Goal: Complete application form: Complete application form

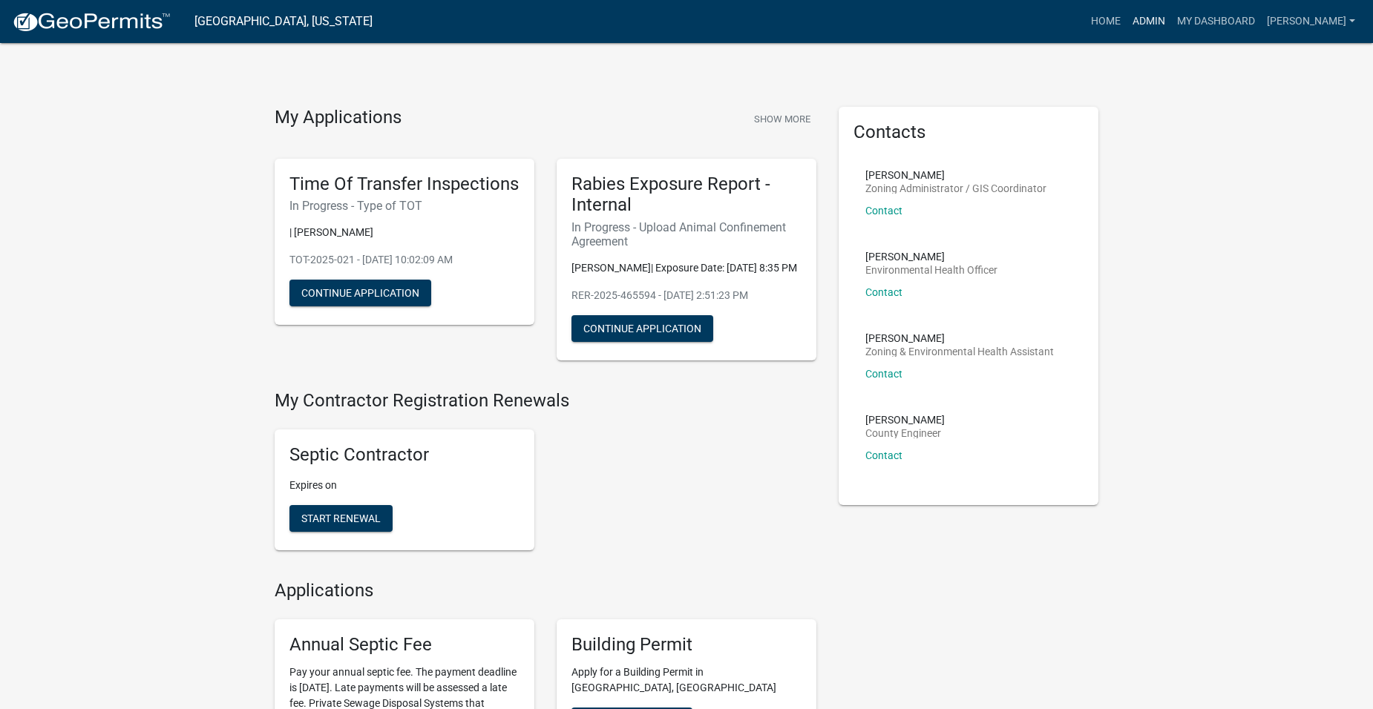
click at [1171, 18] on link "Admin" at bounding box center [1148, 21] width 45 height 28
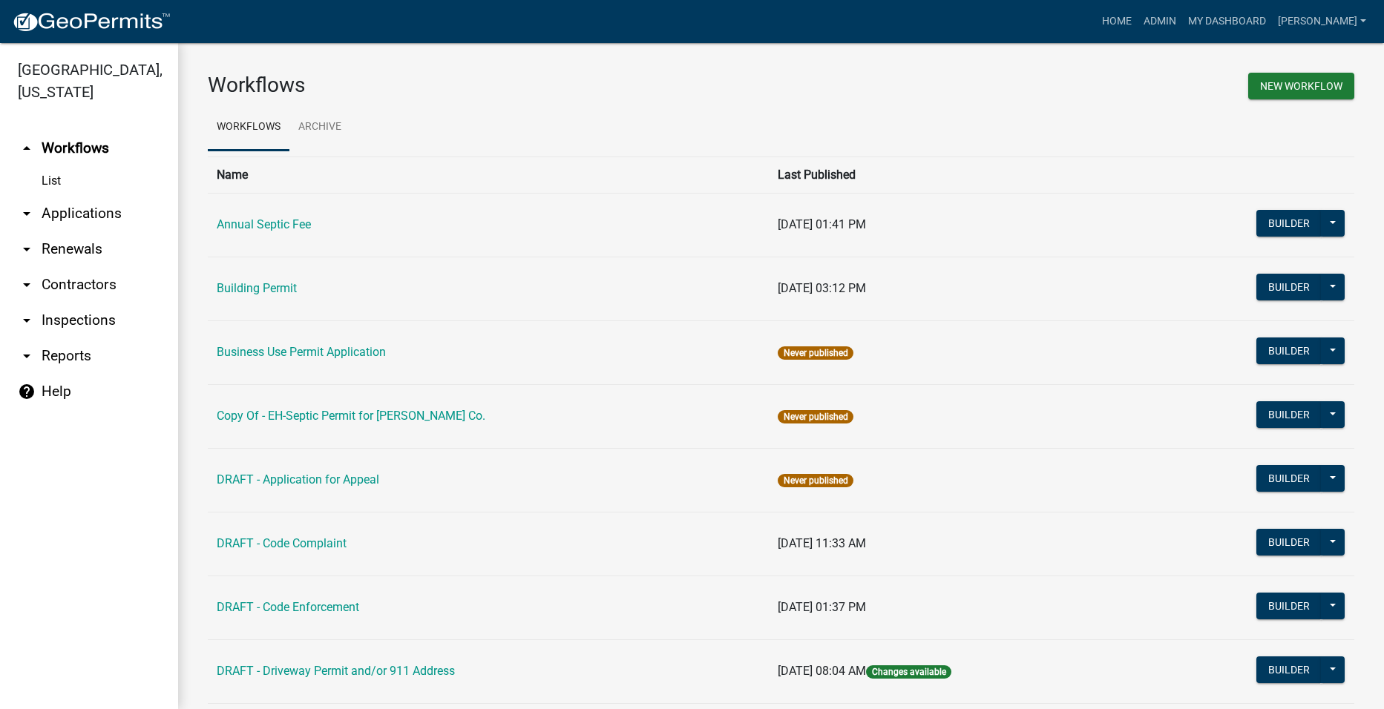
click at [68, 196] on link "arrow_drop_down Applications" at bounding box center [89, 214] width 178 height 36
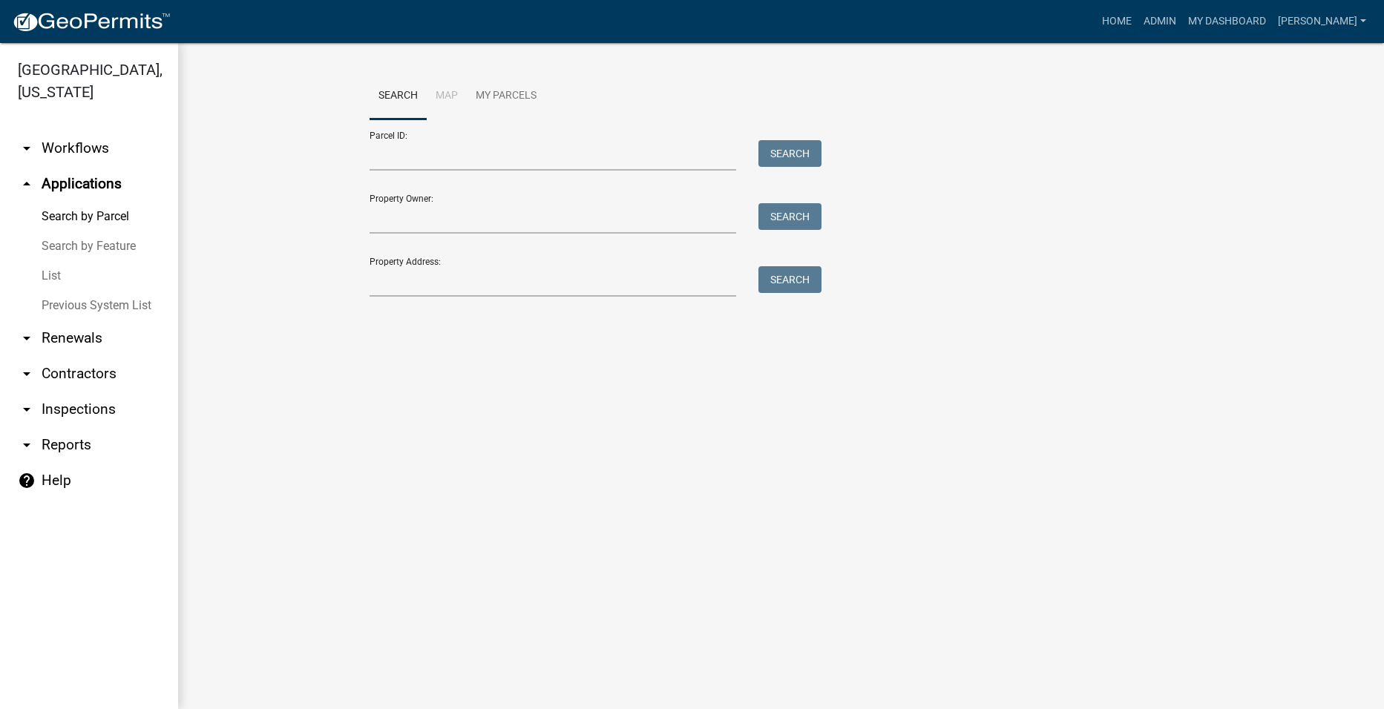
click at [79, 131] on link "arrow_drop_down Workflows" at bounding box center [89, 149] width 178 height 36
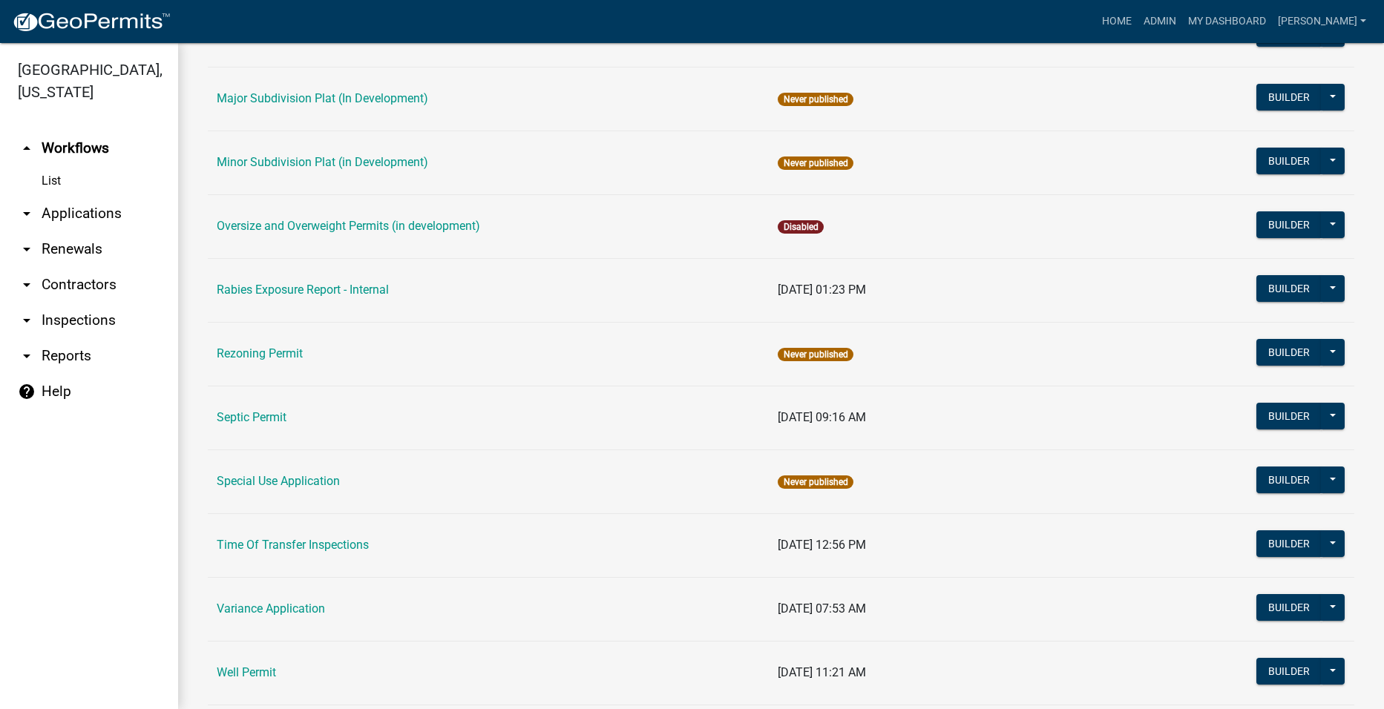
scroll to position [801, 0]
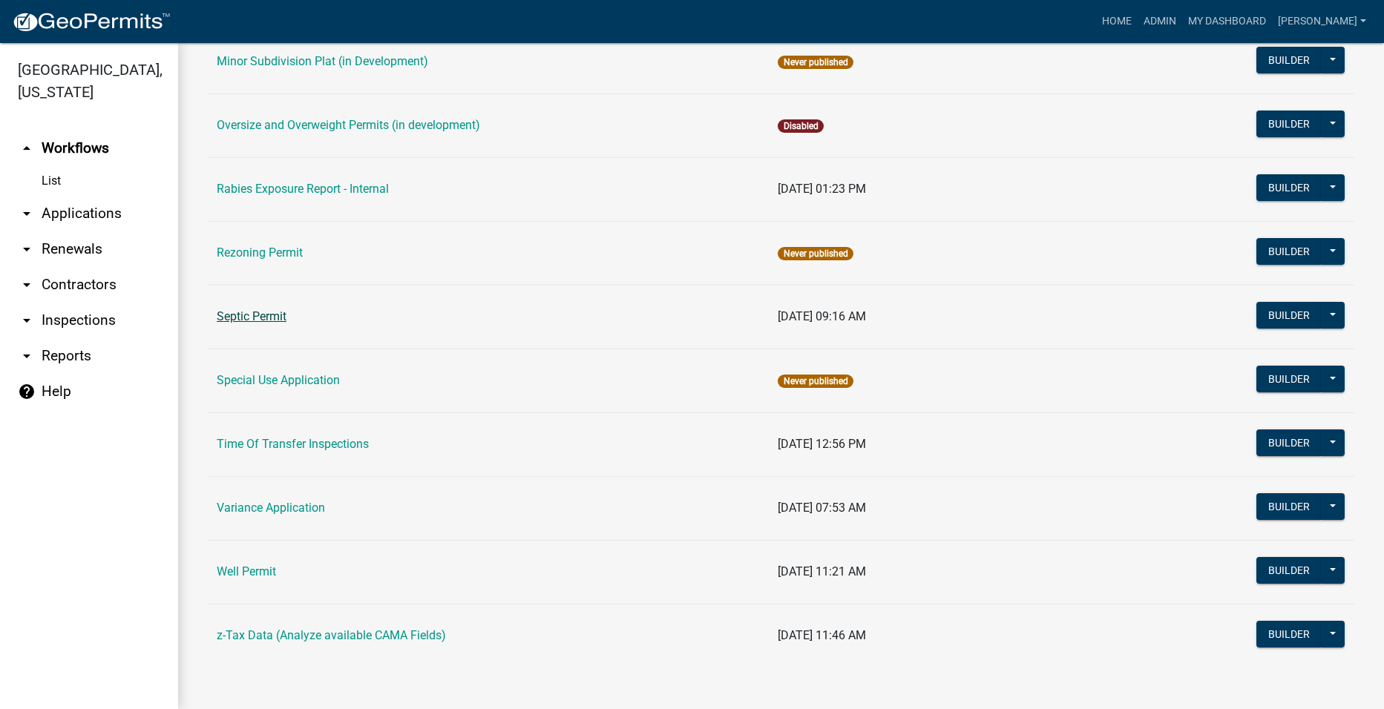
click at [248, 321] on link "Septic Permit" at bounding box center [252, 316] width 70 height 14
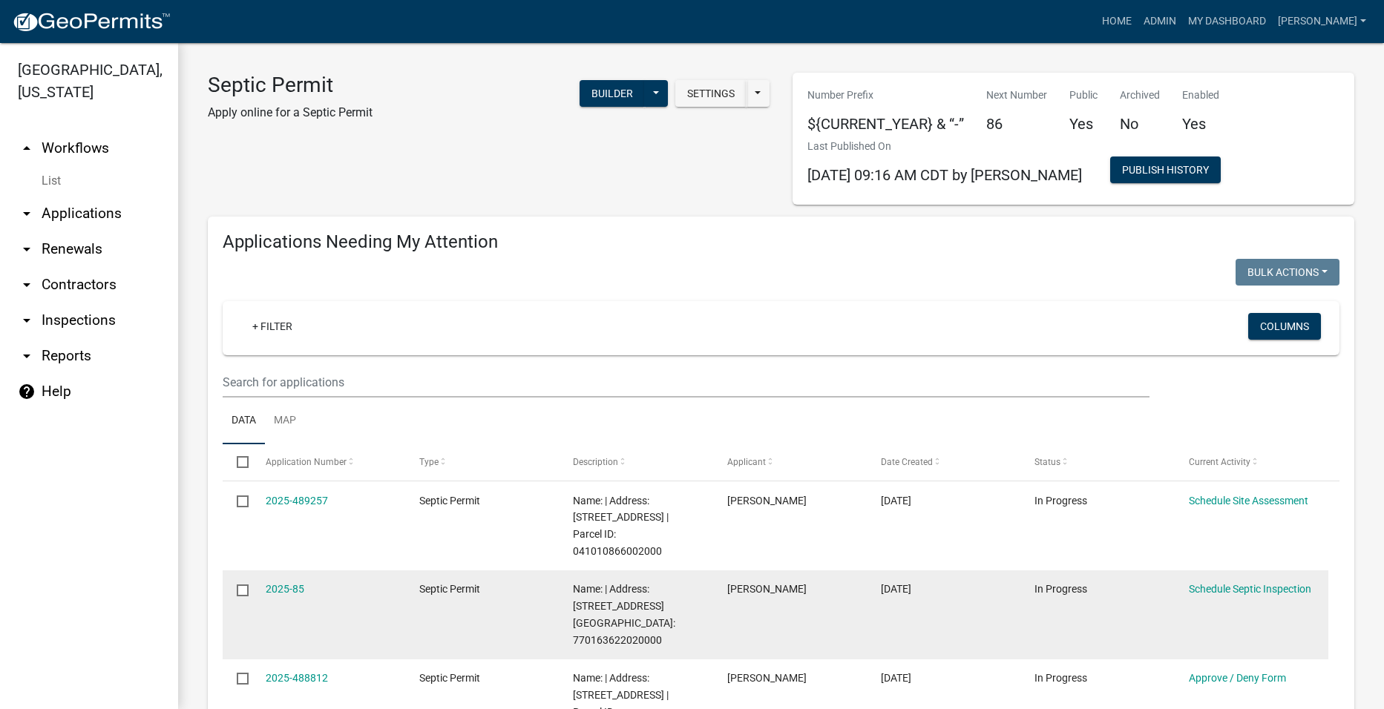
select select "2: 50"
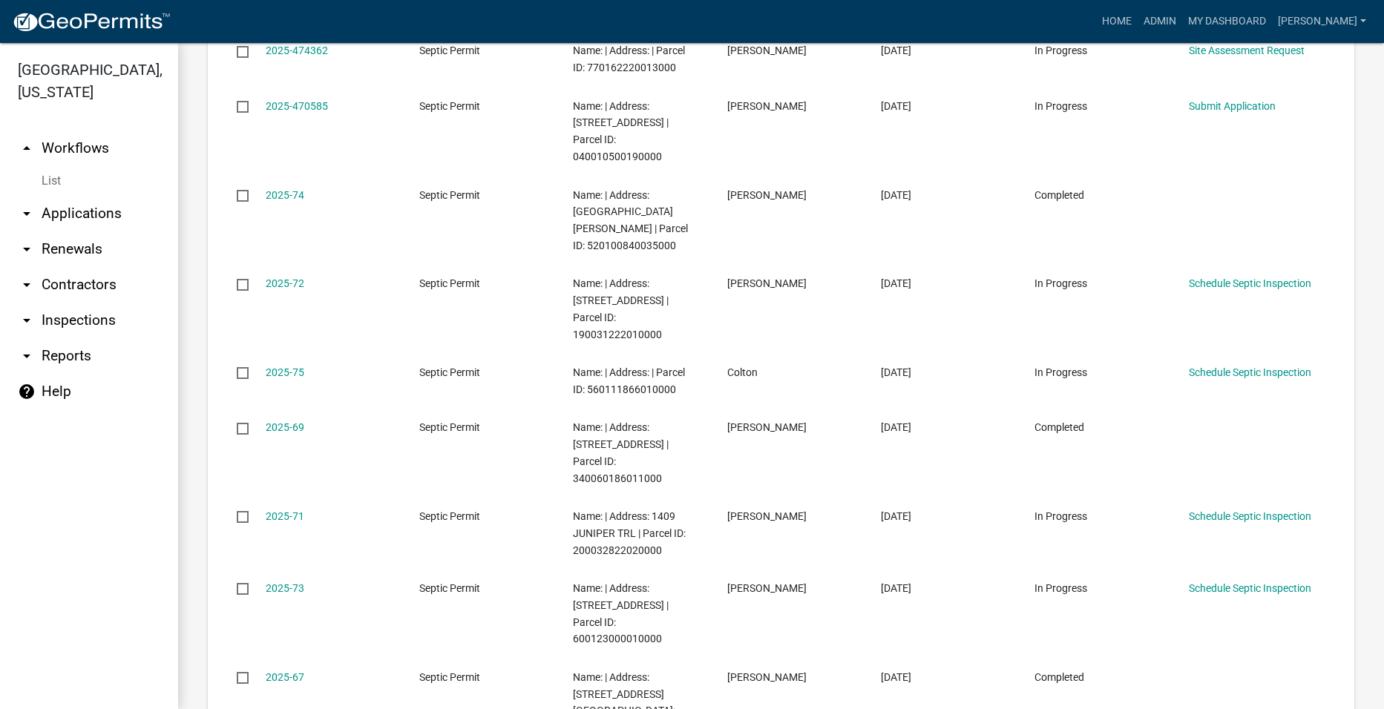
scroll to position [3191, 0]
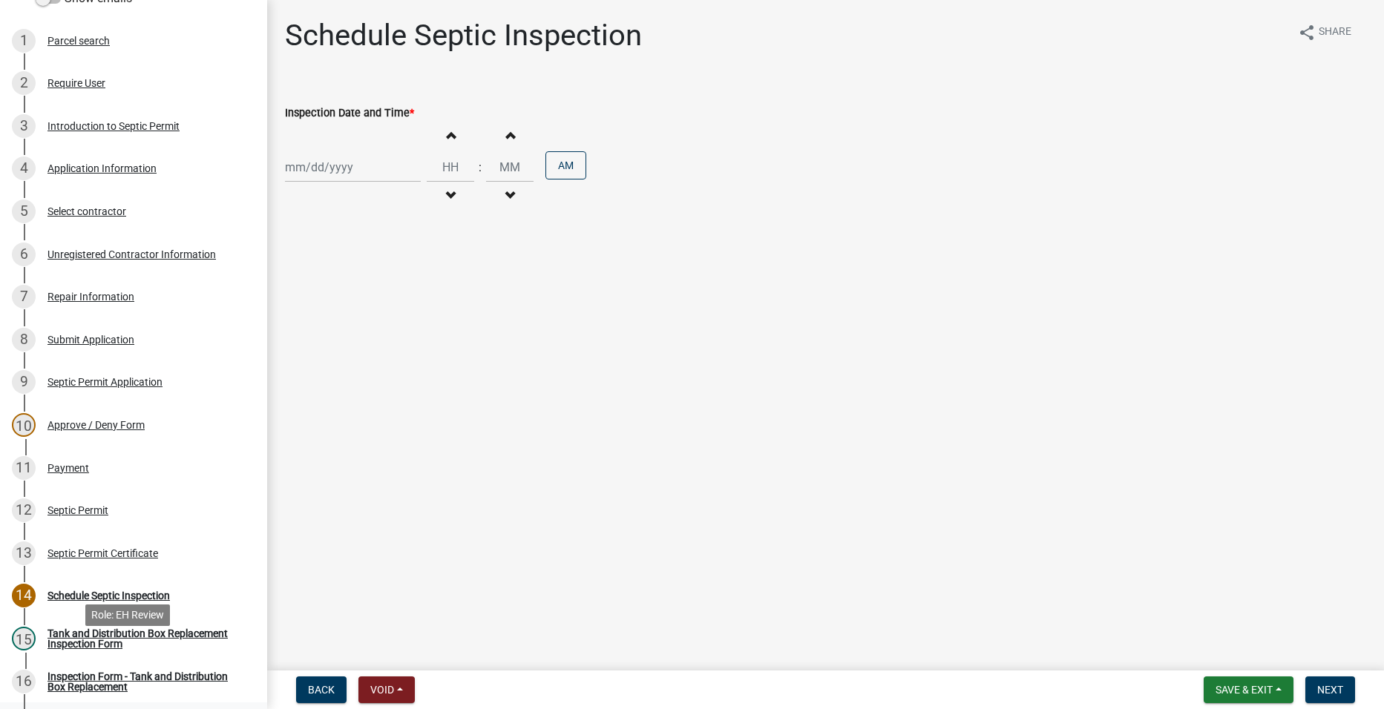
scroll to position [151, 0]
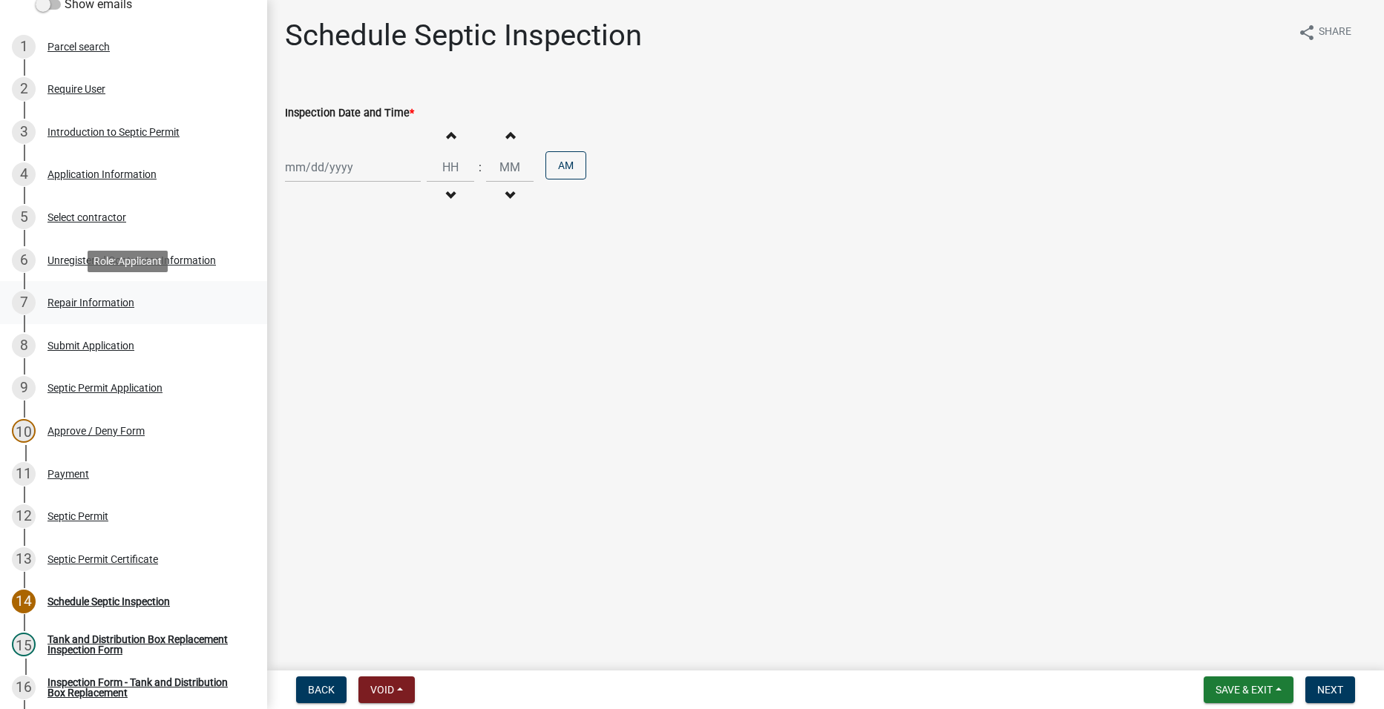
click at [77, 306] on div "Repair Information" at bounding box center [90, 303] width 87 height 10
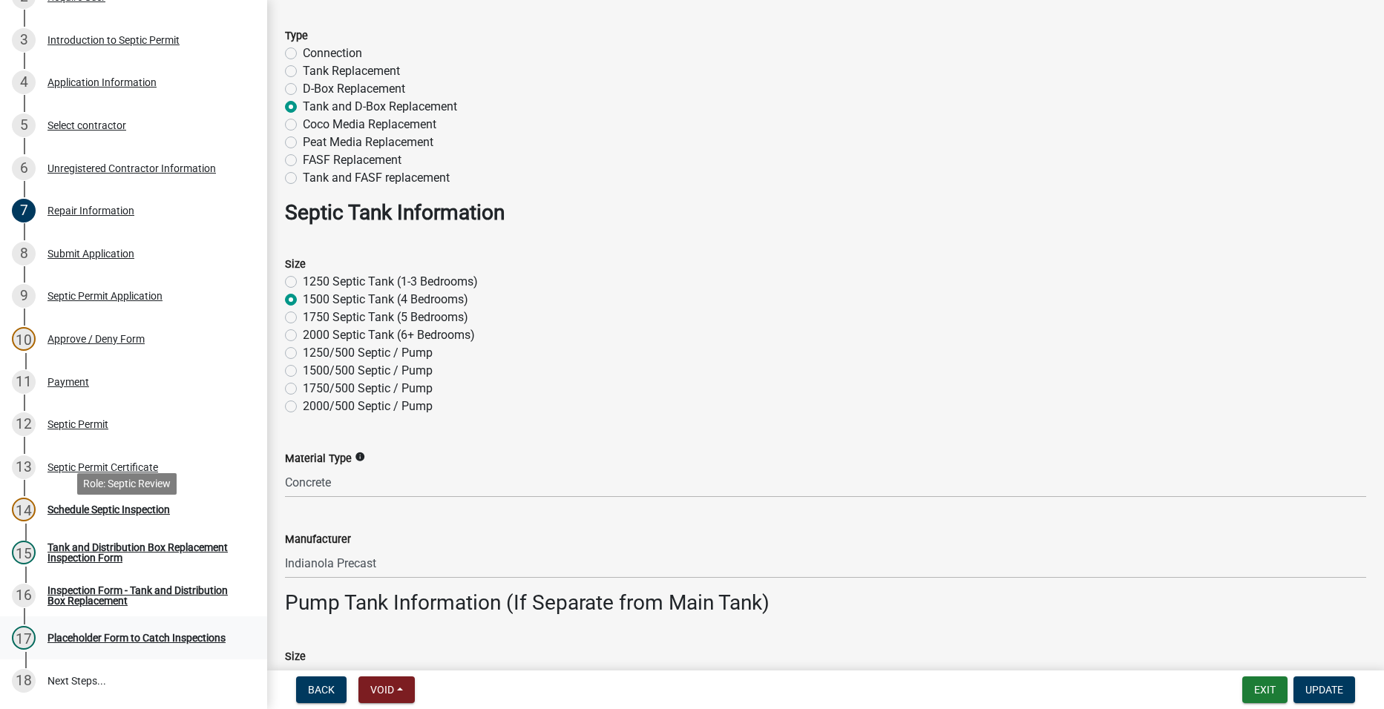
scroll to position [0, 0]
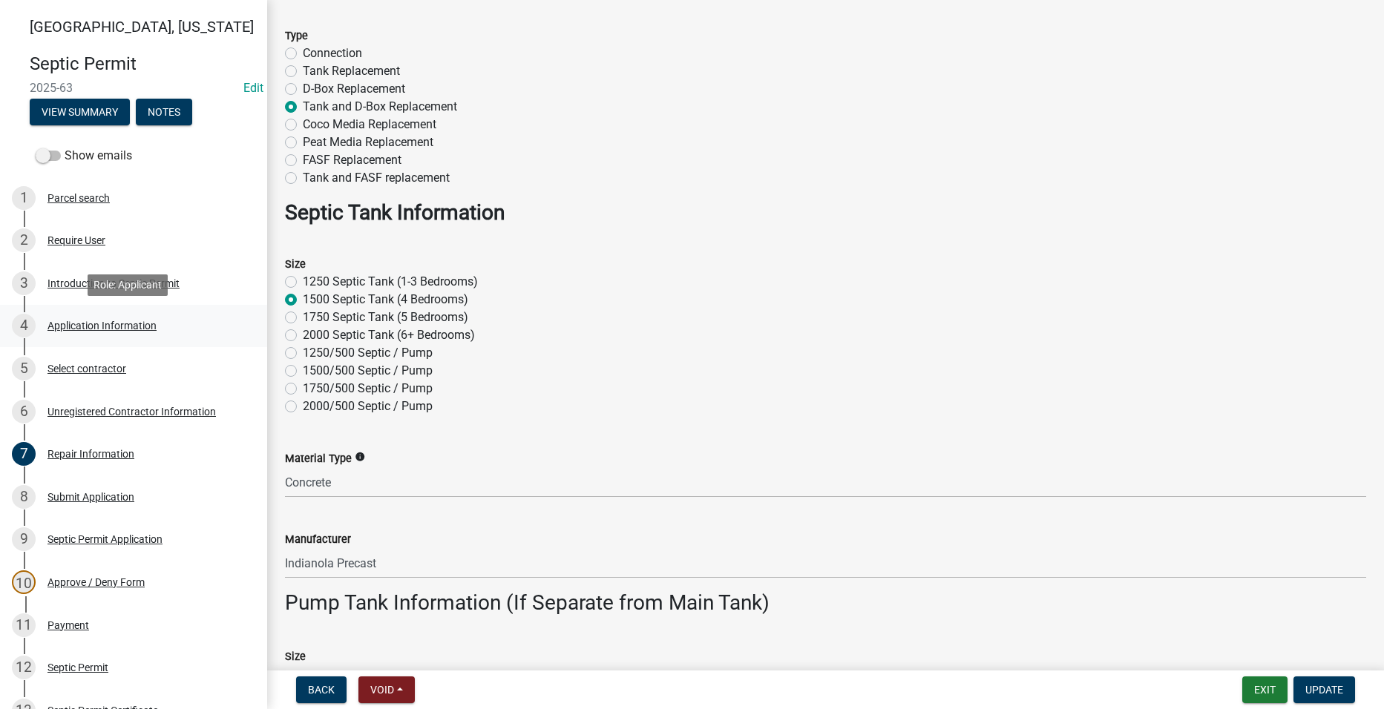
click at [142, 340] on link "4 Application Information" at bounding box center [133, 326] width 267 height 43
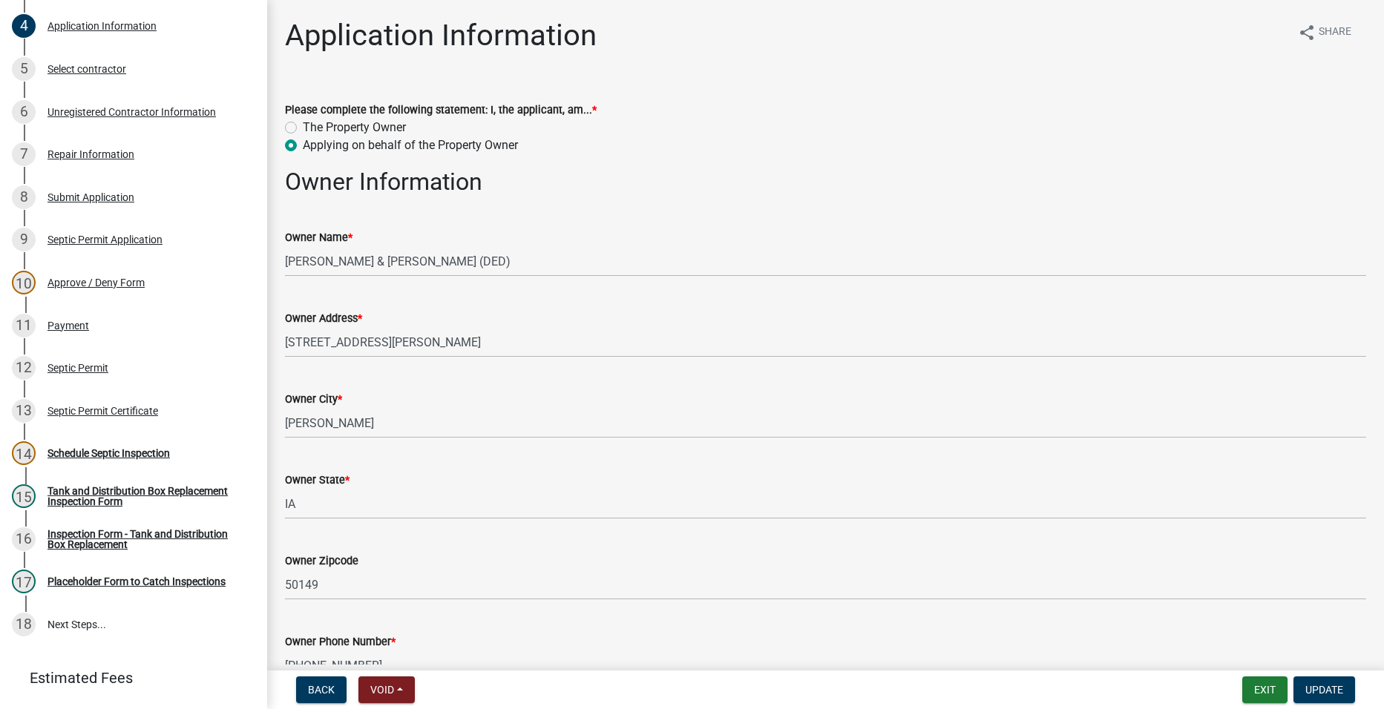
scroll to position [151, 0]
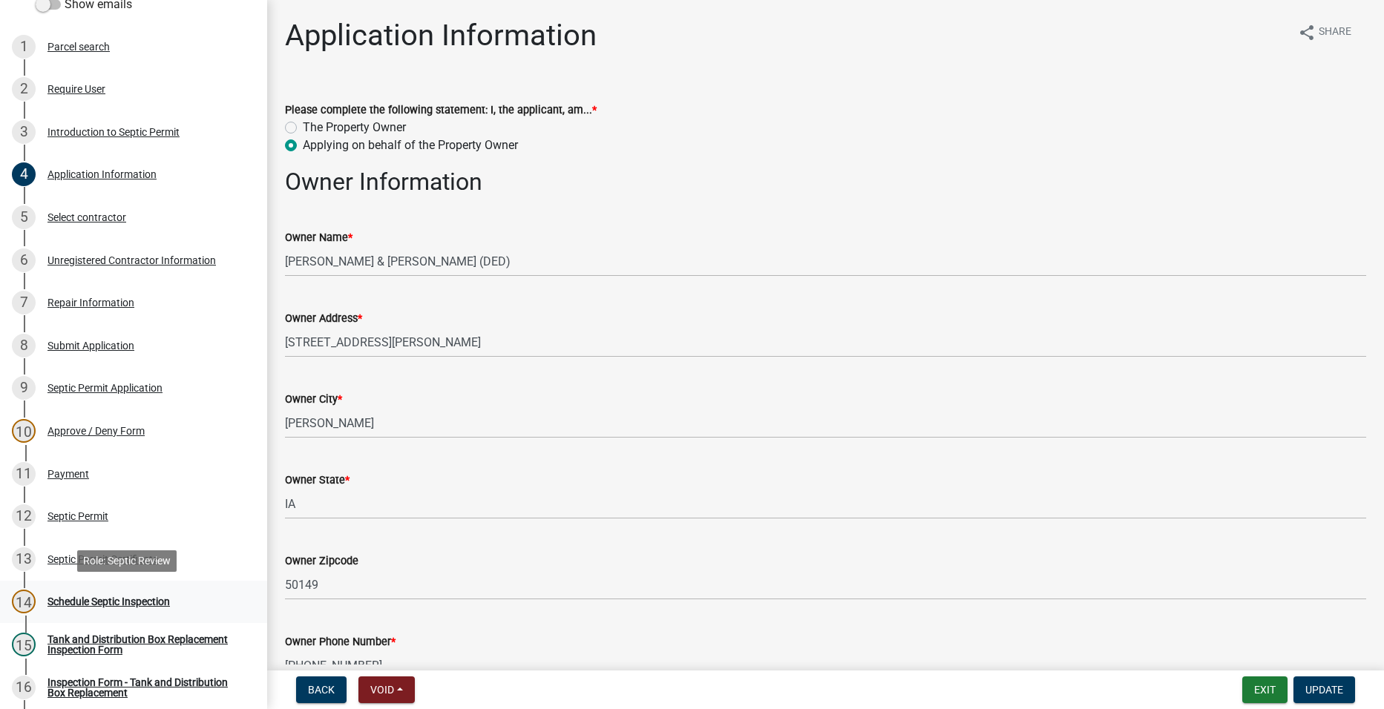
click at [70, 598] on div "Schedule Septic Inspection" at bounding box center [108, 602] width 122 height 10
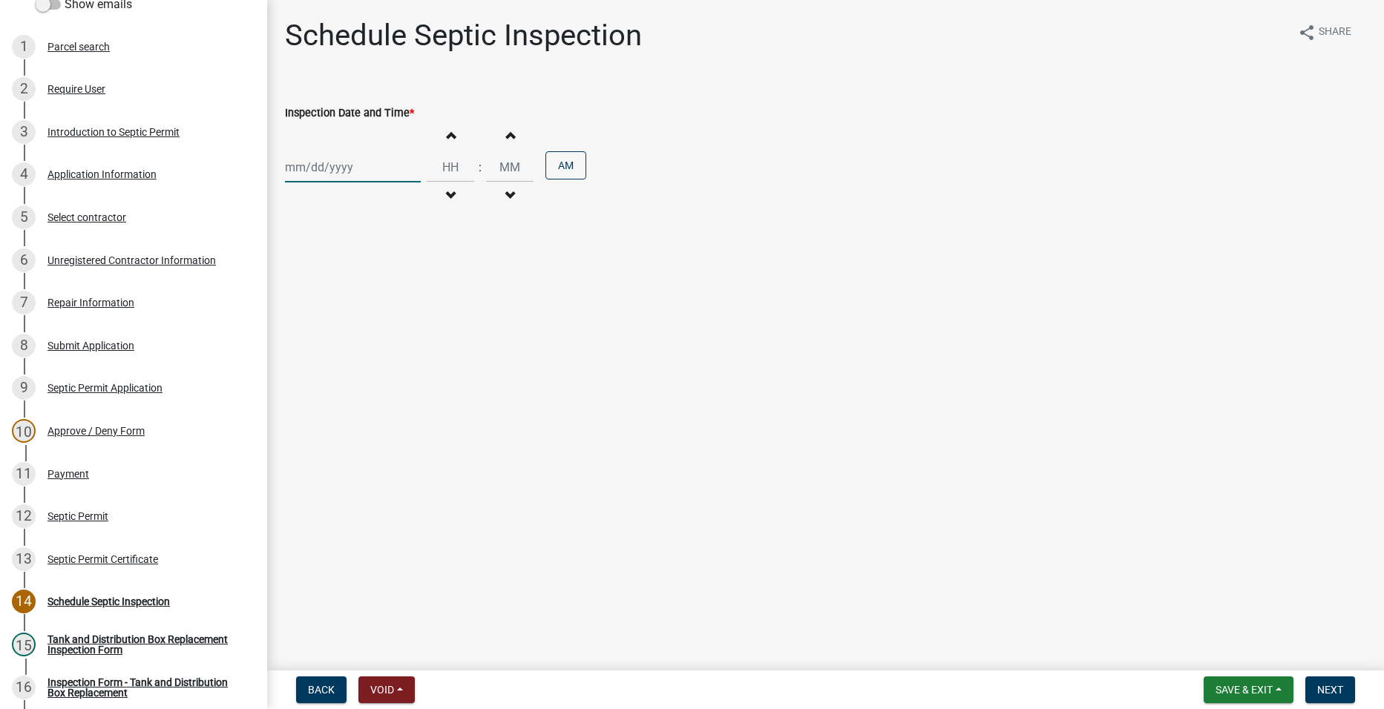
click at [318, 162] on div at bounding box center [353, 167] width 136 height 30
select select "10"
select select "2025"
click at [301, 287] on div "13" at bounding box center [300, 294] width 24 height 24
type input "[DATE]"
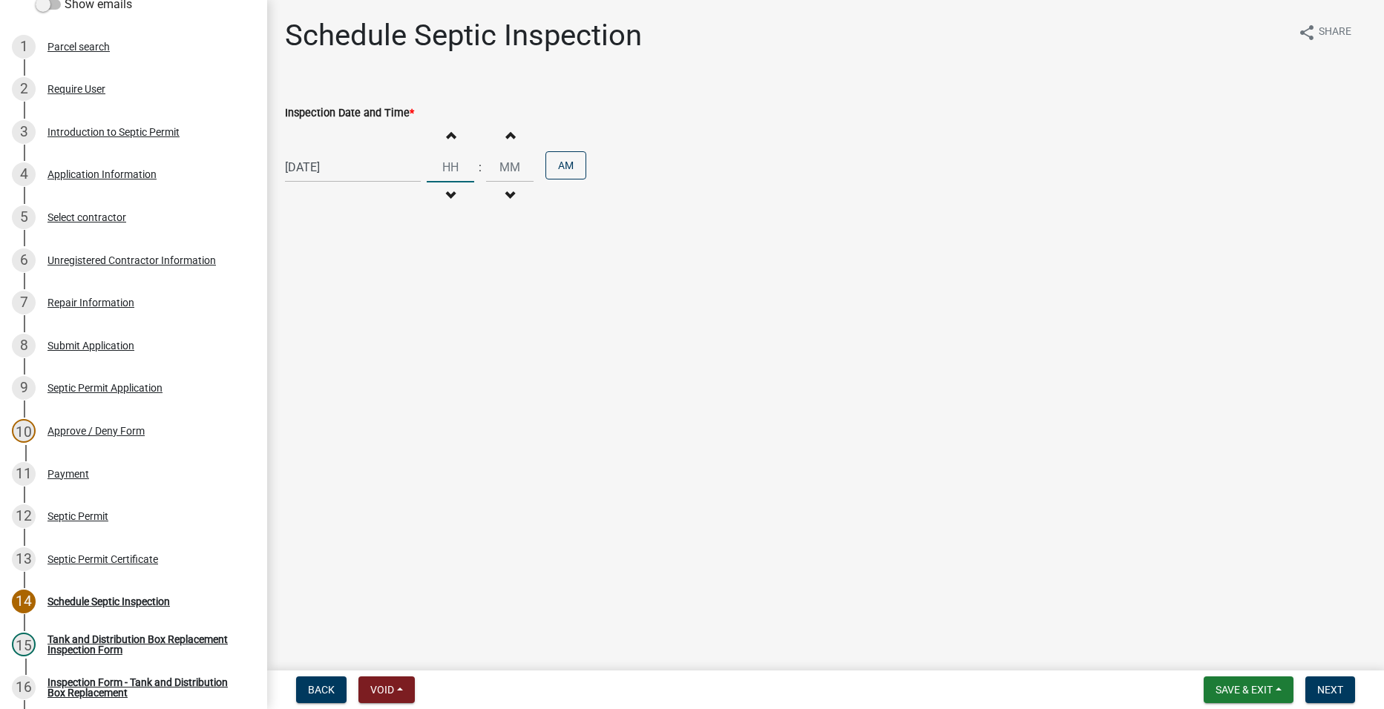
click at [445, 165] on input "Hours" at bounding box center [450, 167] width 47 height 30
type input "01"
type input "00"
click at [499, 165] on input "00" at bounding box center [509, 167] width 47 height 30
click at [557, 162] on button "AM" at bounding box center [565, 165] width 41 height 28
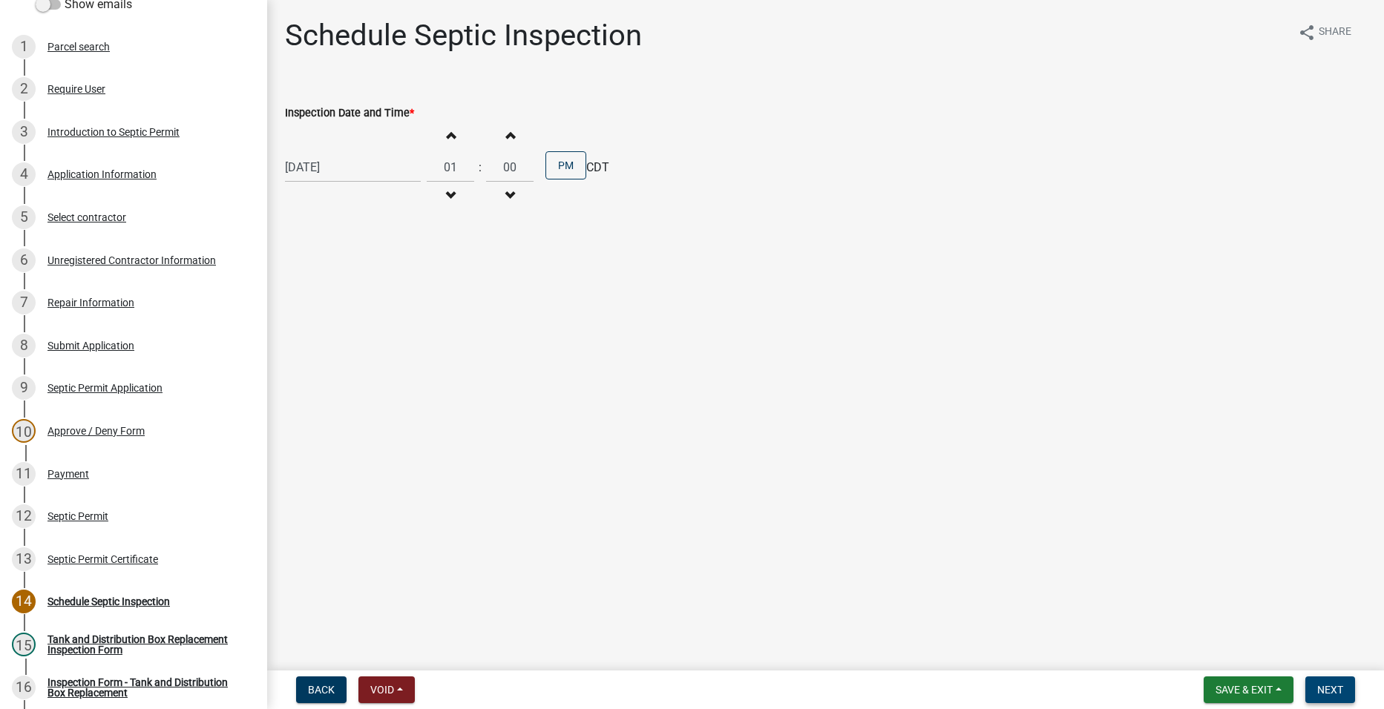
click at [1342, 689] on span "Next" at bounding box center [1330, 690] width 26 height 12
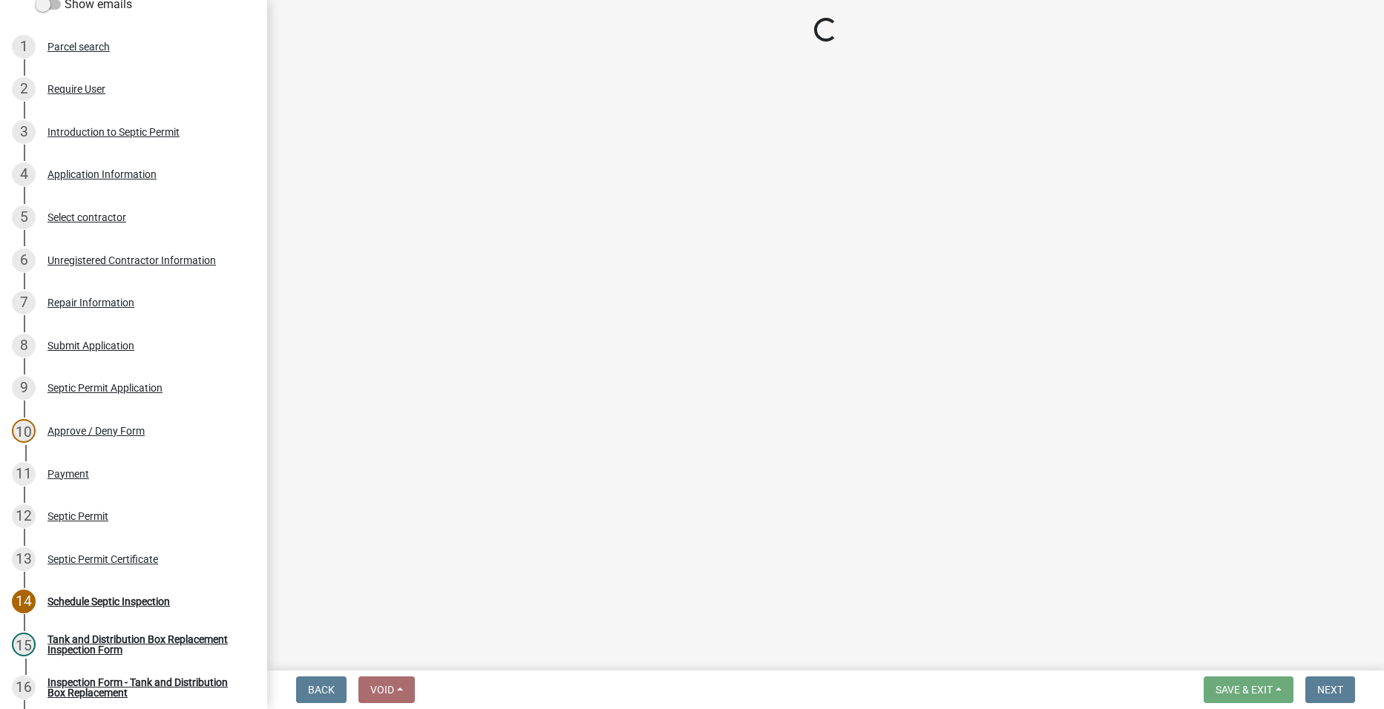
select select "dbe3a1b9-a4b3-48fa-b9c0-fee70399abae"
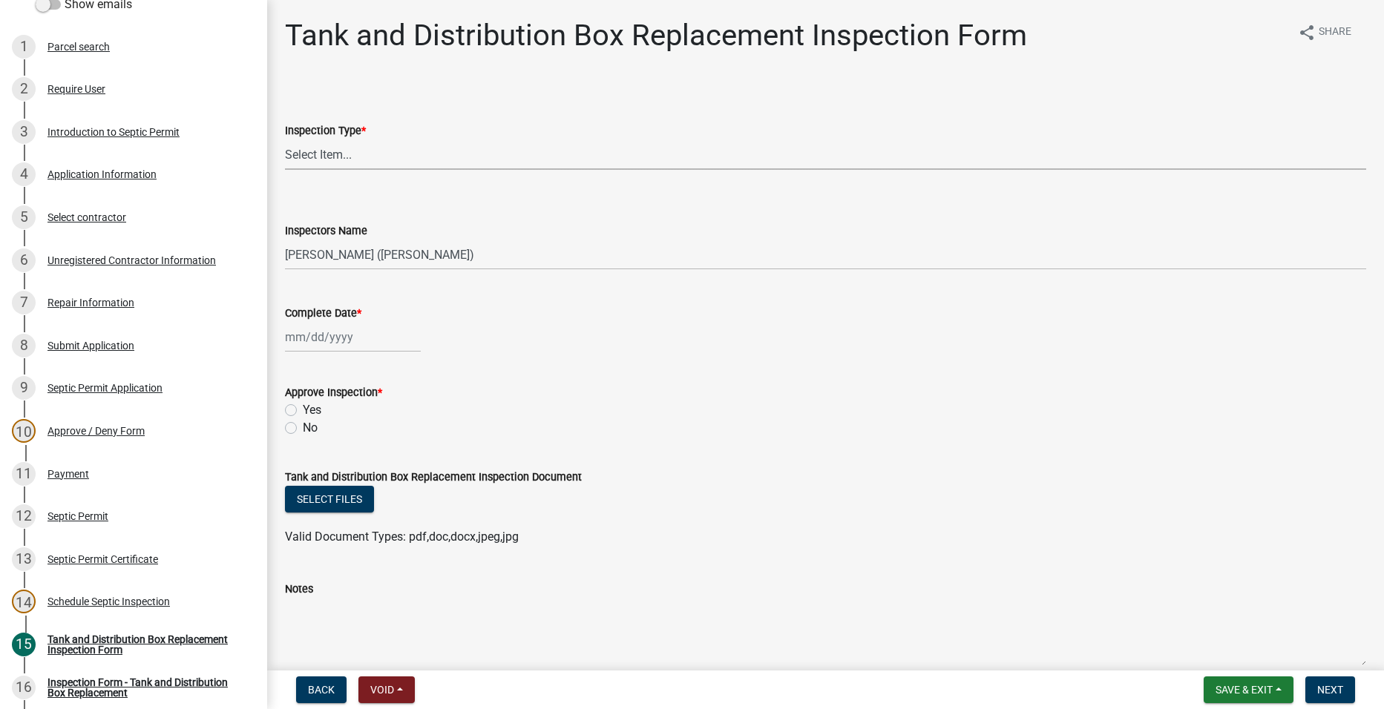
click at [293, 157] on select "Select Item... Tank and Distribution Box Replacement" at bounding box center [825, 154] width 1081 height 30
click at [285, 139] on select "Select Item... Tank and Distribution Box Replacement" at bounding box center [825, 154] width 1081 height 30
select select "e337d7bd-33c1-4807-911f-c39fd99c3b85"
select select "10"
select select "2025"
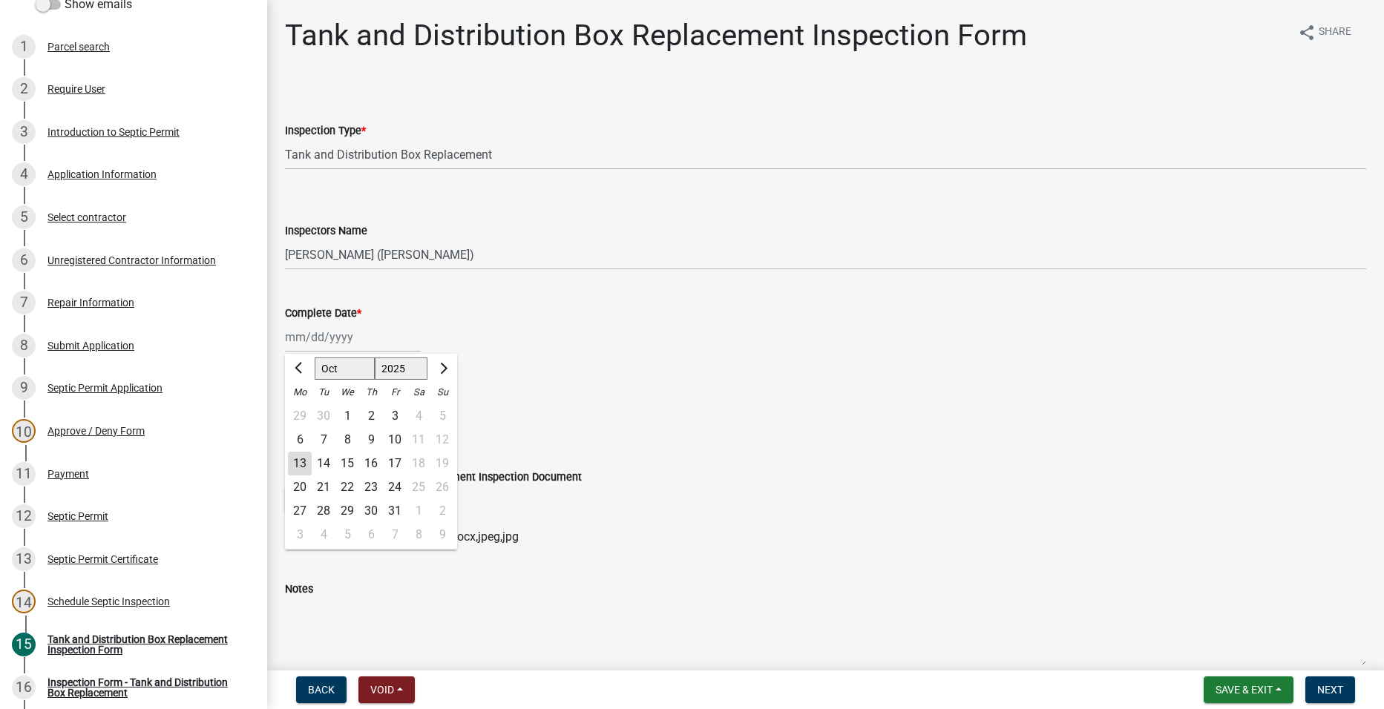
click at [314, 338] on div "[PERSON_NAME] Feb Mar Apr [PERSON_NAME][DATE] Oct Nov [DATE] 1526 1527 1528 152…" at bounding box center [353, 337] width 136 height 30
click at [503, 303] on div "Complete Date * [PERSON_NAME] Apr [PERSON_NAME][DATE] Sep Oct Nov [DATE] 1526 1…" at bounding box center [825, 317] width 1081 height 69
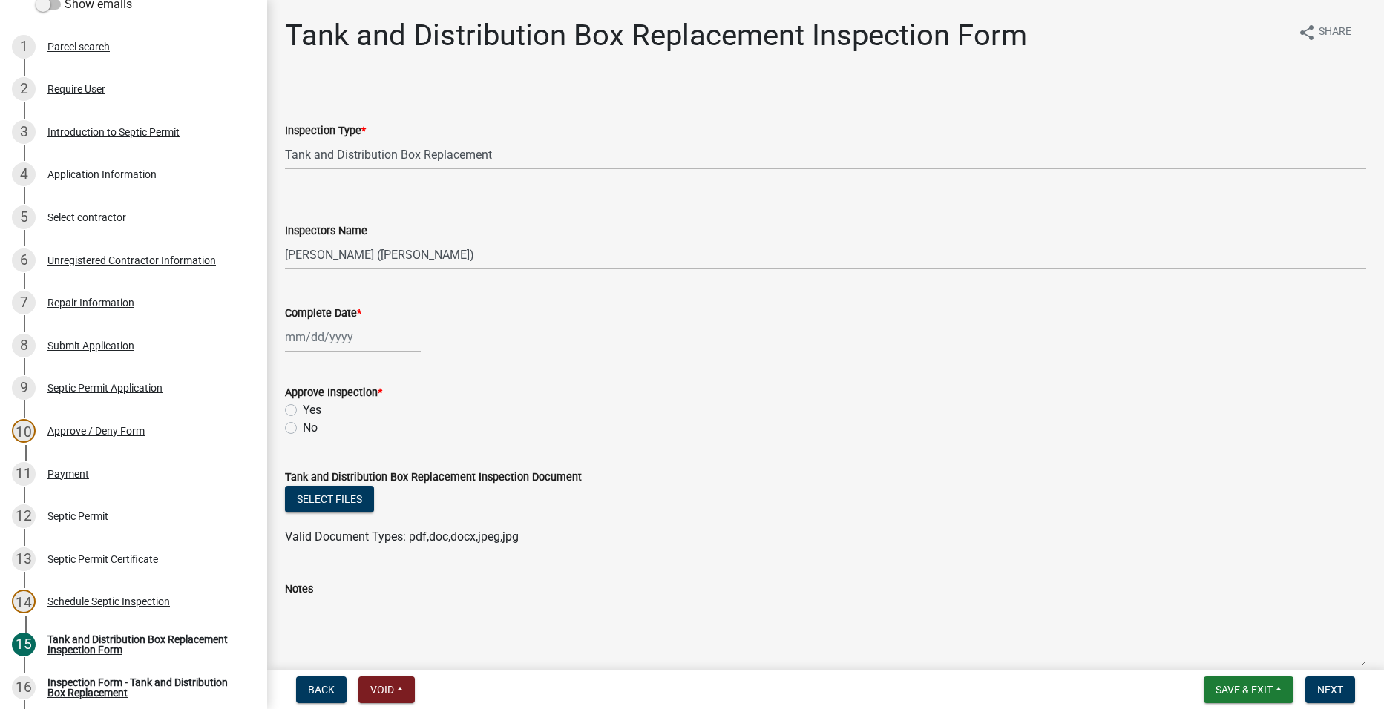
click at [738, 490] on form "Tank and Distribution Box Replacement Inspection Document Select files Valid Do…" at bounding box center [825, 498] width 1081 height 96
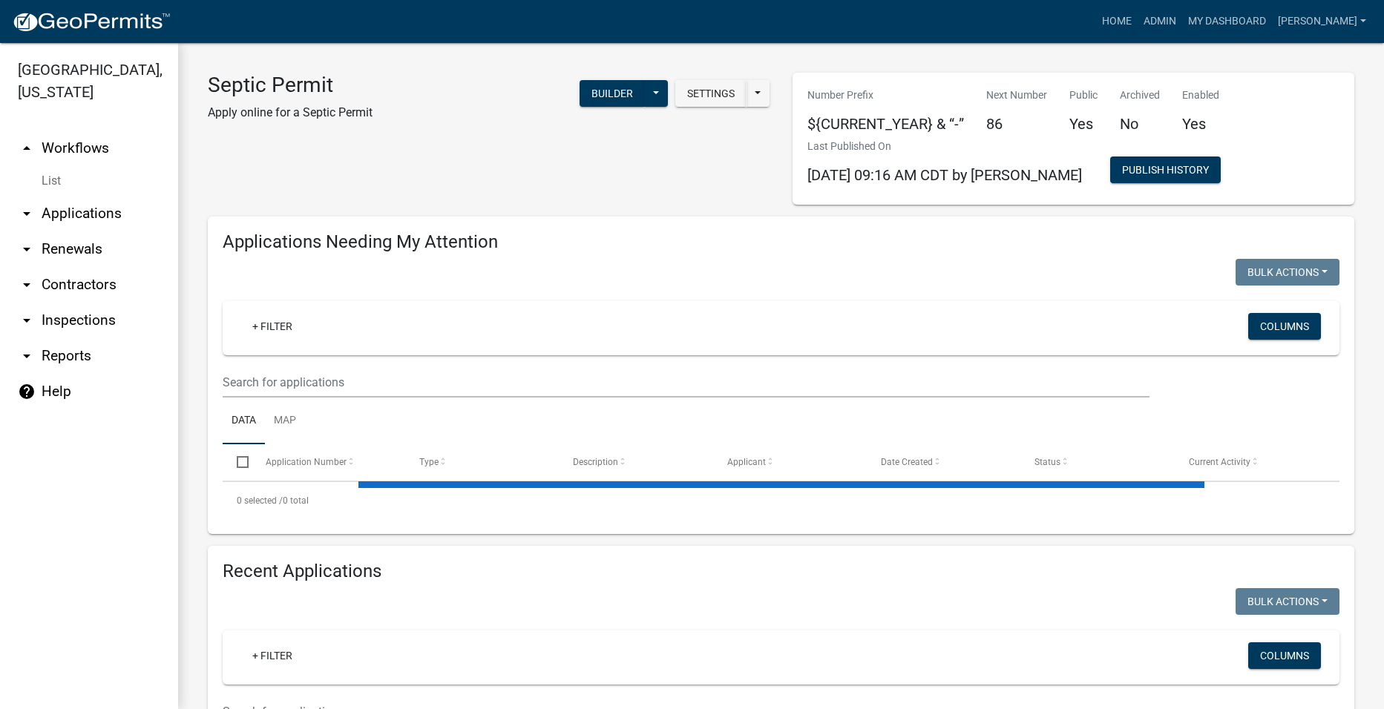
select select "2: 50"
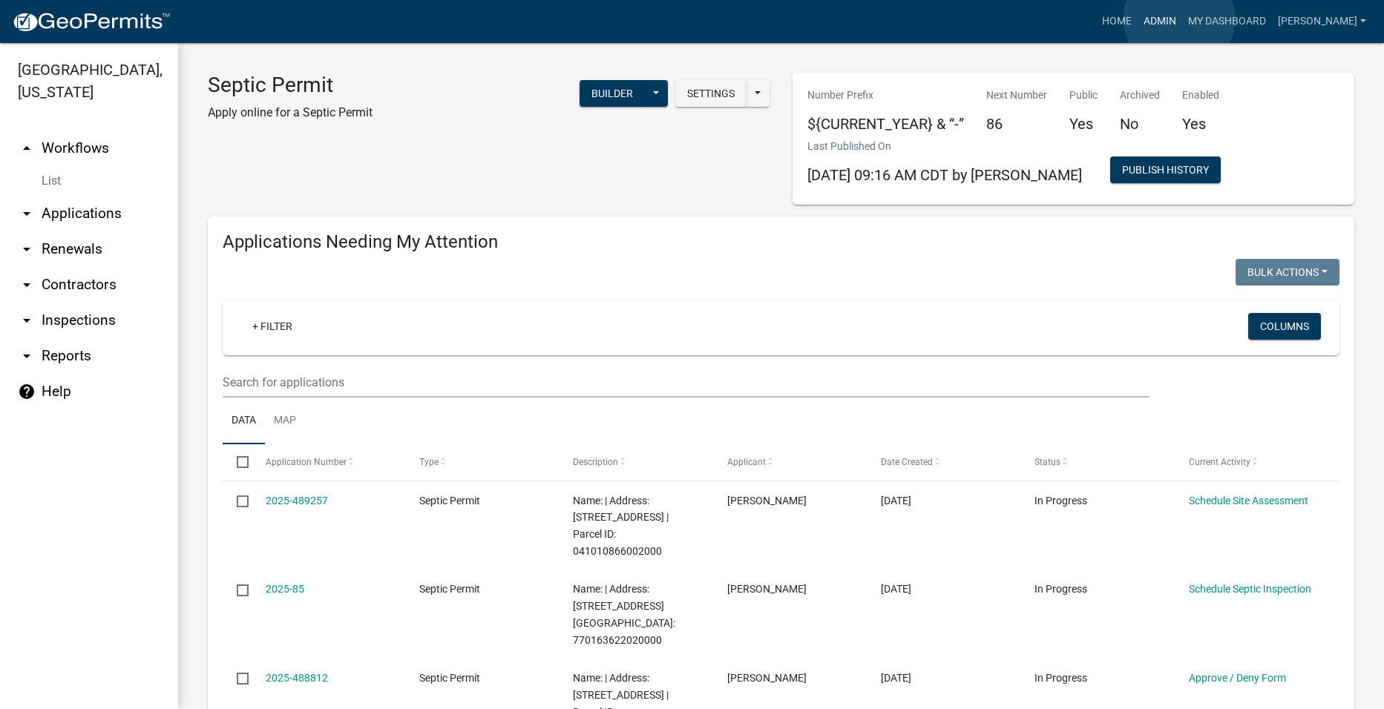
click at [1179, 19] on link "Admin" at bounding box center [1159, 21] width 45 height 28
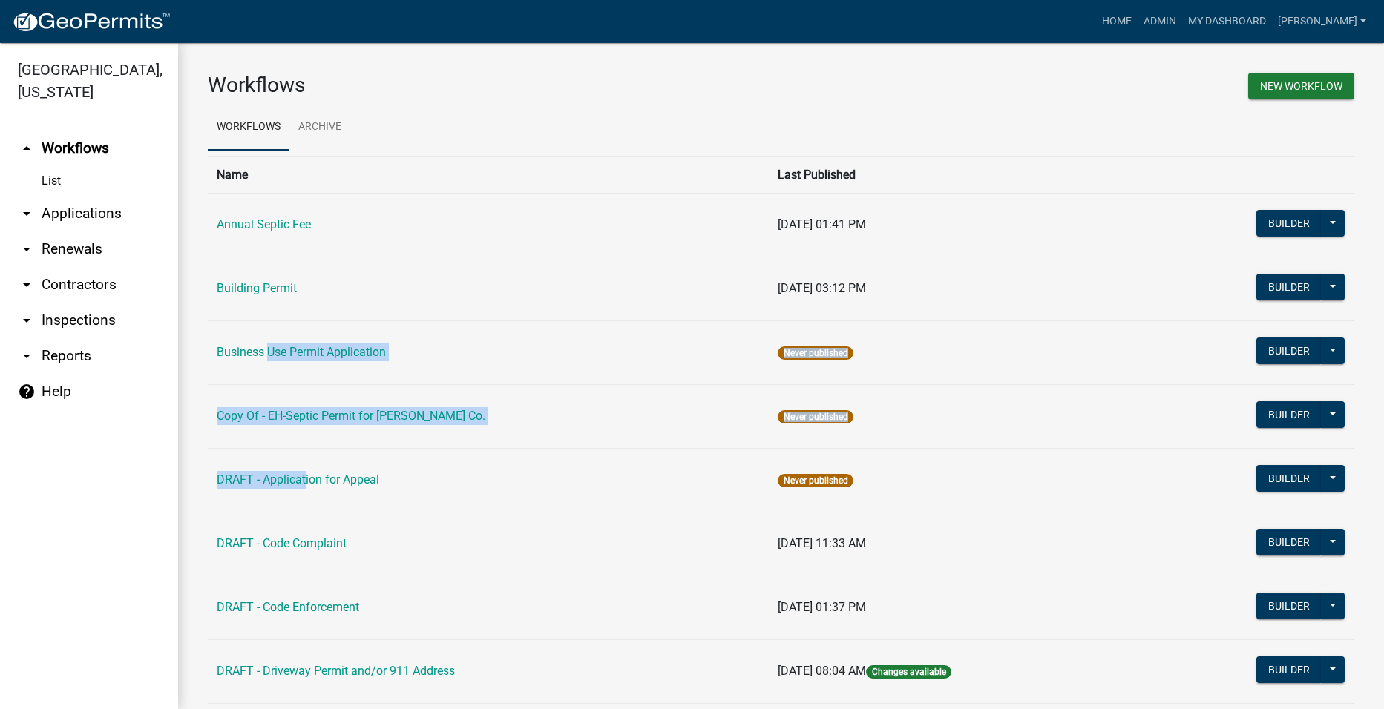
drag, startPoint x: 283, startPoint y: 415, endPoint x: 303, endPoint y: 460, distance: 49.5
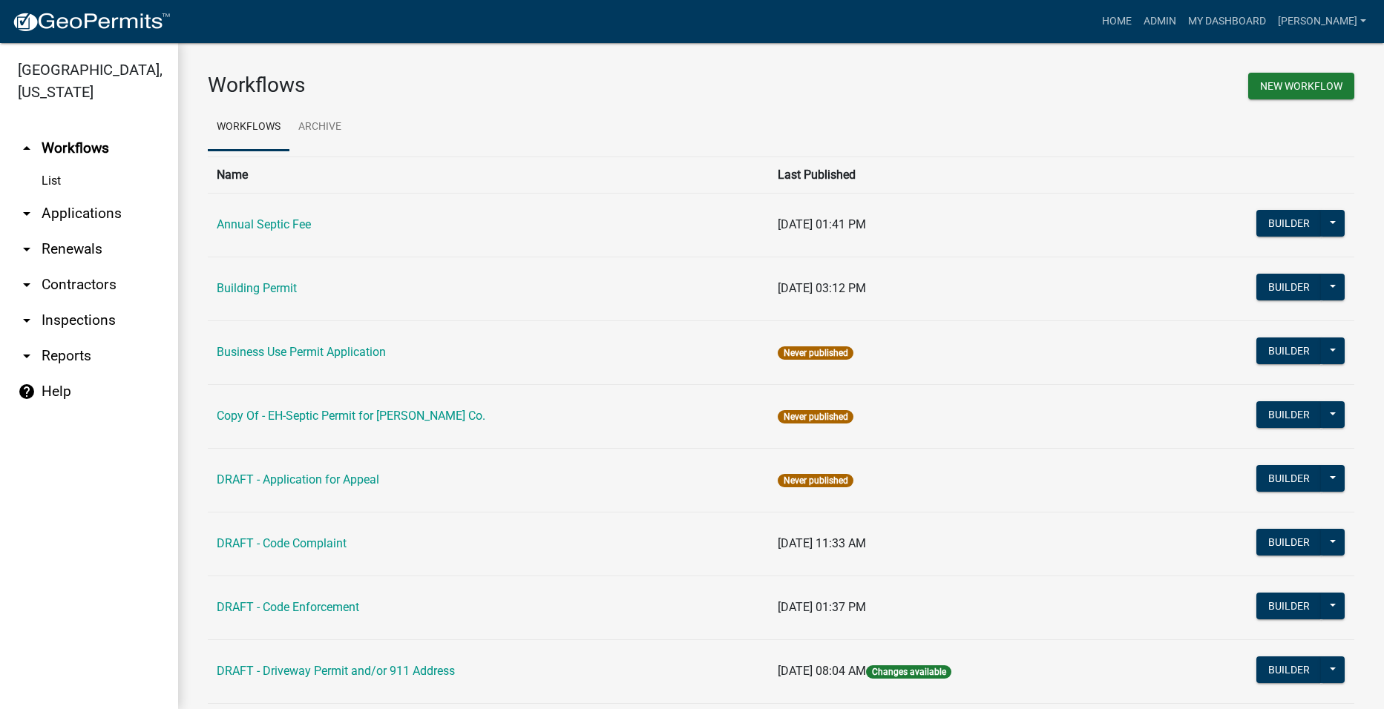
click at [666, 88] on h3 "Workflows" at bounding box center [489, 85] width 562 height 25
click at [1126, 20] on link "Home" at bounding box center [1117, 21] width 42 height 28
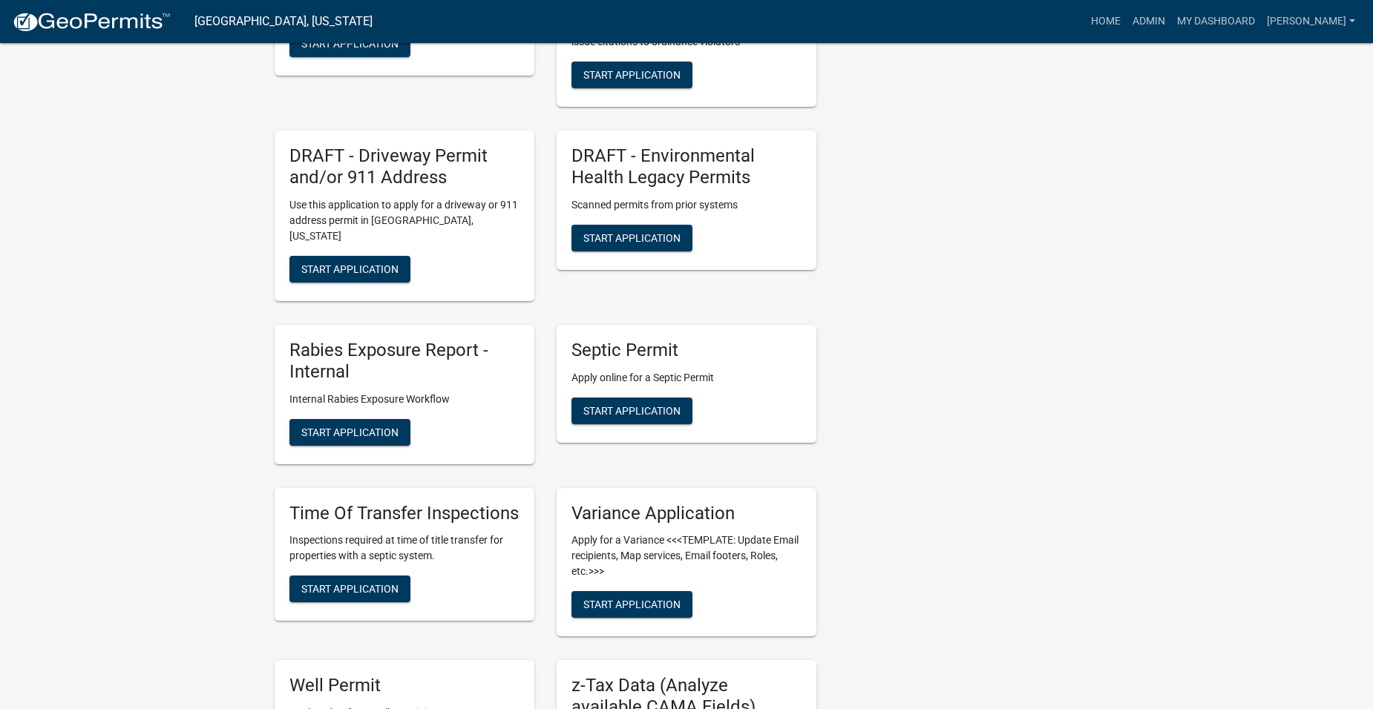
scroll to position [1113, 0]
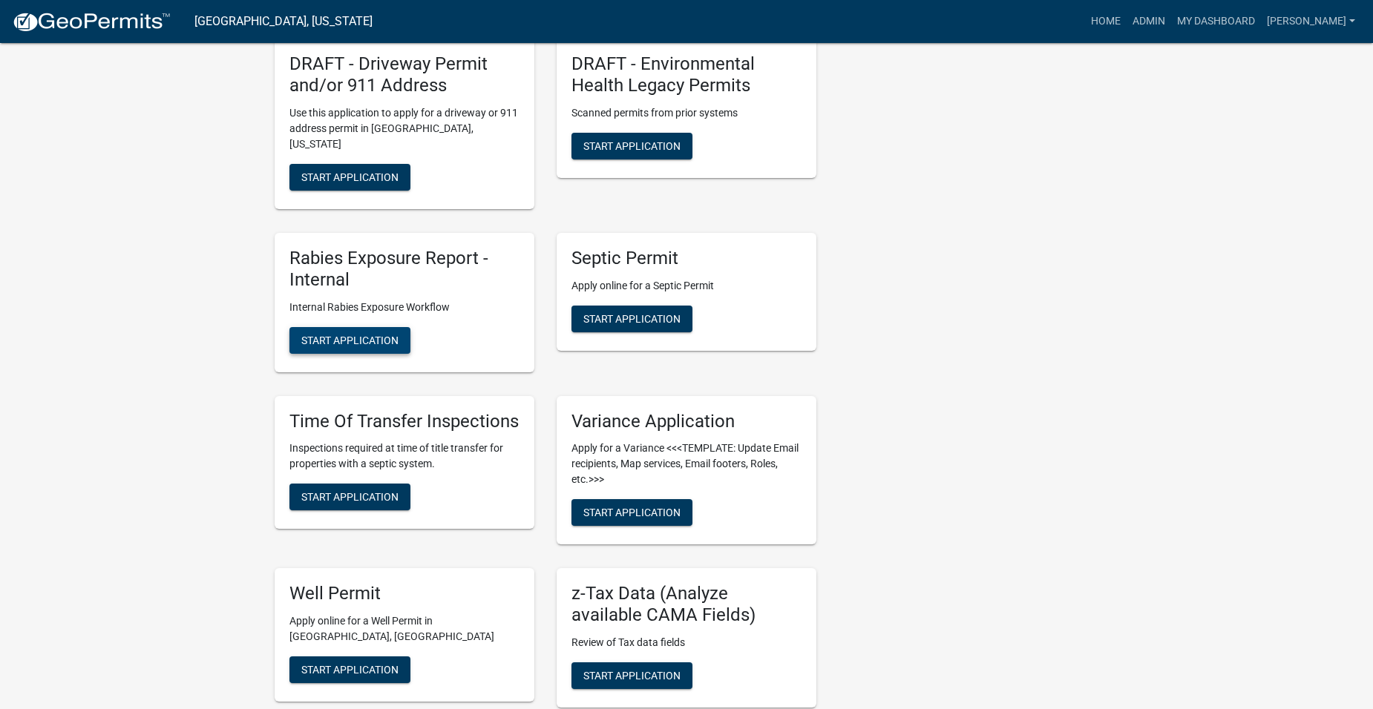
click at [333, 335] on span "Start Application" at bounding box center [349, 340] width 97 height 12
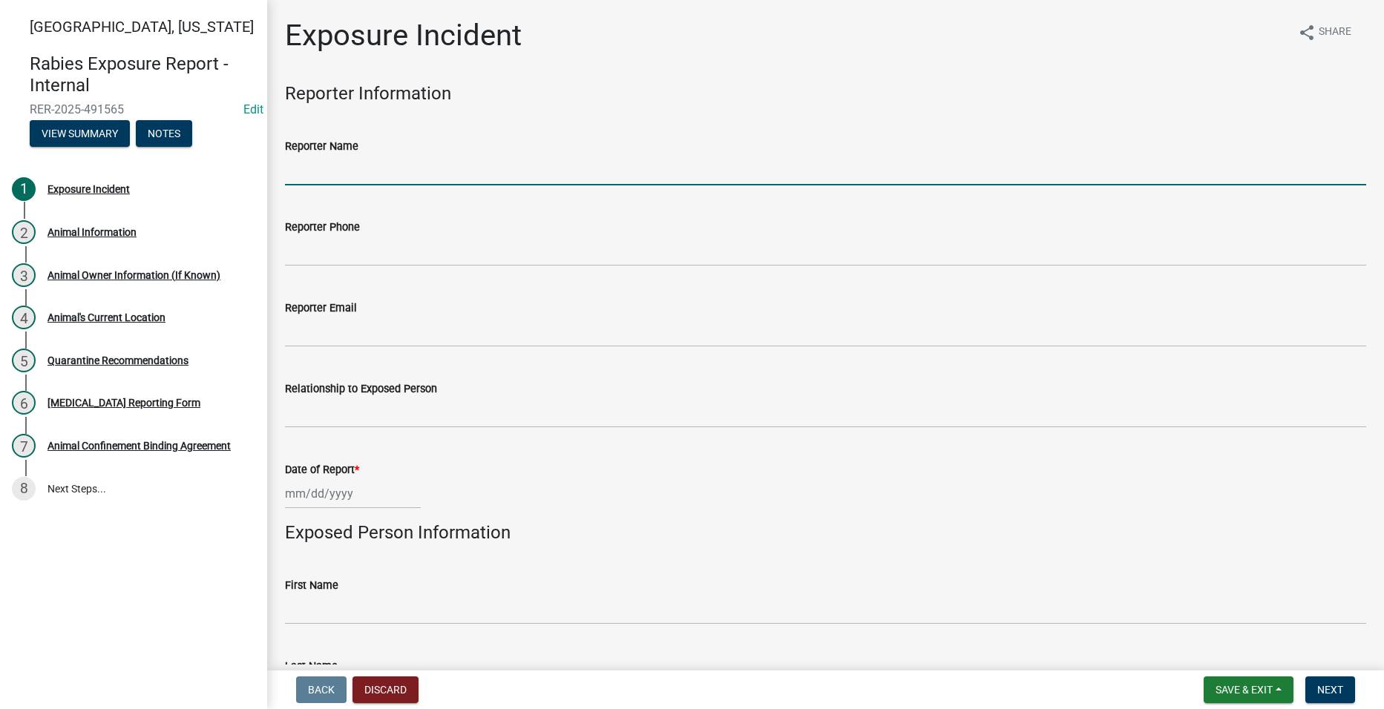
click at [436, 157] on input "Reporter Name" at bounding box center [825, 170] width 1081 height 30
type input "[PERSON_NAME] Madison County Health Clinic"
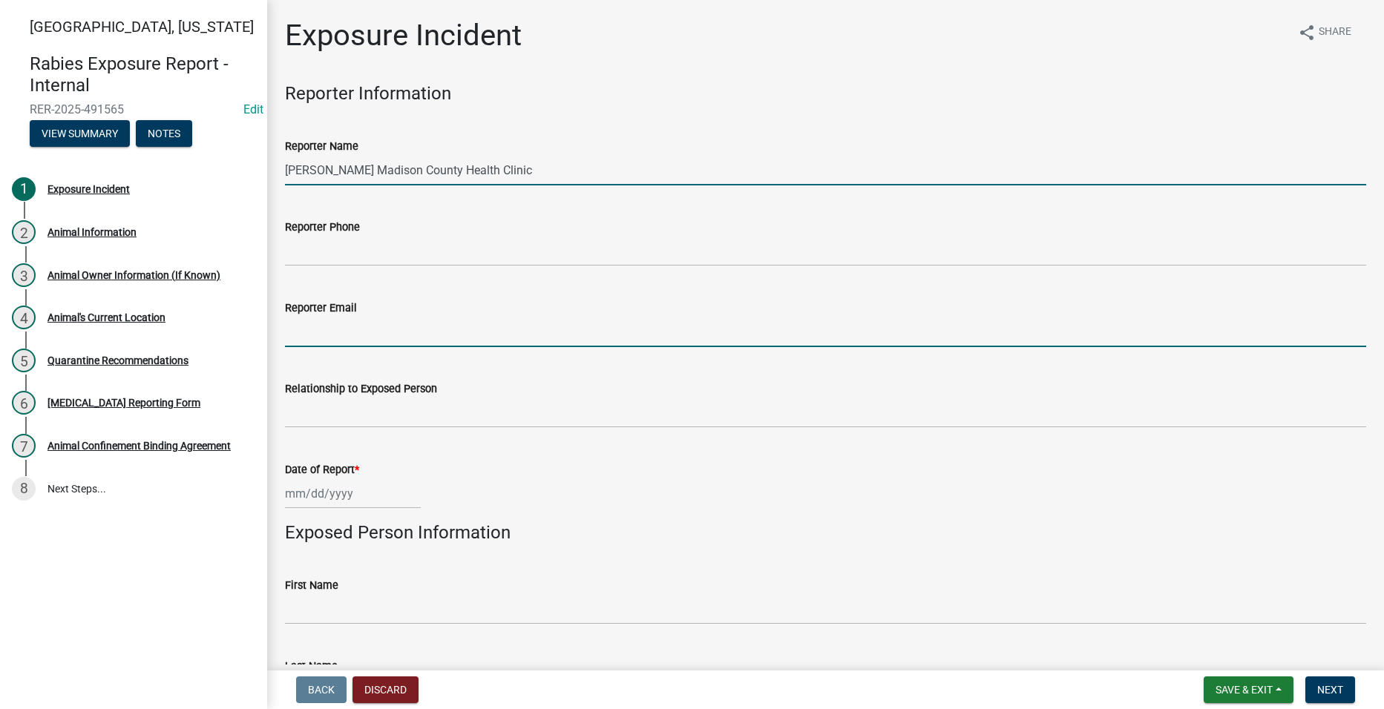
click at [372, 324] on input "Reporter Email" at bounding box center [825, 332] width 1081 height 30
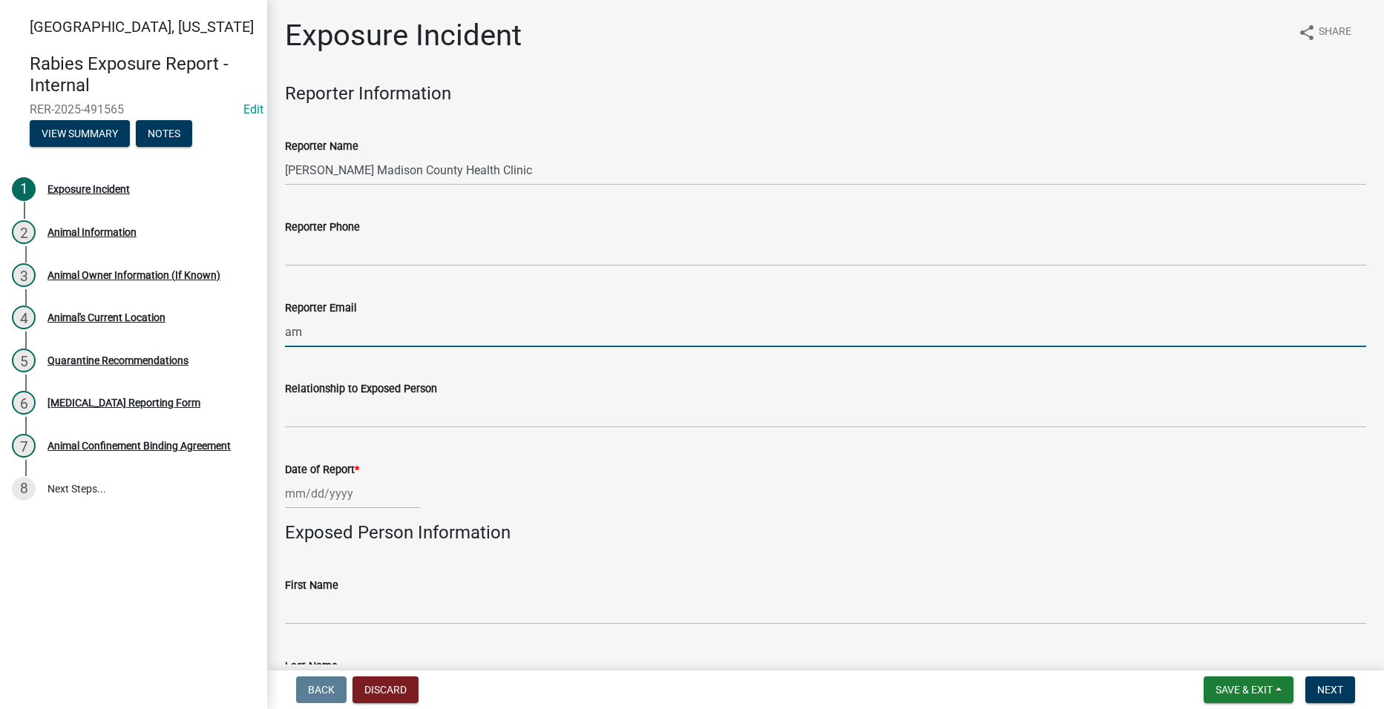
type input "a"
type input "[EMAIL_ADDRESS][DOMAIN_NAME]"
click at [315, 494] on div at bounding box center [353, 494] width 136 height 30
select select "10"
select select "2025"
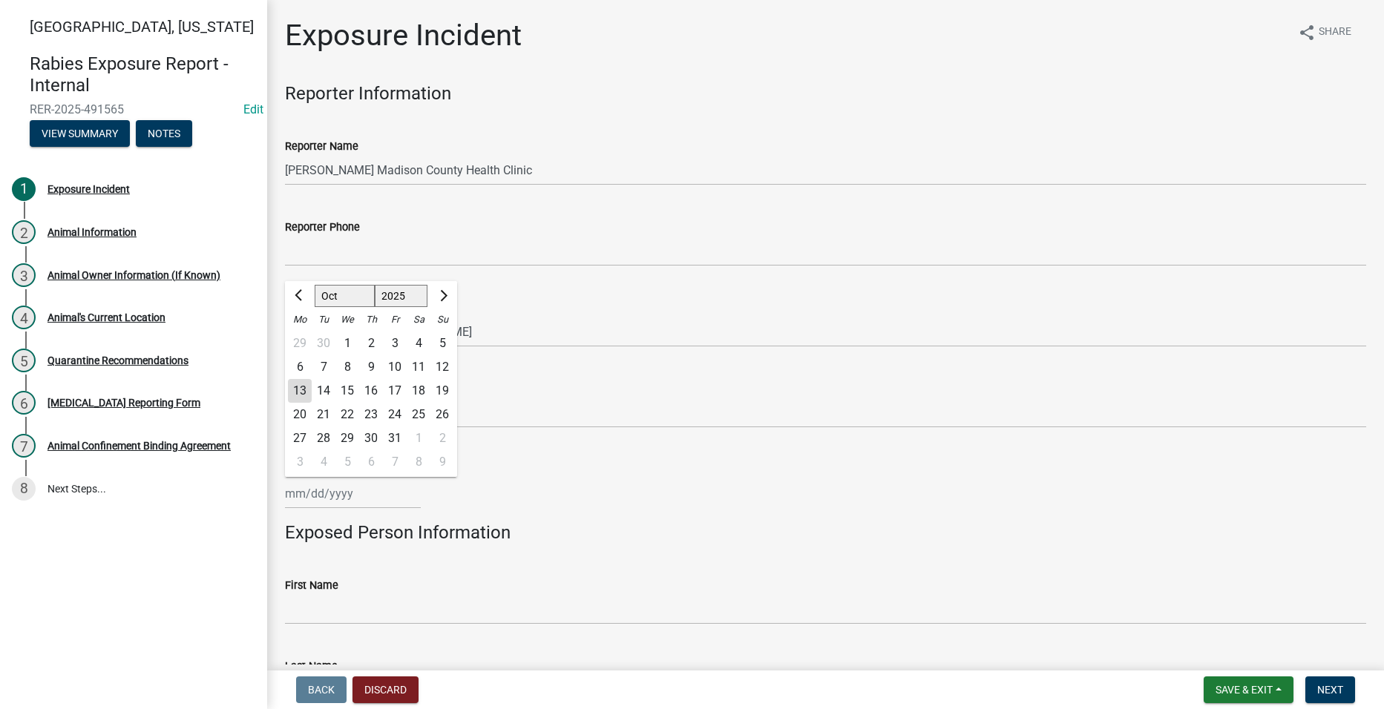
click at [419, 364] on div "11" at bounding box center [419, 367] width 24 height 24
type input "[DATE]"
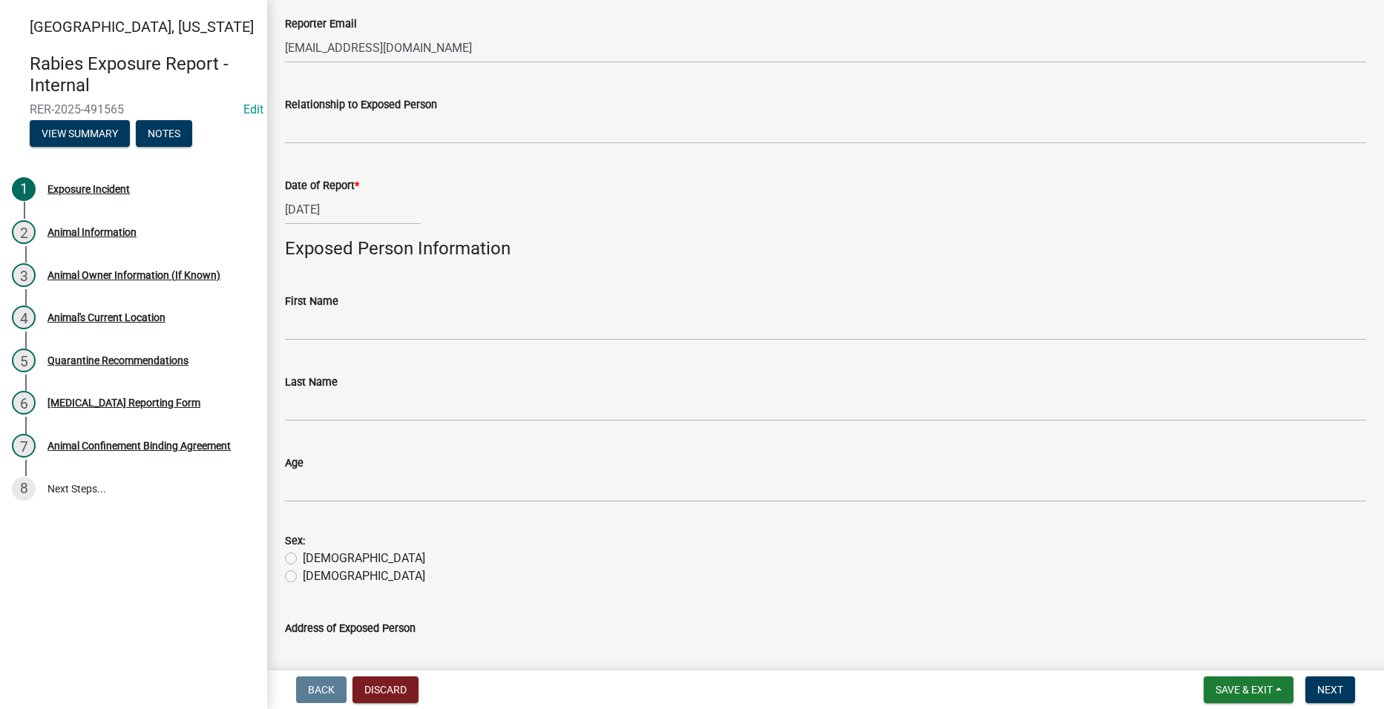
scroll to position [297, 0]
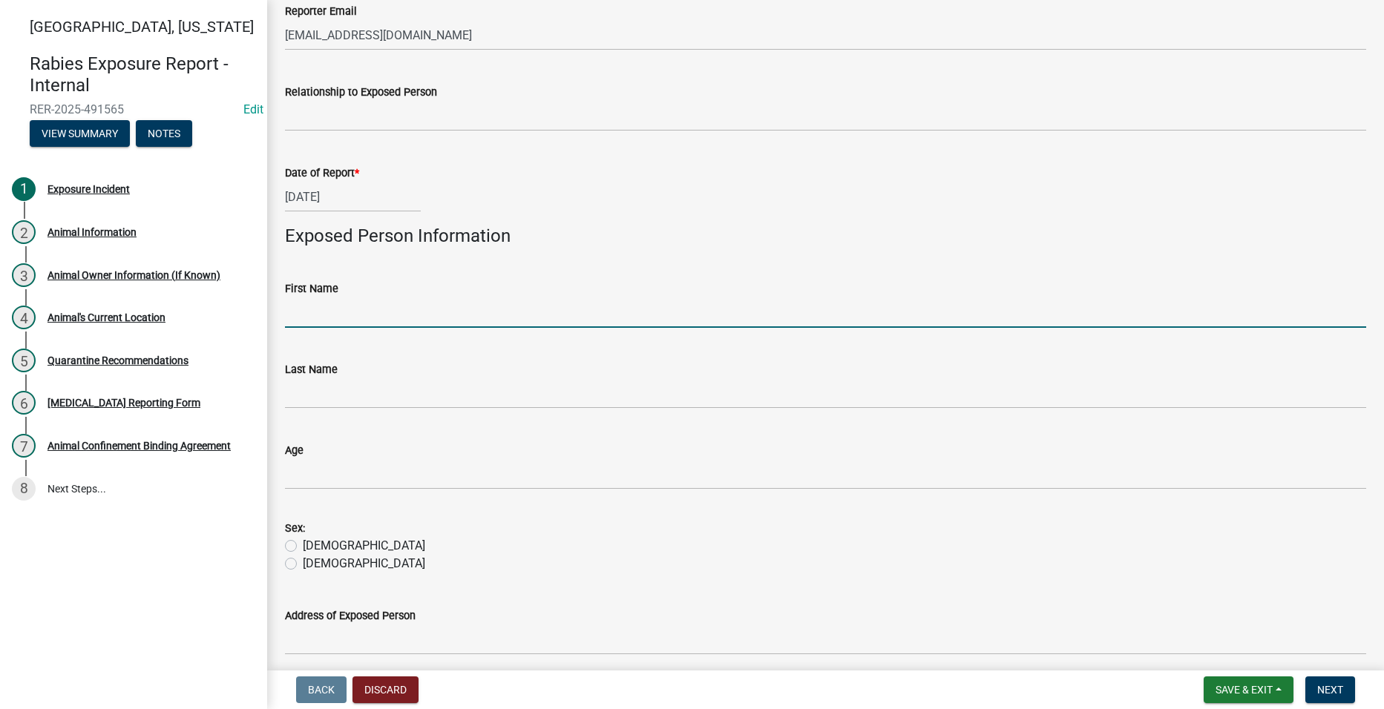
click at [349, 303] on input "First Name" at bounding box center [825, 313] width 1081 height 30
type input "[GEOGRAPHIC_DATA]"
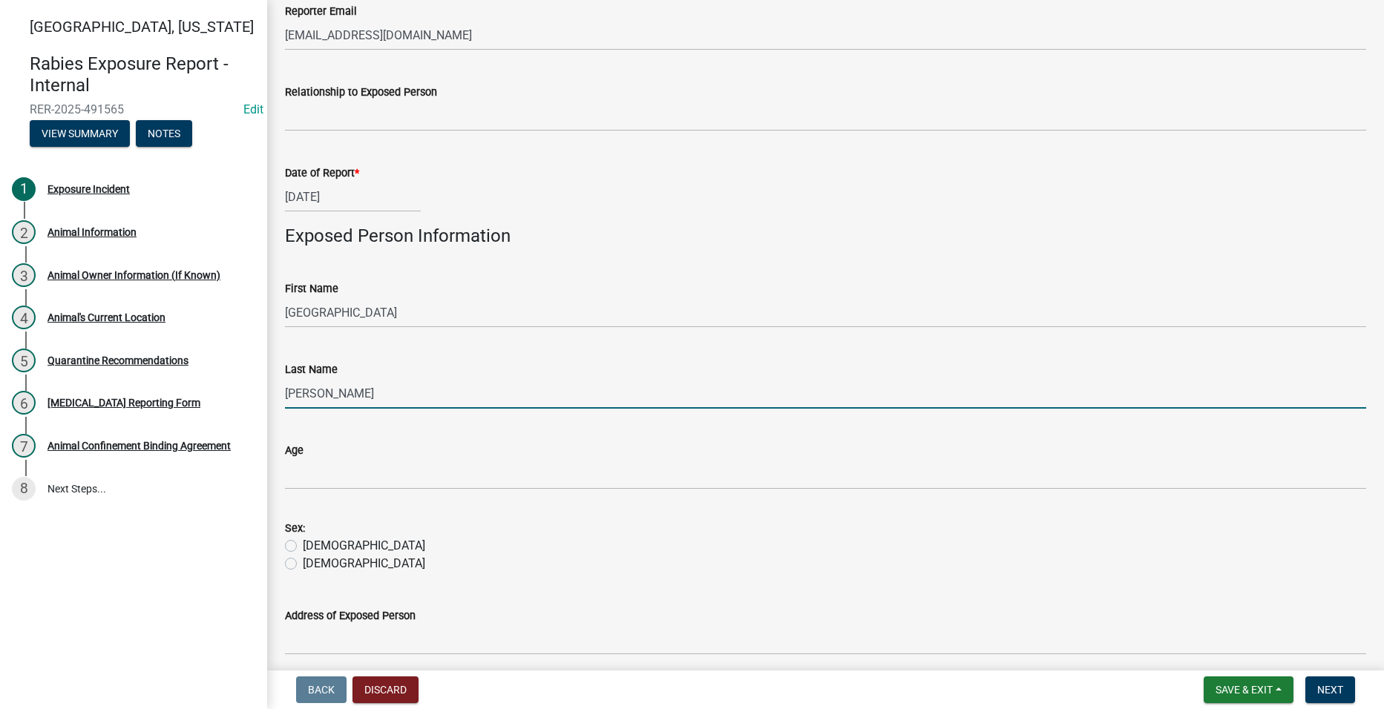
type input "[PERSON_NAME]"
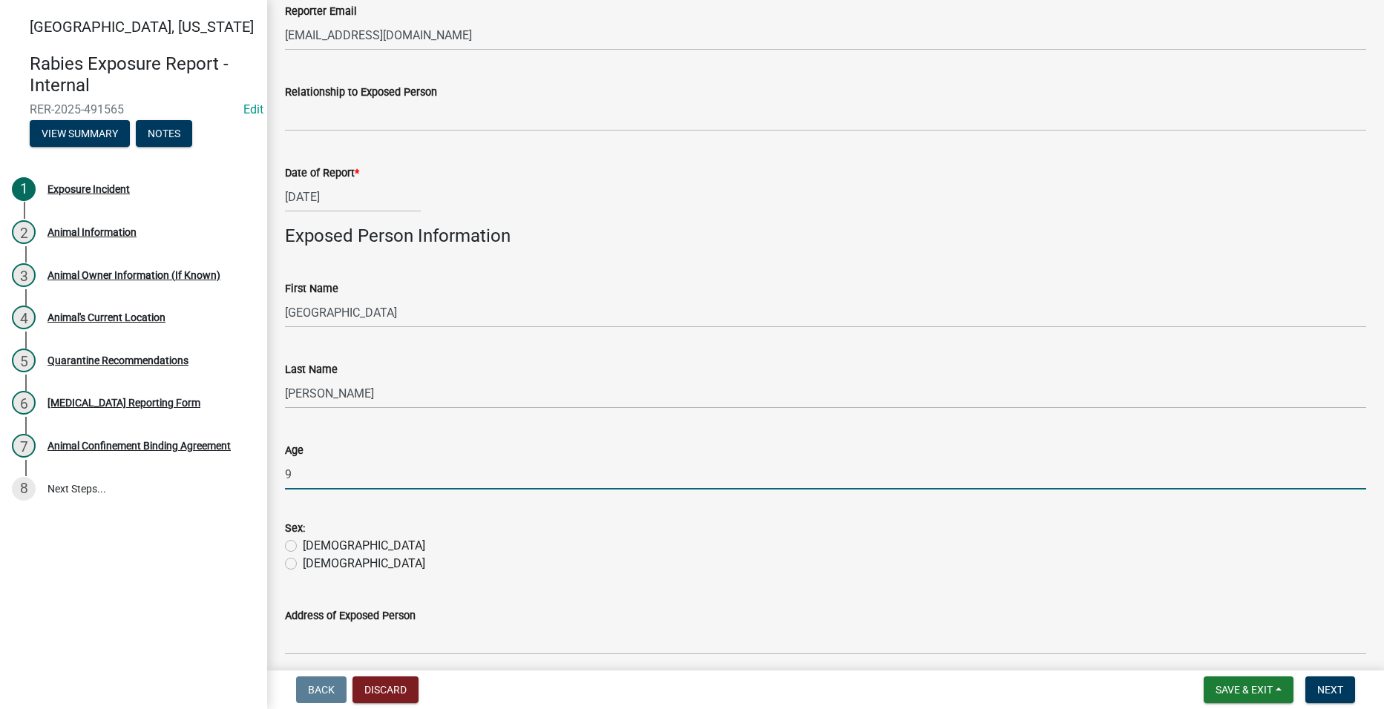
type input "9"
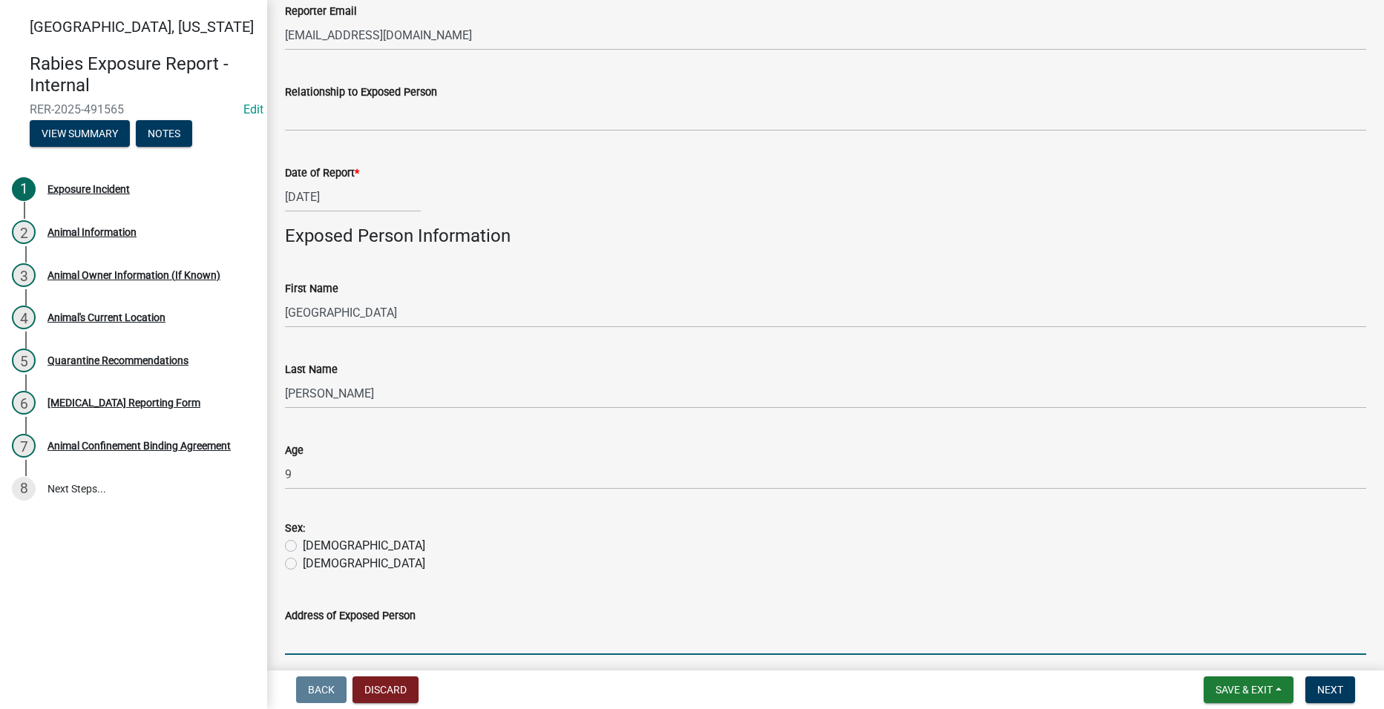
click at [303, 567] on label "[DEMOGRAPHIC_DATA]" at bounding box center [364, 564] width 122 height 18
click at [303, 565] on input "[DEMOGRAPHIC_DATA]" at bounding box center [308, 560] width 10 height 10
radio input "true"
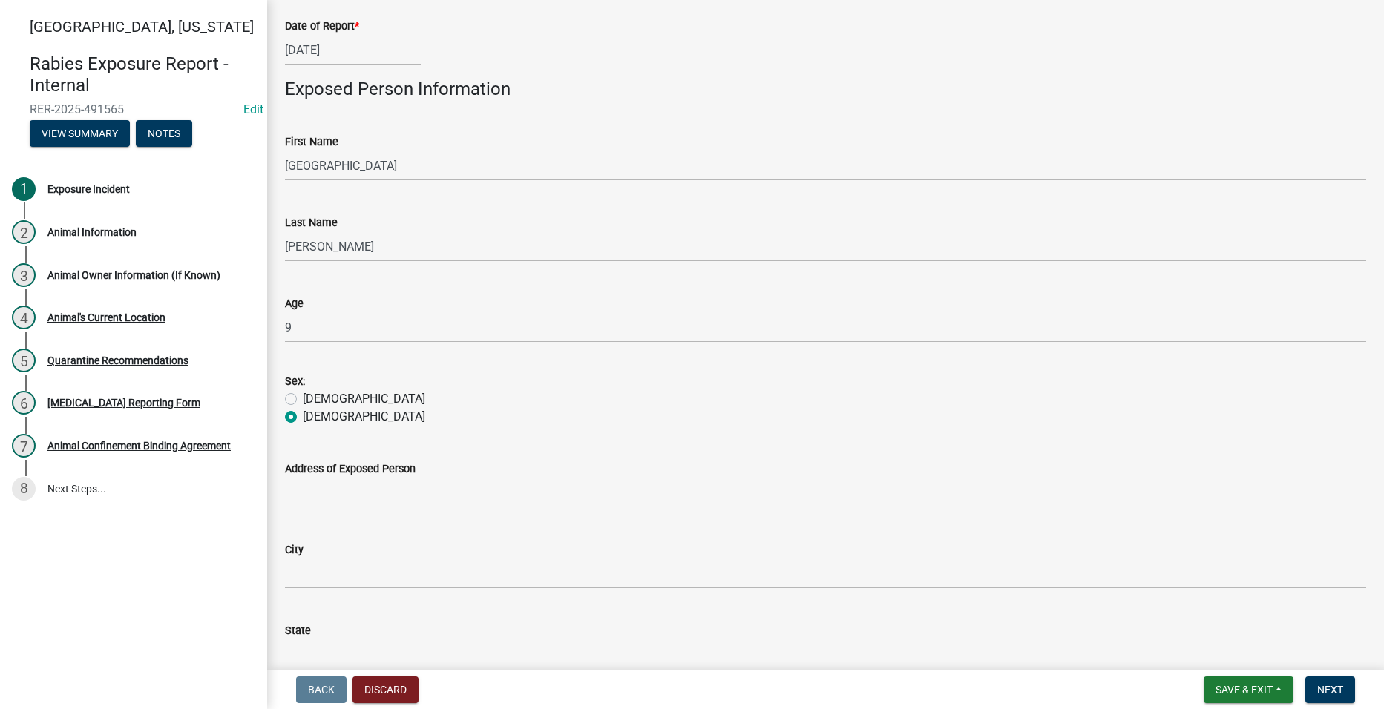
scroll to position [445, 0]
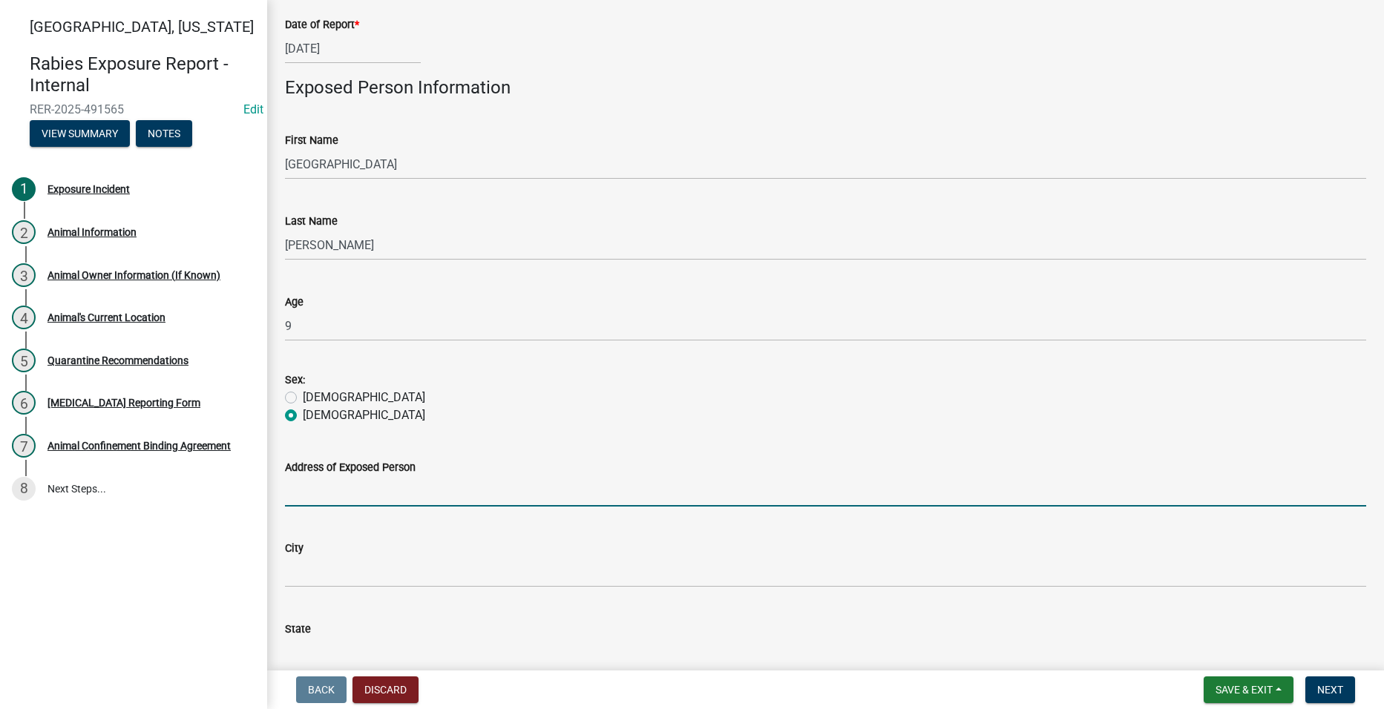
click at [427, 495] on input "Address of Exposed Person" at bounding box center [825, 491] width 1081 height 30
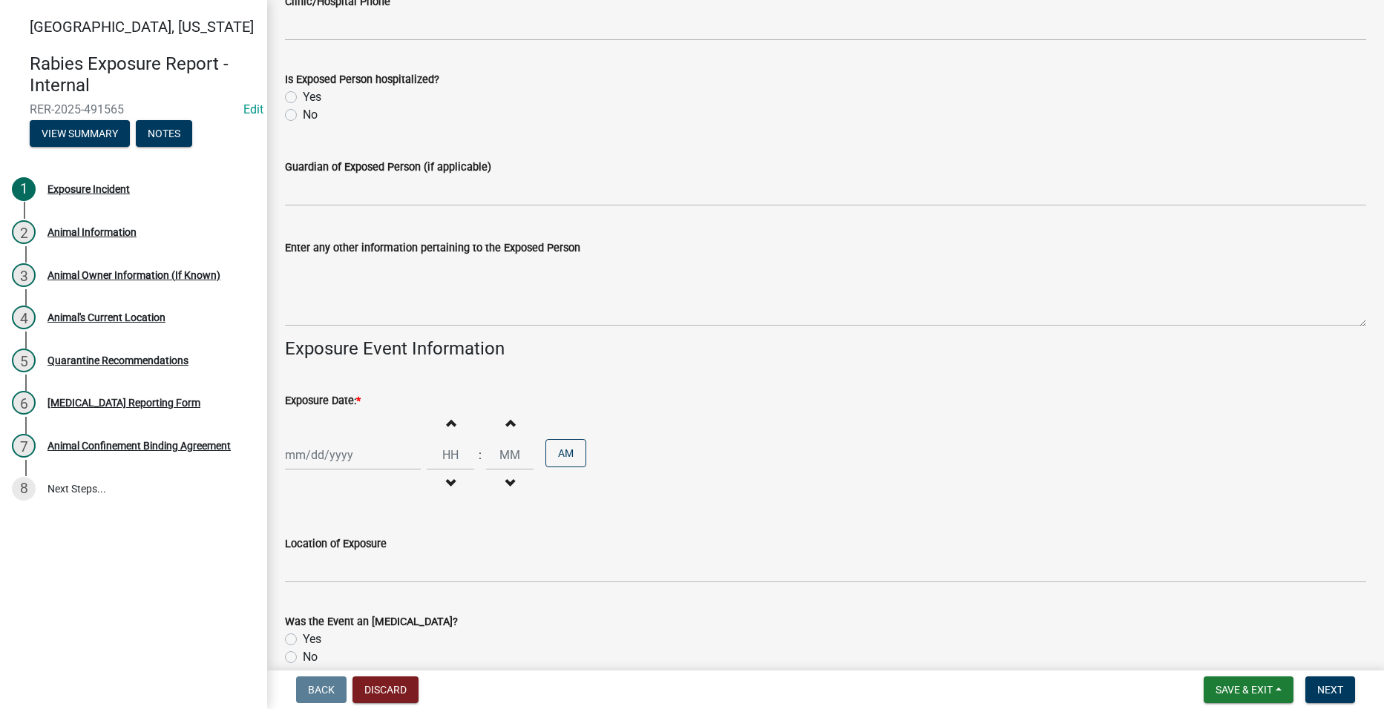
scroll to position [1484, 0]
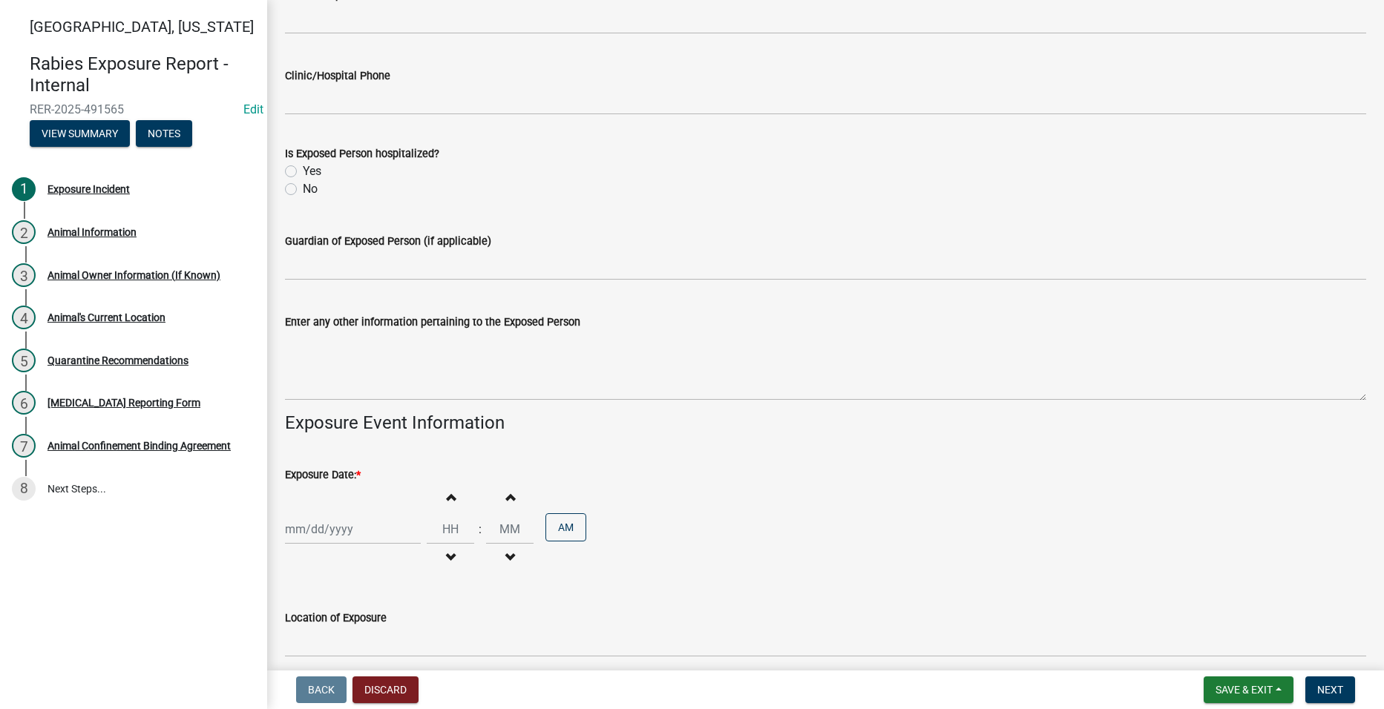
click at [303, 184] on label "No" at bounding box center [310, 189] width 15 height 18
click at [303, 184] on input "No" at bounding box center [308, 185] width 10 height 10
radio input "true"
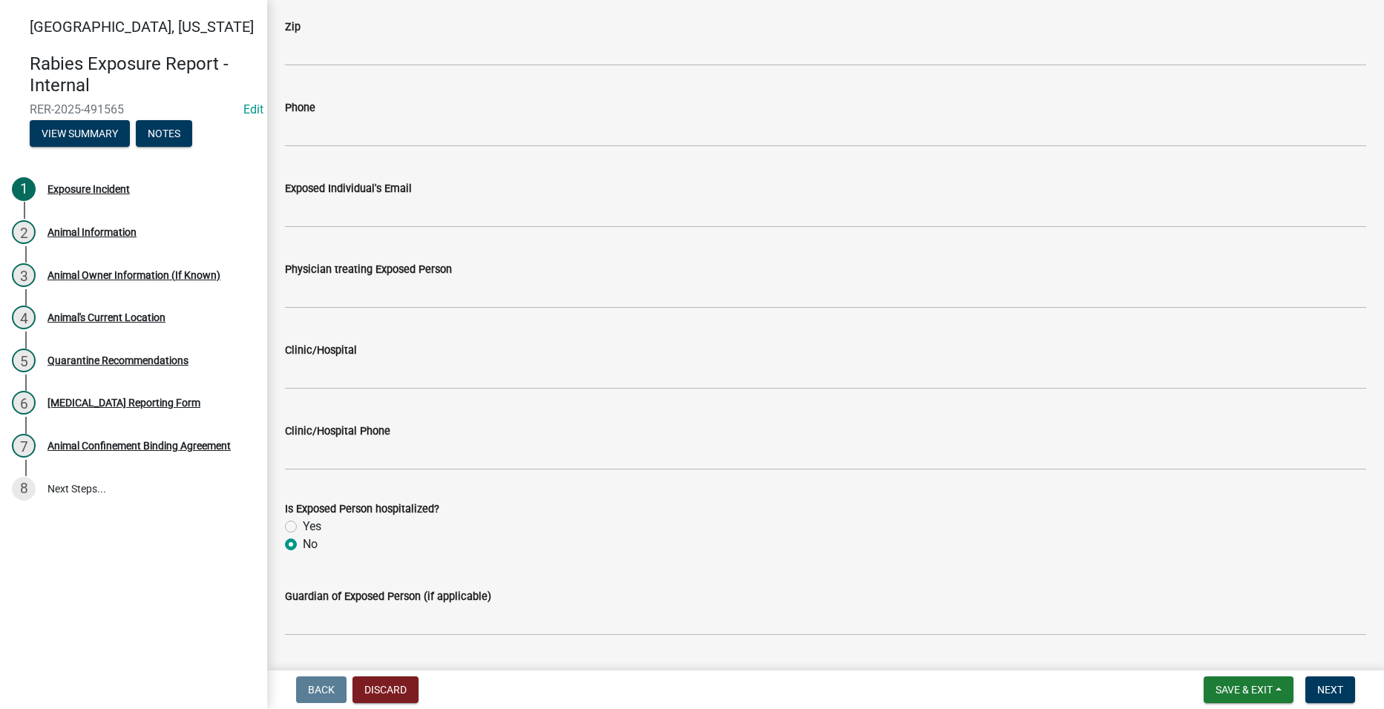
scroll to position [1187, 0]
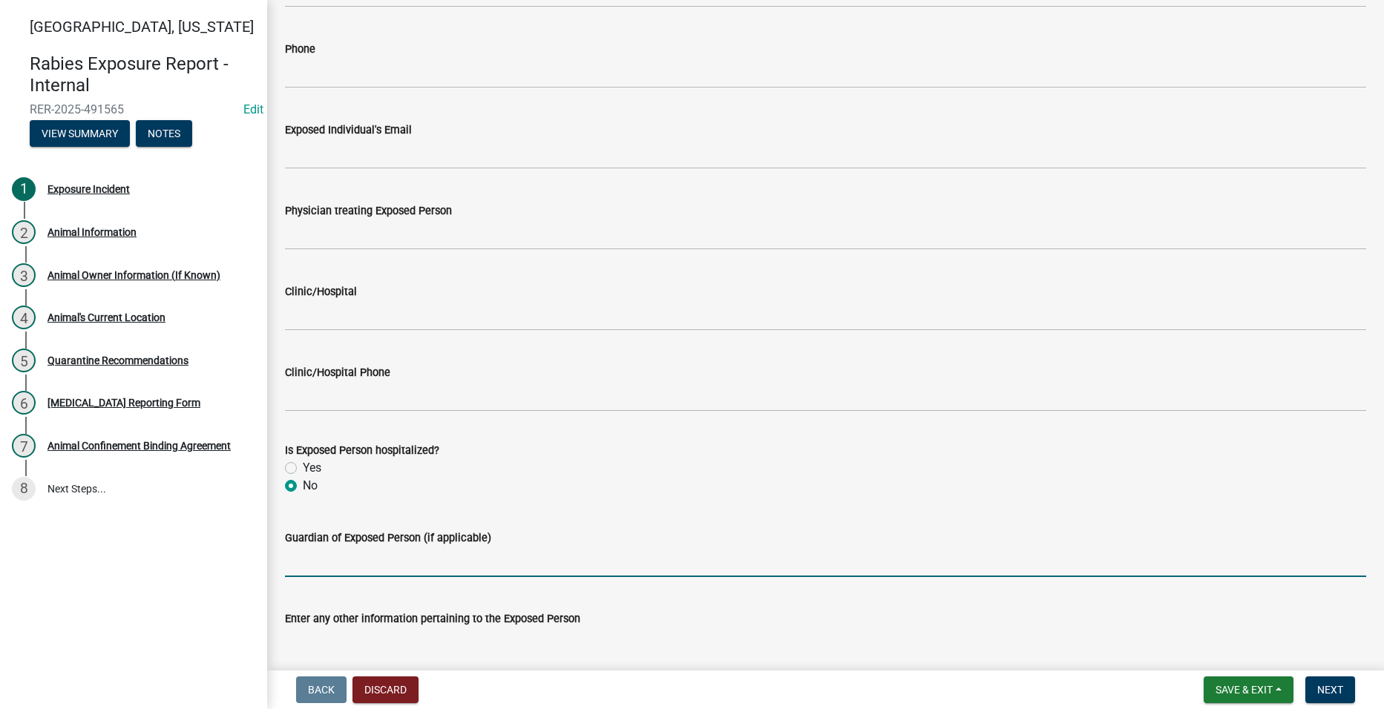
click at [366, 555] on input "Guardian of Exposed Person (if applicable)" at bounding box center [825, 562] width 1081 height 30
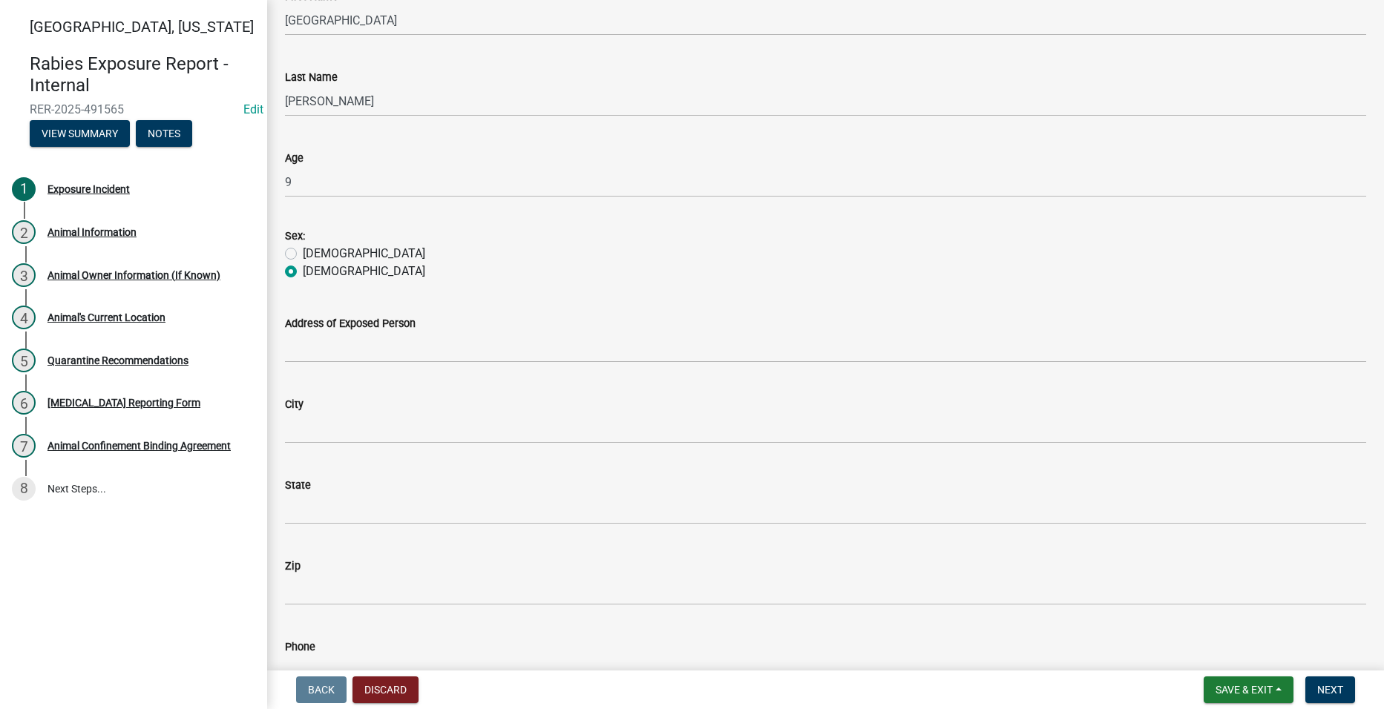
scroll to position [782, 0]
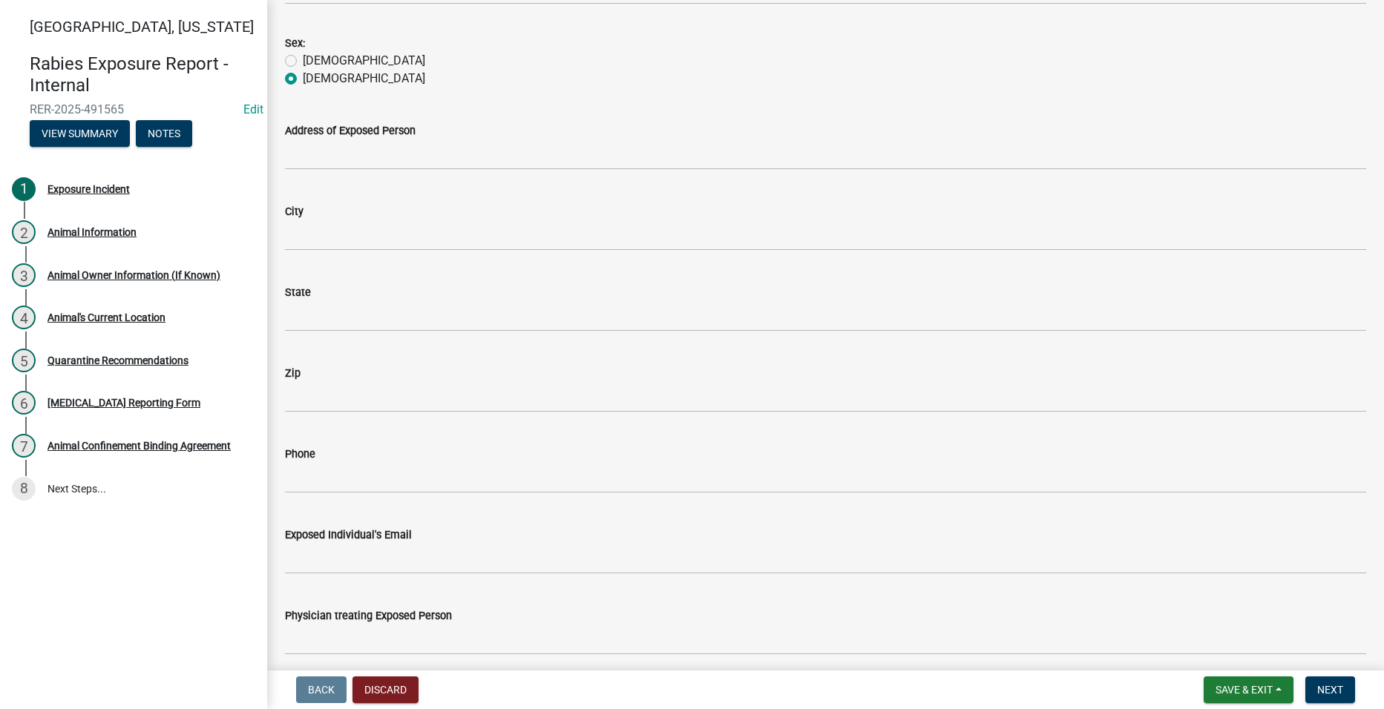
type input "[PERSON_NAME]"
click at [413, 493] on wm-data-entity-input "Phone" at bounding box center [825, 464] width 1081 height 81
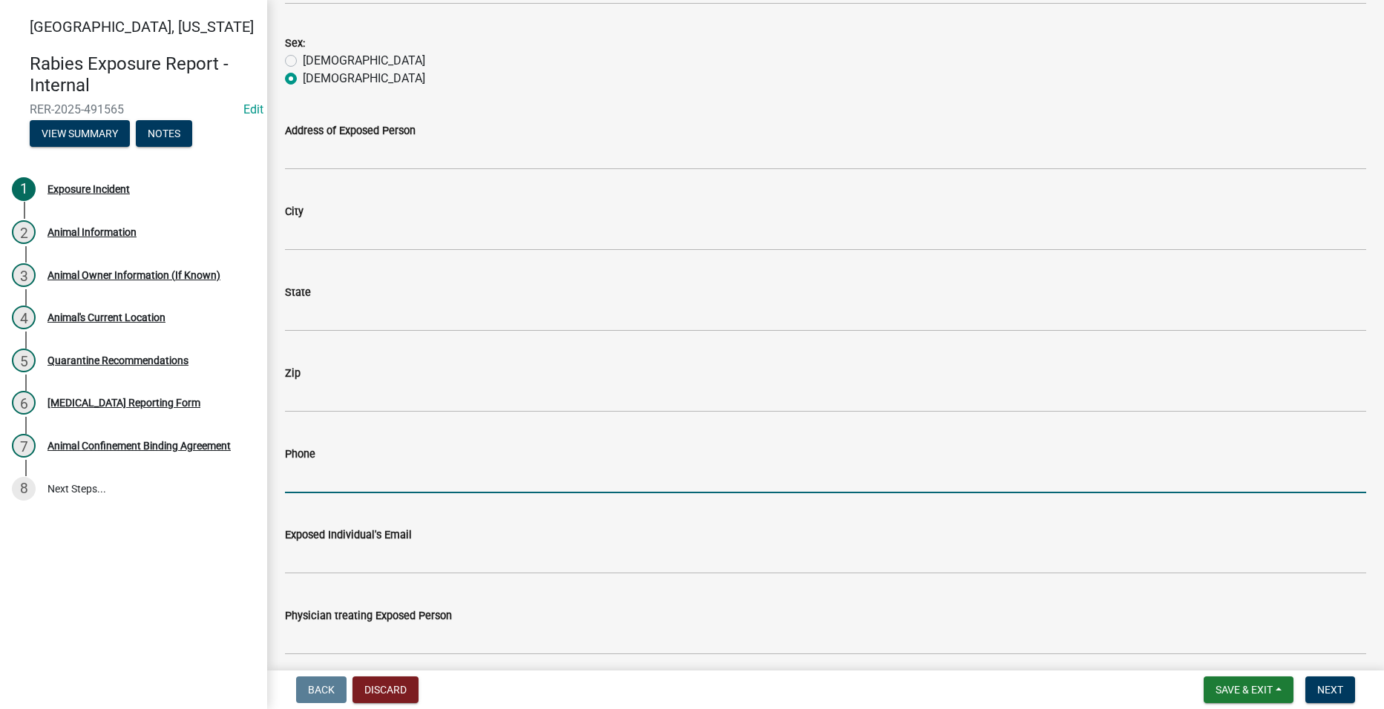
click at [411, 483] on input "Phone" at bounding box center [825, 478] width 1081 height 30
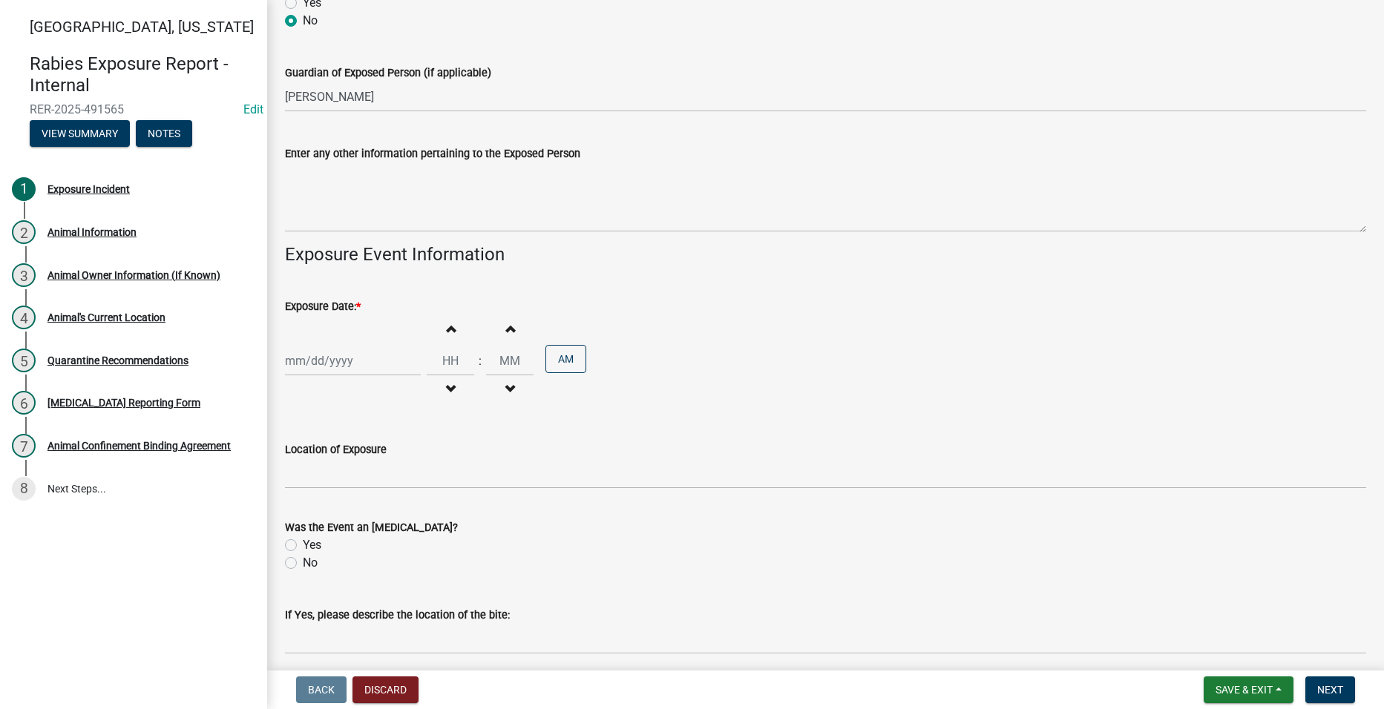
scroll to position [1821, 0]
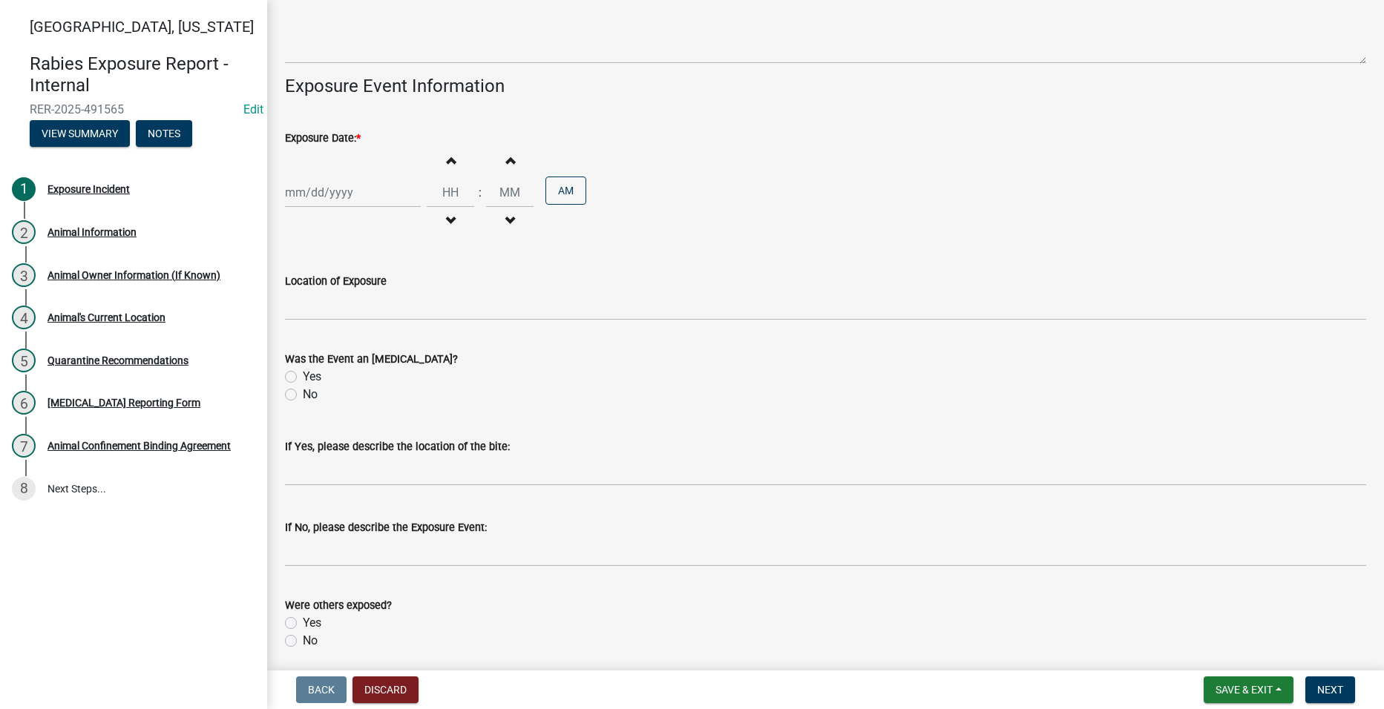
type input "[PHONE_NUMBER]"
click at [303, 374] on label "Yes" at bounding box center [312, 377] width 19 height 18
click at [303, 374] on input "Yes" at bounding box center [308, 373] width 10 height 10
radio input "true"
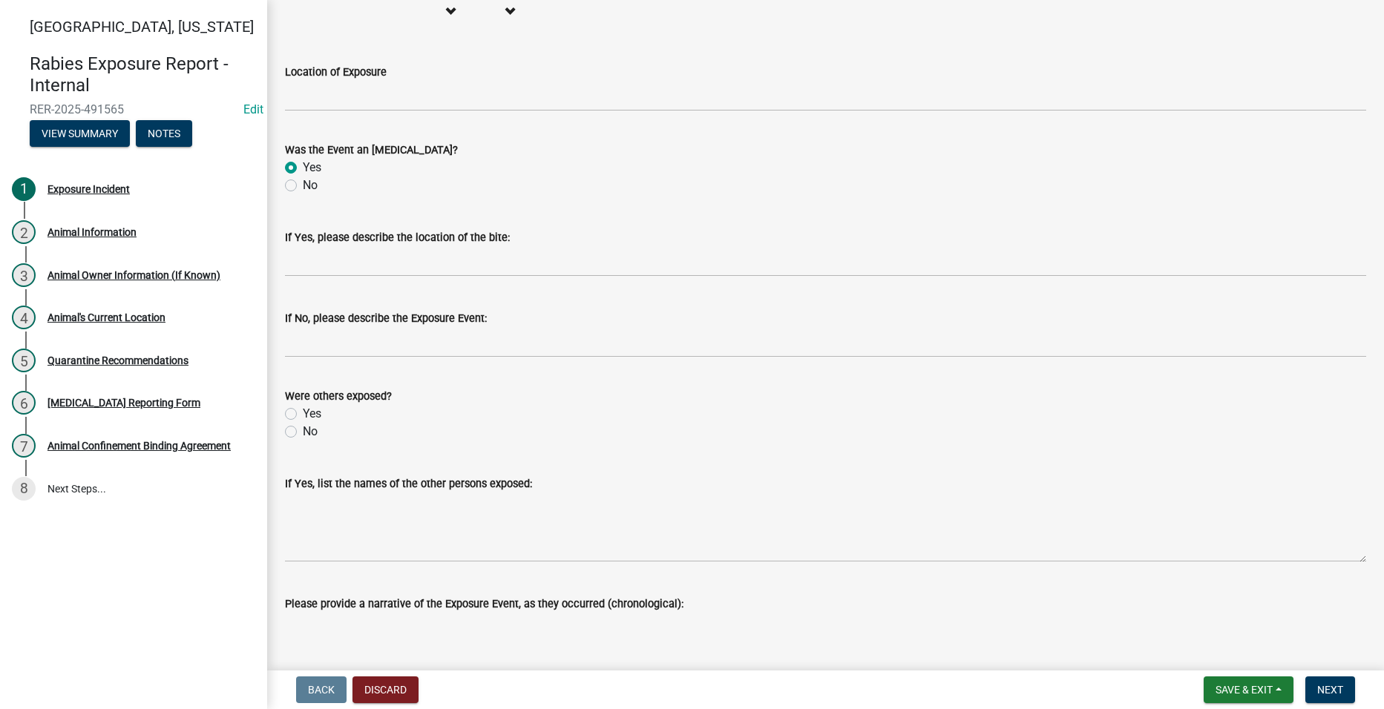
scroll to position [2043, 0]
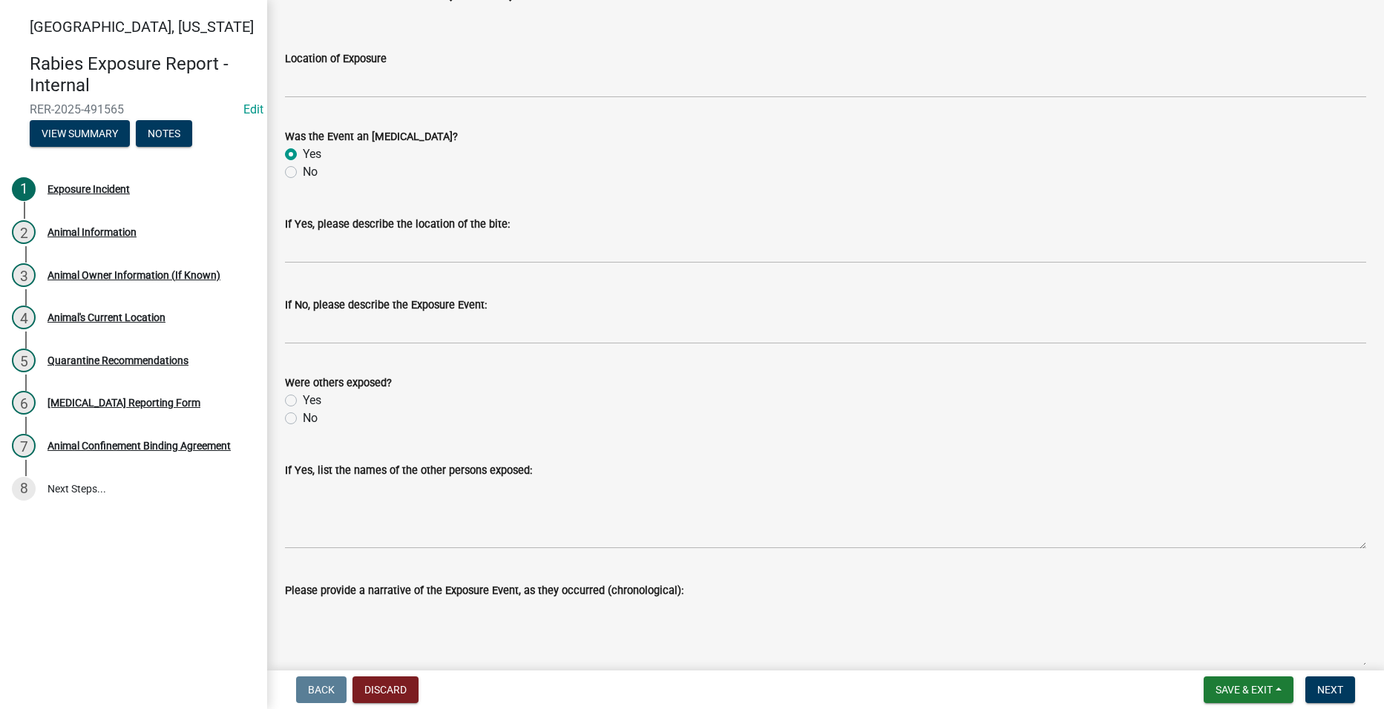
click at [303, 417] on label "No" at bounding box center [310, 419] width 15 height 18
click at [303, 417] on input "No" at bounding box center [308, 415] width 10 height 10
radio input "true"
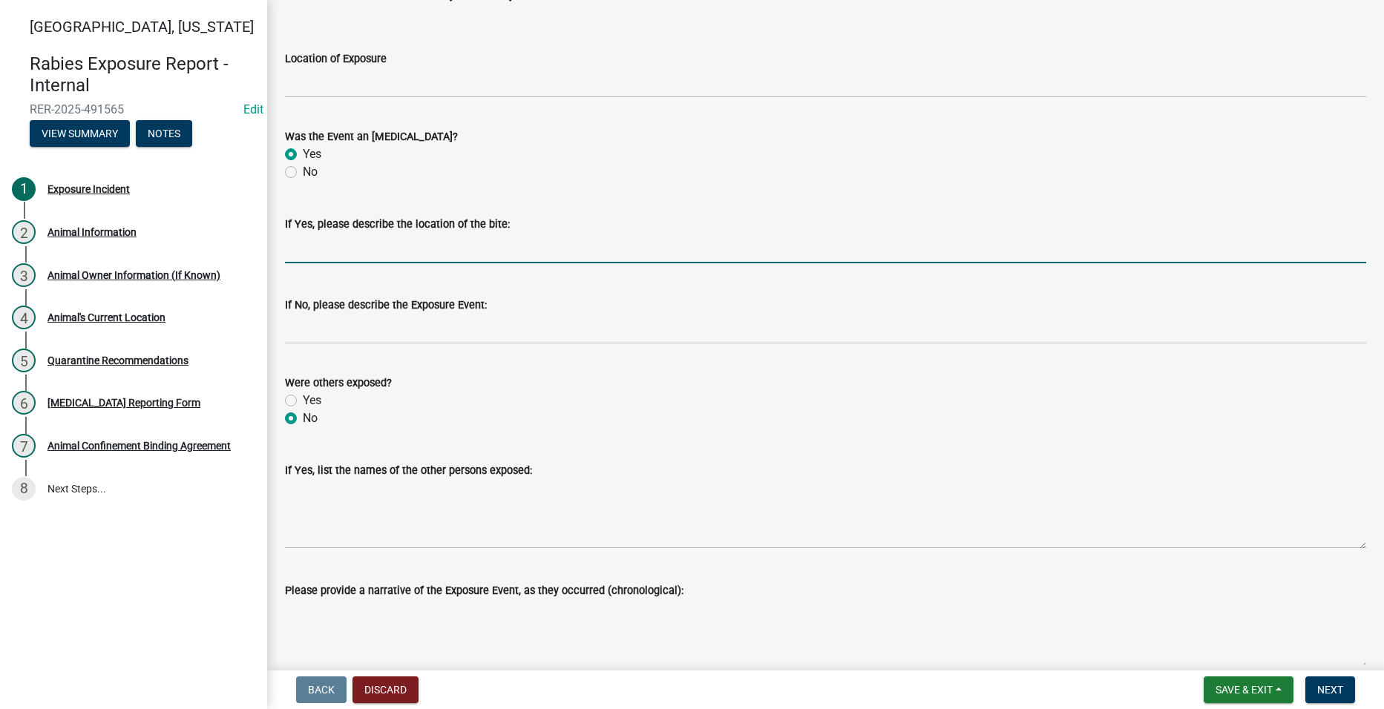
click at [404, 249] on input "If Yes, please describe the location of the bite:" at bounding box center [825, 248] width 1081 height 30
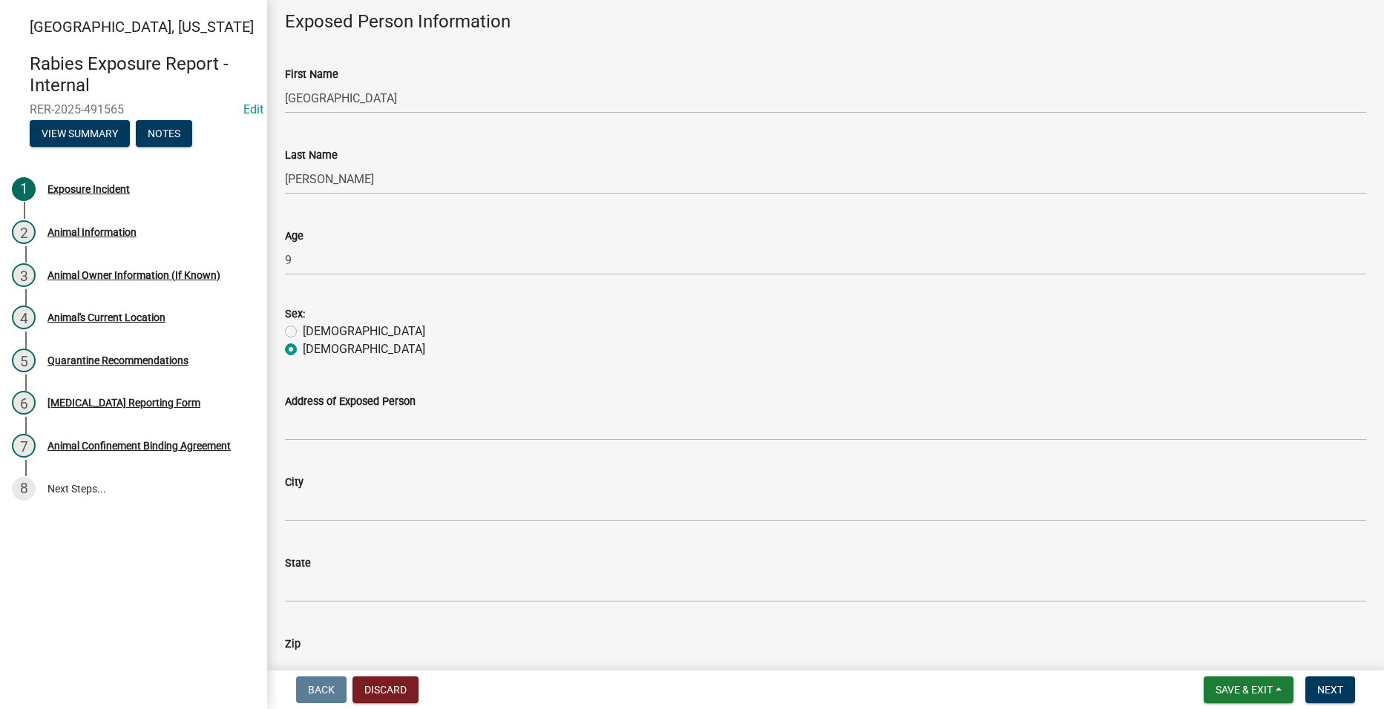
scroll to position [594, 0]
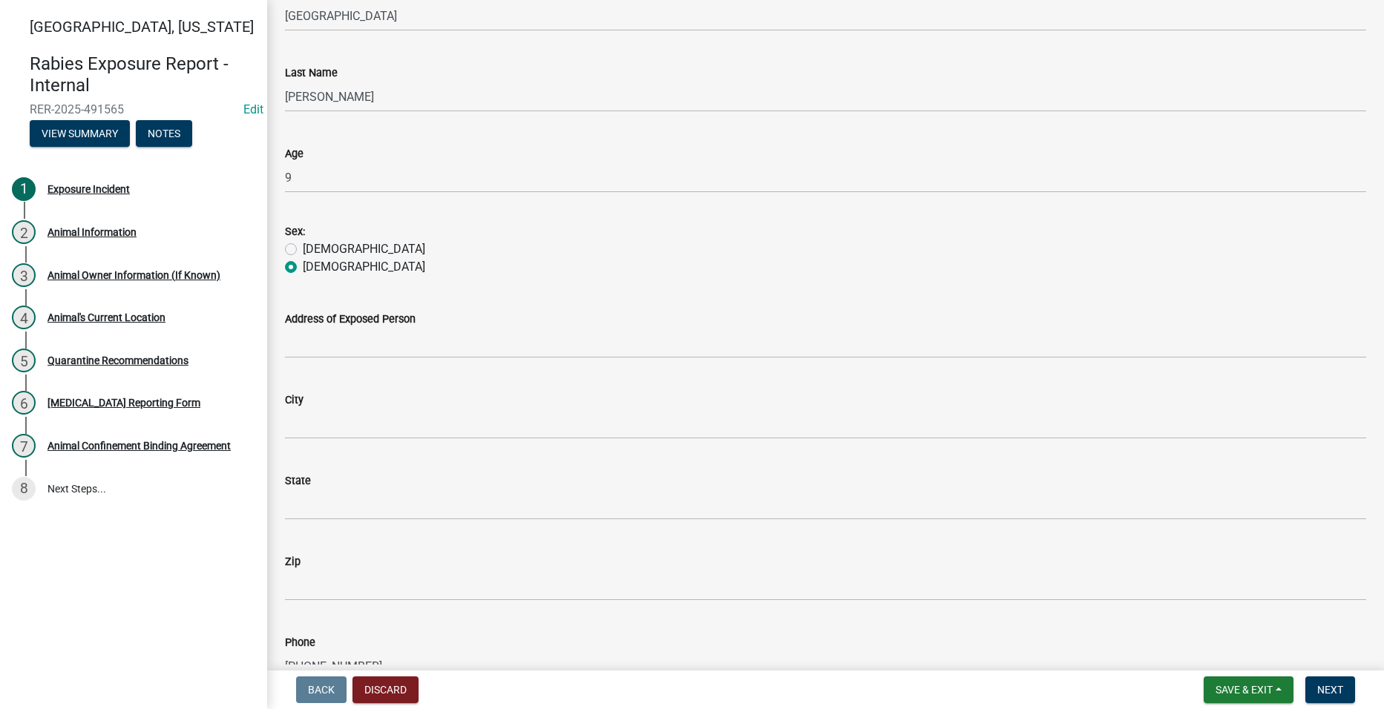
type input "face"
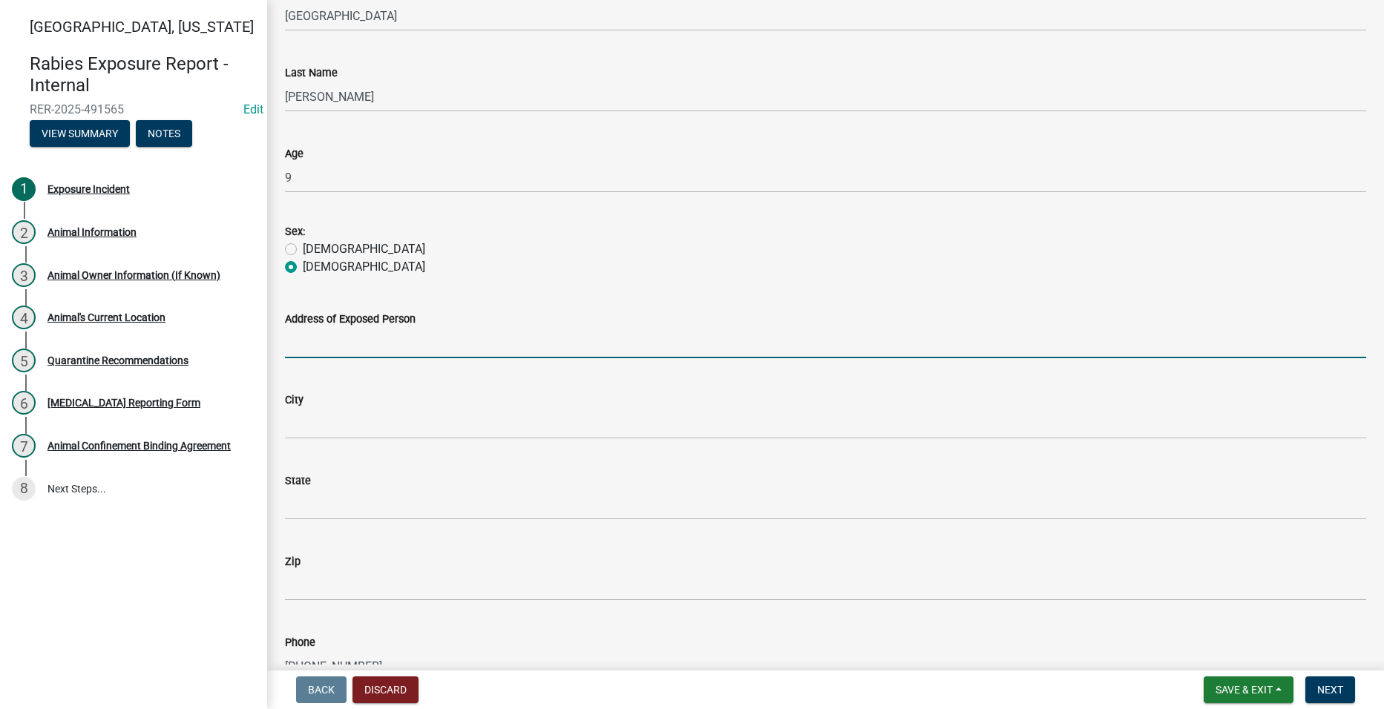
click at [333, 342] on input "Address of Exposed Person" at bounding box center [825, 343] width 1081 height 30
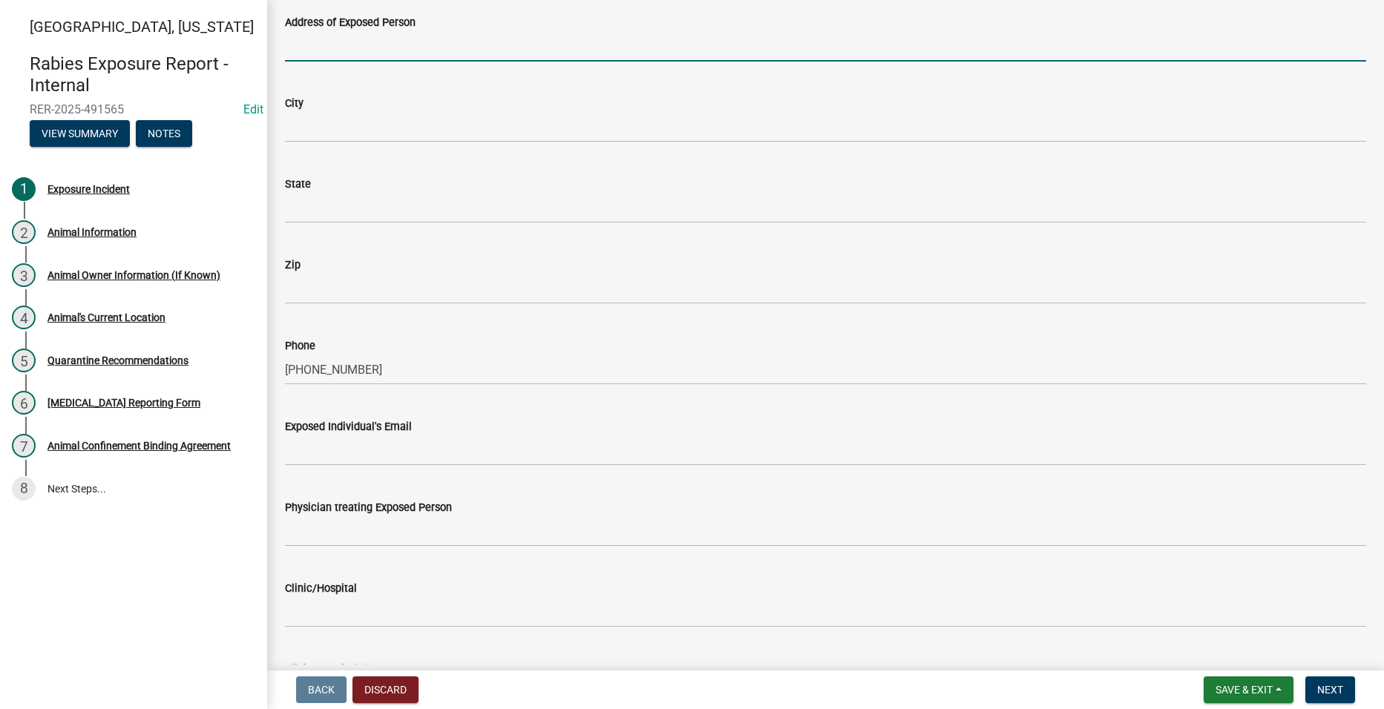
scroll to position [816, 0]
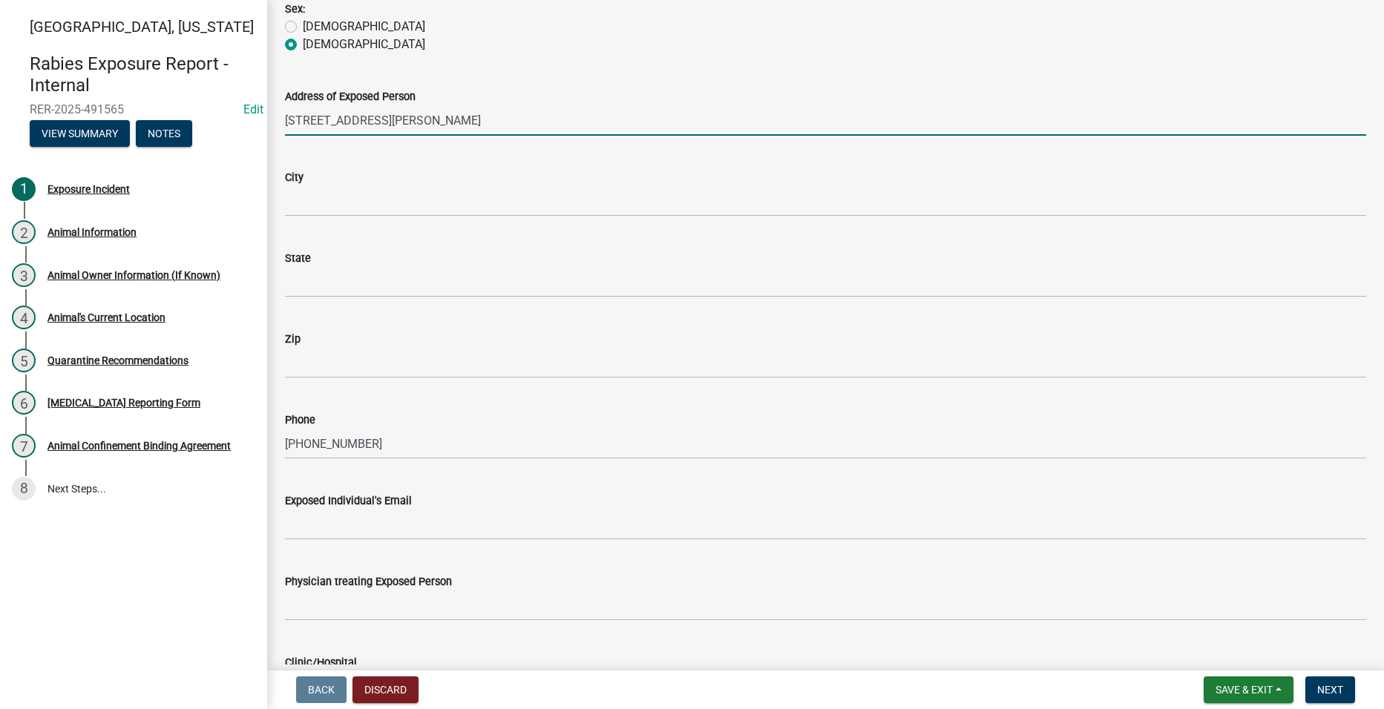
type input "[STREET_ADDRESS][PERSON_NAME]"
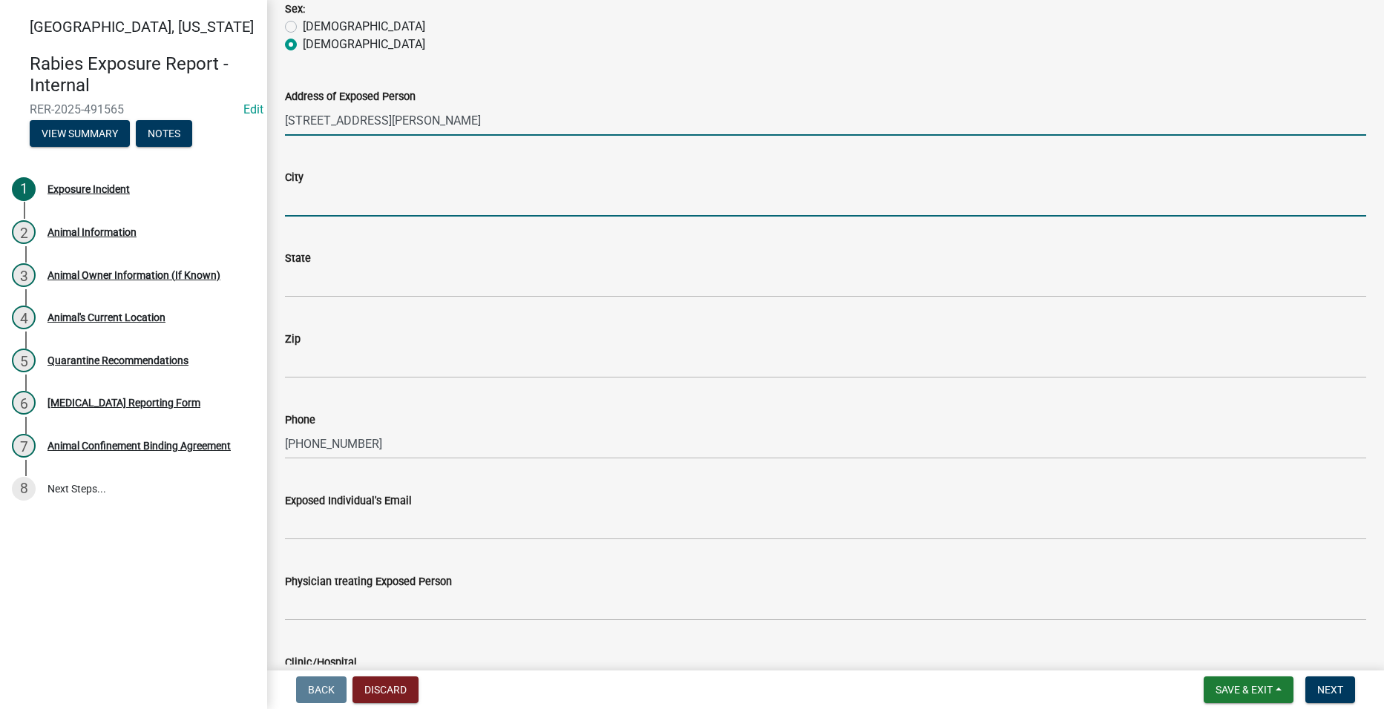
click at [344, 202] on input "City" at bounding box center [825, 201] width 1081 height 30
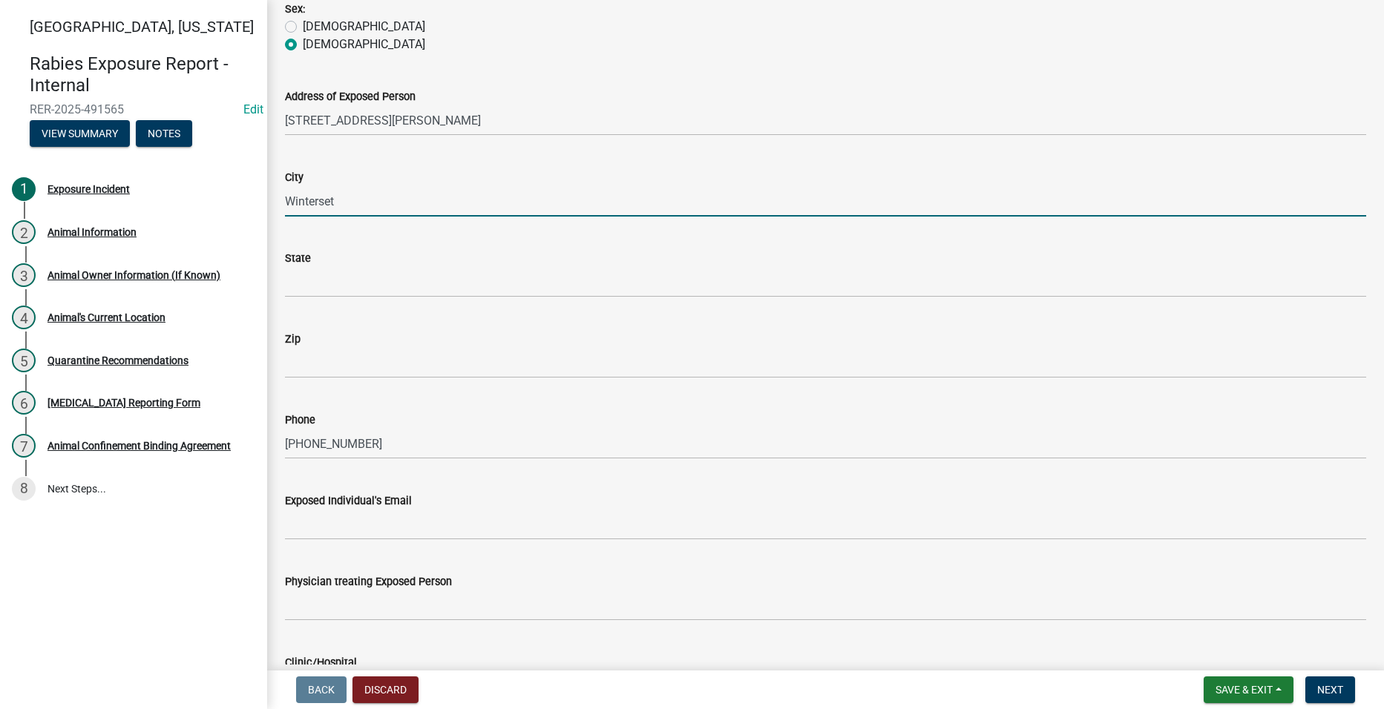
type input "Winterset"
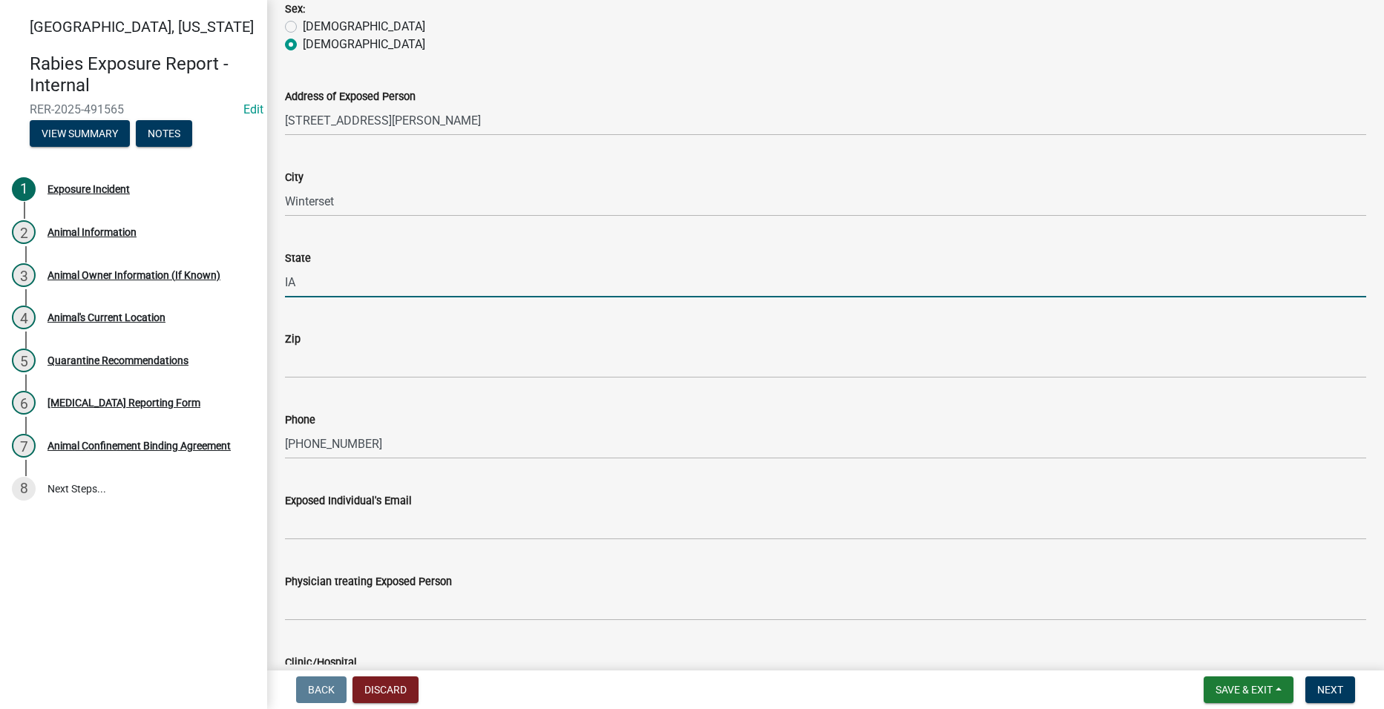
type input "IA"
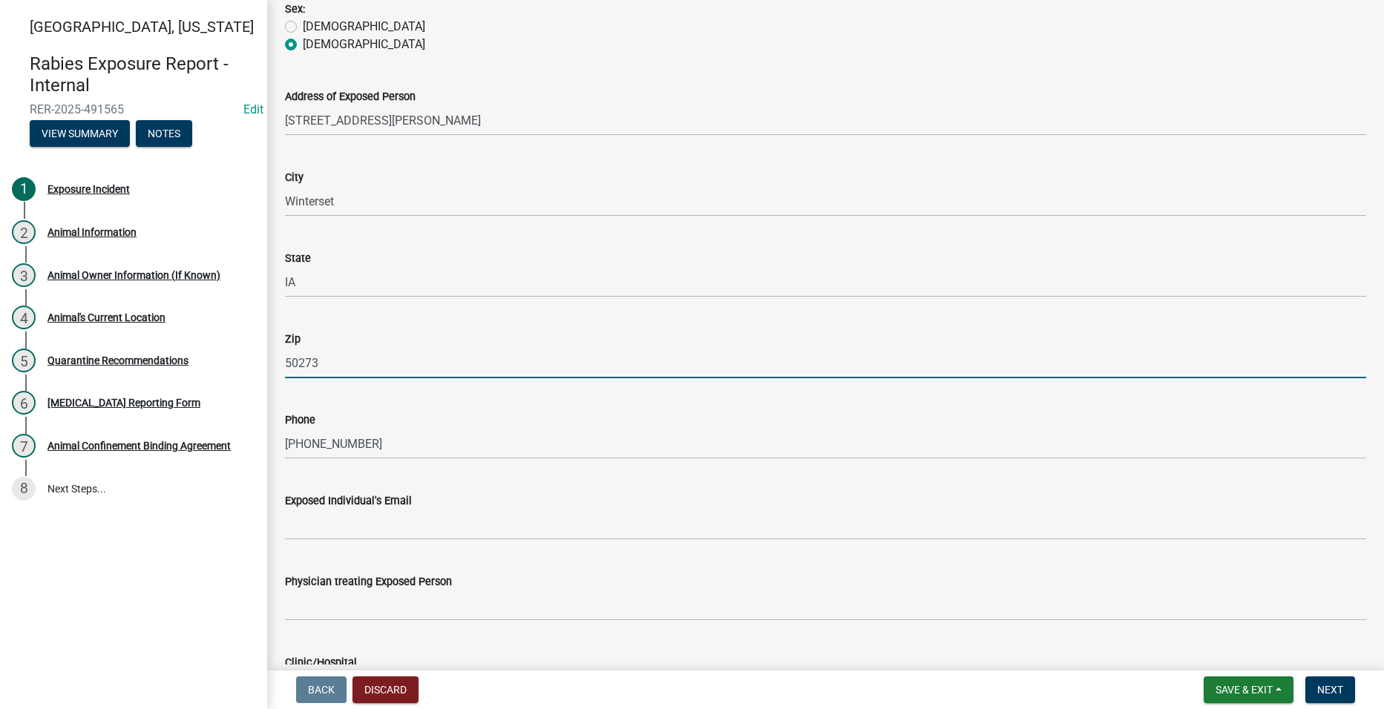
type input "50273"
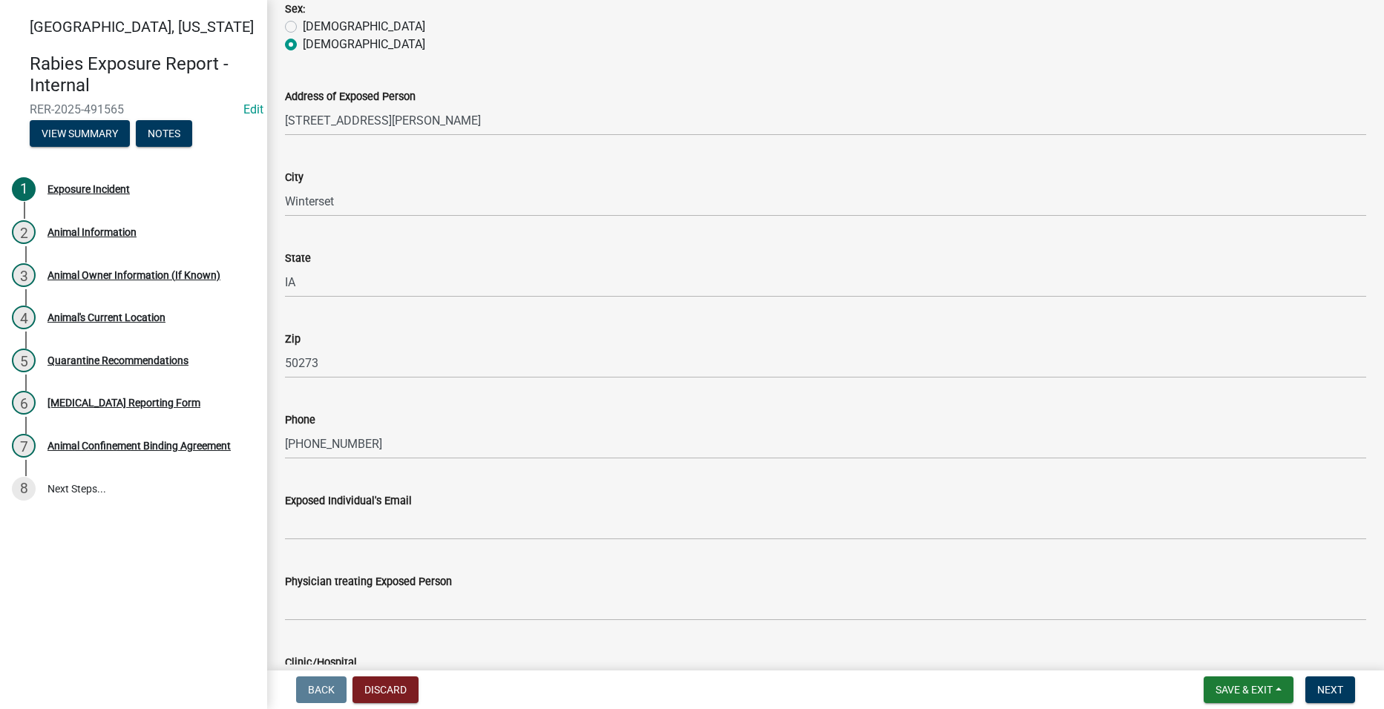
click at [757, 499] on div "Exposed Individual's Email" at bounding box center [825, 501] width 1081 height 18
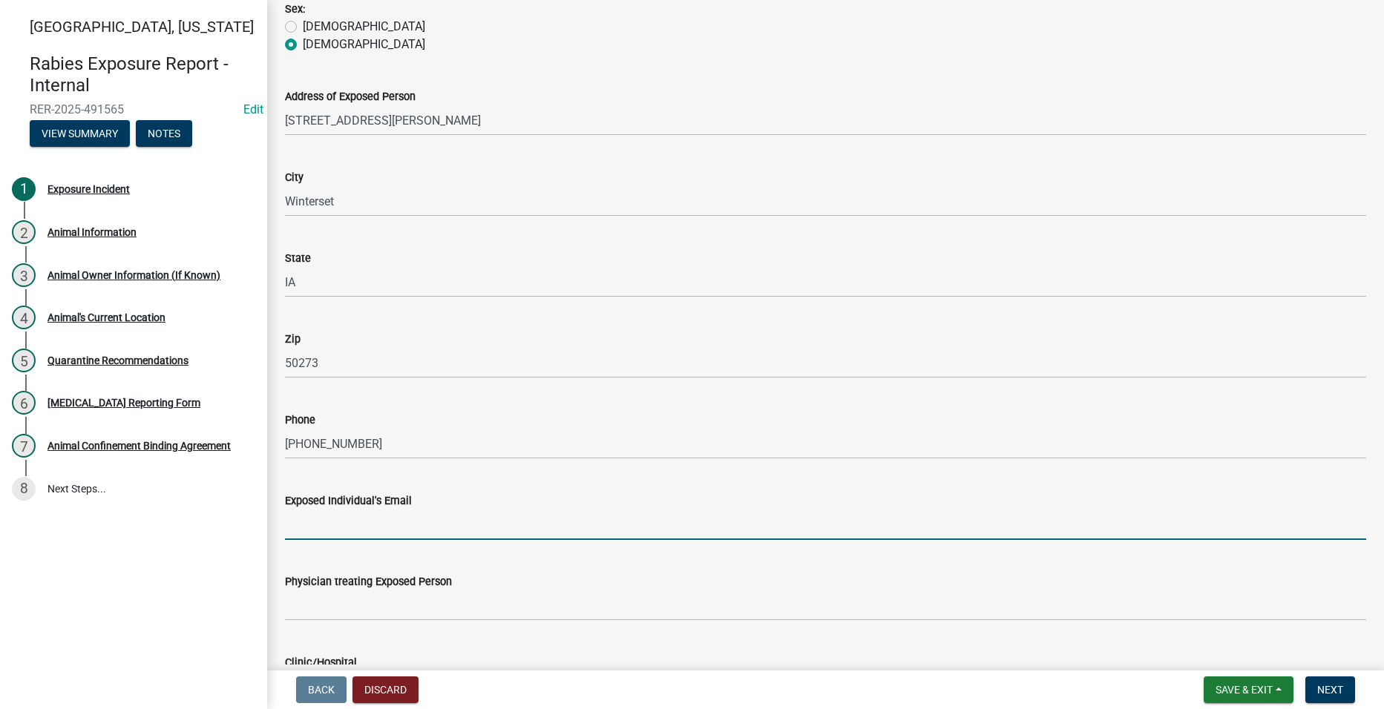
click at [532, 524] on input "Exposed Individual's Email" at bounding box center [825, 525] width 1081 height 30
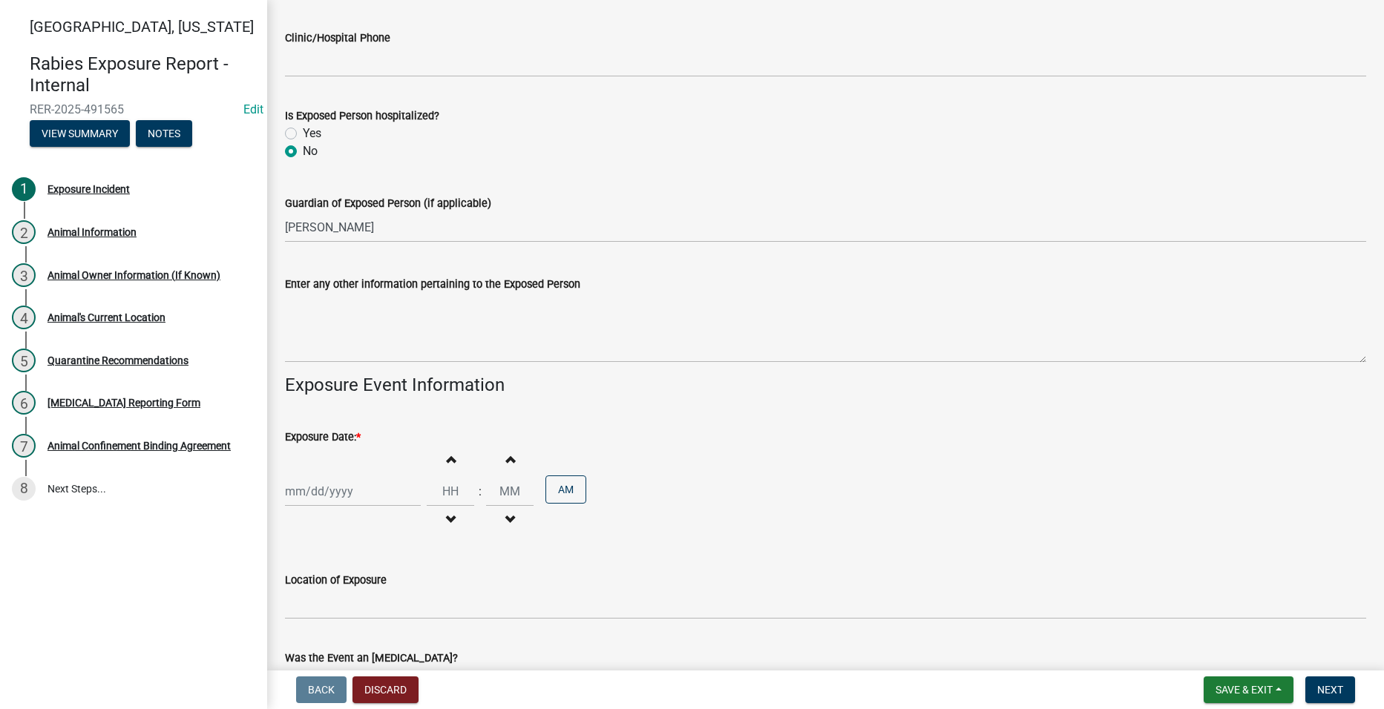
scroll to position [1558, 0]
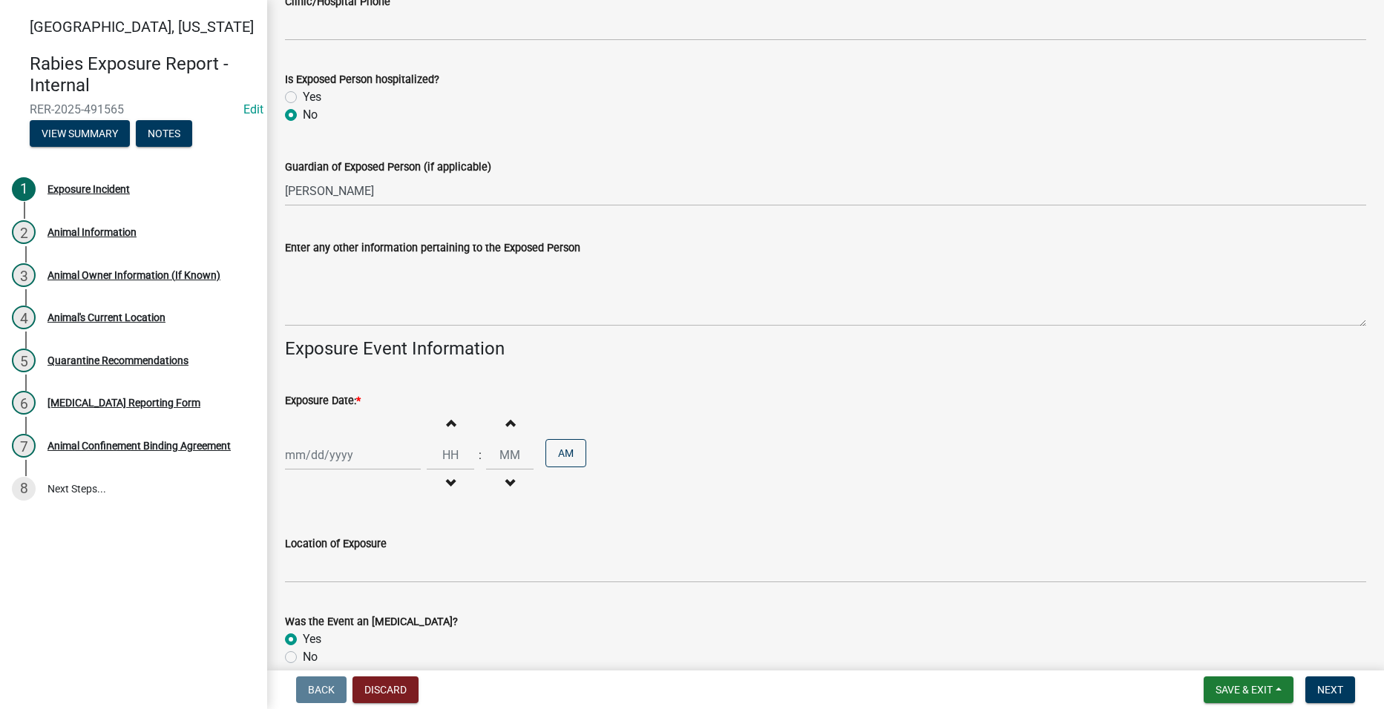
type input "[EMAIL_ADDRESS][DOMAIN_NAME]"
click at [442, 457] on input "Hours" at bounding box center [450, 455] width 47 height 30
type input "02"
type input "30"
click at [561, 453] on button "AM" at bounding box center [565, 453] width 41 height 28
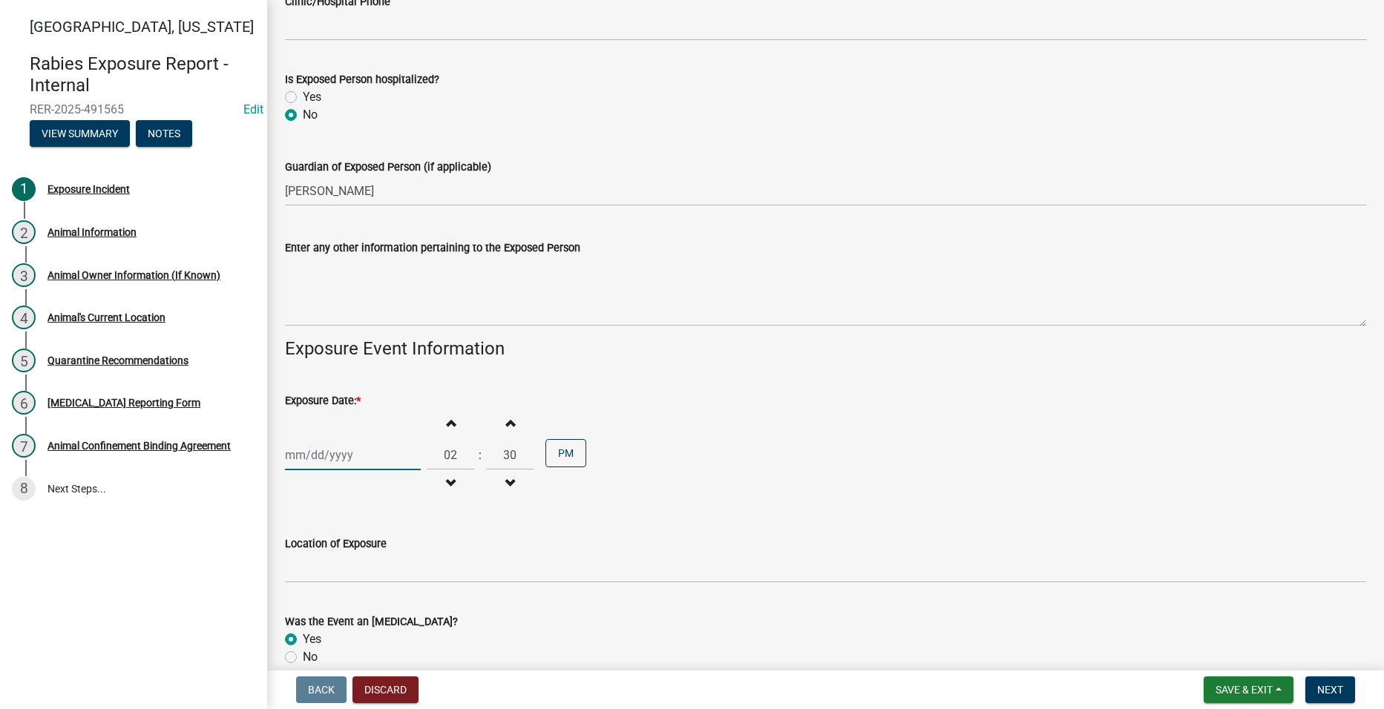
click at [302, 459] on div at bounding box center [353, 455] width 136 height 30
select select "10"
select select "2025"
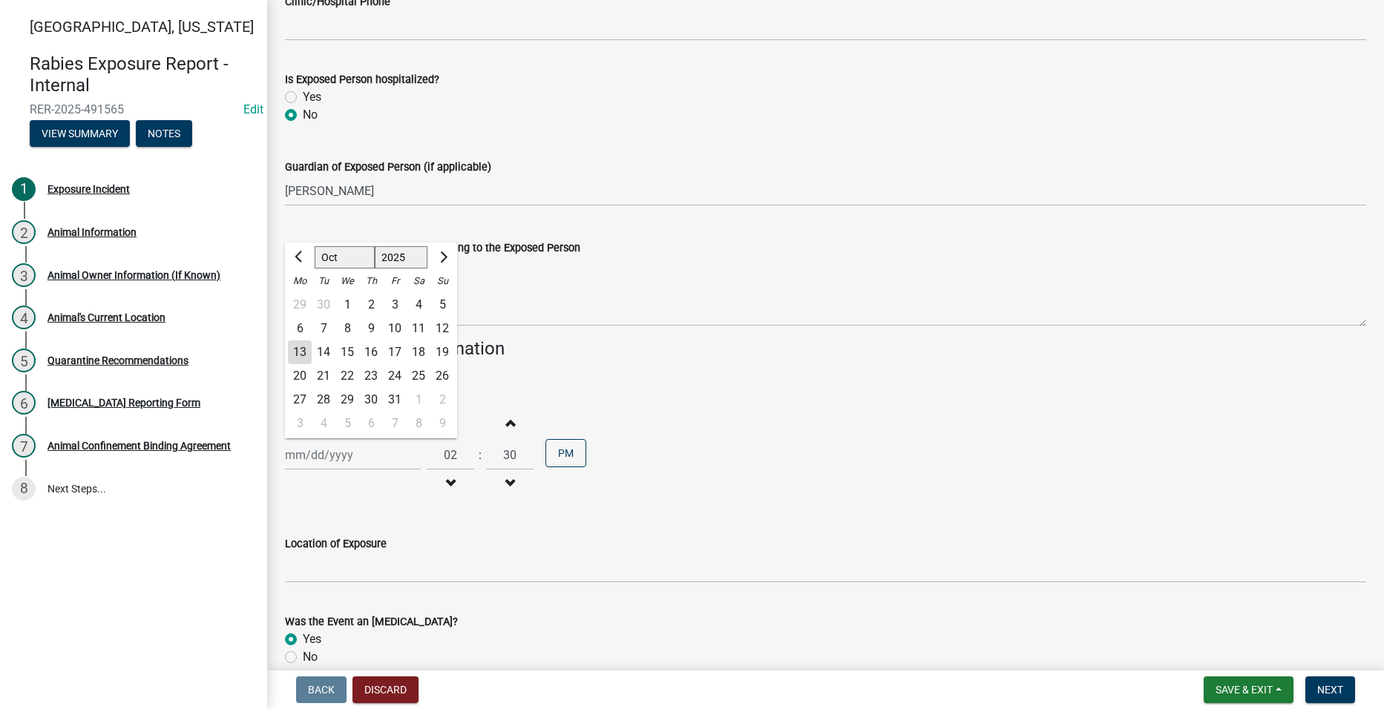
click at [413, 324] on div "11" at bounding box center [419, 329] width 24 height 24
type input "[DATE]"
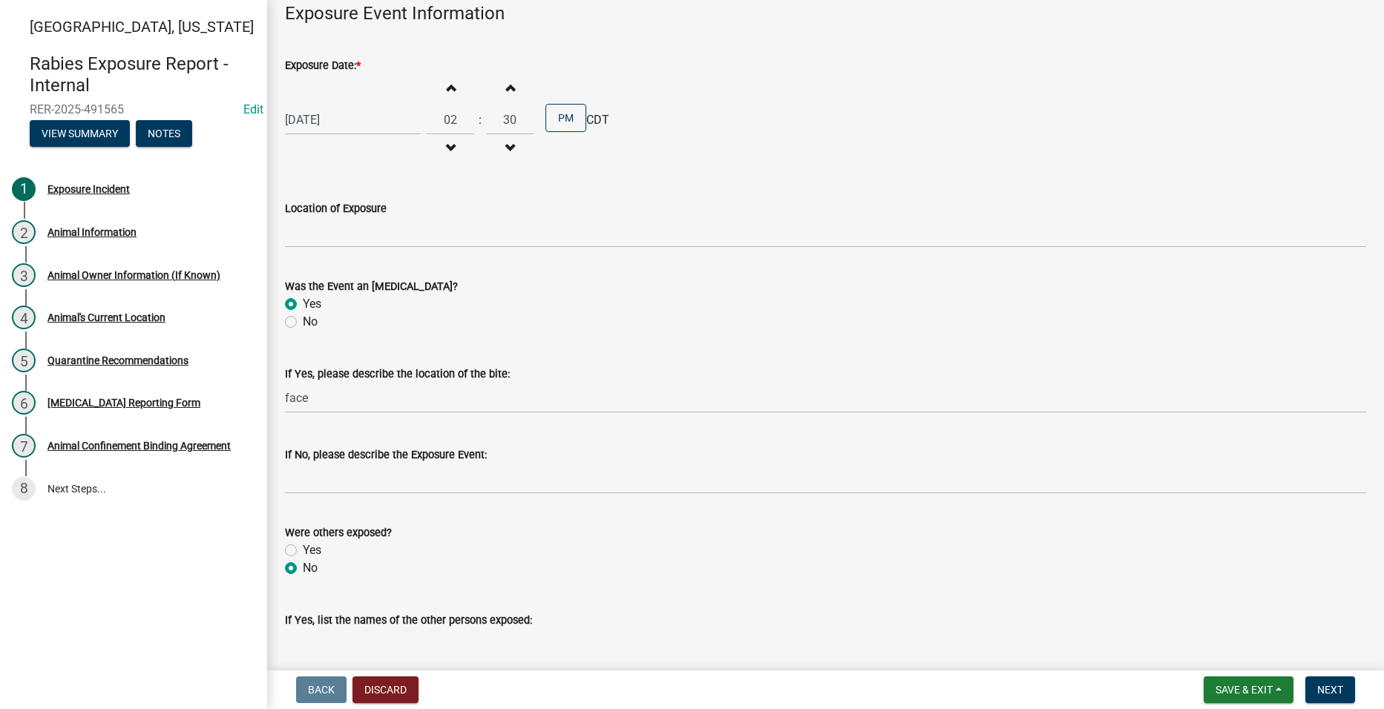
scroll to position [1929, 0]
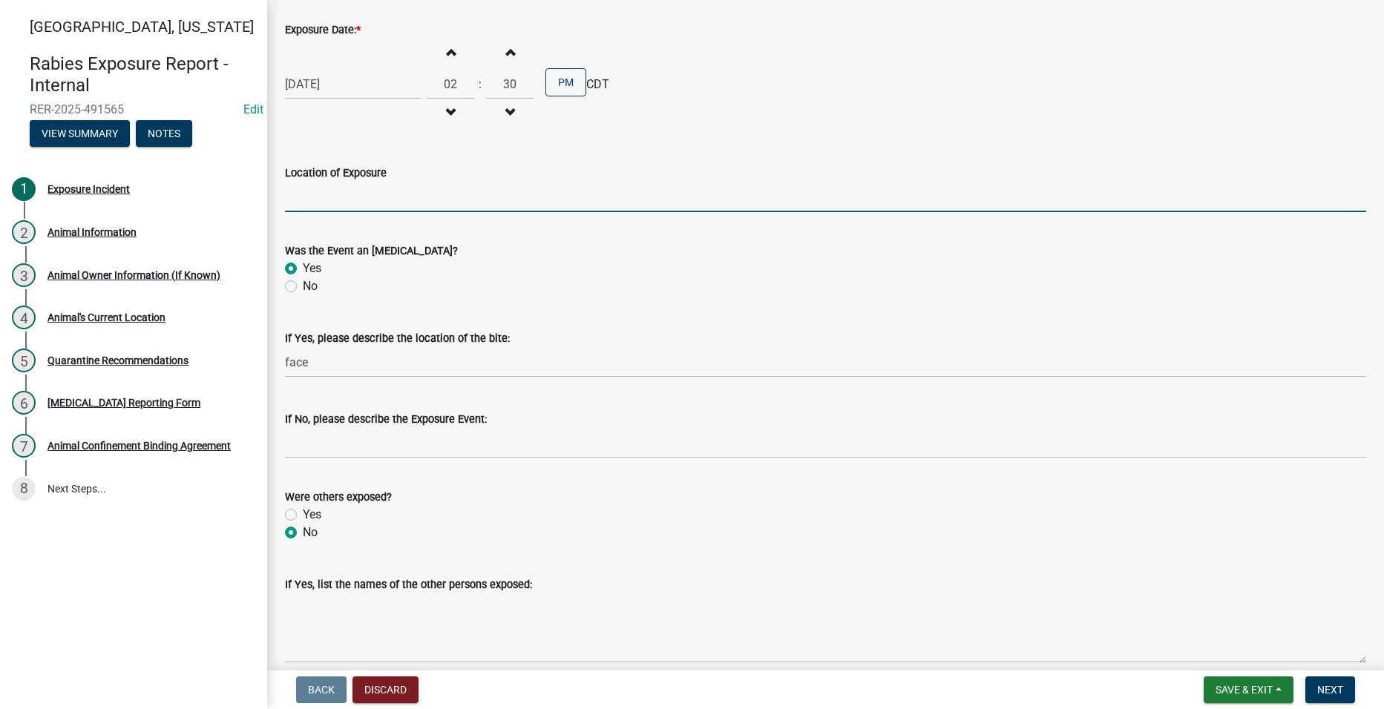
click at [387, 197] on input "Location of Exposure" at bounding box center [825, 197] width 1081 height 30
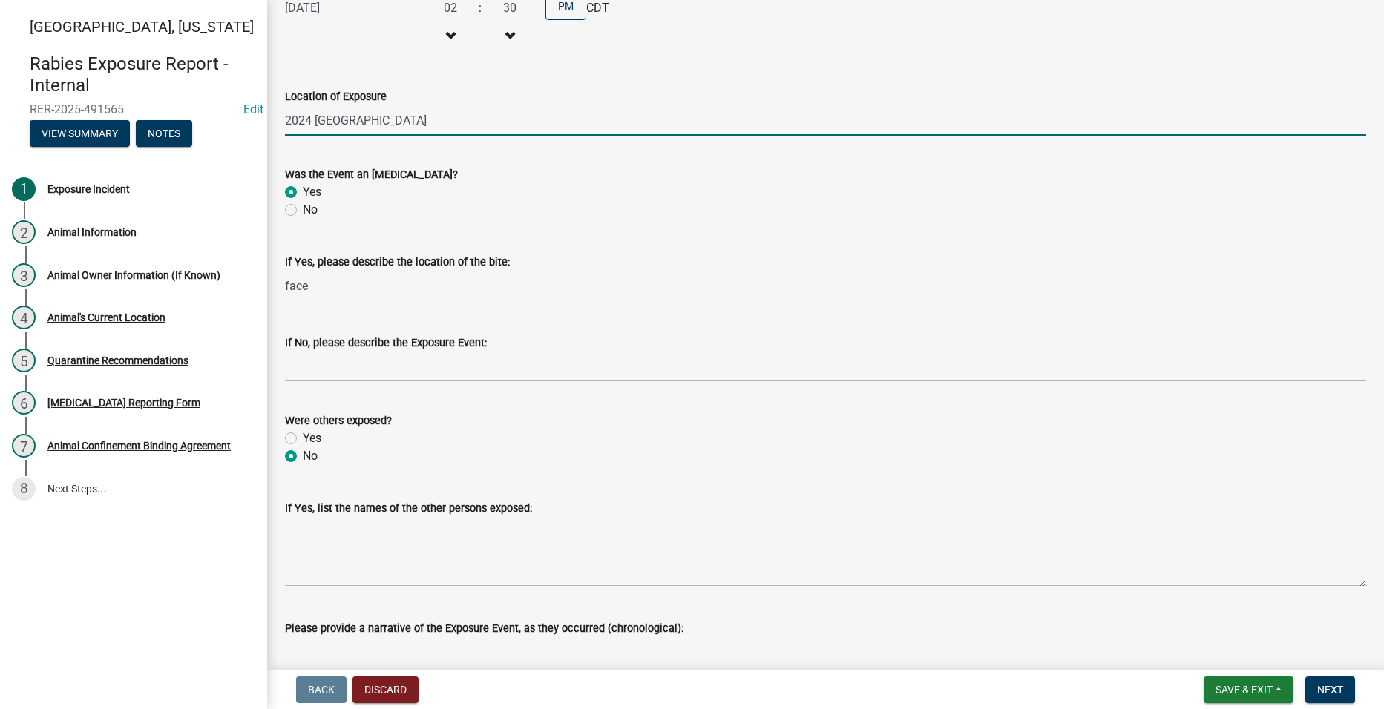
scroll to position [2118, 0]
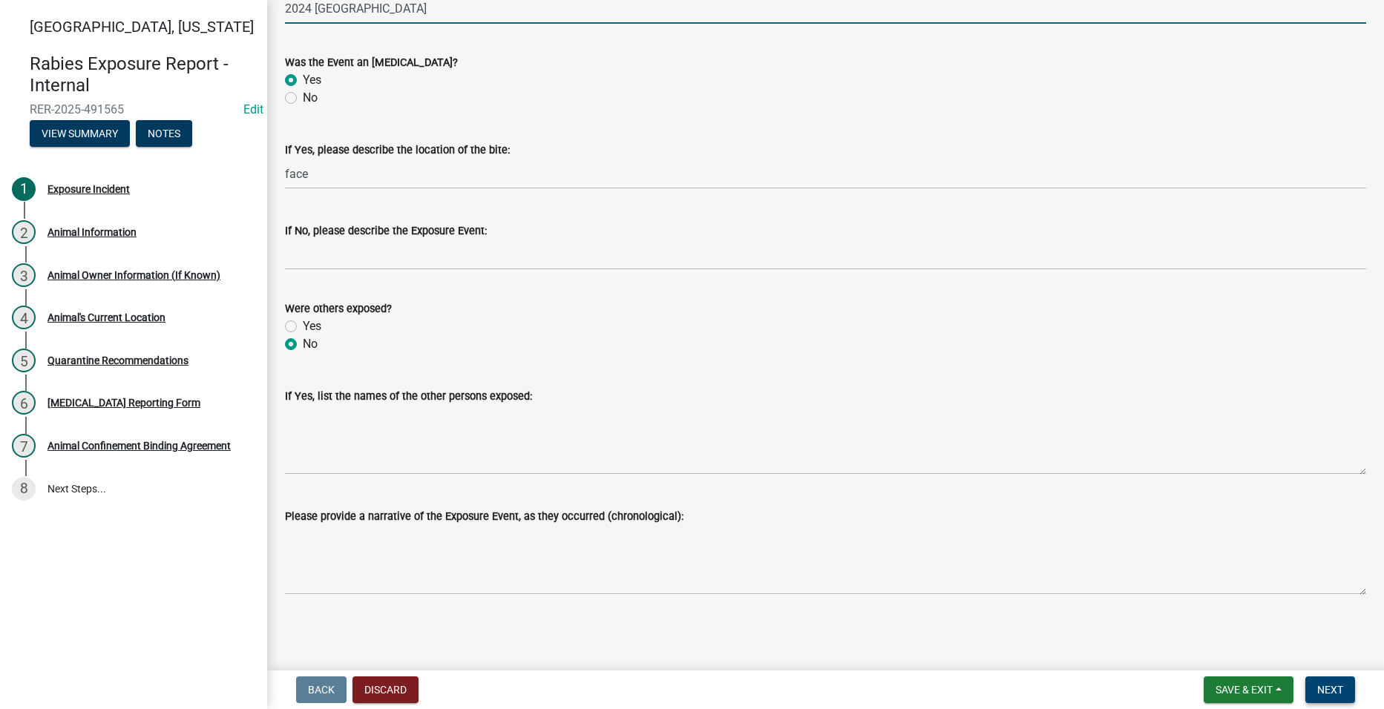
type input "2024 [GEOGRAPHIC_DATA]"
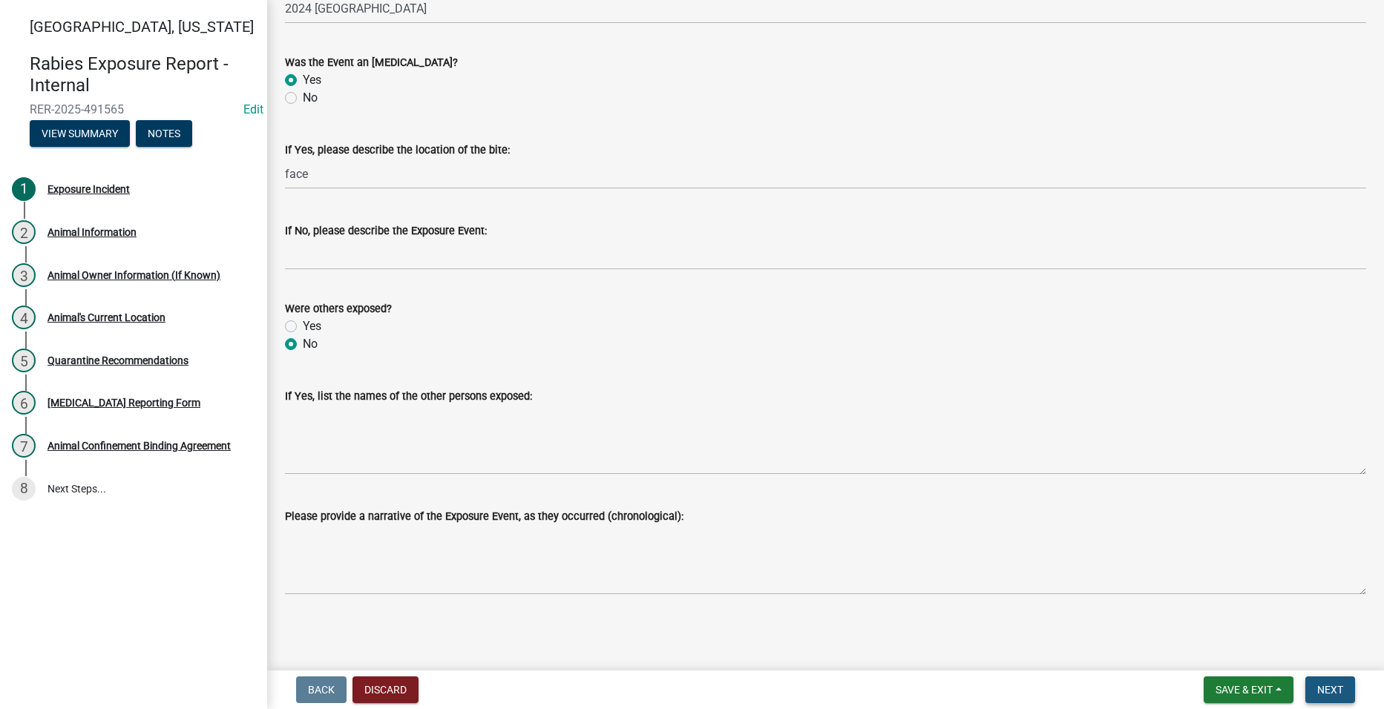
click at [1336, 689] on span "Next" at bounding box center [1330, 690] width 26 height 12
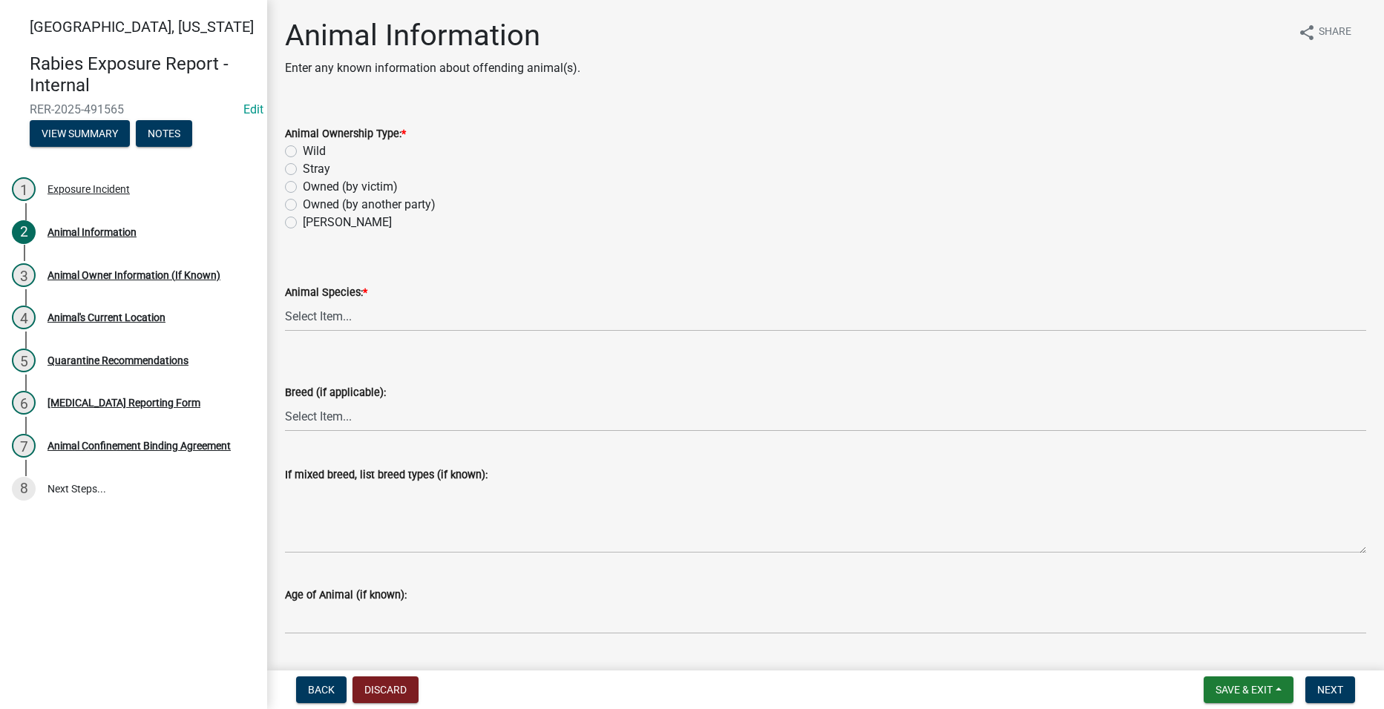
click at [303, 200] on label "Owned (by another party)" at bounding box center [369, 205] width 133 height 18
click at [303, 200] on input "Owned (by another party)" at bounding box center [308, 201] width 10 height 10
radio input "true"
click at [342, 318] on select "Select Item... Dog Cat Bat Raccoon Possum Squirrel Chipmunk Skunk Groundhog Rab…" at bounding box center [825, 316] width 1081 height 30
click at [285, 301] on select "Select Item... Dog Cat Bat Raccoon Possum Squirrel Chipmunk Skunk Groundhog Rab…" at bounding box center [825, 316] width 1081 height 30
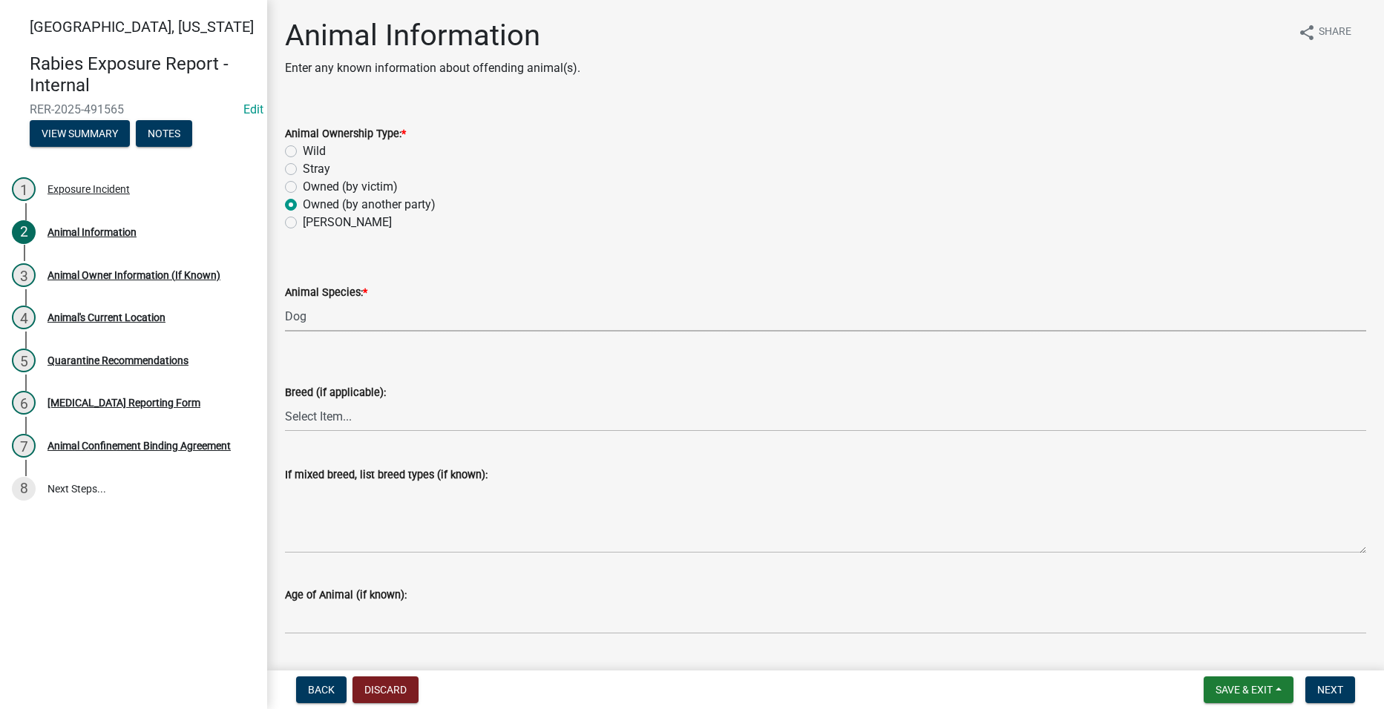
select select "6831b46d-9734-4503-854d-fb945a7fba9e"
click at [335, 414] on select "Select Item... Unknown Mixed Breed (list breeds below) Airedale Terrier Akita A…" at bounding box center [825, 416] width 1081 height 30
click at [663, 182] on div "Owned (by victim)" at bounding box center [825, 187] width 1081 height 18
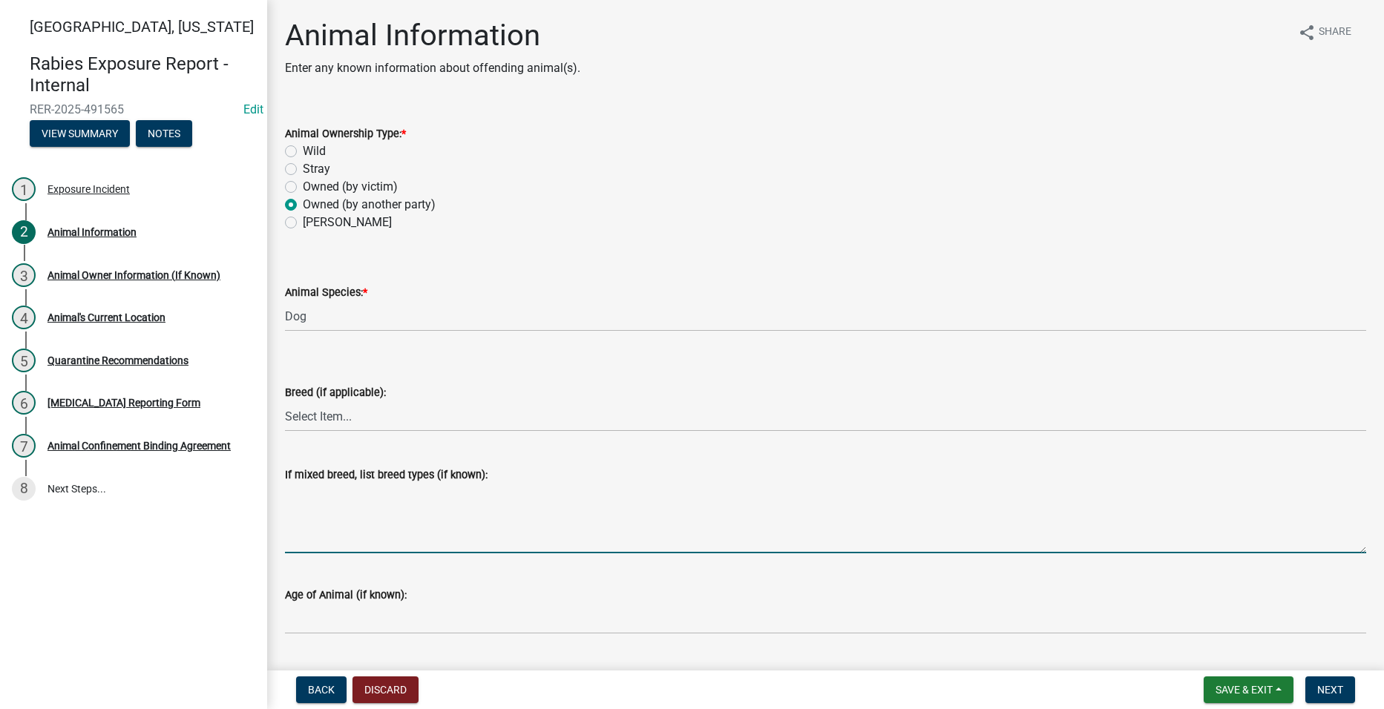
click at [397, 528] on textarea "If mixed breed, list breed types (if known):" at bounding box center [825, 519] width 1081 height 70
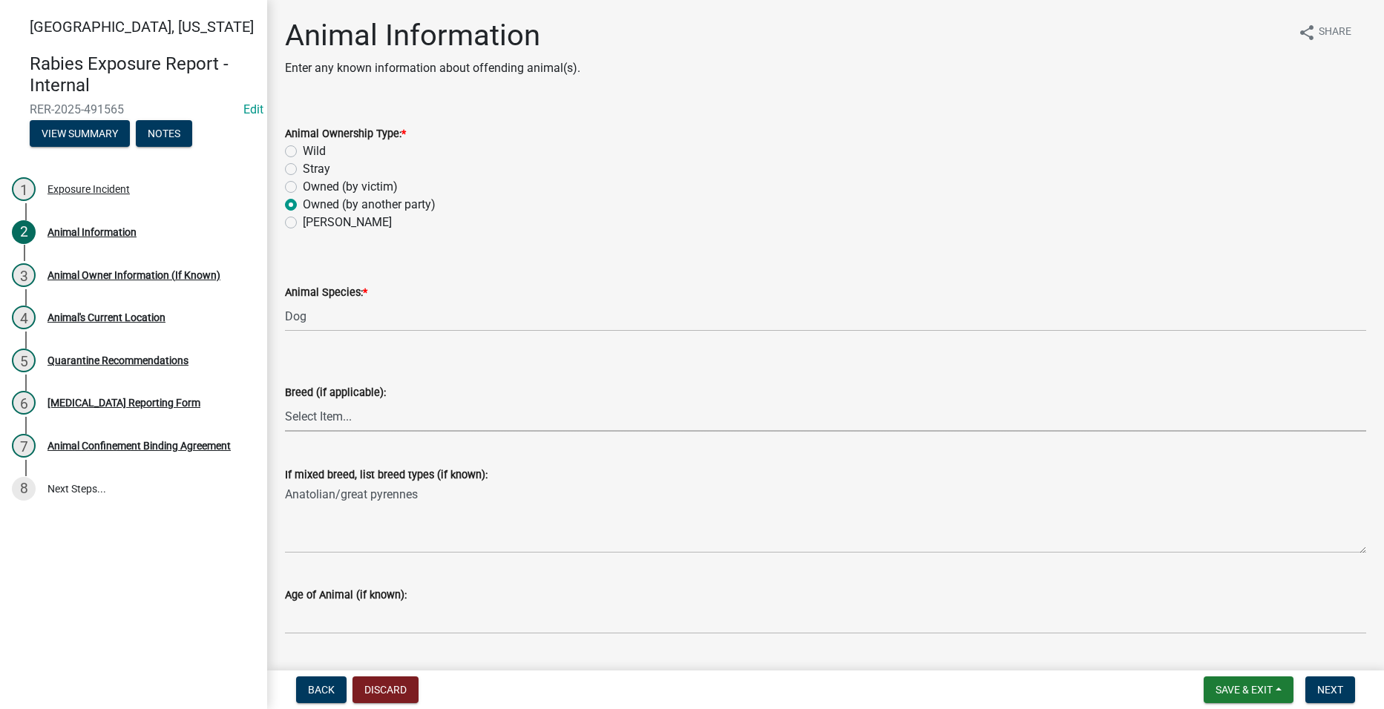
click at [376, 427] on select "Select Item... Unknown Mixed Breed (list breeds below) Airedale Terrier Akita A…" at bounding box center [825, 416] width 1081 height 30
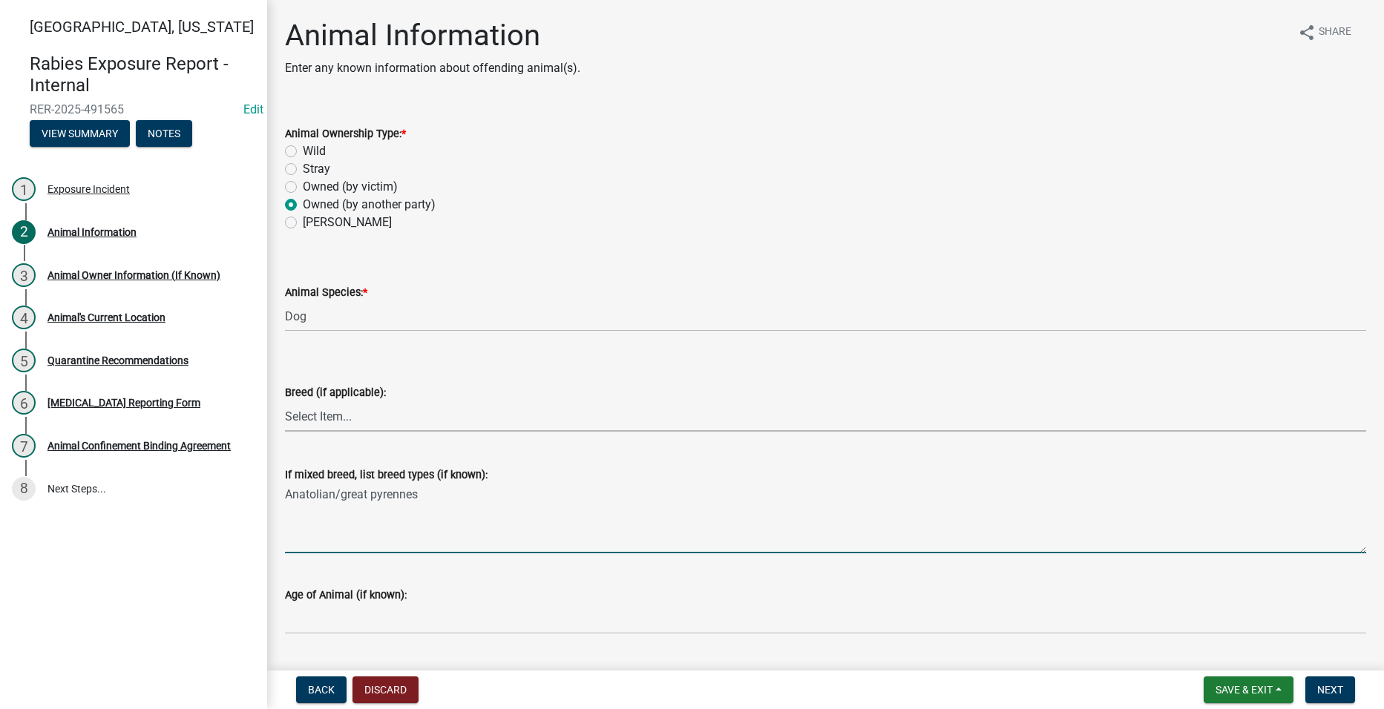
drag, startPoint x: 405, startPoint y: 491, endPoint x: 418, endPoint y: 500, distance: 15.4
click at [335, 413] on select "Select Item... Unknown Mixed Breed (list breeds below) Airedale Terrier Akita A…" at bounding box center [825, 416] width 1081 height 30
click at [338, 493] on textarea "Anatolian/great Pyrenees" at bounding box center [825, 519] width 1081 height 70
click at [483, 510] on textarea "Anatolian/Great Pyrenees" at bounding box center [825, 519] width 1081 height 70
click at [333, 493] on textarea "Anatolian/Great Pyrenees" at bounding box center [825, 519] width 1081 height 70
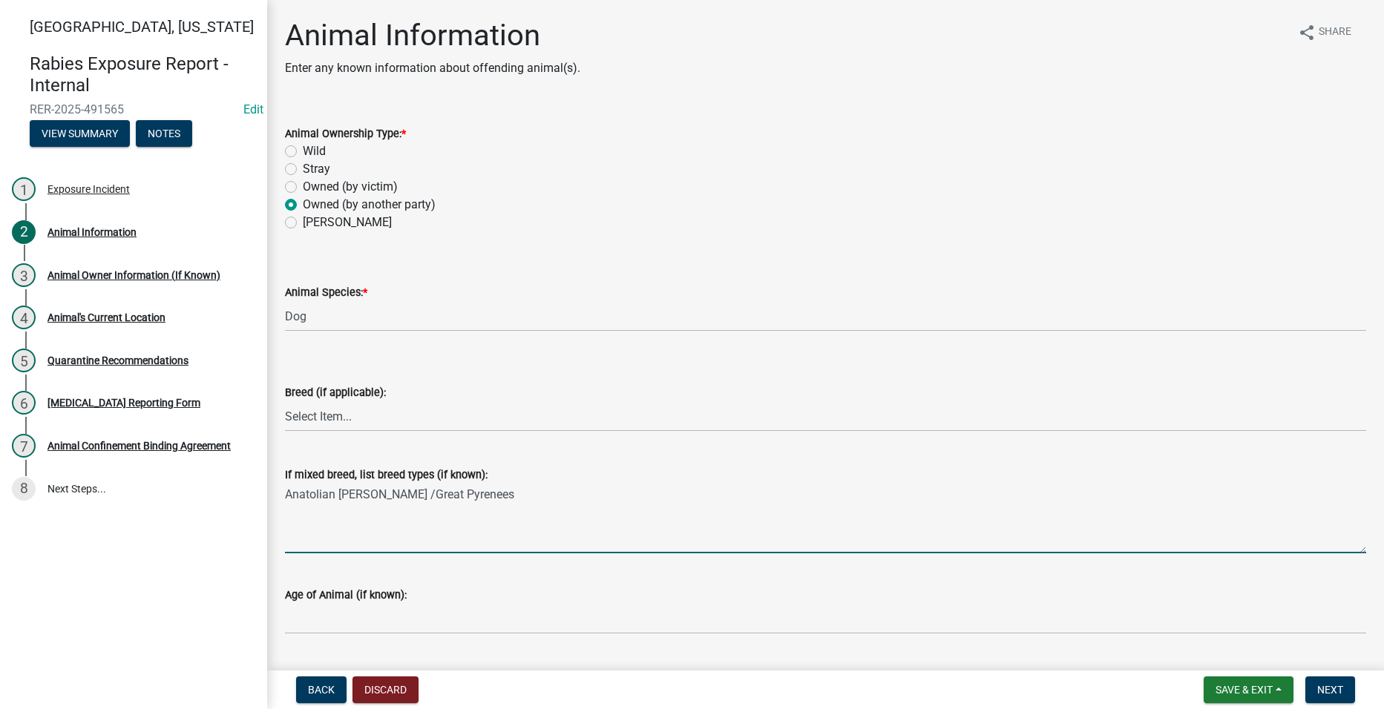
click at [511, 488] on textarea "Anatolian [PERSON_NAME] /Great Pyrenees" at bounding box center [825, 519] width 1081 height 70
click at [397, 496] on textarea "Anatolian [PERSON_NAME] /Great Pyrenees" at bounding box center [825, 519] width 1081 height 70
click at [506, 504] on textarea "Anatolian [PERSON_NAME] /Great Pyrenees" at bounding box center [825, 519] width 1081 height 70
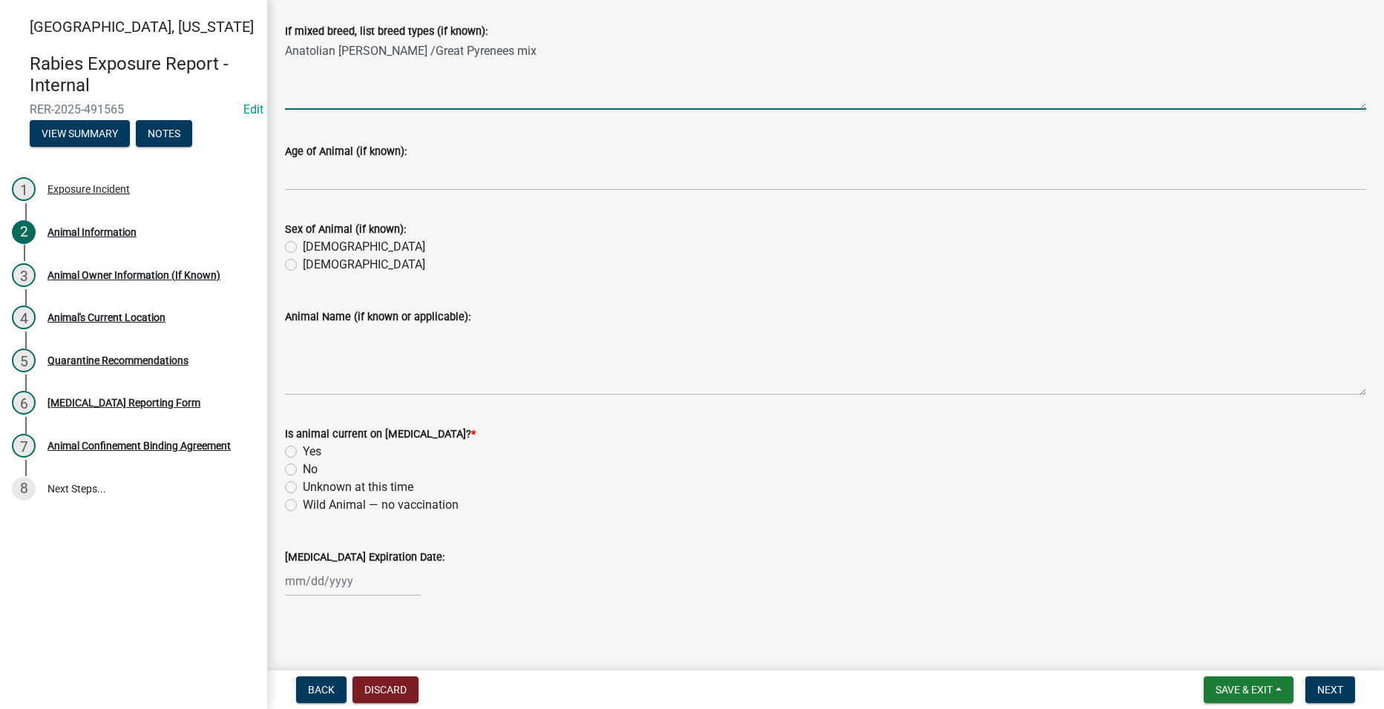
scroll to position [445, 0]
type textarea "Anatolian [PERSON_NAME] /Great Pyrenees mix"
click at [303, 244] on label "[DEMOGRAPHIC_DATA]" at bounding box center [364, 246] width 122 height 18
click at [303, 244] on input "[DEMOGRAPHIC_DATA]" at bounding box center [308, 242] width 10 height 10
radio input "true"
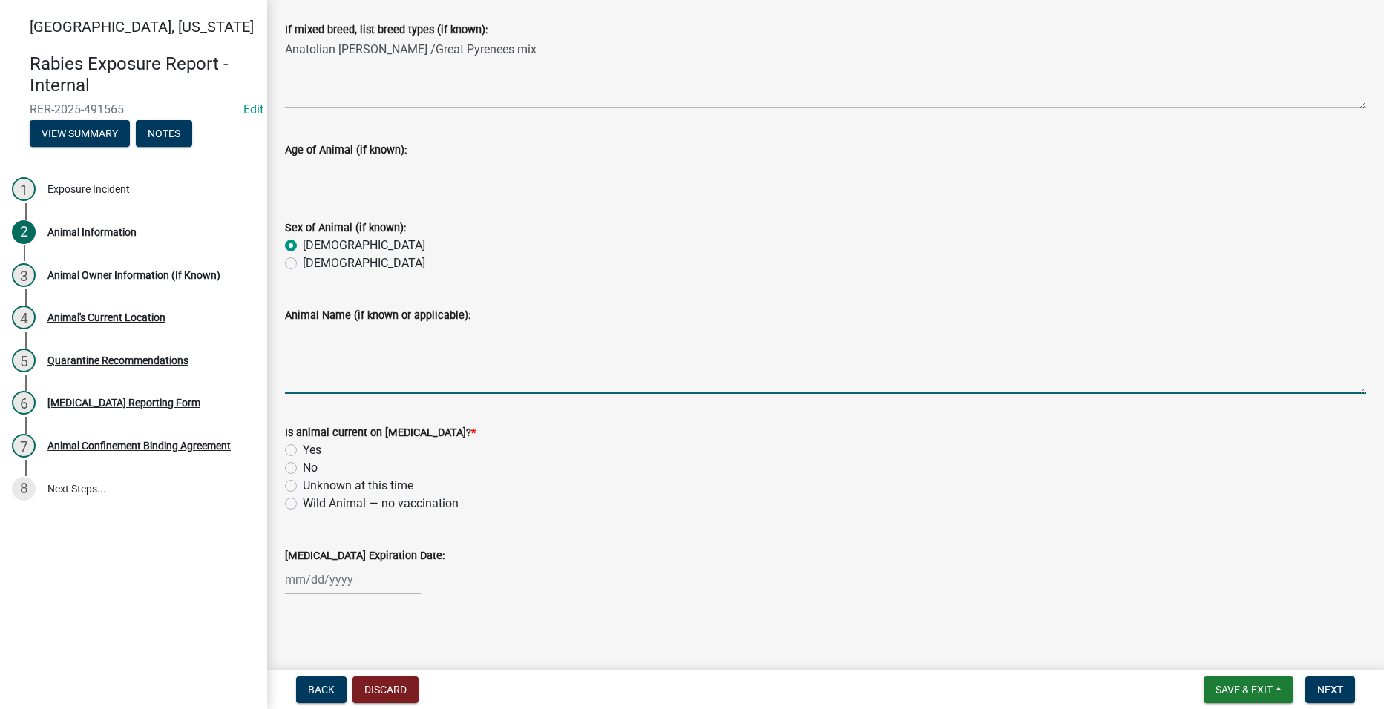
click at [332, 377] on textarea "Animal Name (if known or applicable):" at bounding box center [825, 359] width 1081 height 70
type textarea "Bear"
click at [303, 450] on label "Yes" at bounding box center [312, 450] width 19 height 18
click at [303, 450] on input "Yes" at bounding box center [308, 446] width 10 height 10
radio input "true"
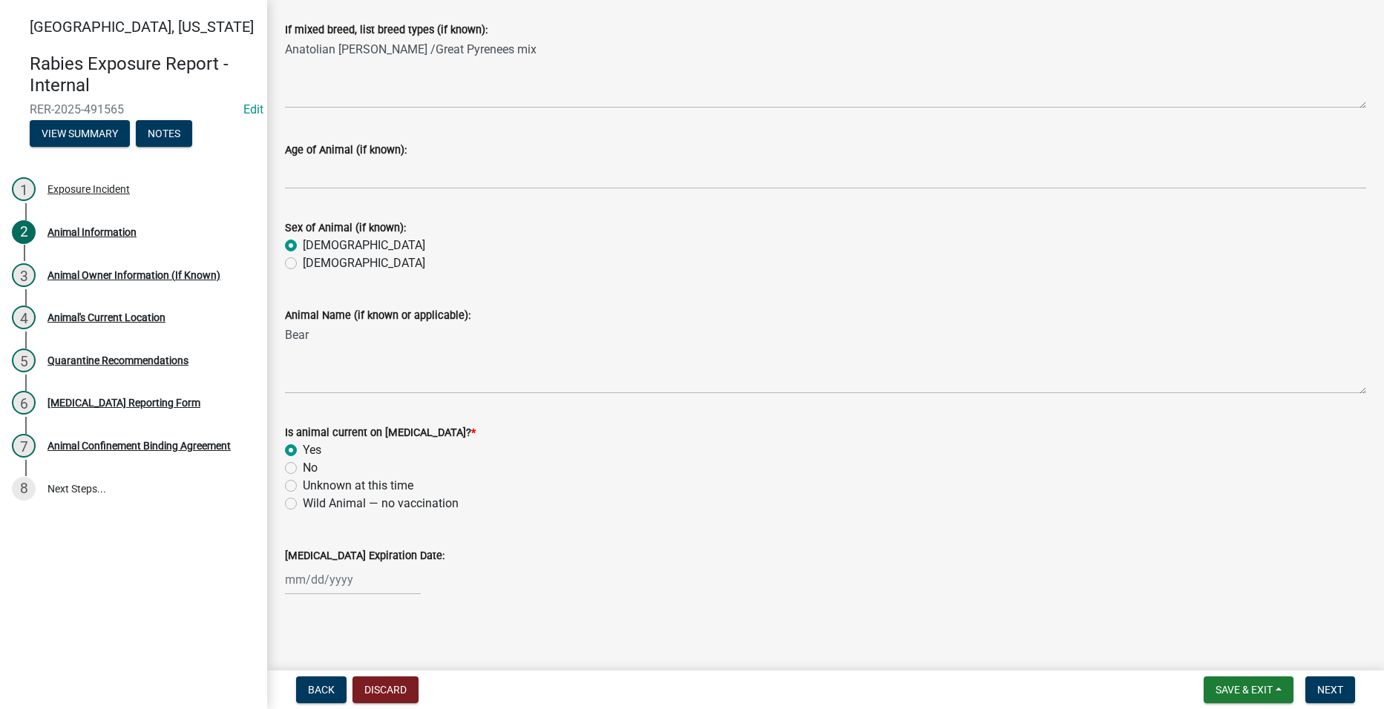
scroll to position [447, 0]
click at [1333, 686] on span "Next" at bounding box center [1330, 690] width 26 height 12
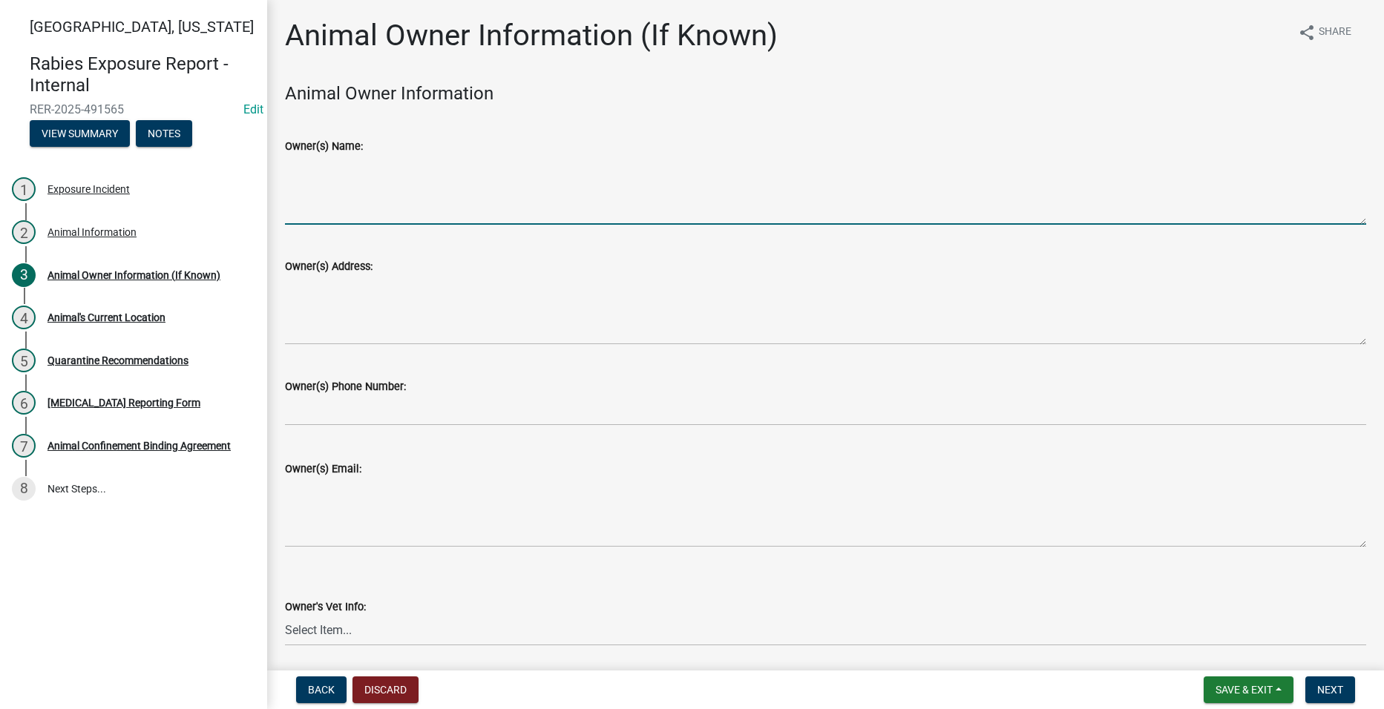
click at [447, 189] on textarea "Owner(s) Name:" at bounding box center [825, 190] width 1081 height 70
type textarea "Brooklyn [PERSON_NAME]"
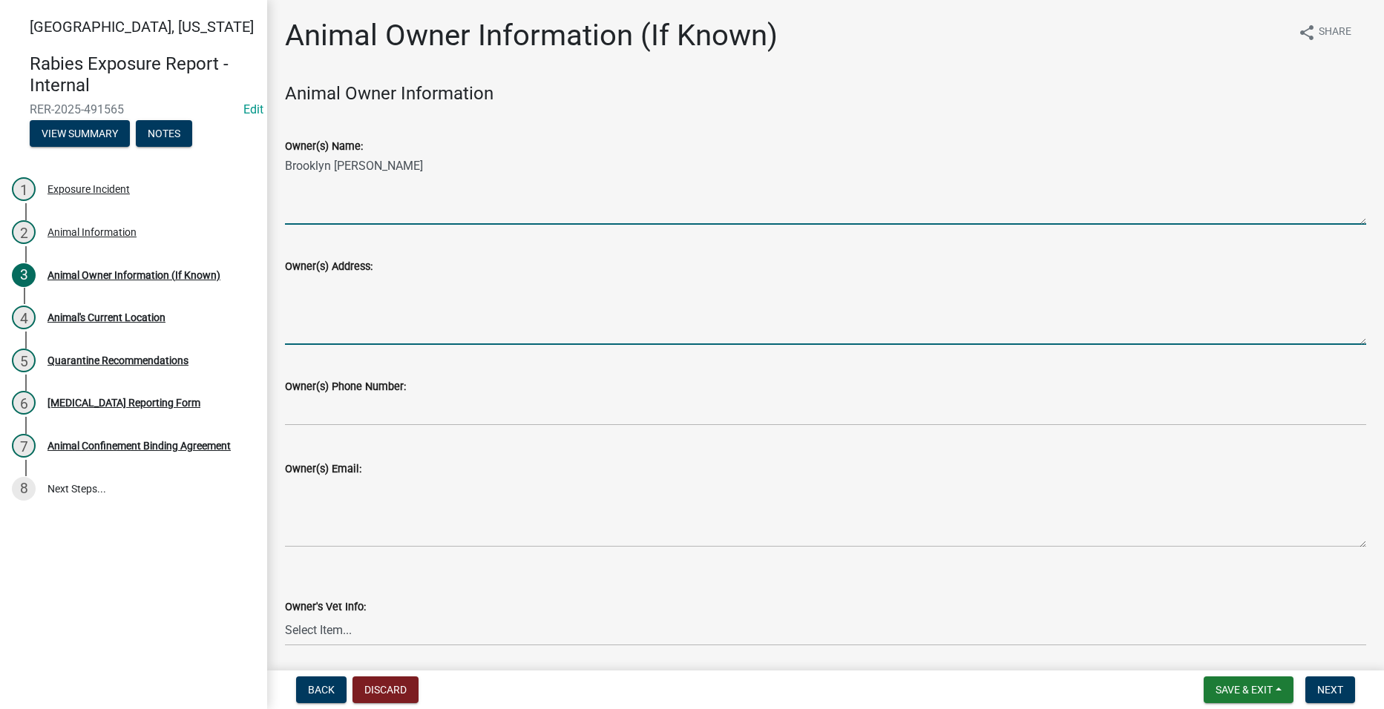
click at [372, 286] on textarea "Owner(s) Address:" at bounding box center [825, 310] width 1081 height 70
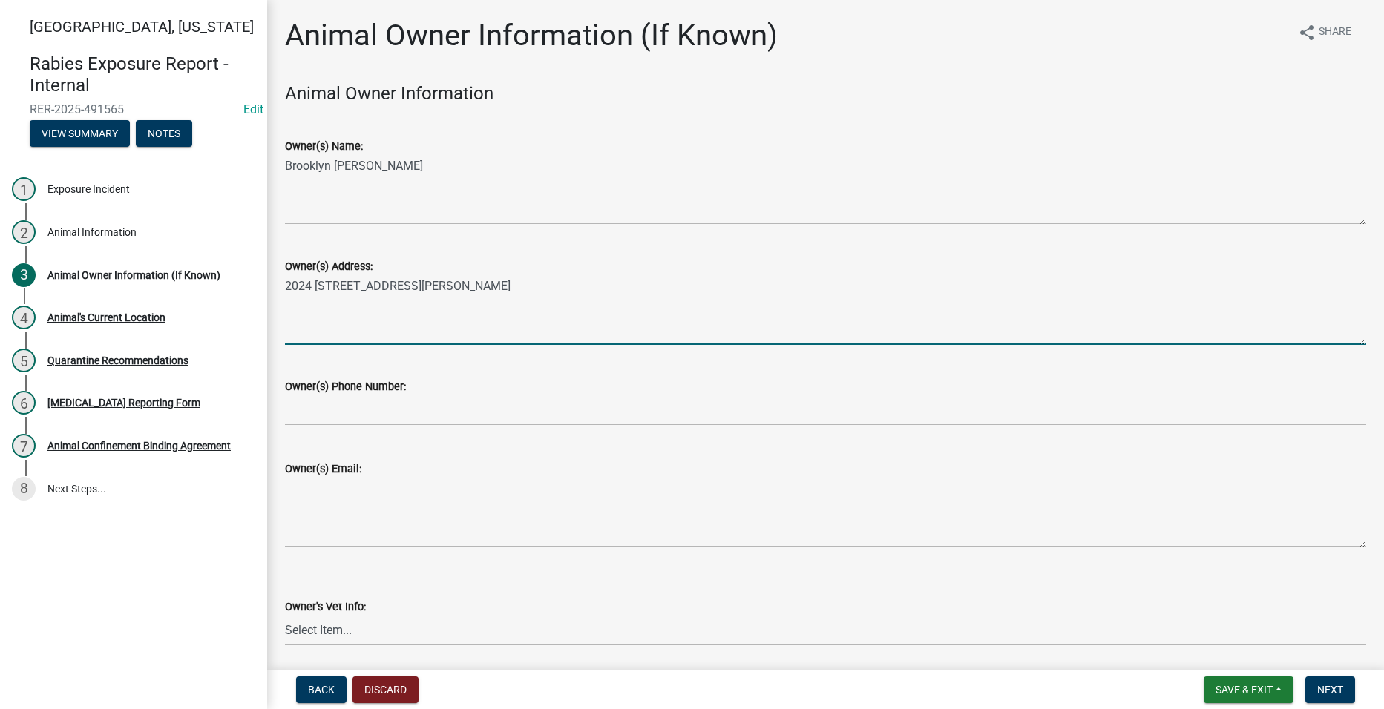
type textarea "2024 [STREET_ADDRESS][PERSON_NAME]"
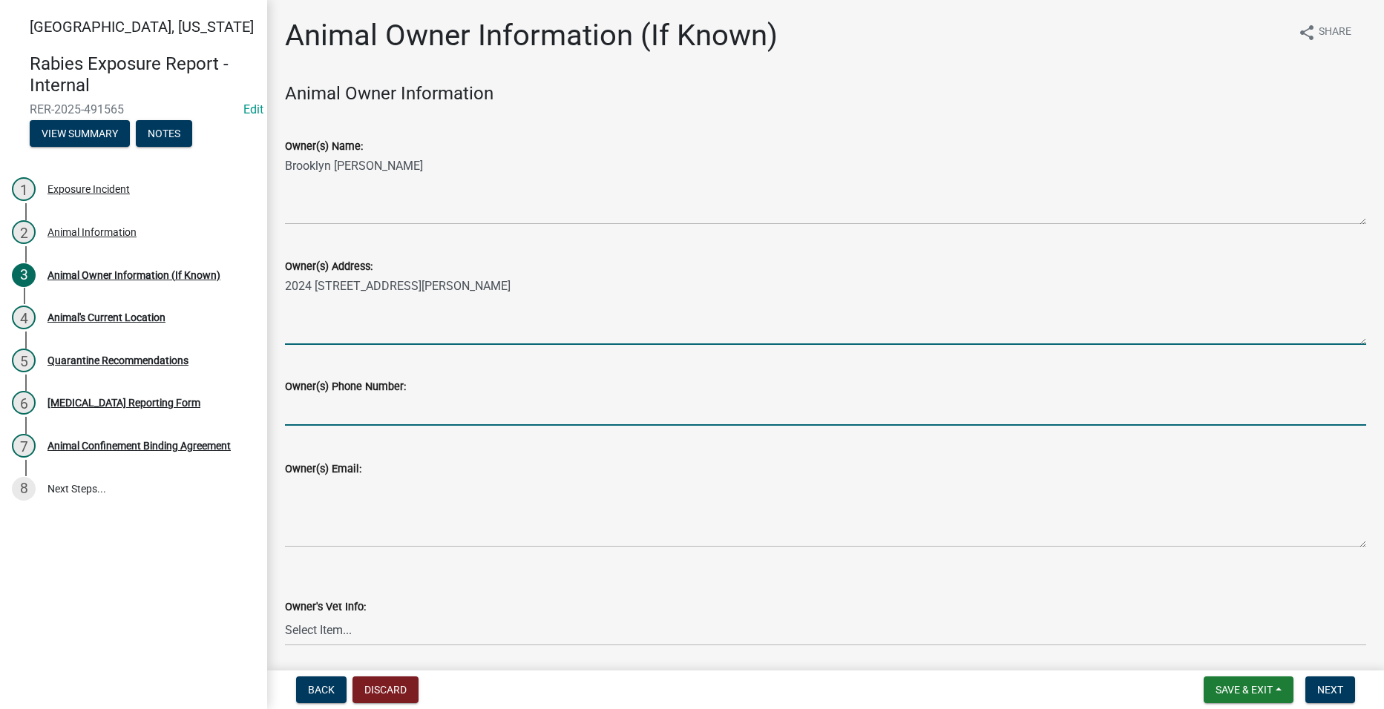
click at [307, 406] on input "text" at bounding box center [825, 410] width 1081 height 30
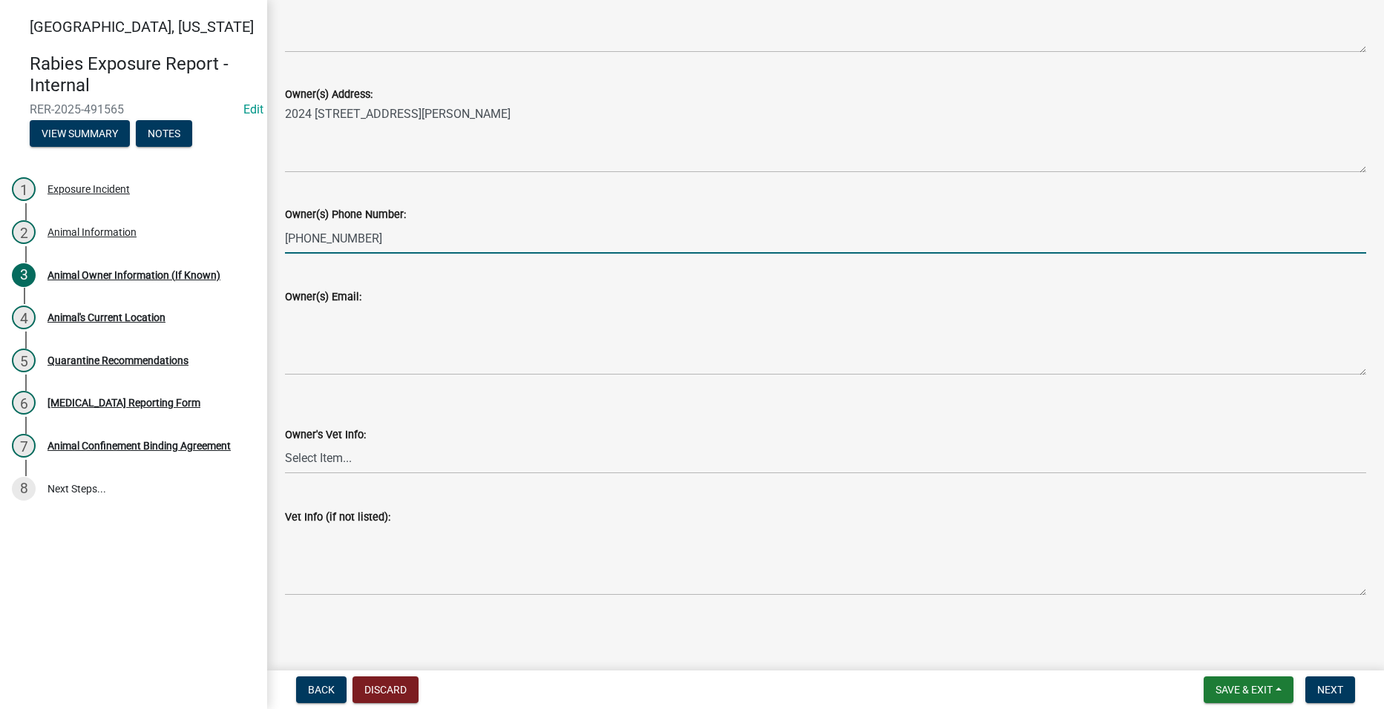
scroll to position [173, 0]
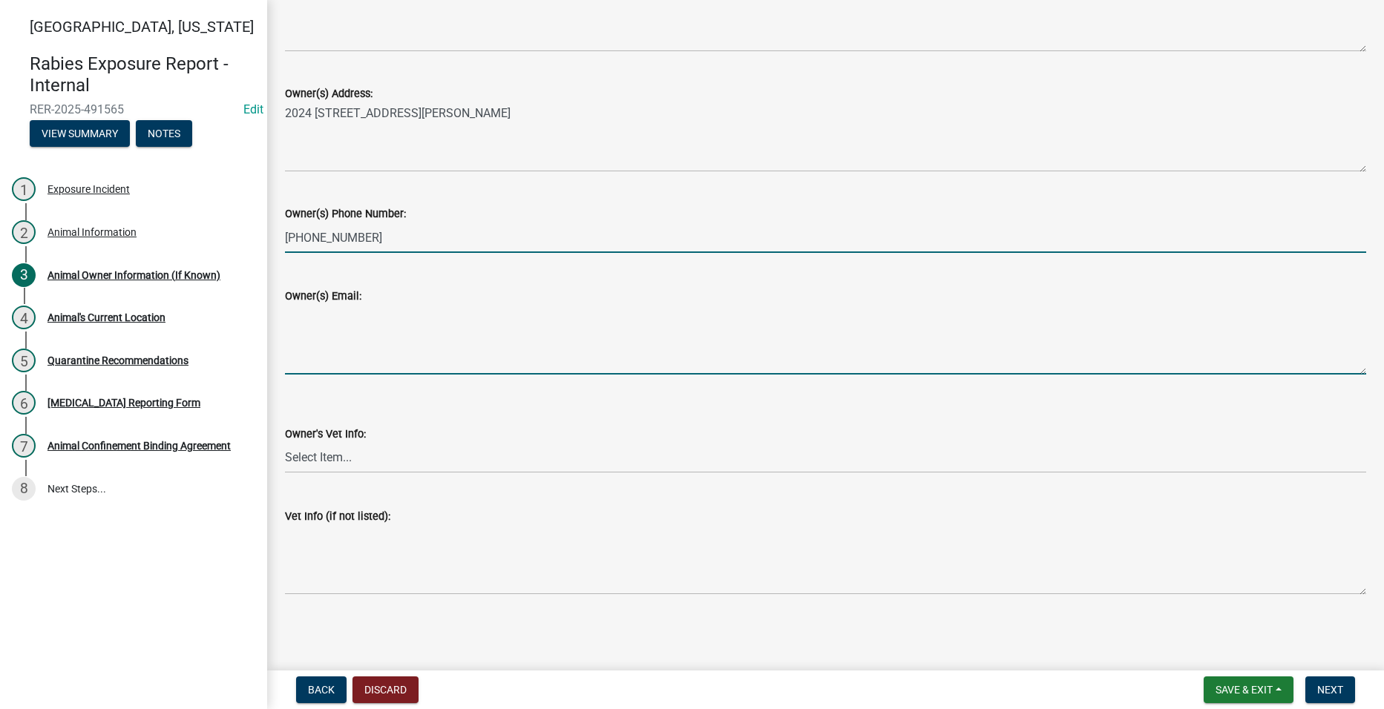
type input "5157835372"
click at [341, 345] on textarea "Owner(s) Email:" at bounding box center [825, 340] width 1081 height 70
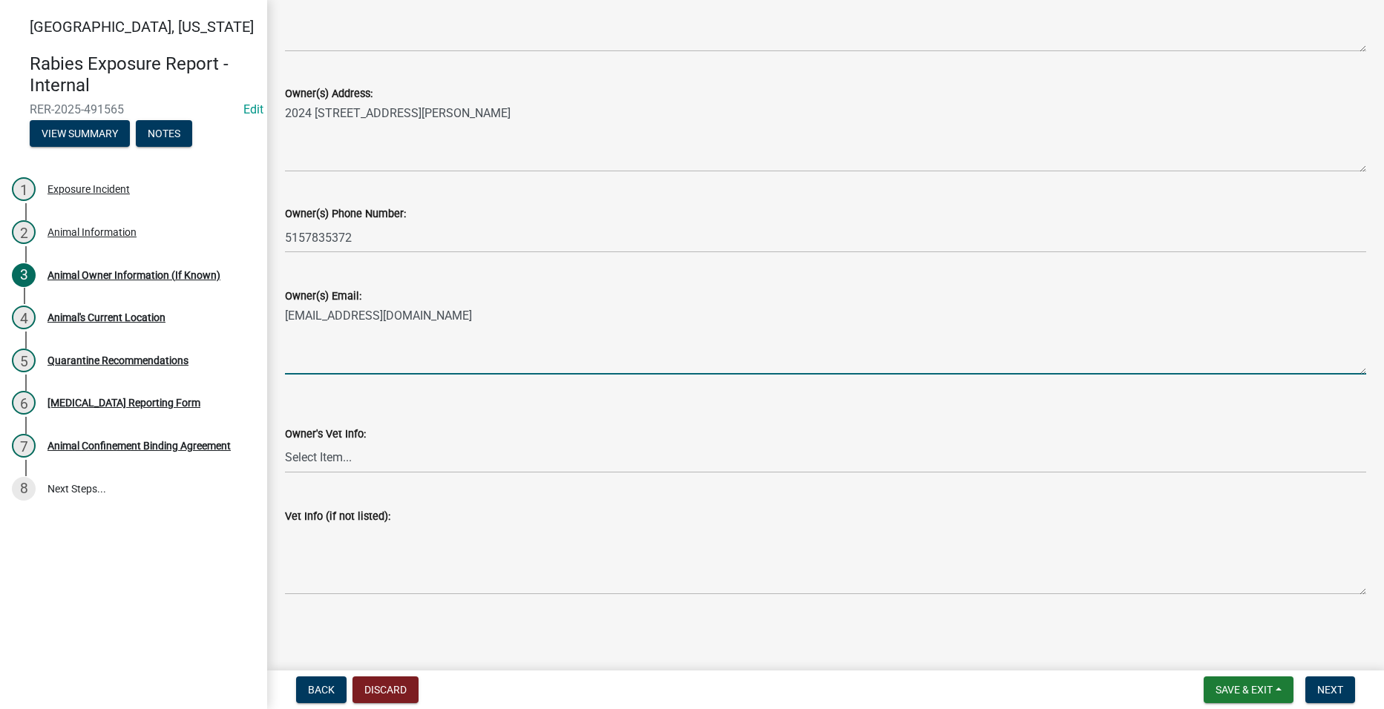
type textarea "[EMAIL_ADDRESS][DOMAIN_NAME]"
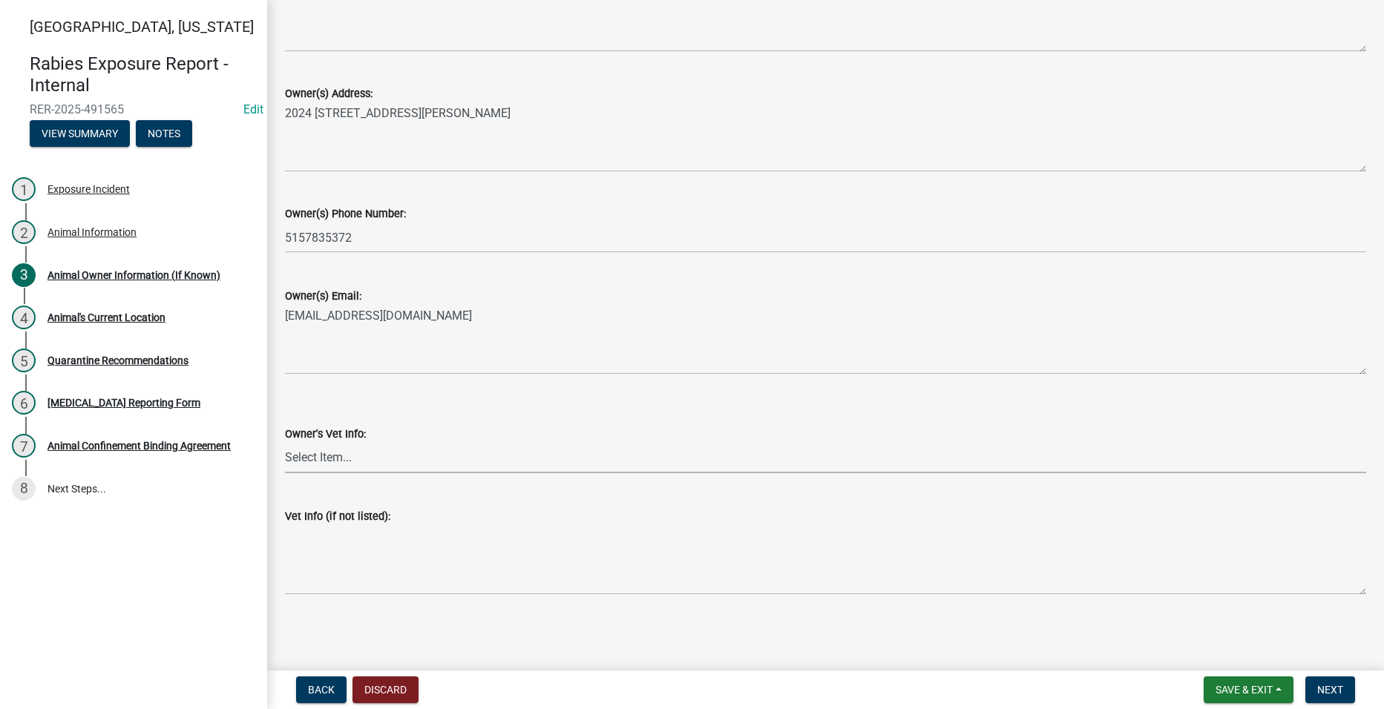
click at [341, 452] on select "Select Item... [GEOGRAPHIC_DATA] (Winterset) [PHONE_NUMBER] Summit Veterinary S…" at bounding box center [825, 458] width 1081 height 30
click at [285, 443] on select "Select Item... [GEOGRAPHIC_DATA] (Winterset) [PHONE_NUMBER] Summit Veterinary S…" at bounding box center [825, 458] width 1081 height 30
select select "6a78118d-bd30-4fac-b038-baabbdb7b1d5"
click at [1327, 683] on button "Next" at bounding box center [1330, 690] width 50 height 27
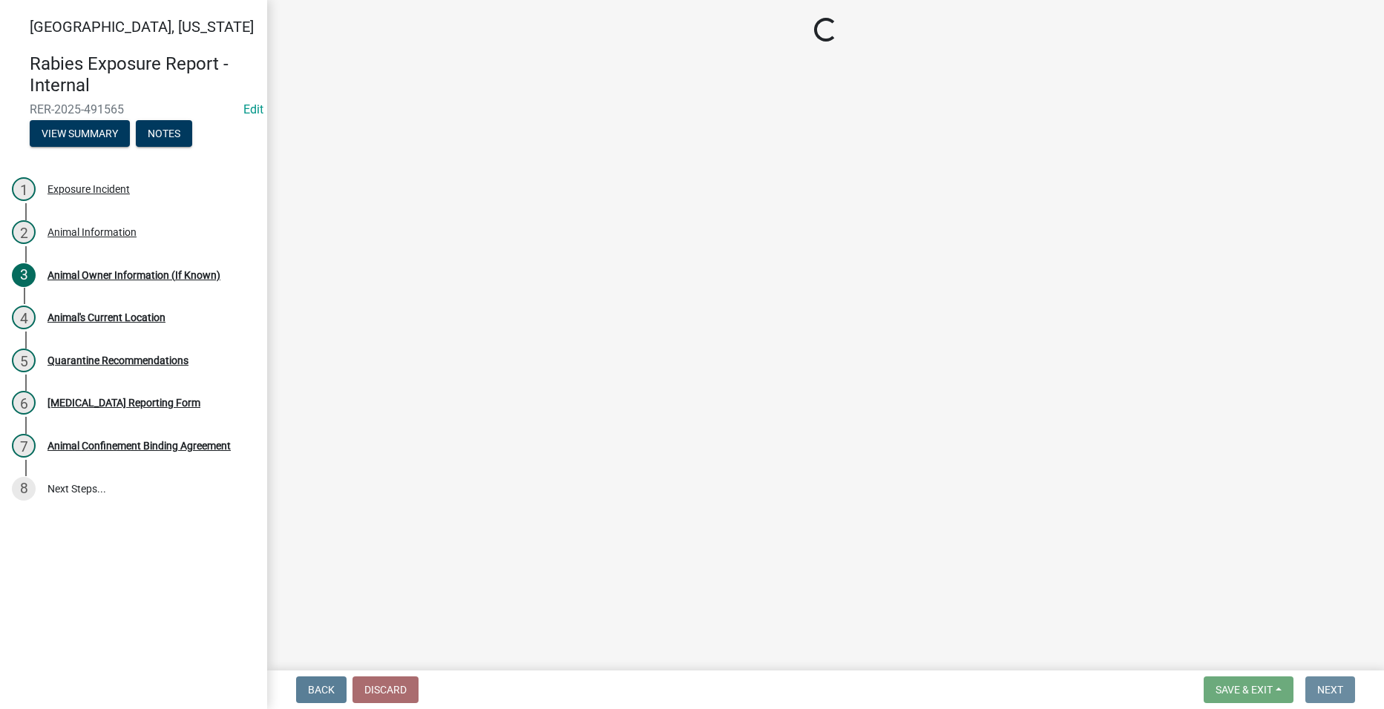
scroll to position [0, 0]
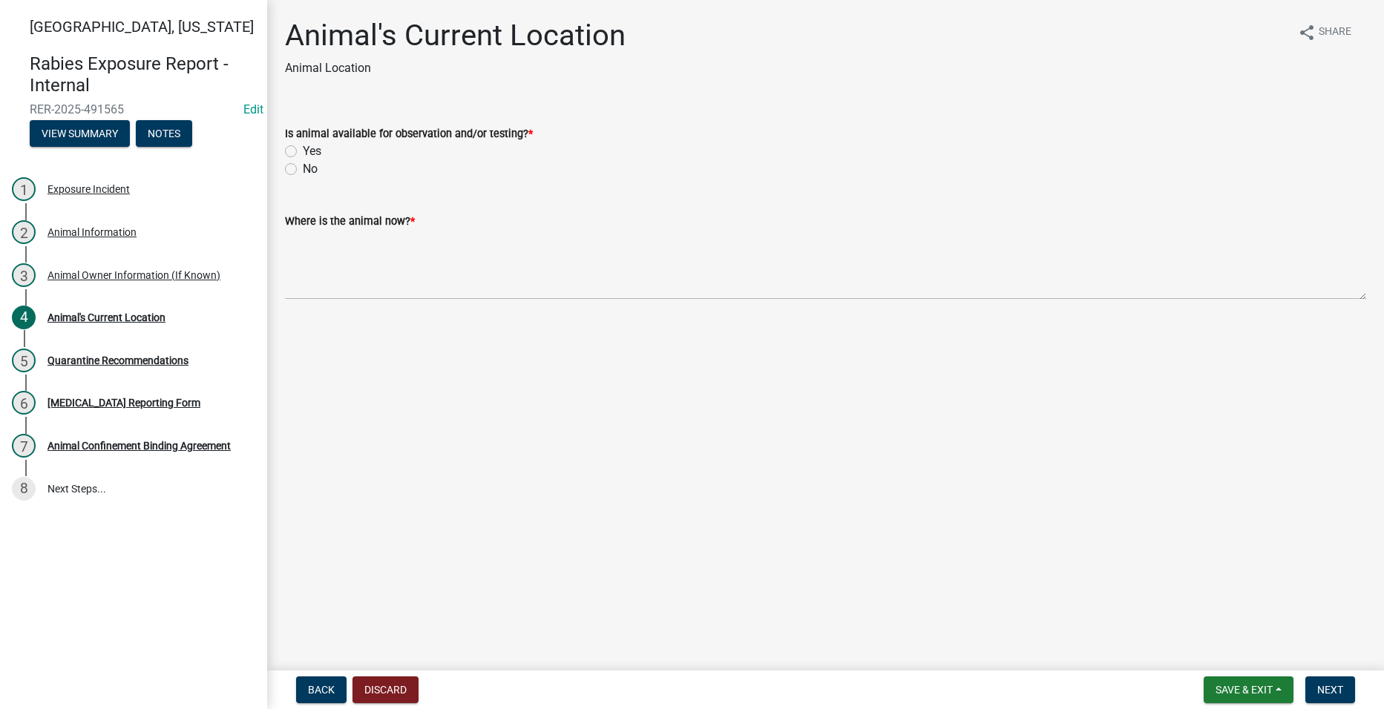
click at [303, 151] on label "Yes" at bounding box center [312, 151] width 19 height 18
click at [303, 151] on input "Yes" at bounding box center [308, 147] width 10 height 10
radio input "true"
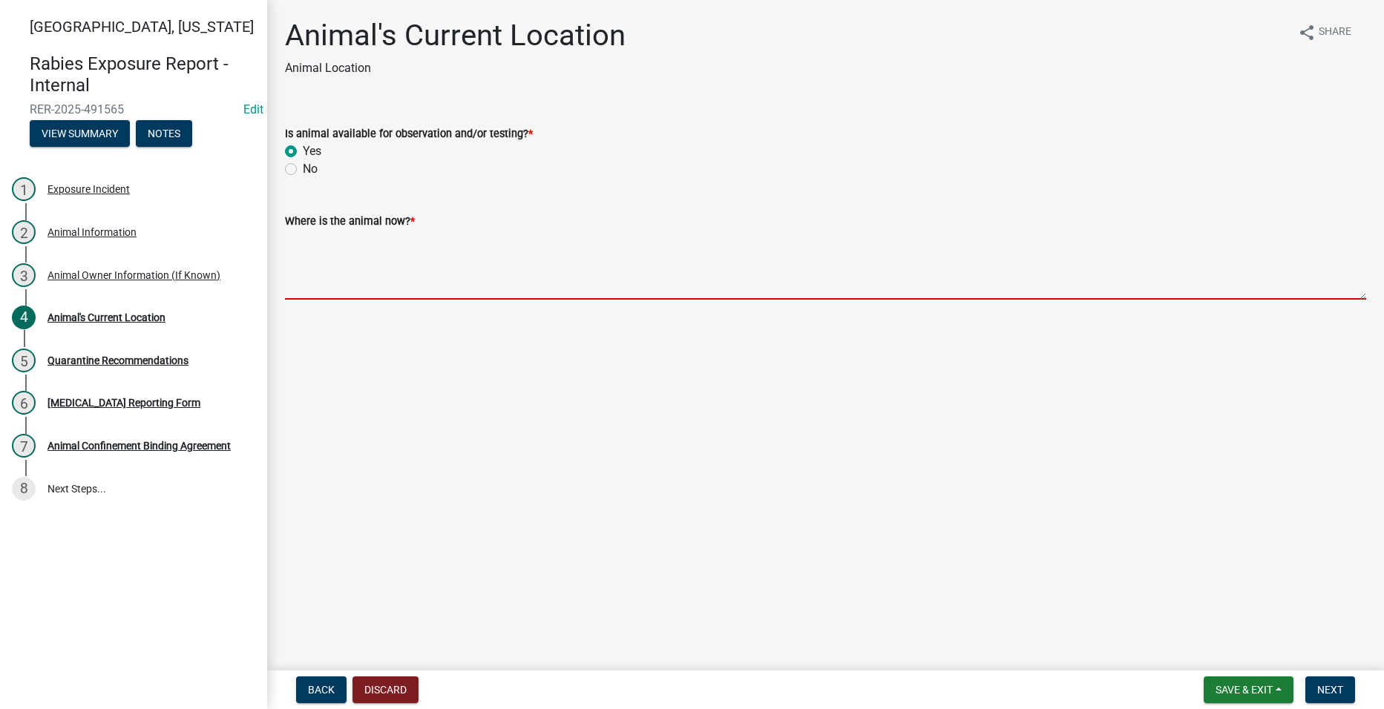
click at [378, 272] on textarea "Where is the animal now? *" at bounding box center [825, 265] width 1081 height 70
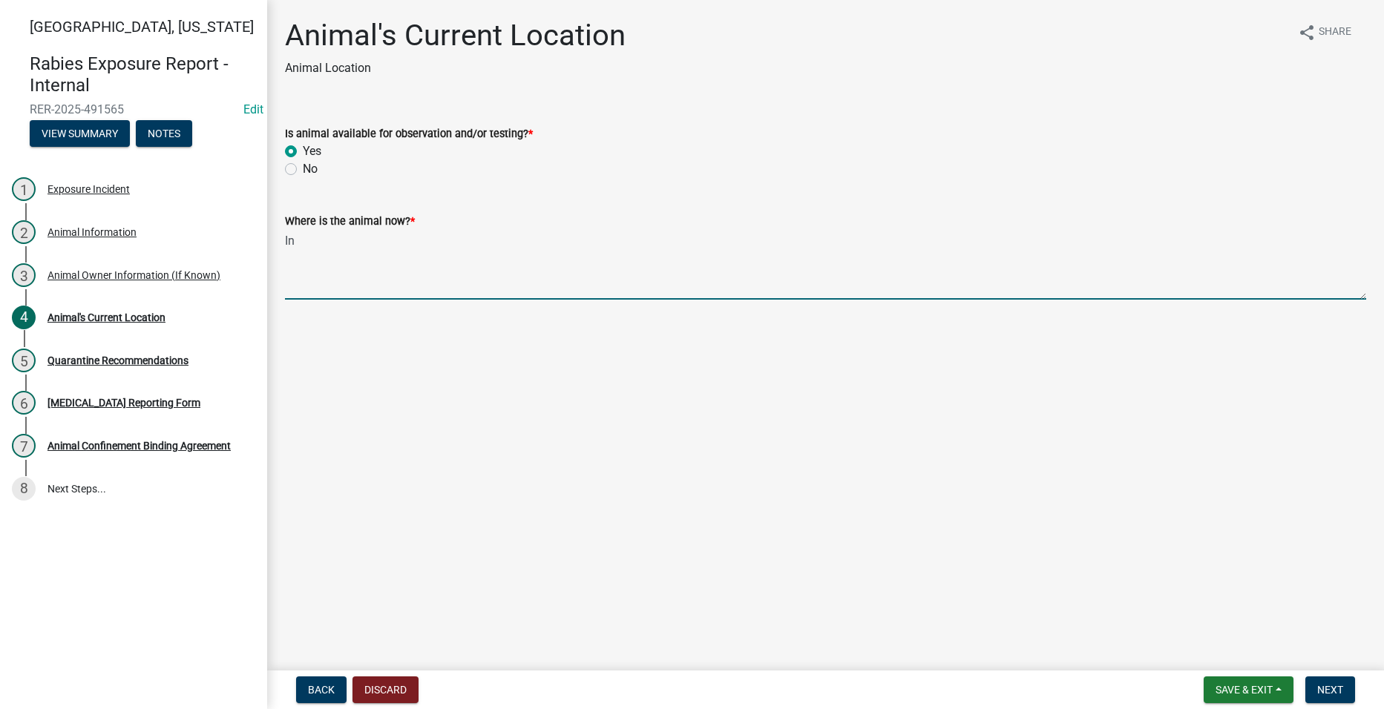
type textarea "I"
type textarea "2024 [GEOGRAPHIC_DATA]"
click at [1341, 690] on span "Next" at bounding box center [1330, 690] width 26 height 12
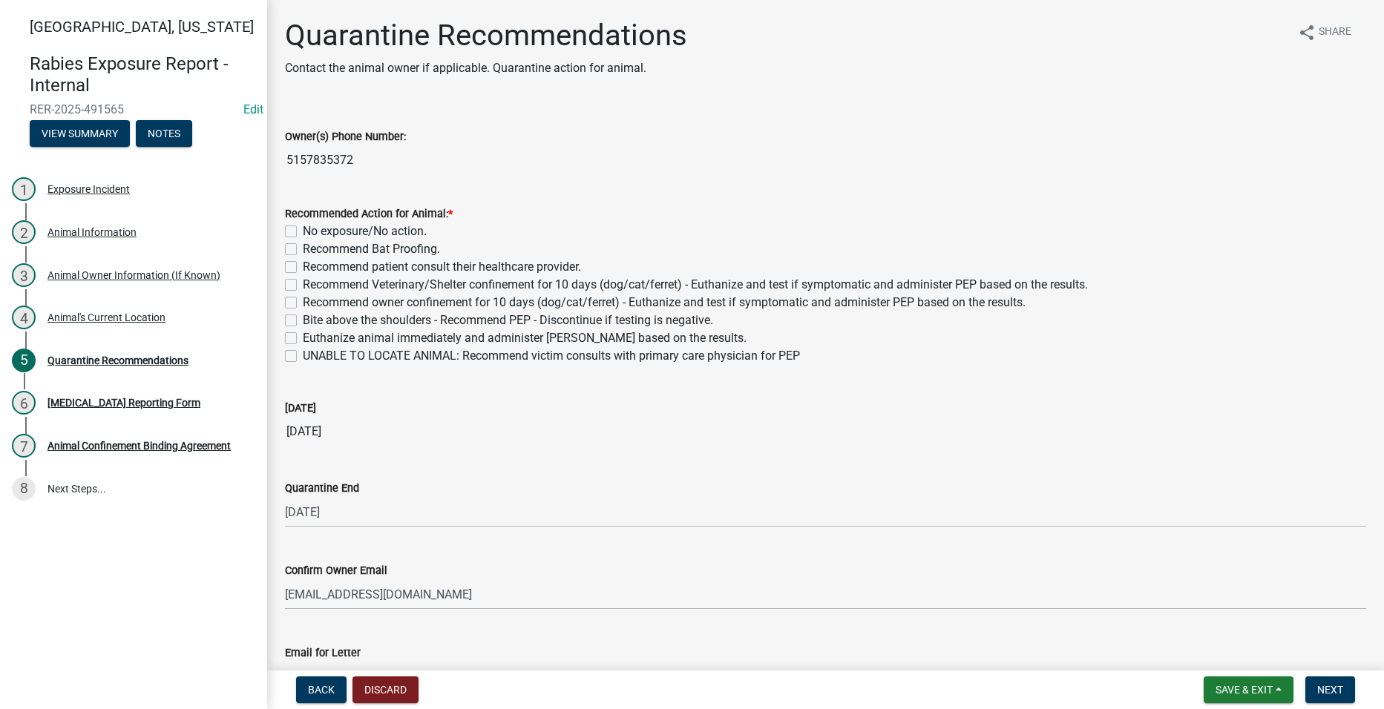
click at [303, 299] on label "Recommend owner confinement for 10 days (dog/cat/ferret) - Euthanize and test i…" at bounding box center [664, 303] width 723 height 18
click at [303, 299] on input "Recommend owner confinement for 10 days (dog/cat/ferret) - Euthanize and test i…" at bounding box center [308, 299] width 10 height 10
checkbox input "true"
checkbox input "false"
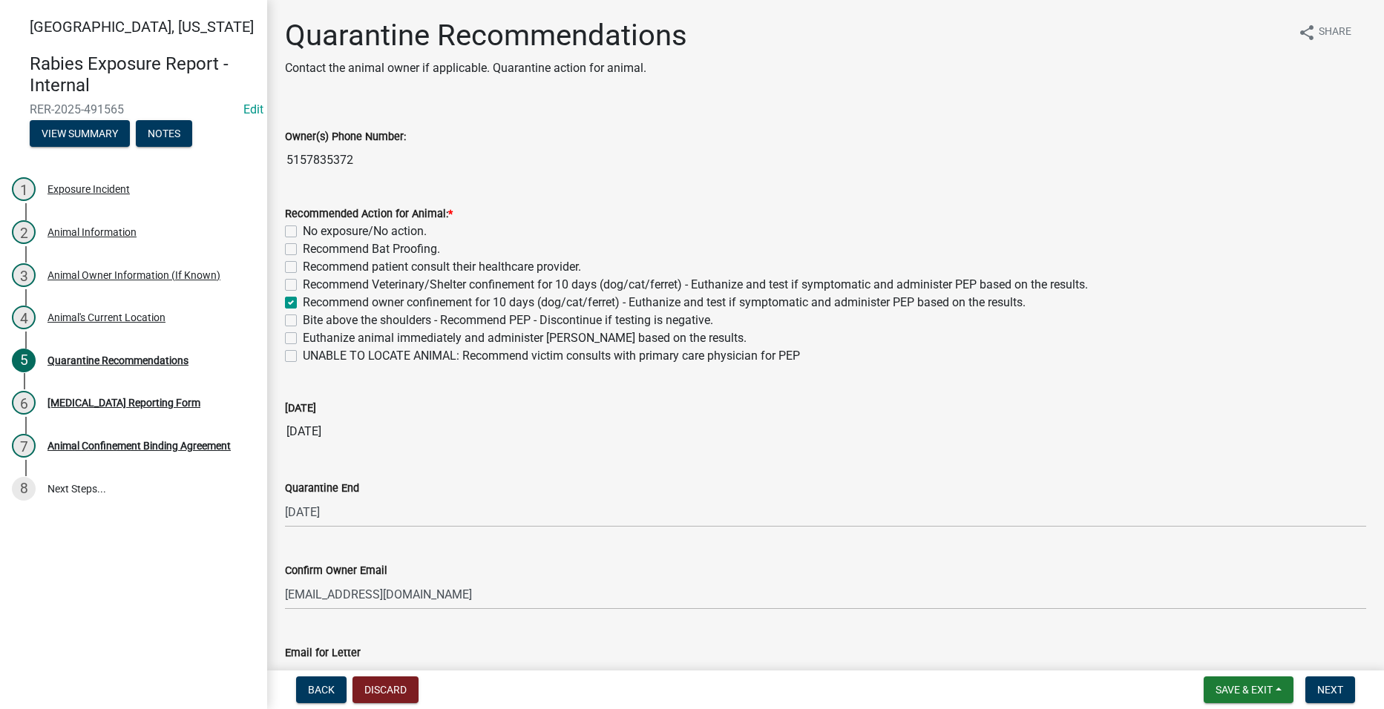
checkbox input "false"
checkbox input "true"
checkbox input "false"
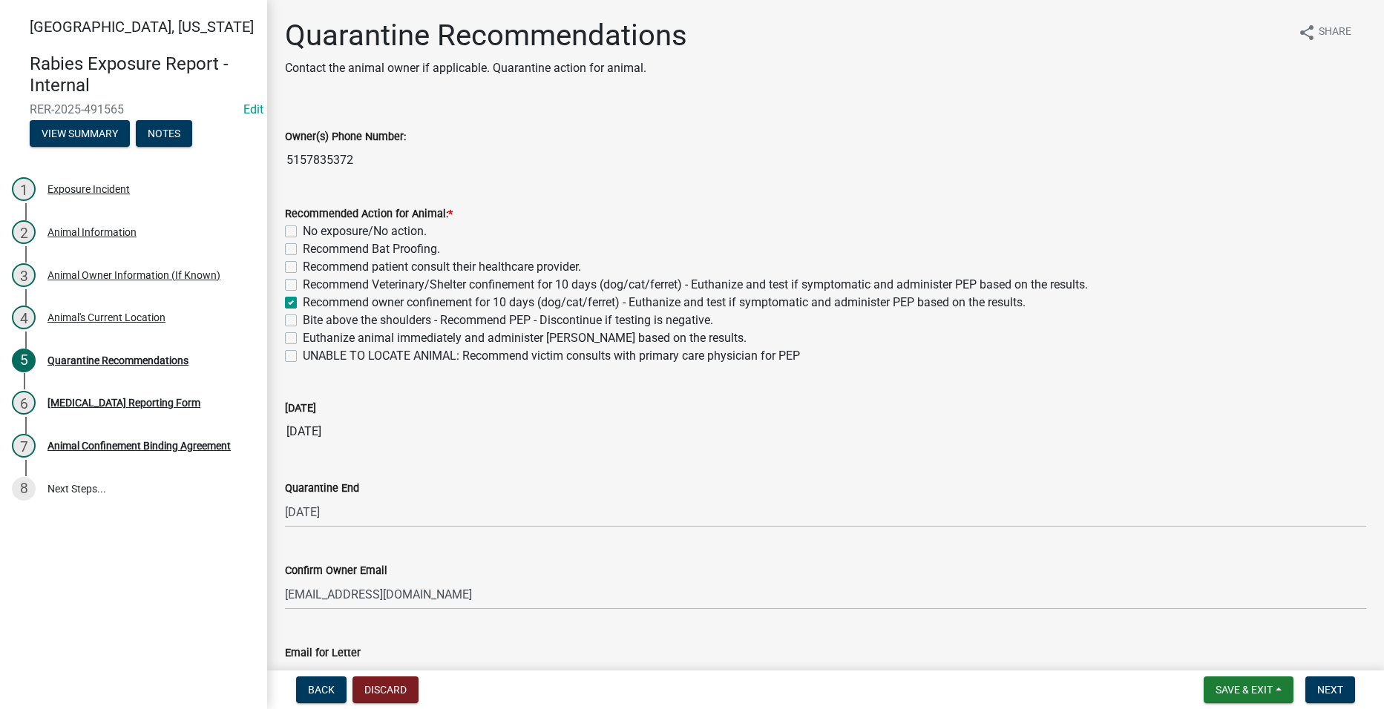
checkbox input "false"
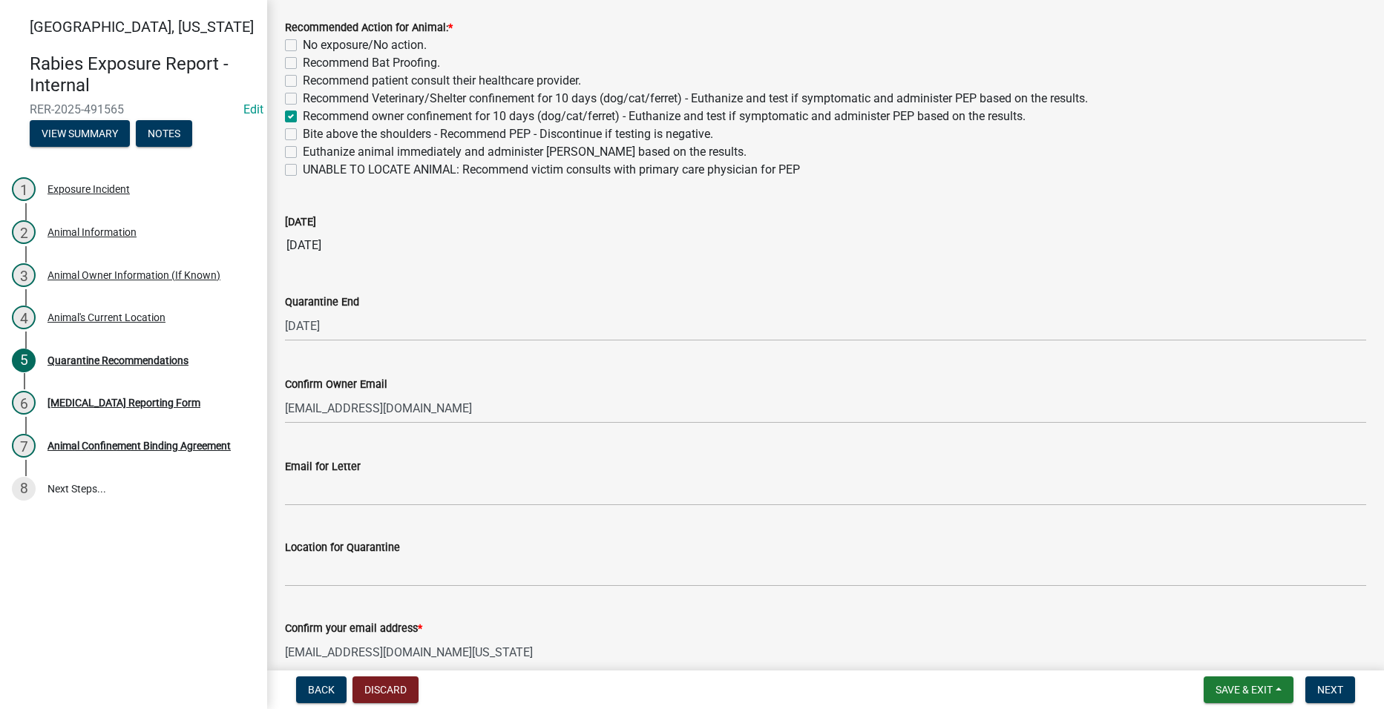
scroll to position [297, 0]
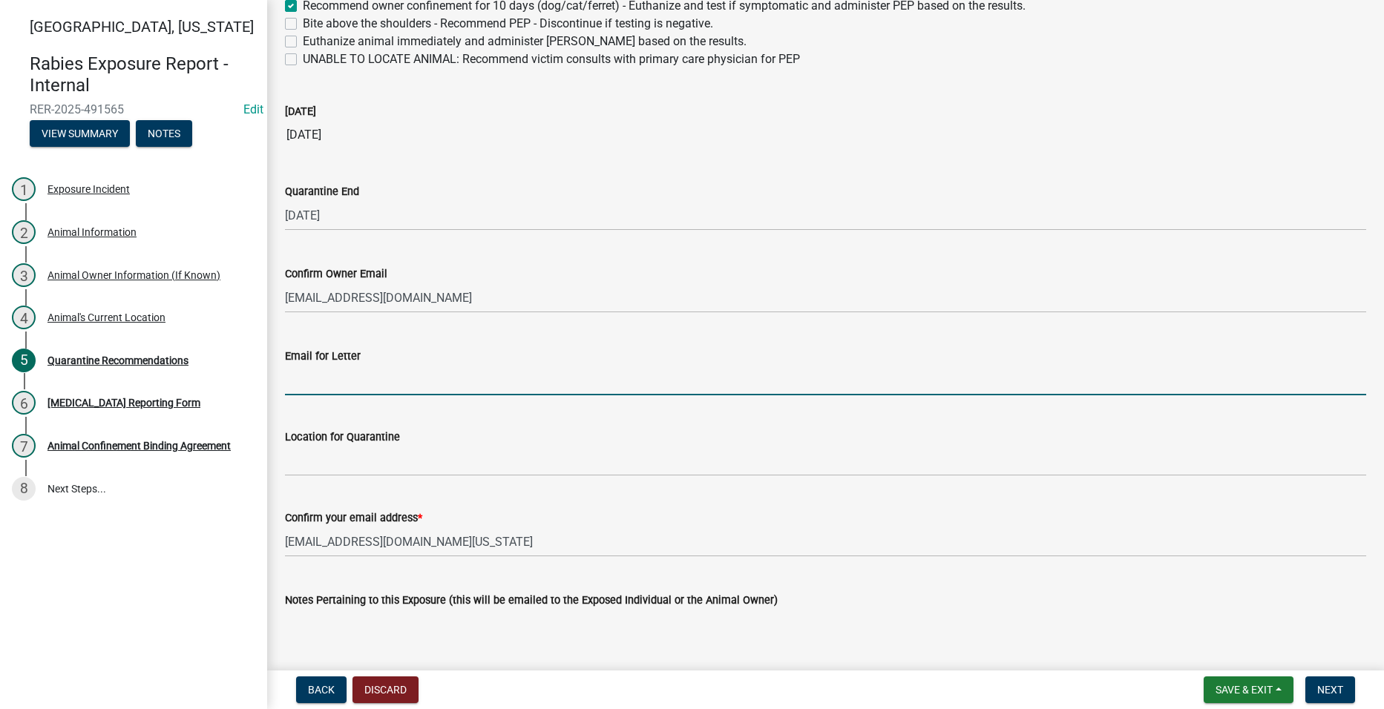
click at [392, 387] on input "Email for Letter" at bounding box center [825, 380] width 1081 height 30
type input "b"
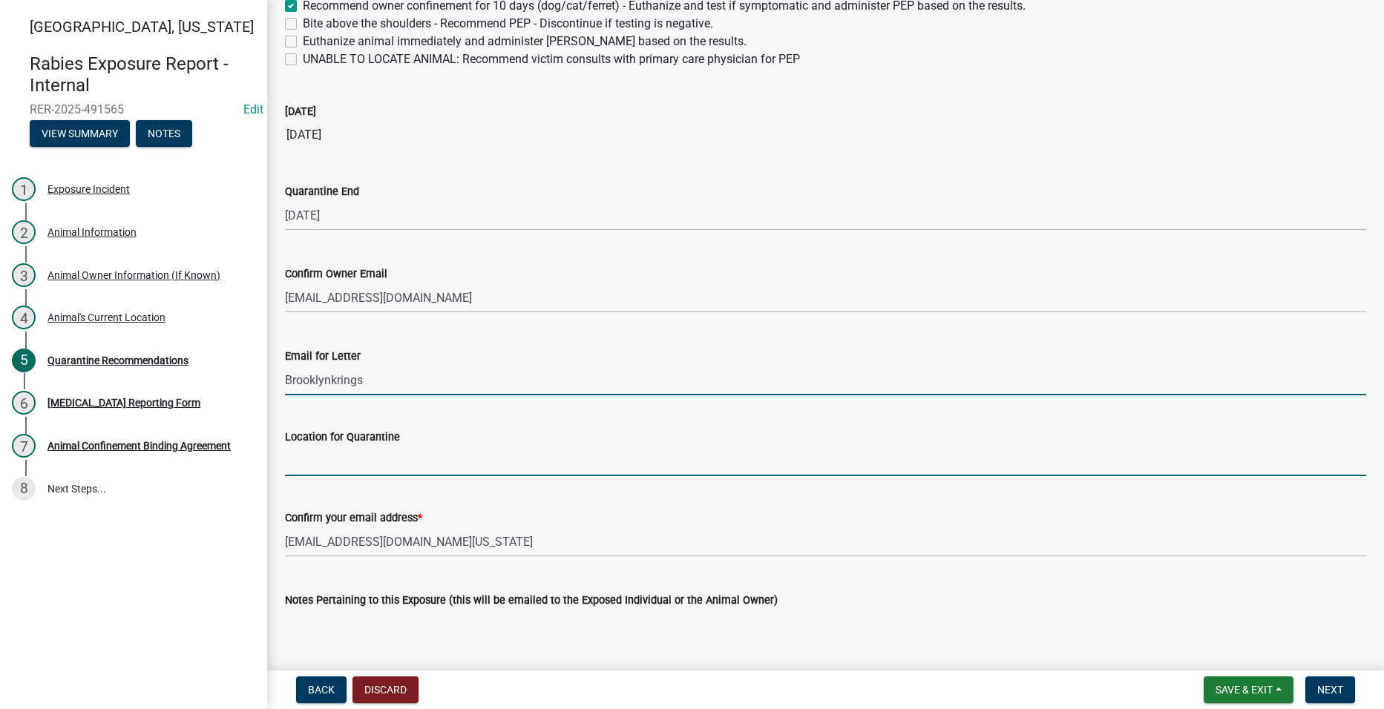
click at [384, 462] on form "Location for Quarantine" at bounding box center [825, 452] width 1081 height 48
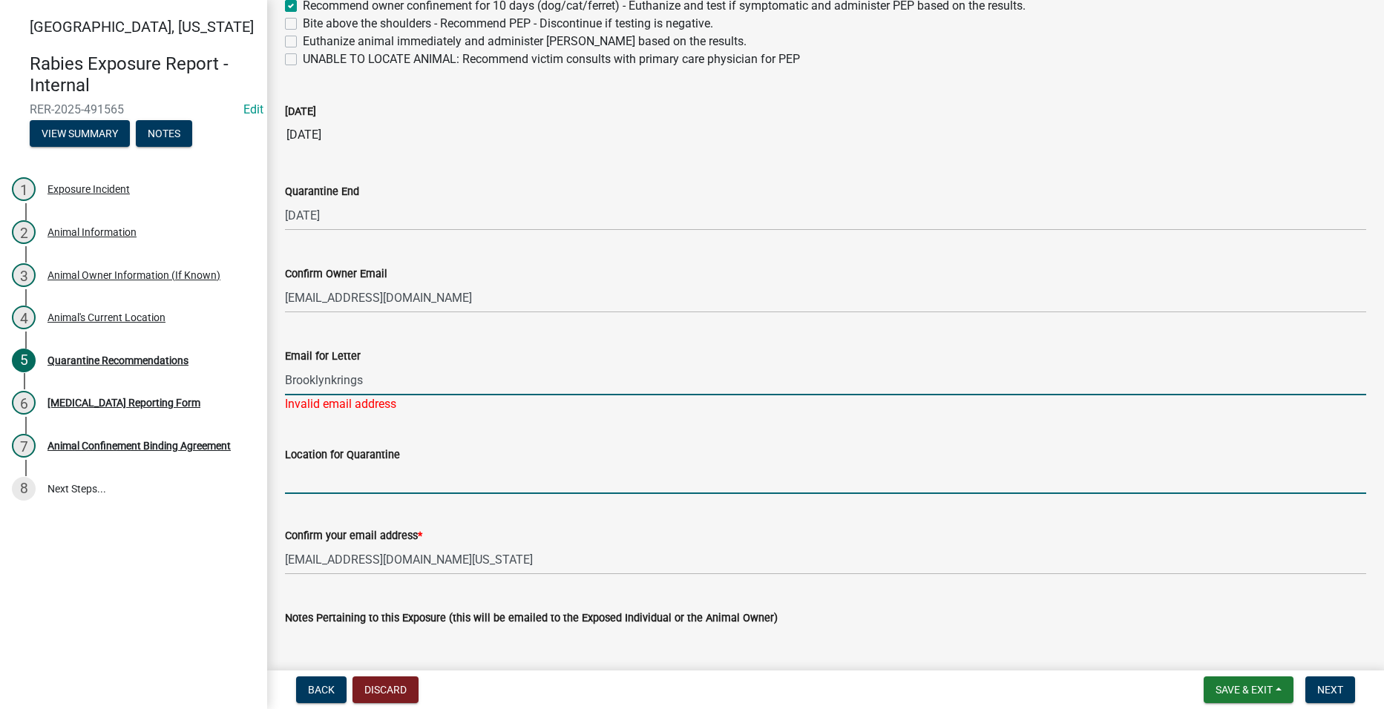
click at [375, 390] on input "Brooklynkrings" at bounding box center [825, 380] width 1081 height 30
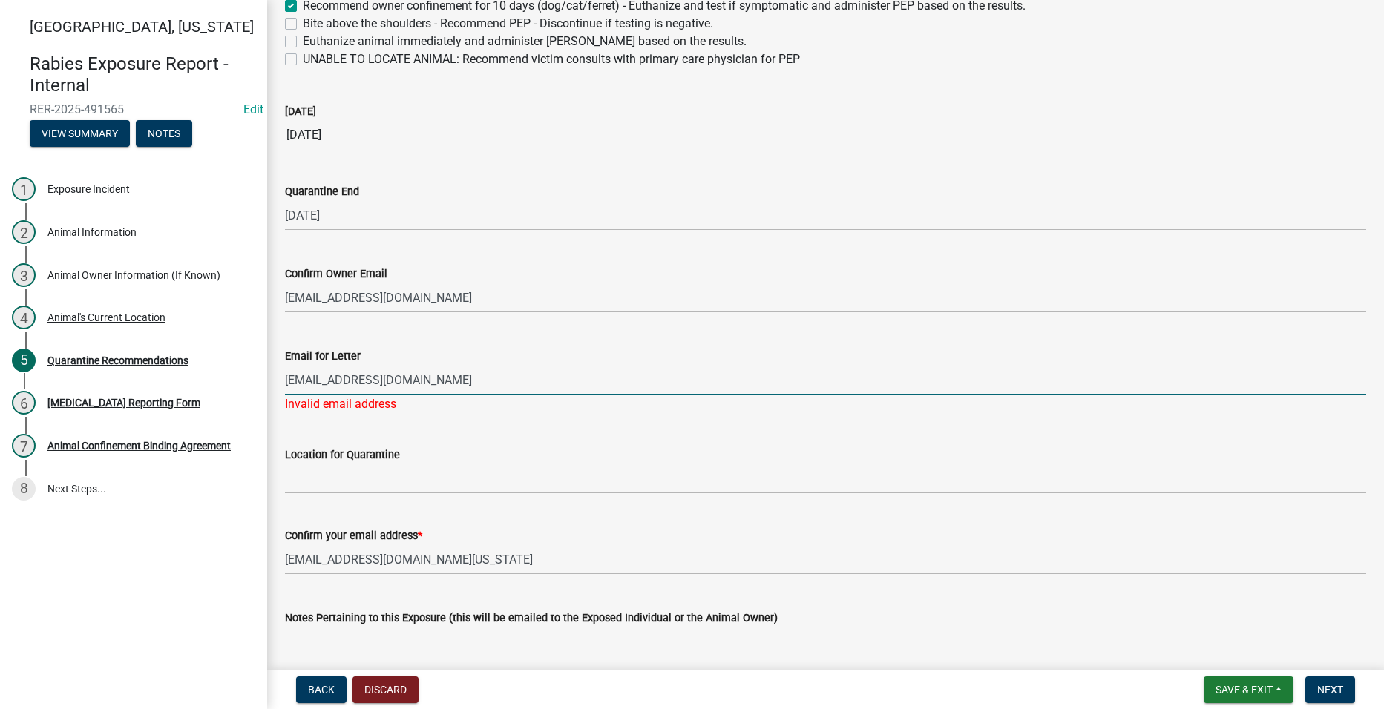
type input "[EMAIL_ADDRESS][DOMAIN_NAME]"
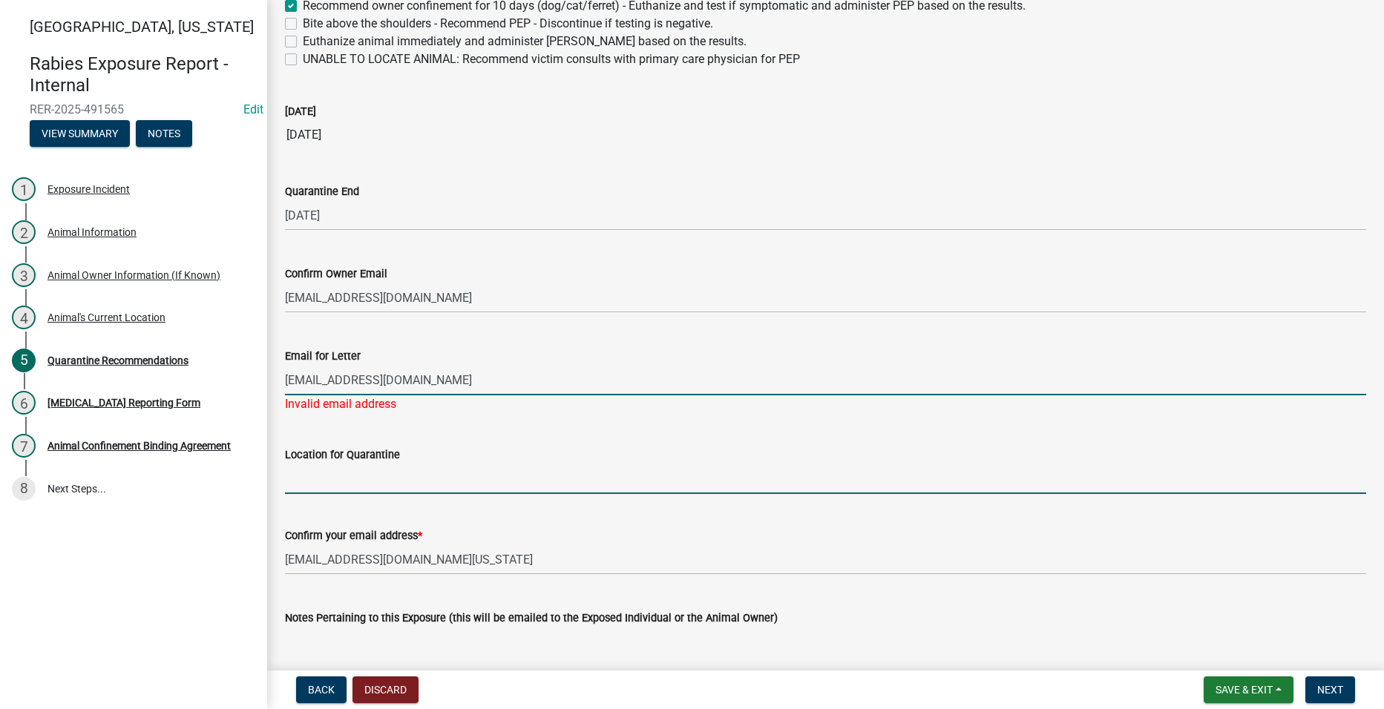
click at [366, 485] on input "Location for Quarantine" at bounding box center [825, 479] width 1081 height 30
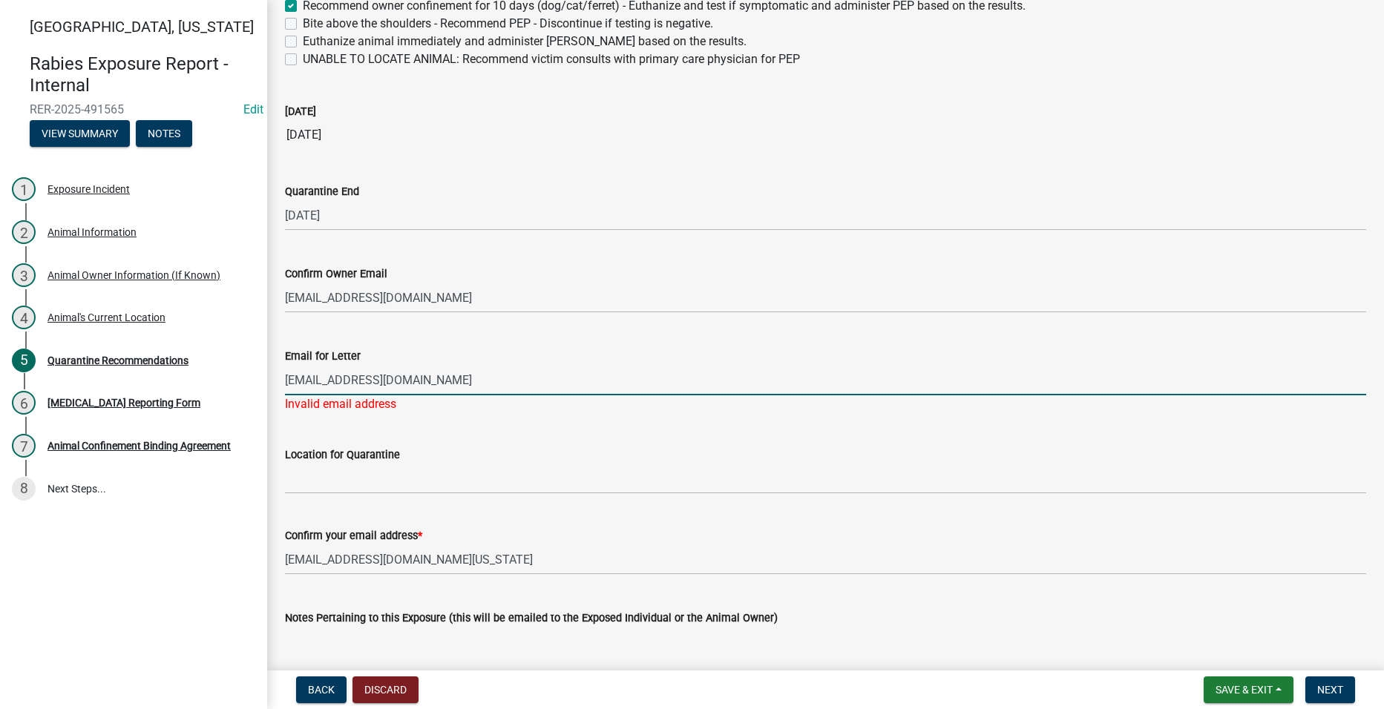
click at [400, 394] on input "[EMAIL_ADDRESS][DOMAIN_NAME]" at bounding box center [825, 380] width 1081 height 30
click at [397, 410] on div "Invalid email address" at bounding box center [825, 404] width 1081 height 18
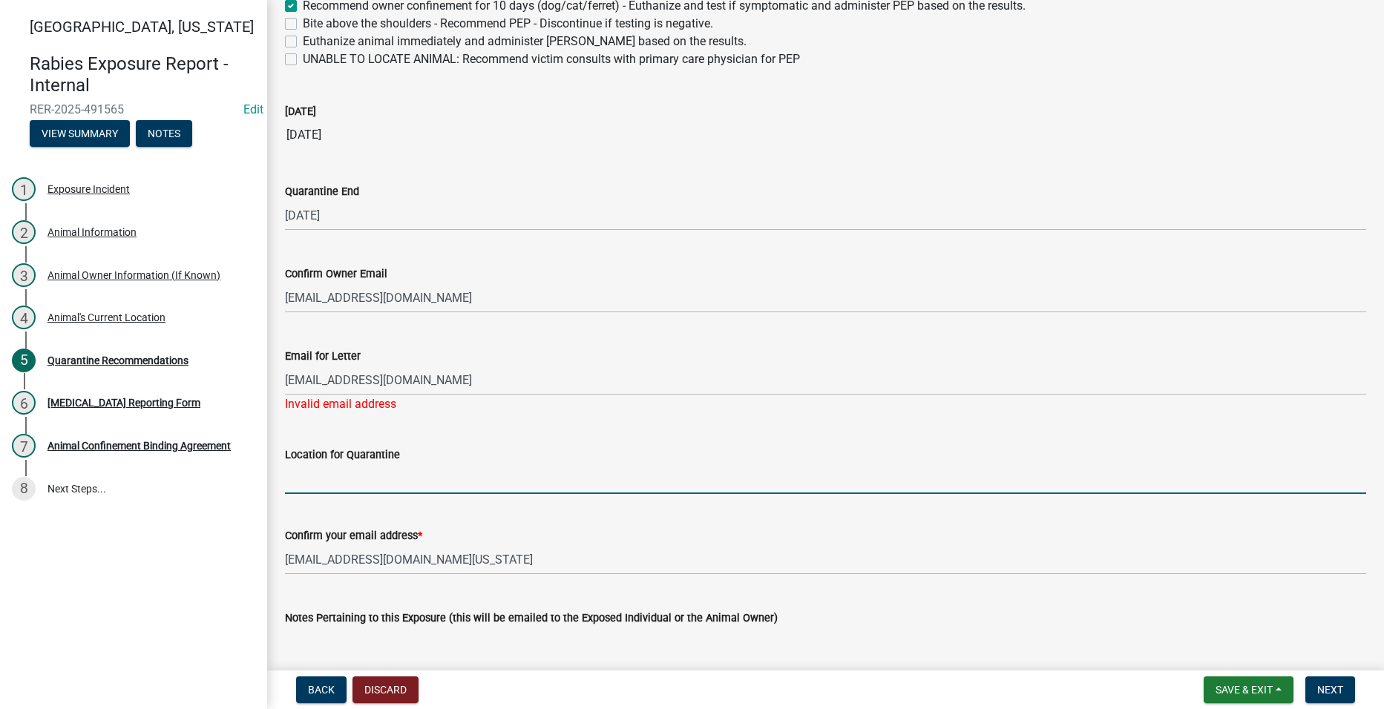
click at [347, 476] on input "Location for Quarantine" at bounding box center [825, 479] width 1081 height 30
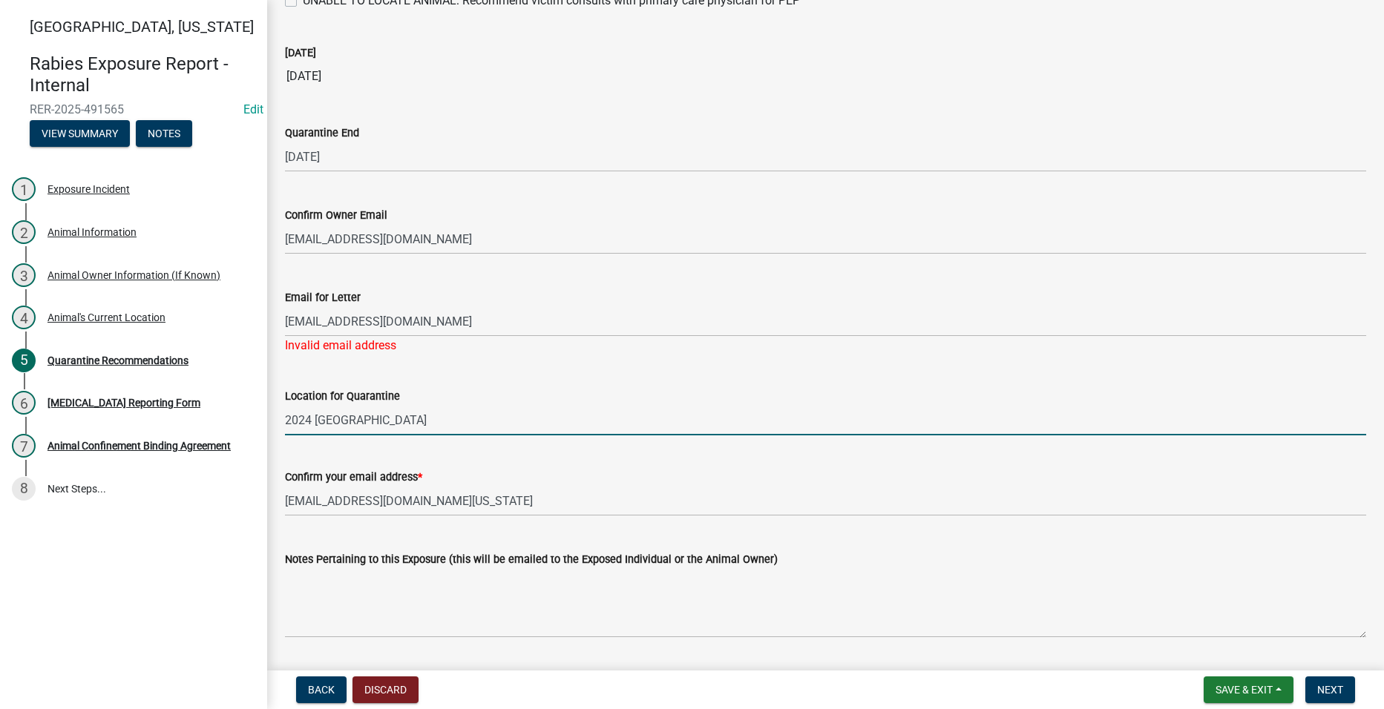
scroll to position [398, 0]
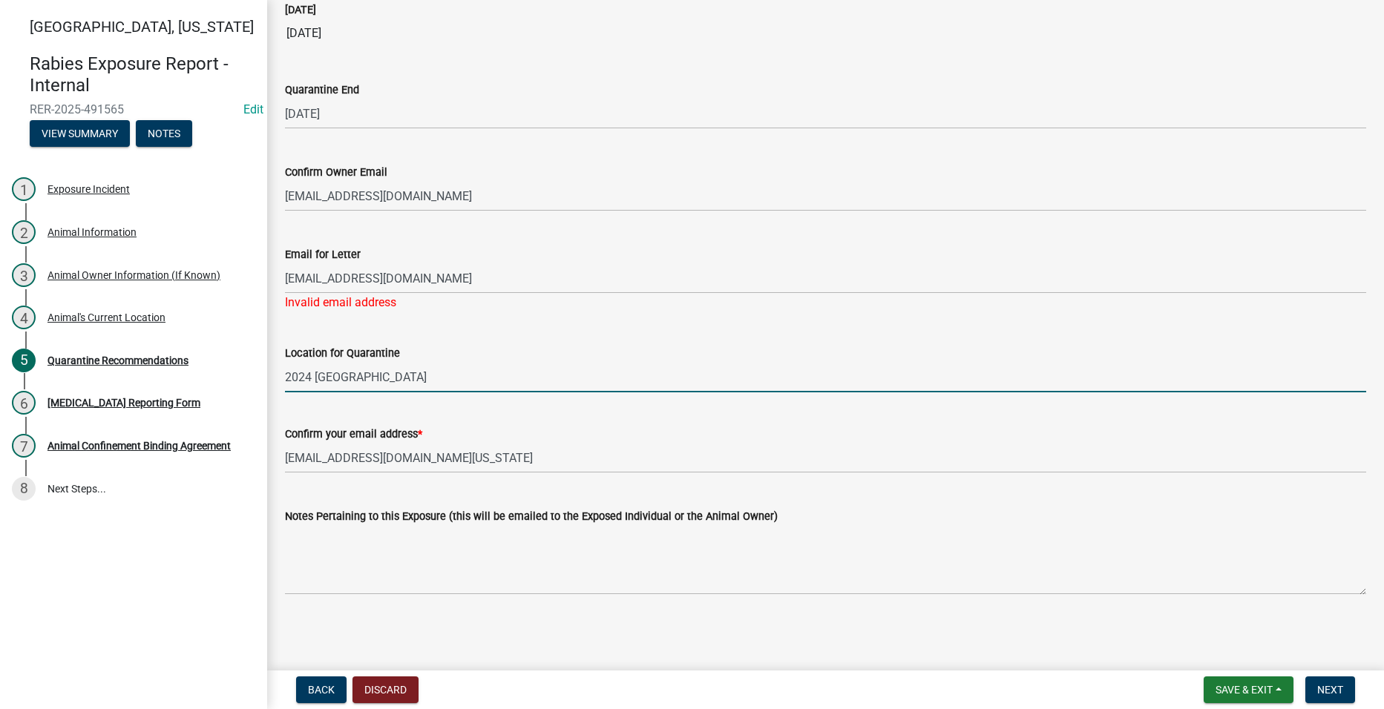
type input "2024 [GEOGRAPHIC_DATA]"
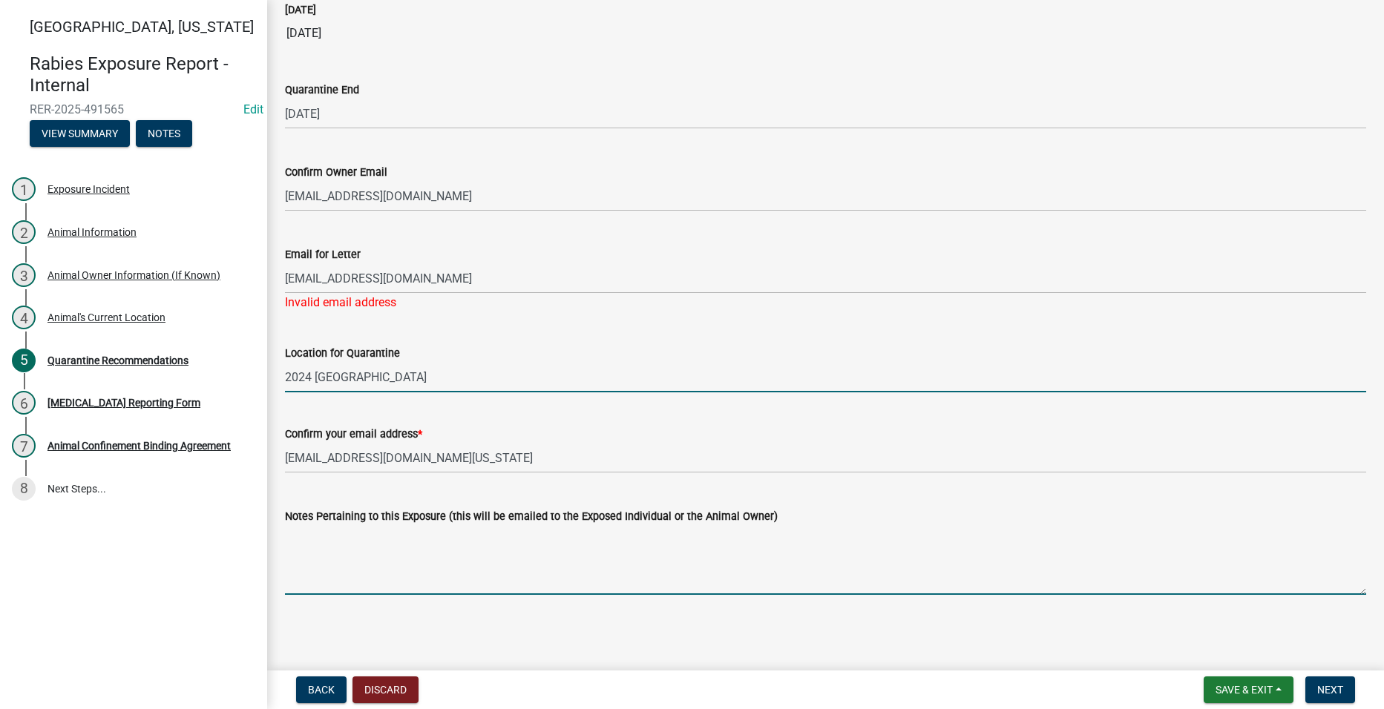
click at [370, 584] on textarea "Notes Pertaining to this Exposure (this will be emailed to the Exposed Individu…" at bounding box center [825, 560] width 1081 height 70
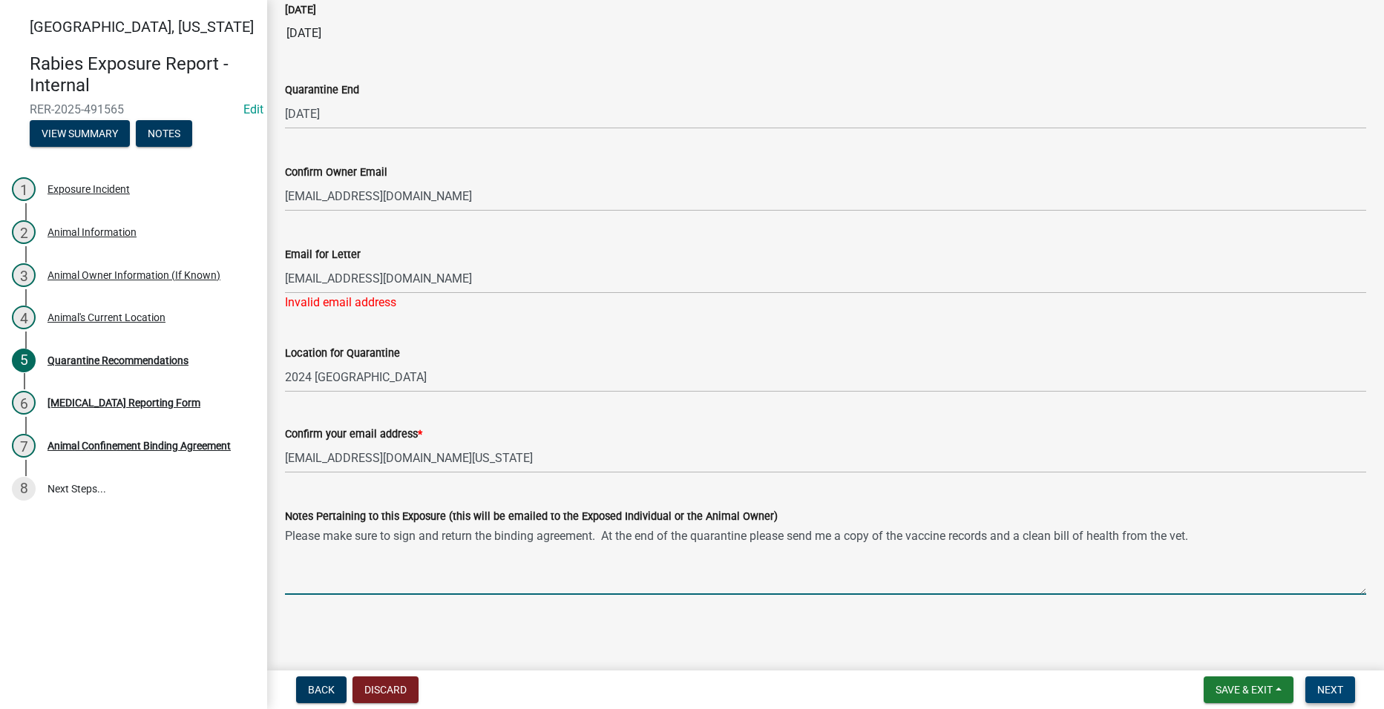
type textarea "Please make sure to sign and return the binding agreement. At the end of the qu…"
click at [1322, 686] on span "Next" at bounding box center [1330, 690] width 26 height 12
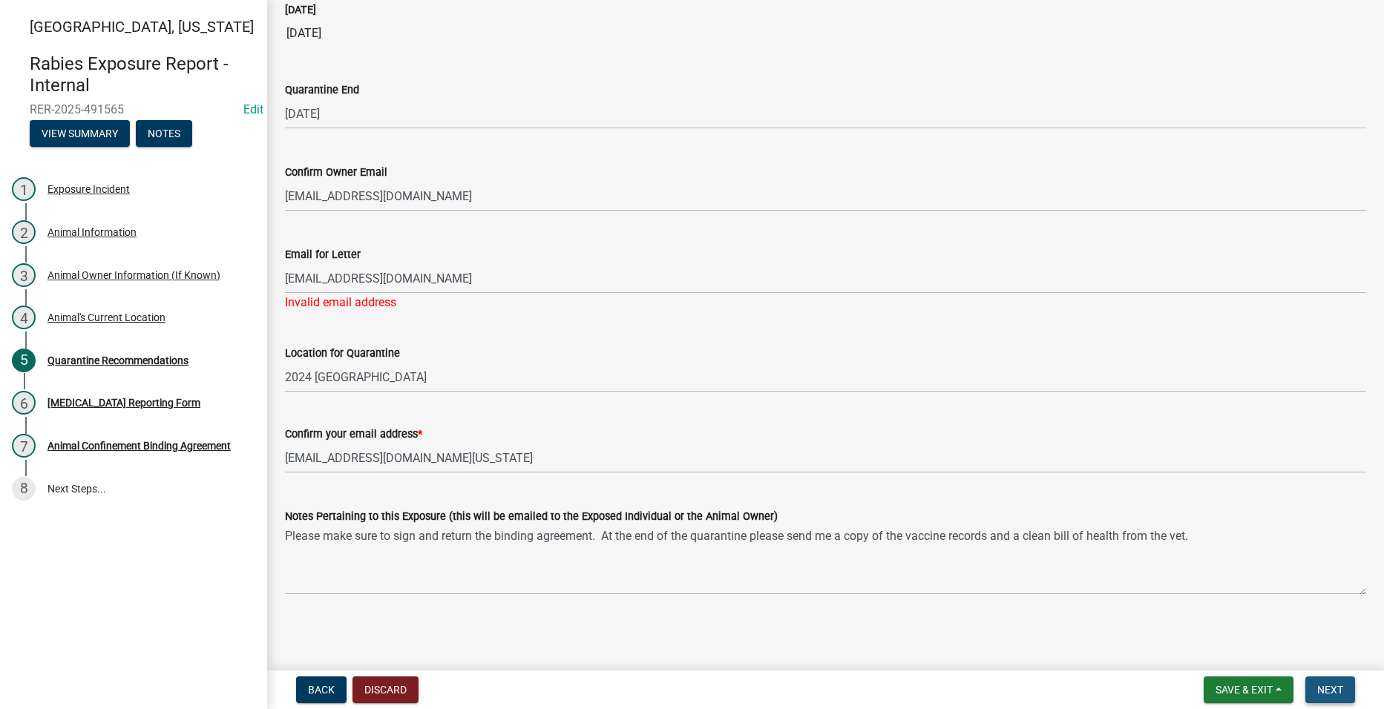
click at [1336, 683] on button "Next" at bounding box center [1330, 690] width 50 height 27
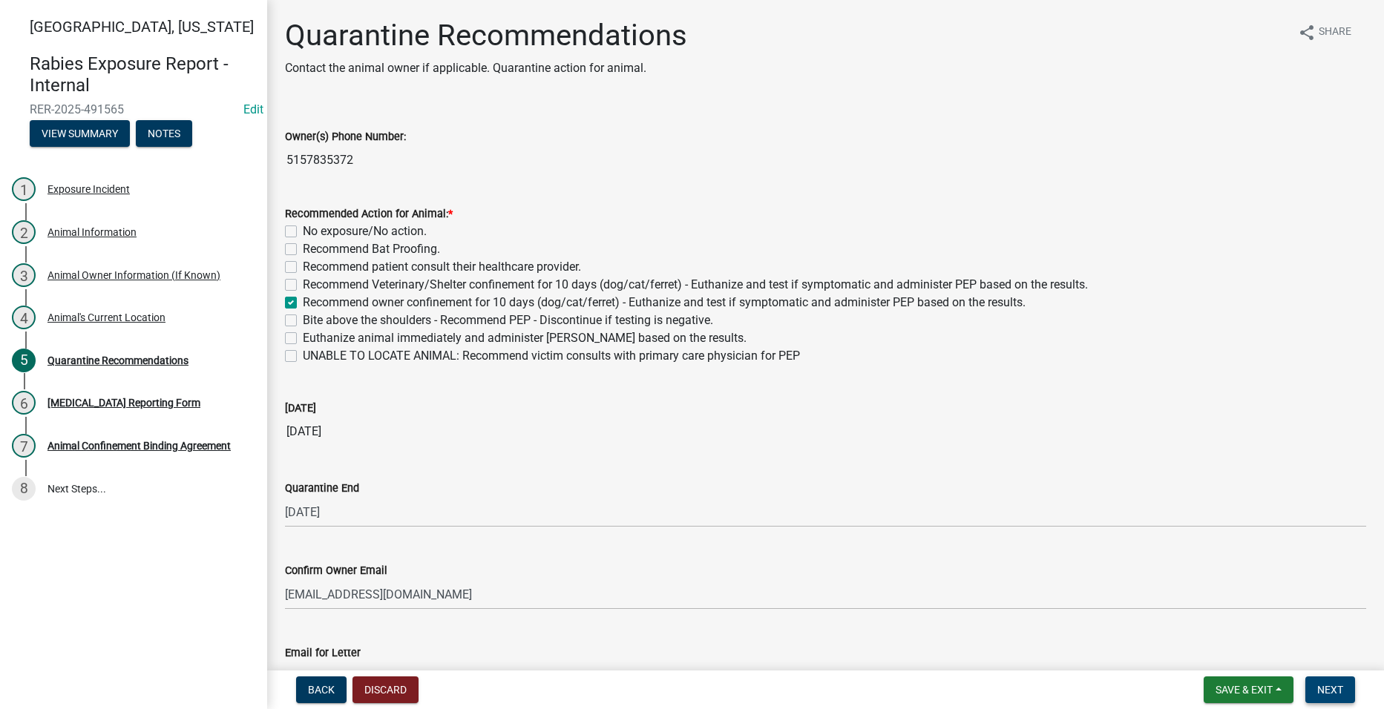
scroll to position [223, 0]
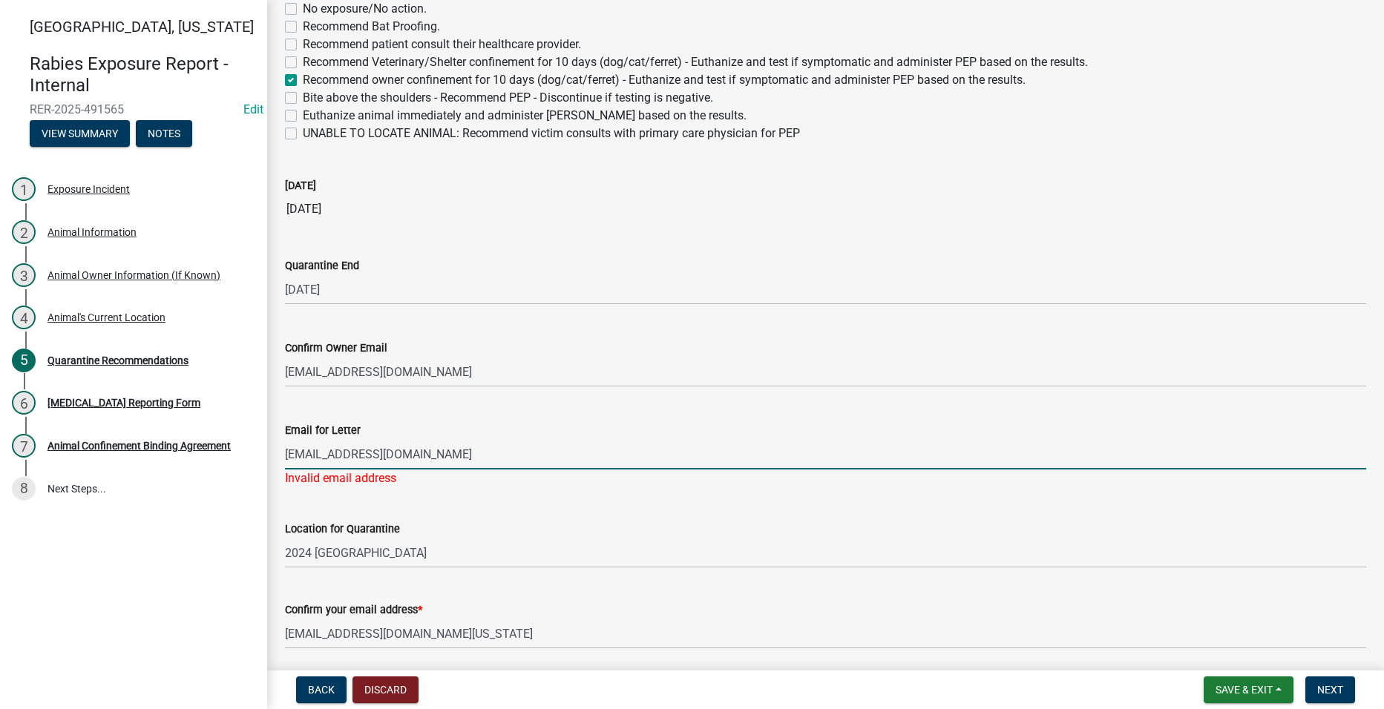
click at [447, 448] on input "[EMAIL_ADDRESS][DOMAIN_NAME]" at bounding box center [825, 454] width 1081 height 30
drag, startPoint x: 444, startPoint y: 451, endPoint x: 280, endPoint y: 459, distance: 164.9
click at [280, 459] on div "Email for Letter [EMAIL_ADDRESS][DOMAIN_NAME] Invalid email address" at bounding box center [825, 444] width 1103 height 87
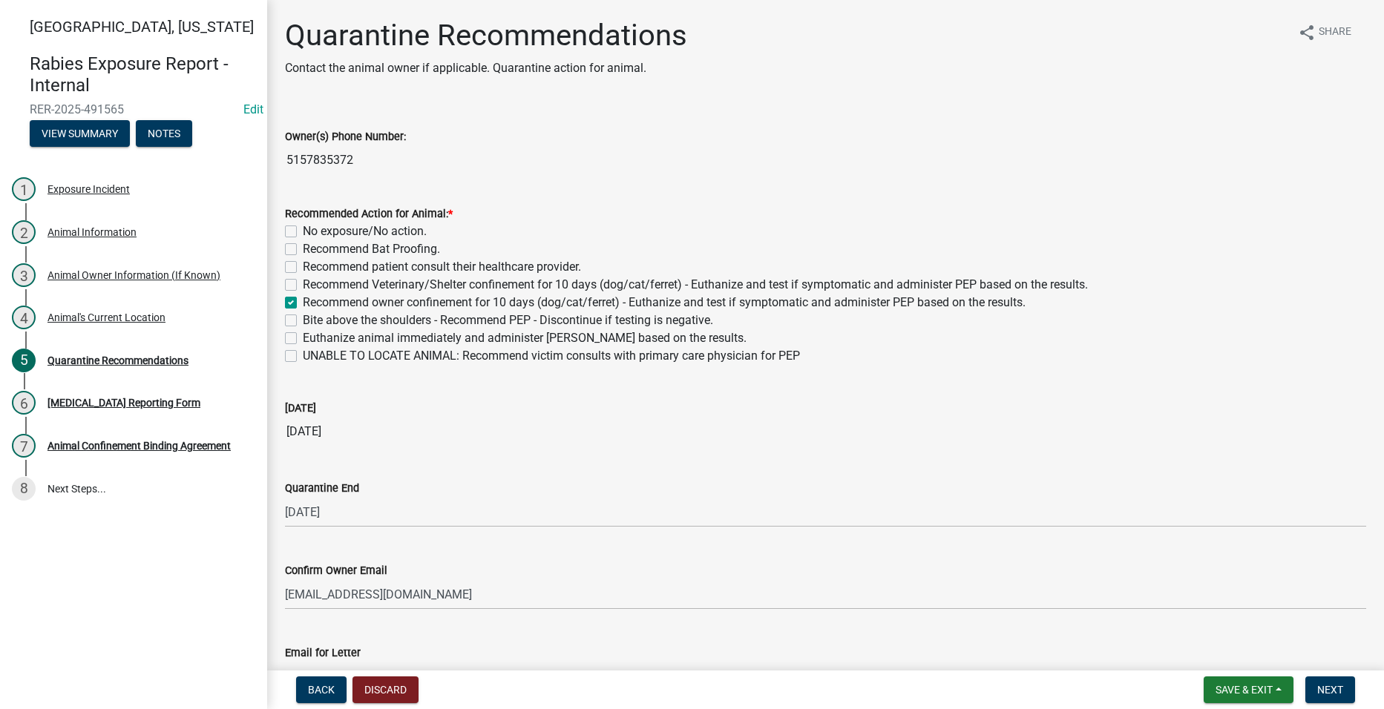
scroll to position [398, 0]
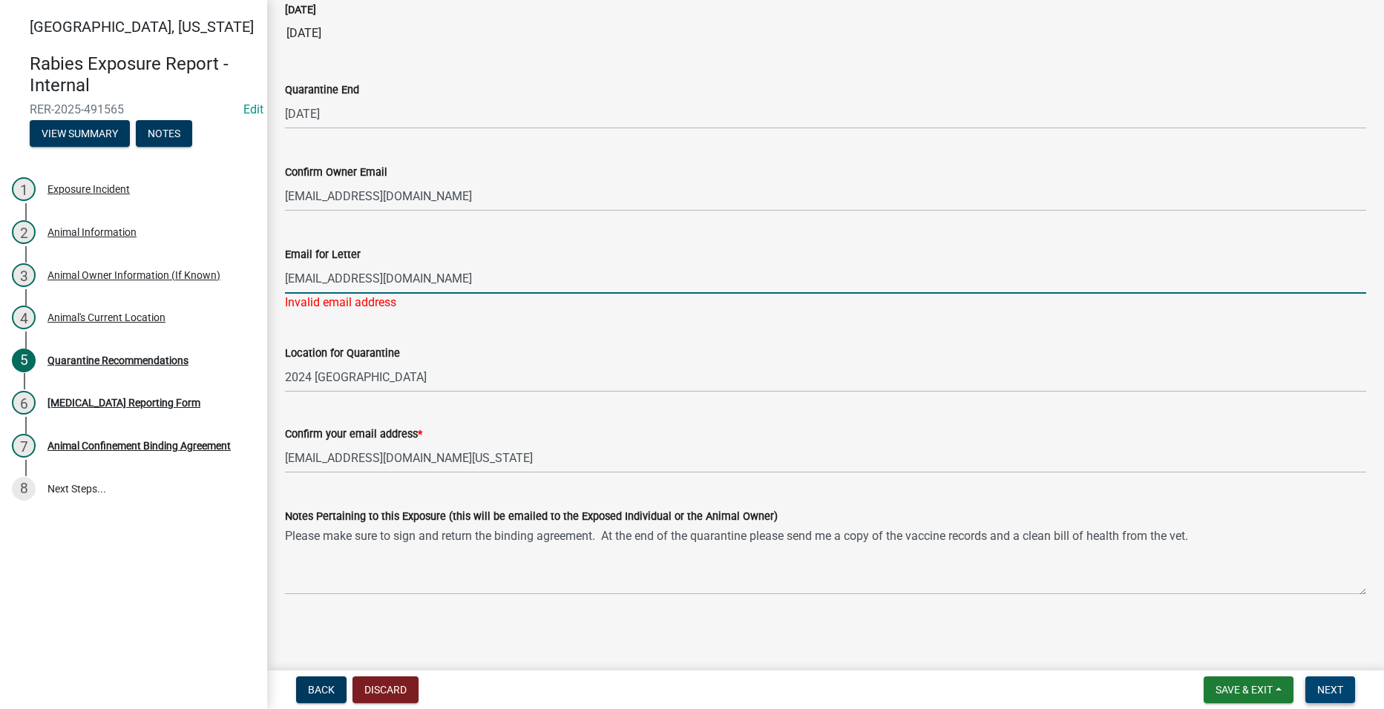
type input "[EMAIL_ADDRESS][DOMAIN_NAME]"
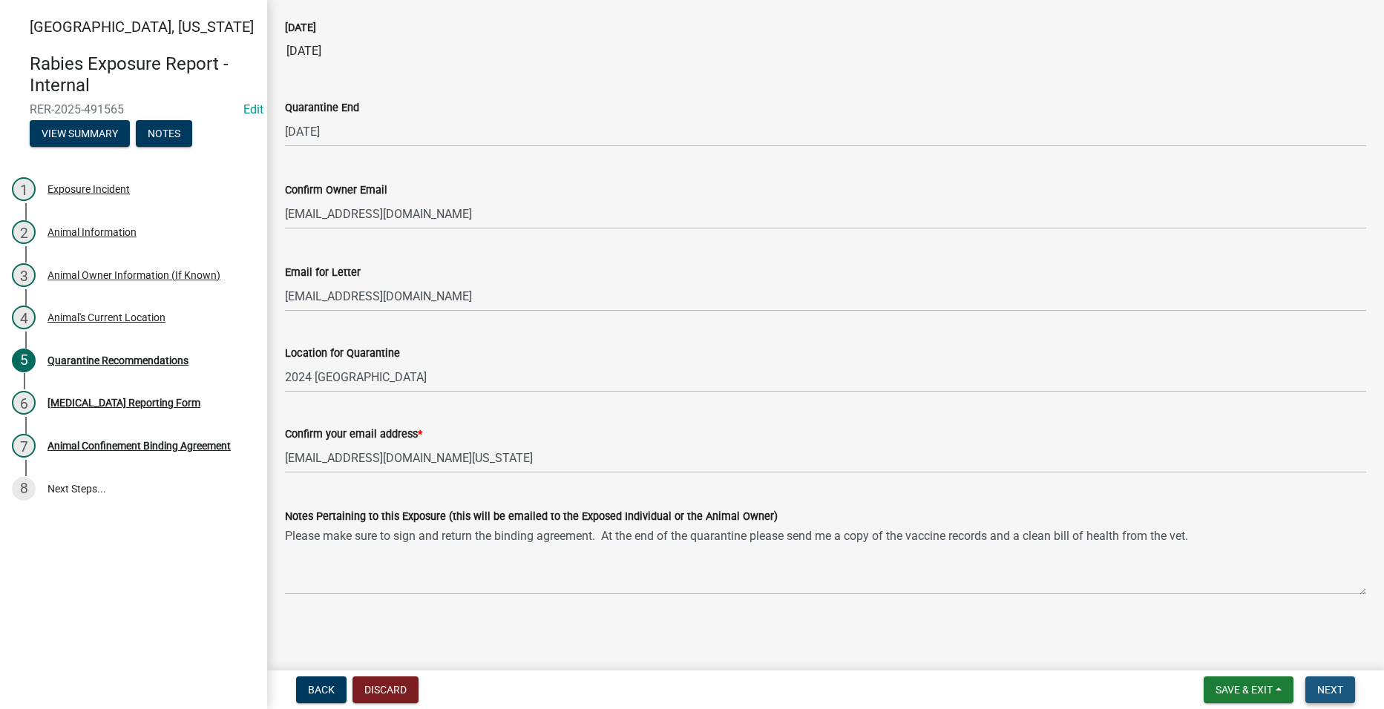
scroll to position [381, 0]
click at [1331, 689] on span "Next" at bounding box center [1330, 690] width 26 height 12
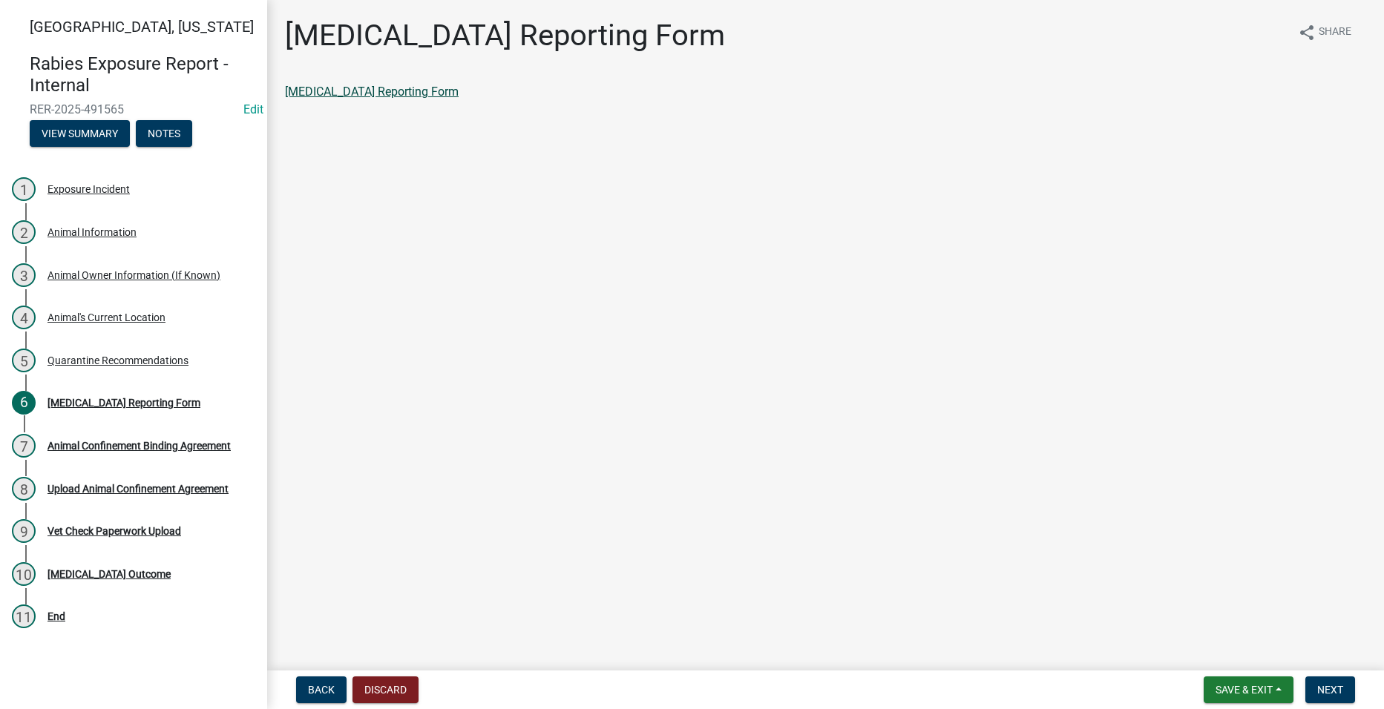
click at [361, 90] on link "[MEDICAL_DATA] Reporting Form" at bounding box center [372, 92] width 174 height 14
click at [82, 267] on div "3 Animal Owner Information (If Known)" at bounding box center [128, 275] width 232 height 24
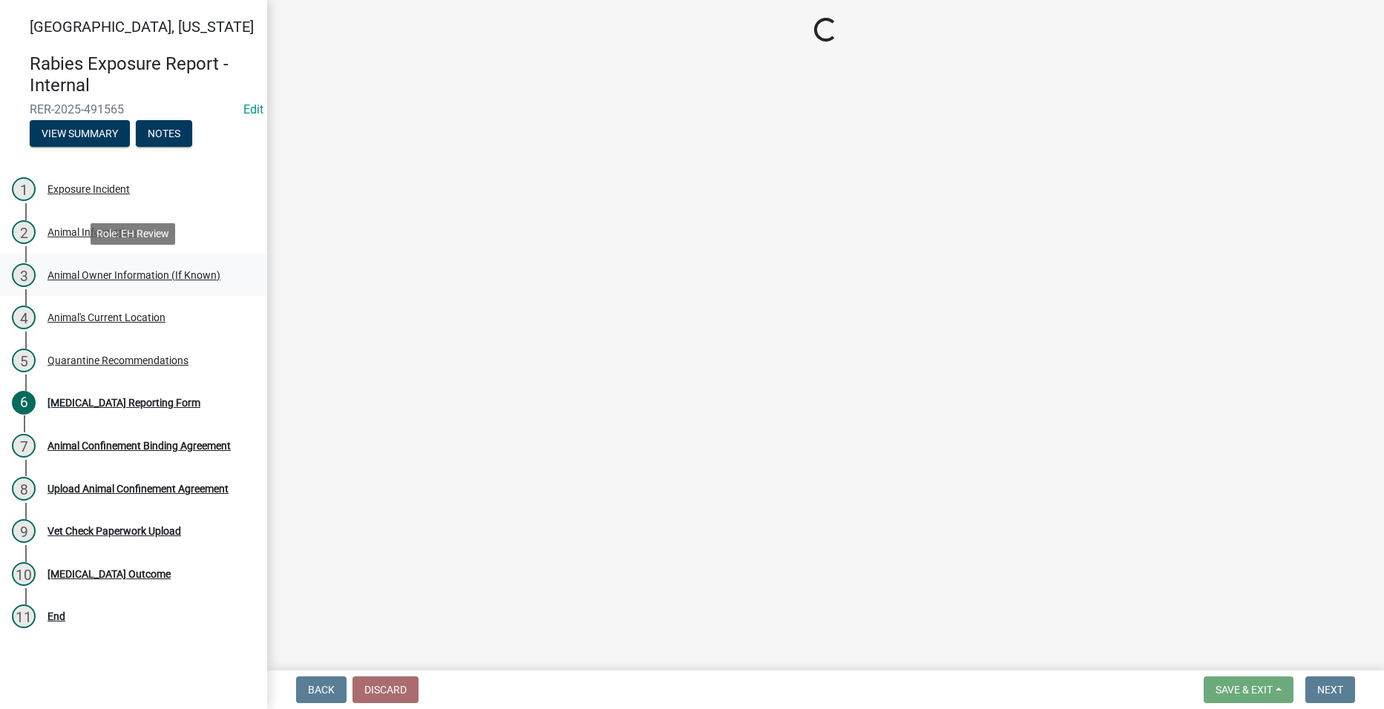
select select "6a78118d-bd30-4fac-b038-baabbdb7b1d5"
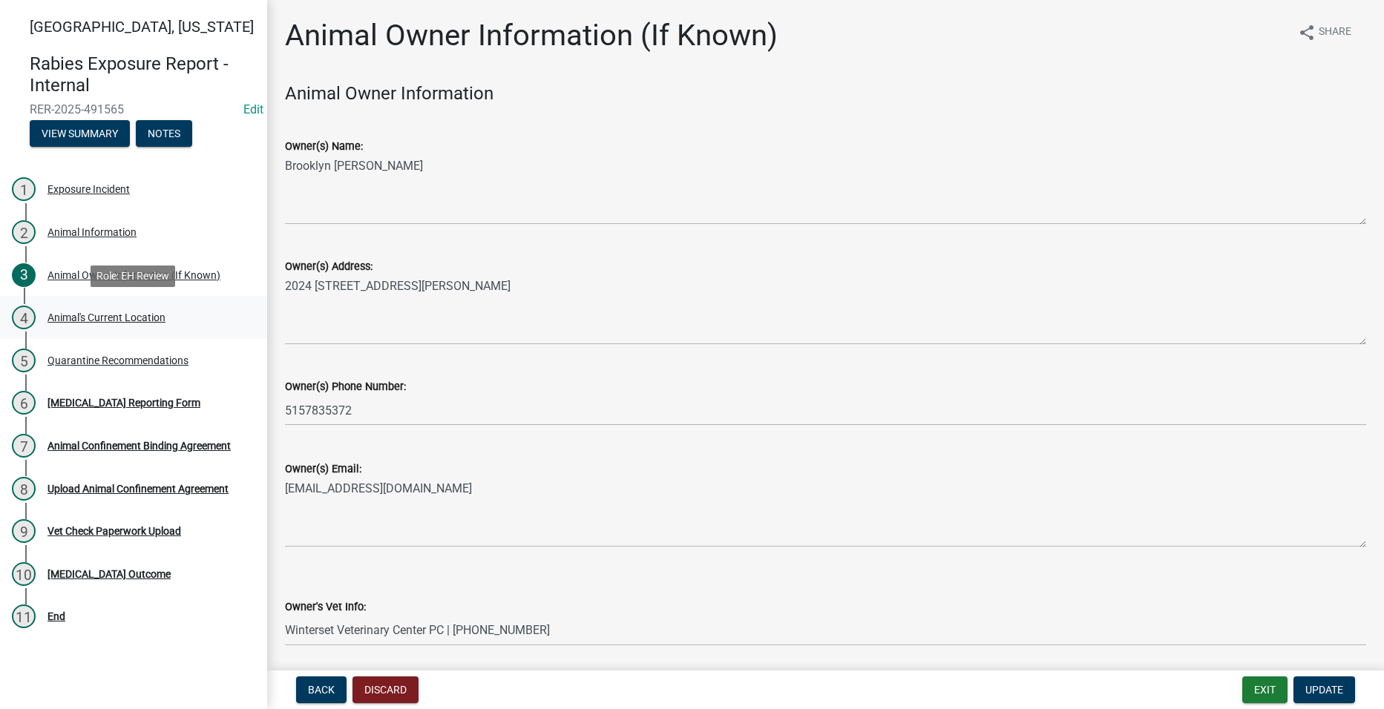
click at [105, 318] on div "Animal's Current Location" at bounding box center [106, 317] width 118 height 10
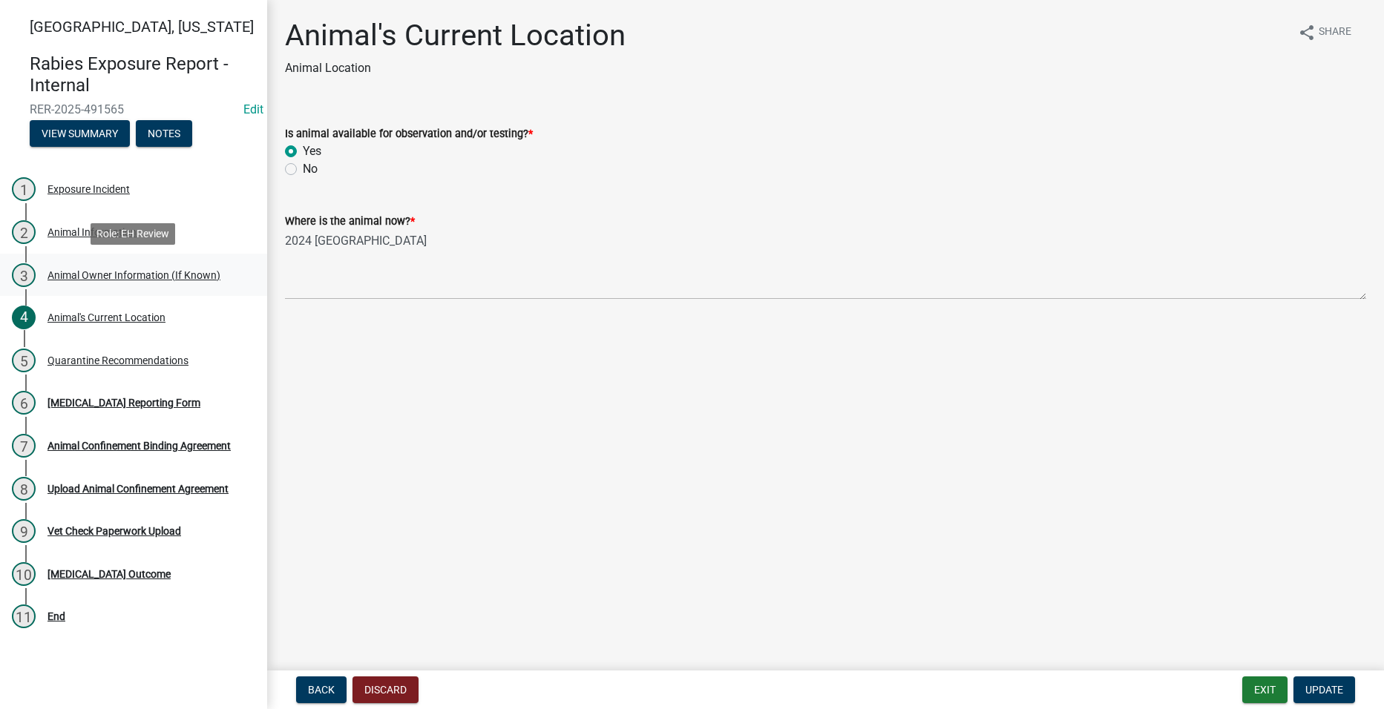
click at [88, 273] on div "Animal Owner Information (If Known)" at bounding box center [133, 275] width 173 height 10
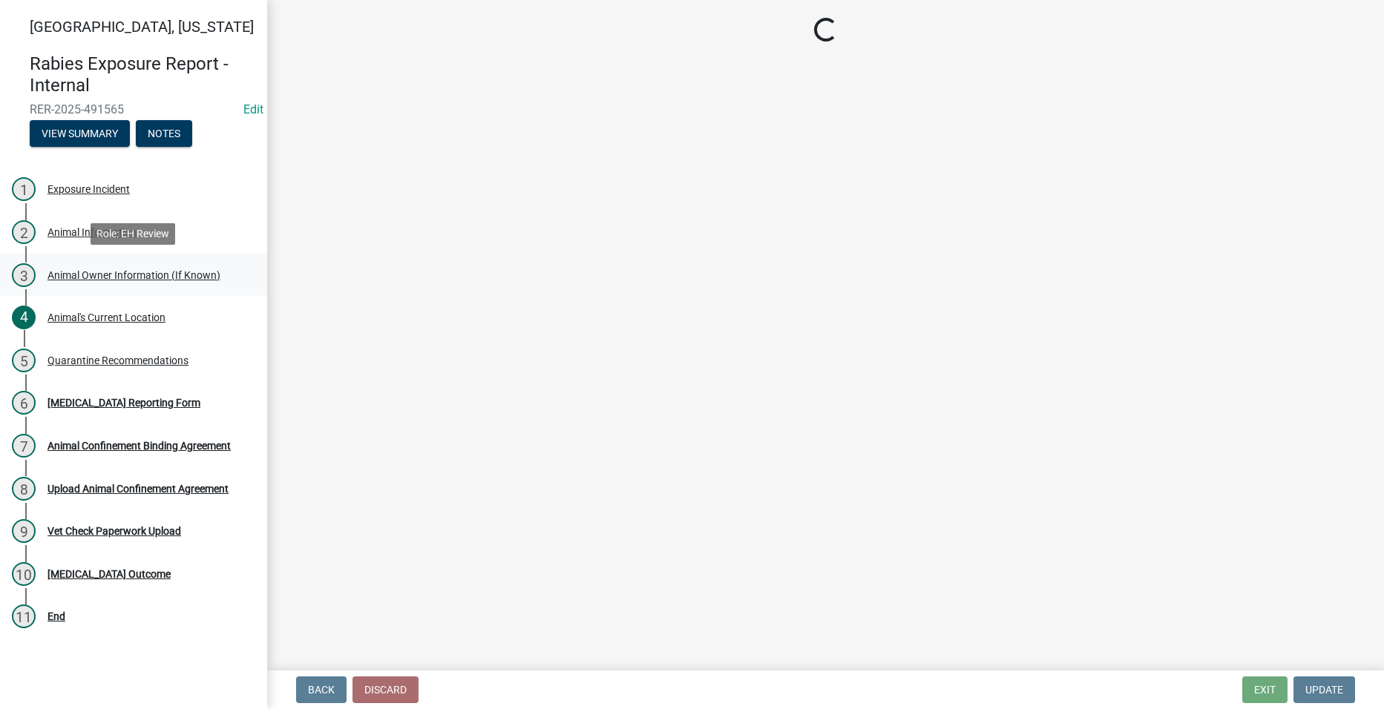
select select "6a78118d-bd30-4fac-b038-baabbdb7b1d5"
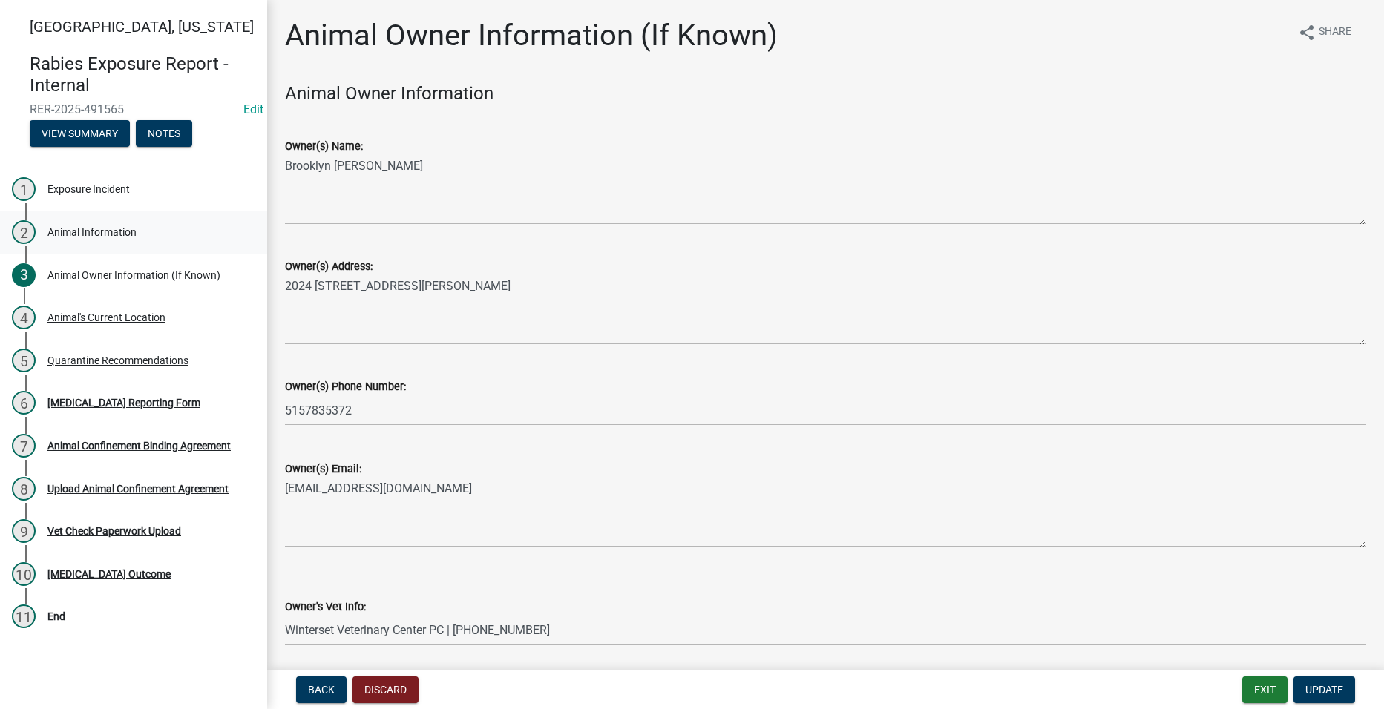
click at [88, 221] on div "2 Animal Information" at bounding box center [128, 232] width 232 height 24
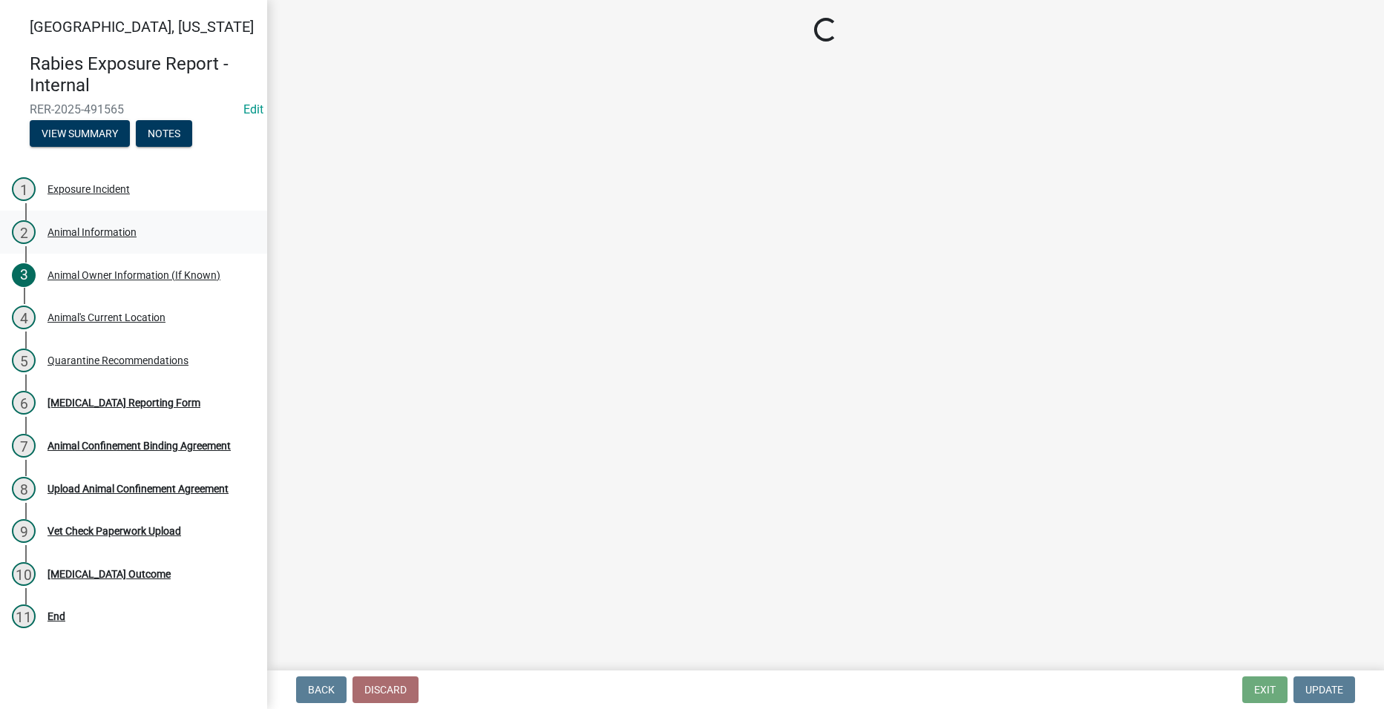
select select "6831b46d-9734-4503-854d-fb945a7fba9e"
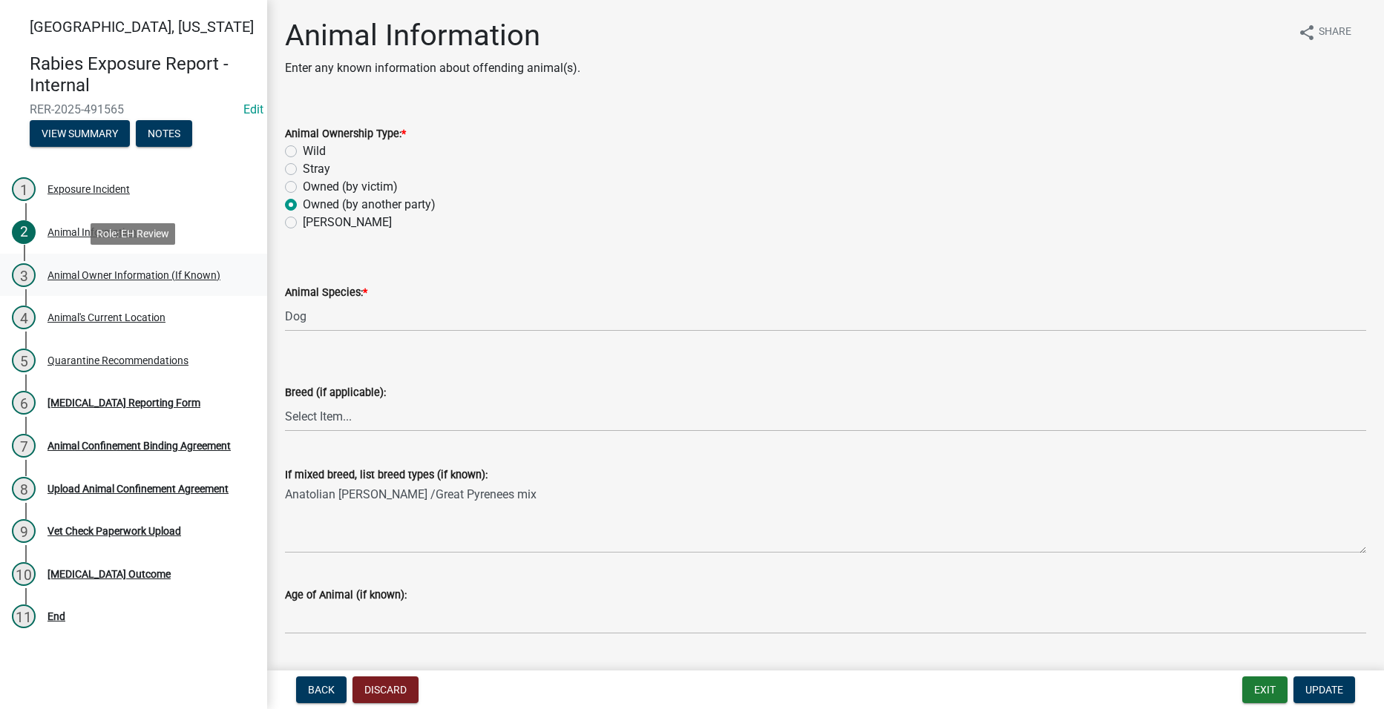
click at [115, 266] on div "3 Animal Owner Information (If Known)" at bounding box center [128, 275] width 232 height 24
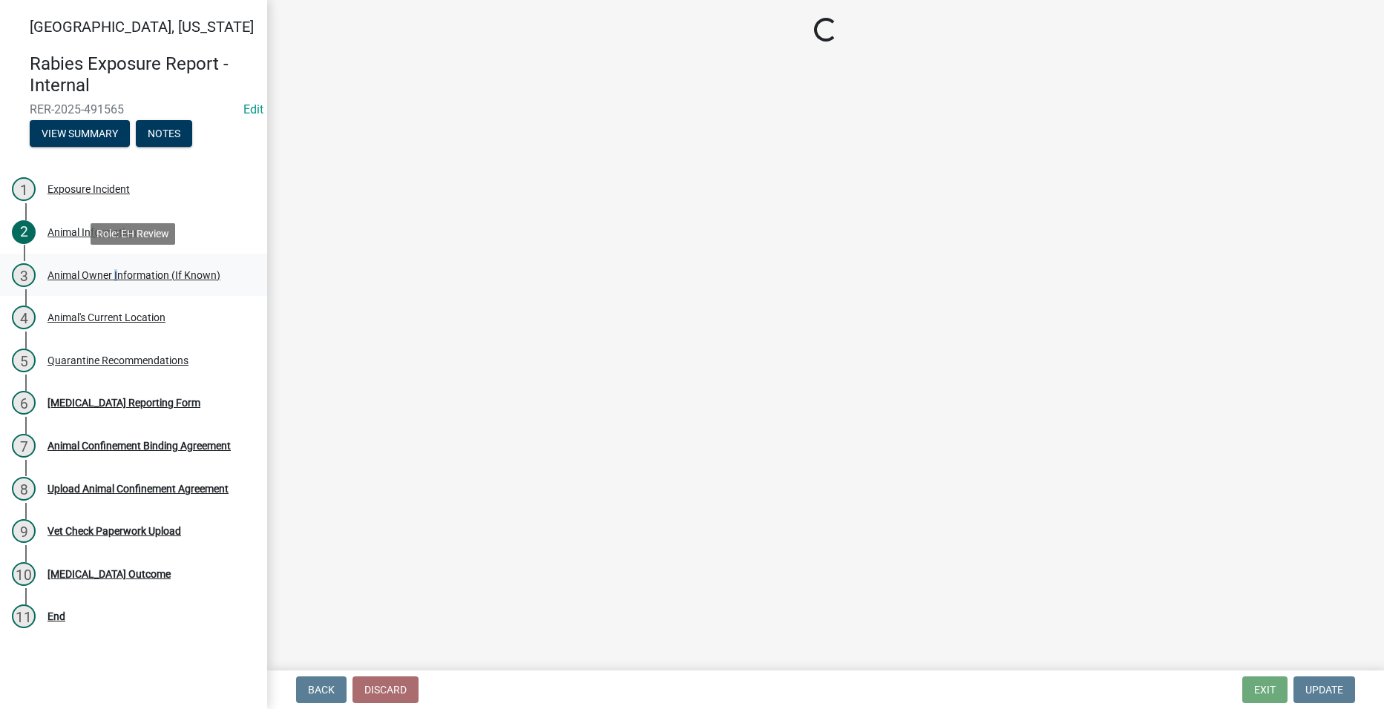
select select "6a78118d-bd30-4fac-b038-baabbdb7b1d5"
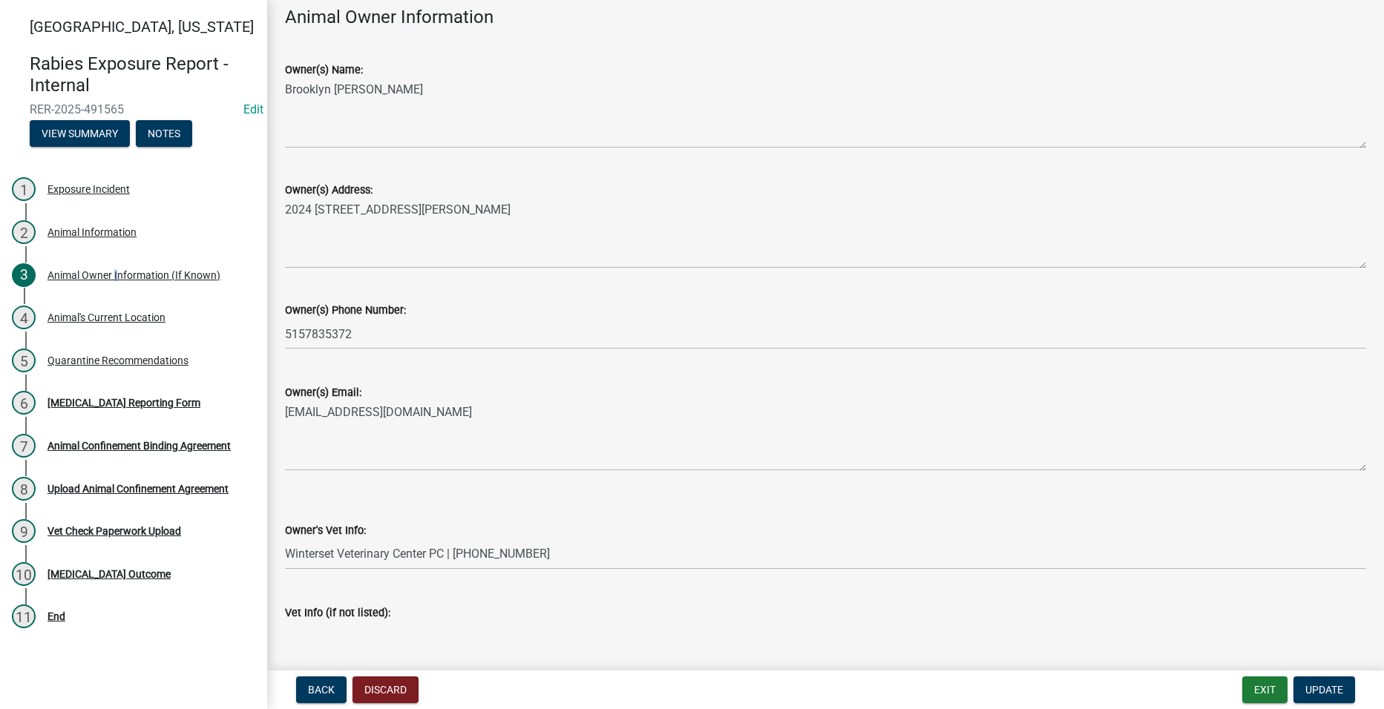
scroll to position [173, 0]
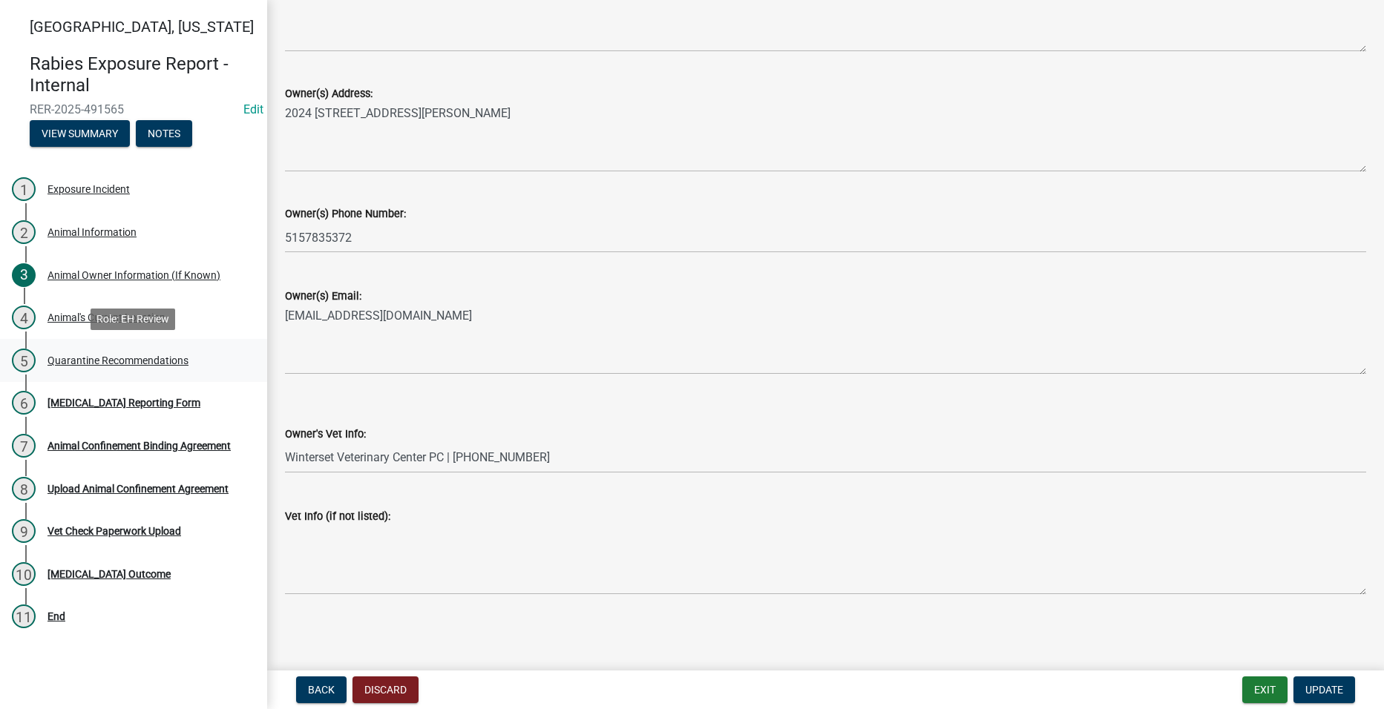
click at [98, 368] on div "5 Quarantine Recommendations" at bounding box center [128, 361] width 232 height 24
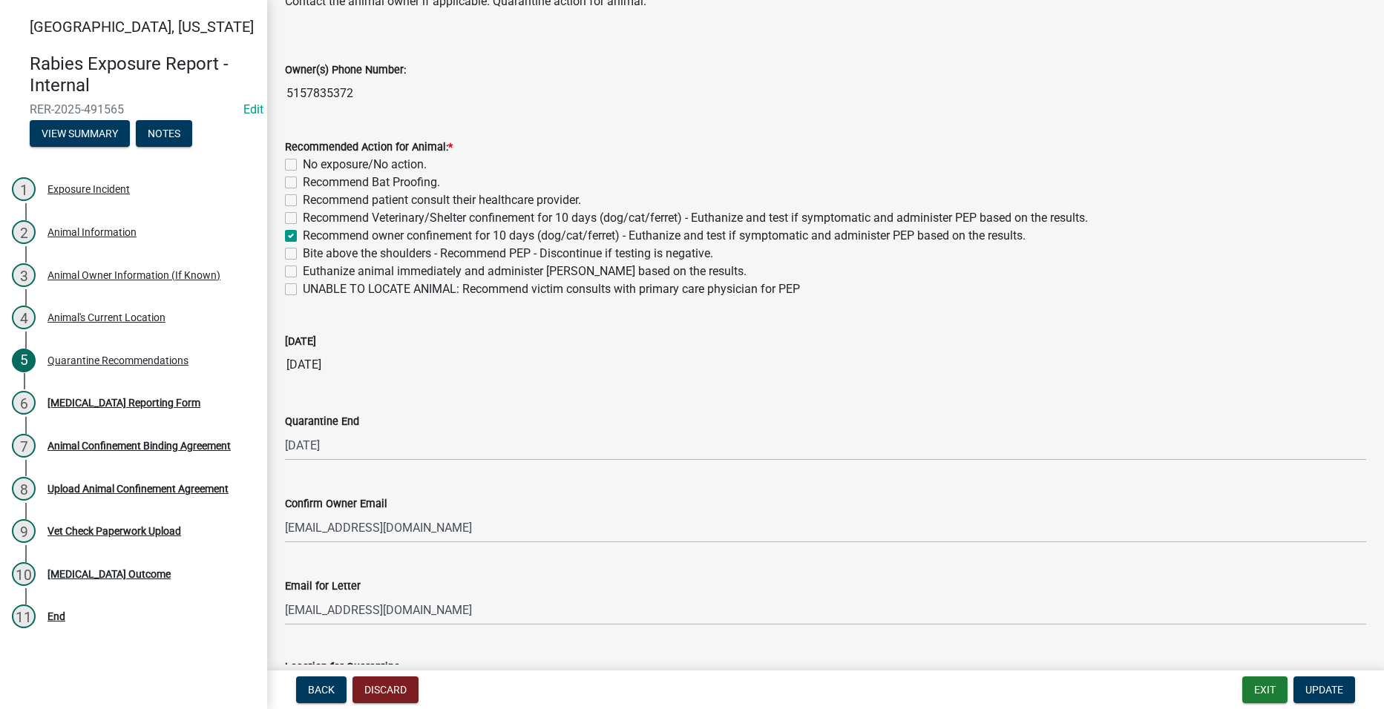
scroll to position [10, 0]
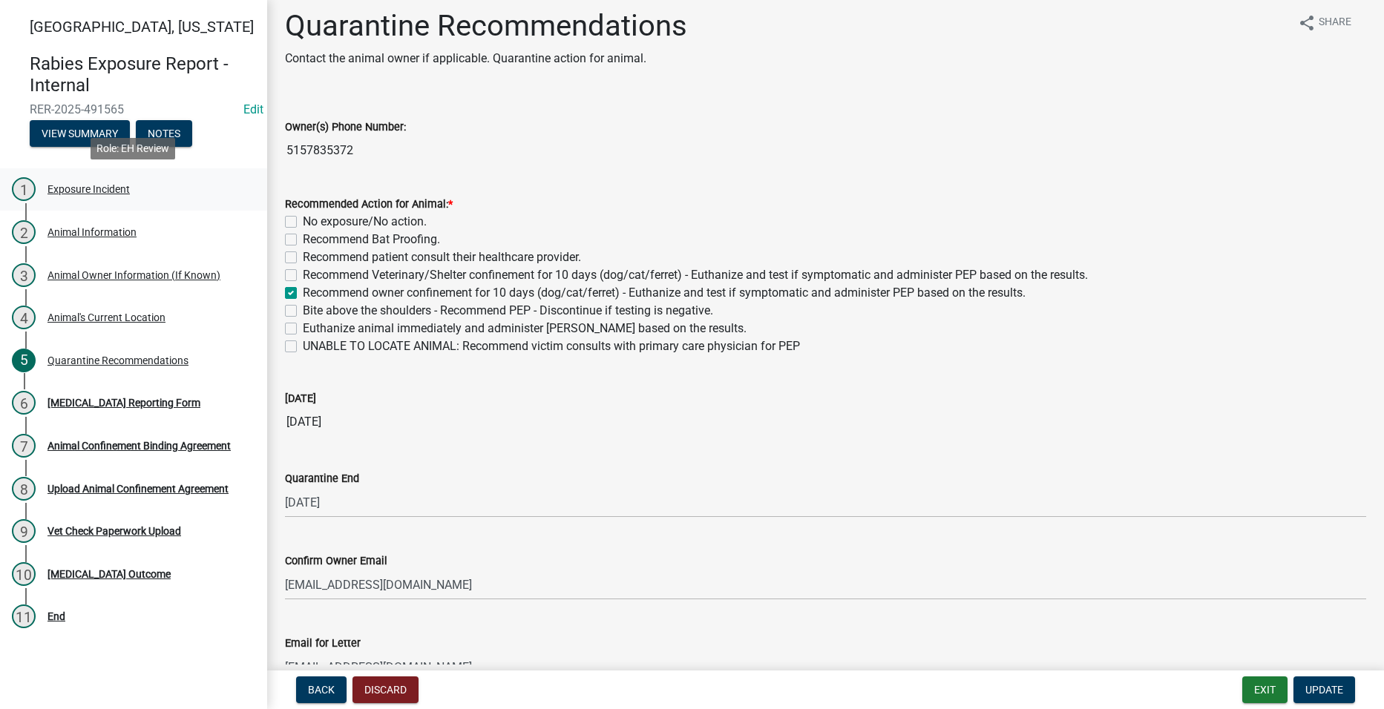
click at [68, 190] on div "Exposure Incident" at bounding box center [88, 189] width 82 height 10
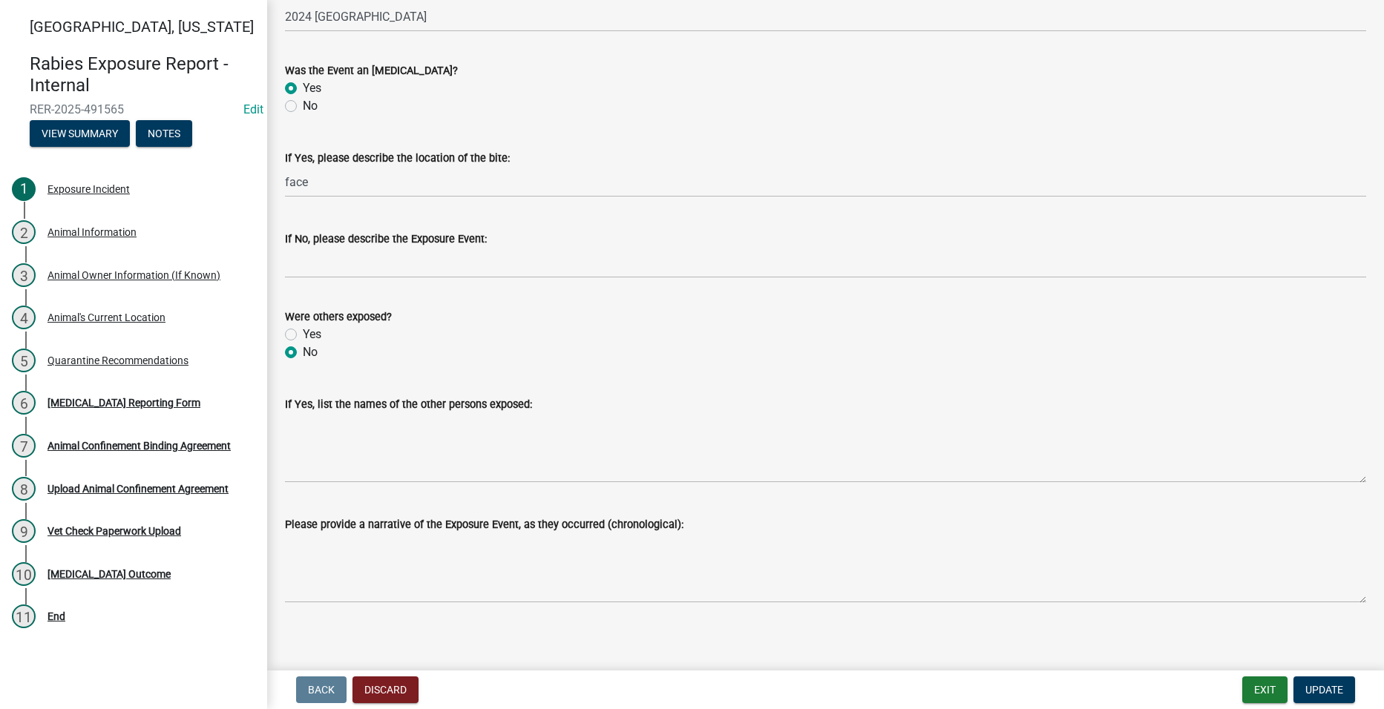
scroll to position [2118, 0]
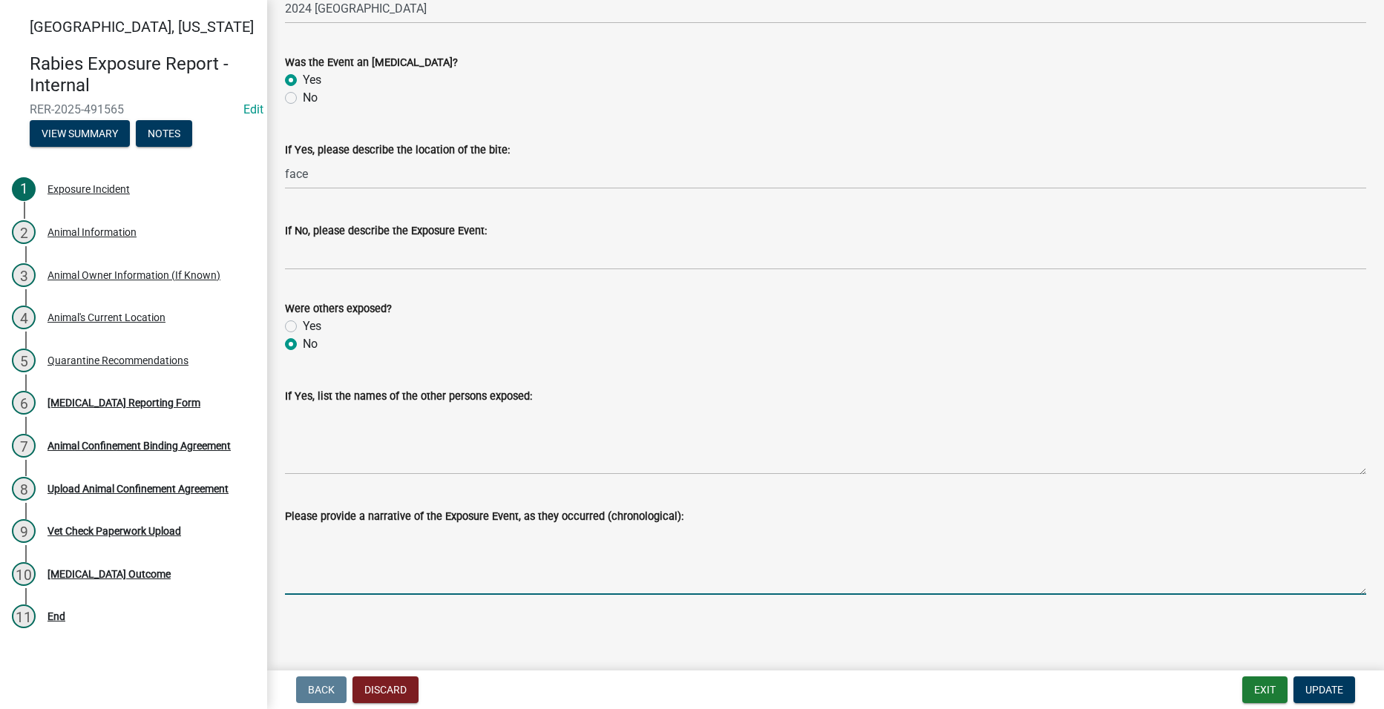
click at [376, 537] on textarea "Please provide a narrative of the Exposure Event, as they occurred (chronologic…" at bounding box center [825, 560] width 1081 height 70
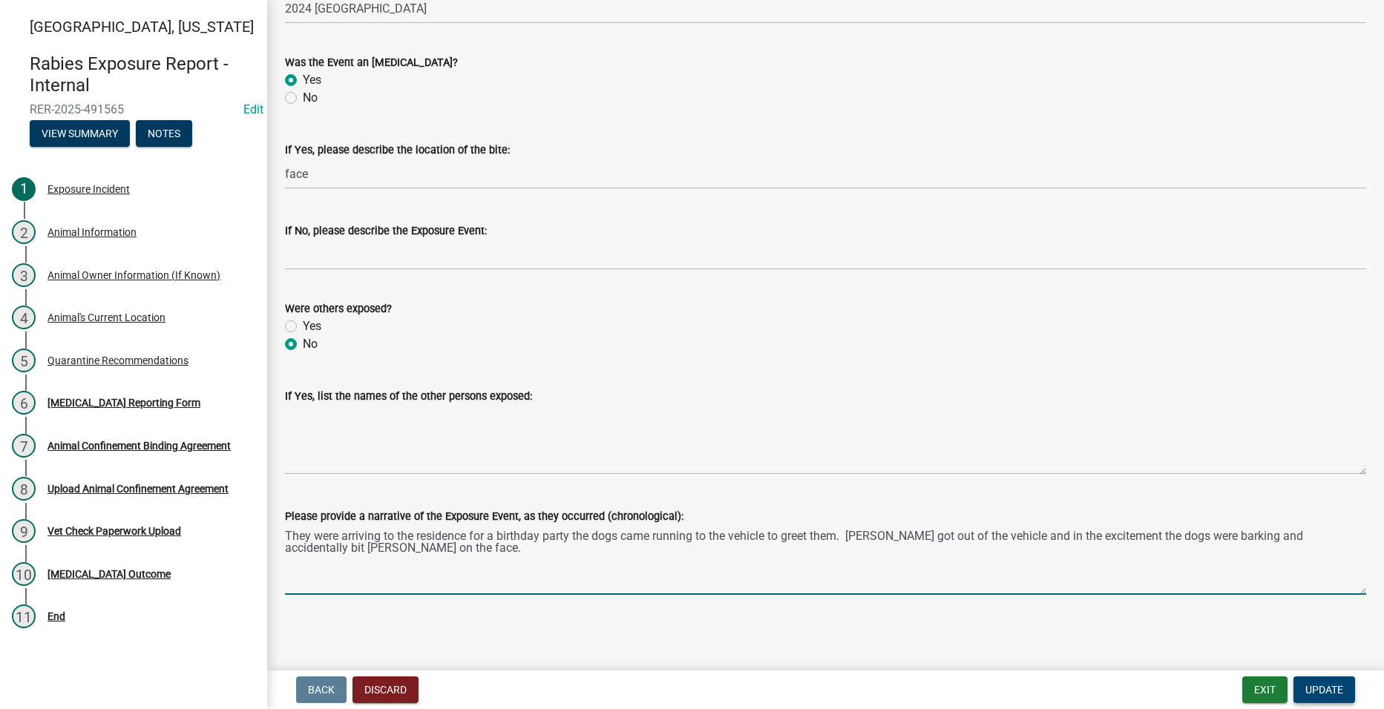
type textarea "They were arriving to the residence for a birthday party the dogs came running …"
click at [1338, 692] on span "Update" at bounding box center [1324, 690] width 38 height 12
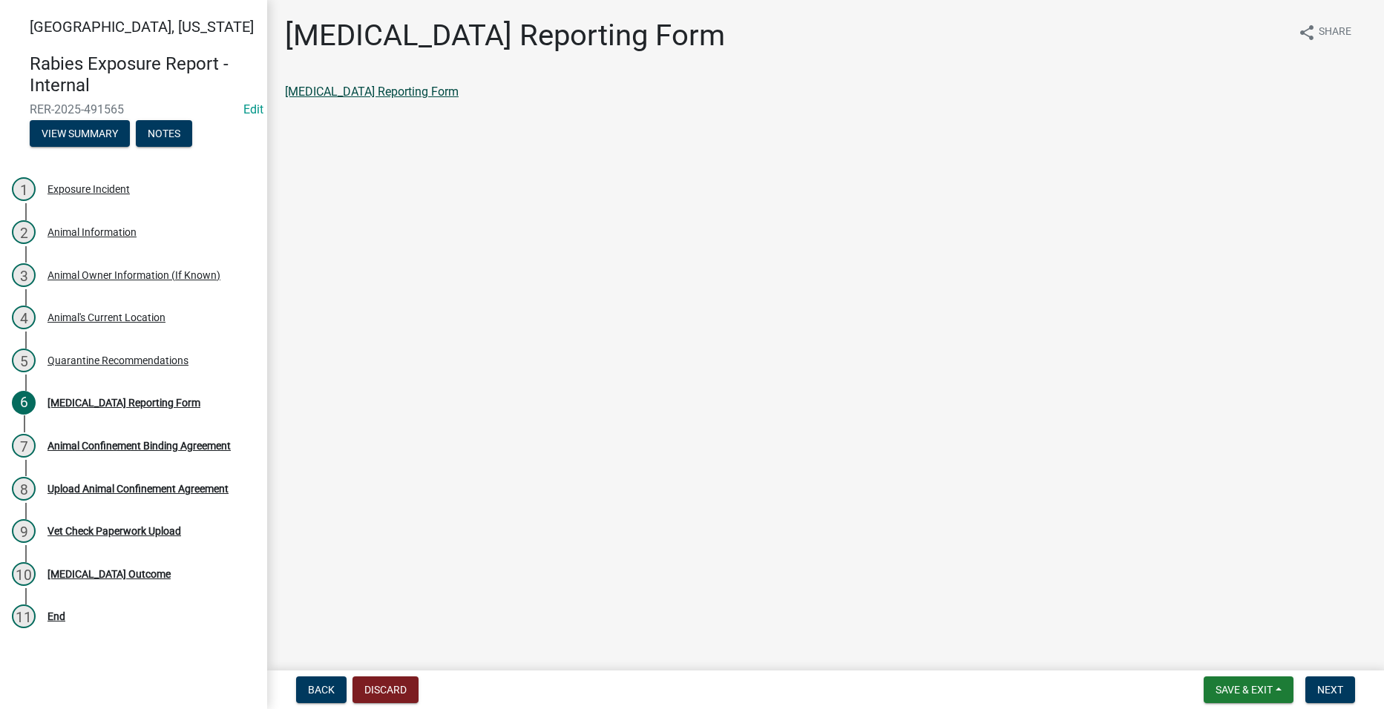
click at [313, 90] on link "[MEDICAL_DATA] Reporting Form" at bounding box center [372, 92] width 174 height 14
click at [294, 83] on div "[MEDICAL_DATA] Reporting Form" at bounding box center [825, 92] width 1081 height 18
click at [301, 91] on link "[MEDICAL_DATA] Reporting Form" at bounding box center [372, 92] width 174 height 14
click at [82, 444] on div "Animal Confinement Binding Agreement" at bounding box center [138, 446] width 183 height 10
click at [65, 398] on div "[MEDICAL_DATA] Reporting Form" at bounding box center [123, 403] width 153 height 10
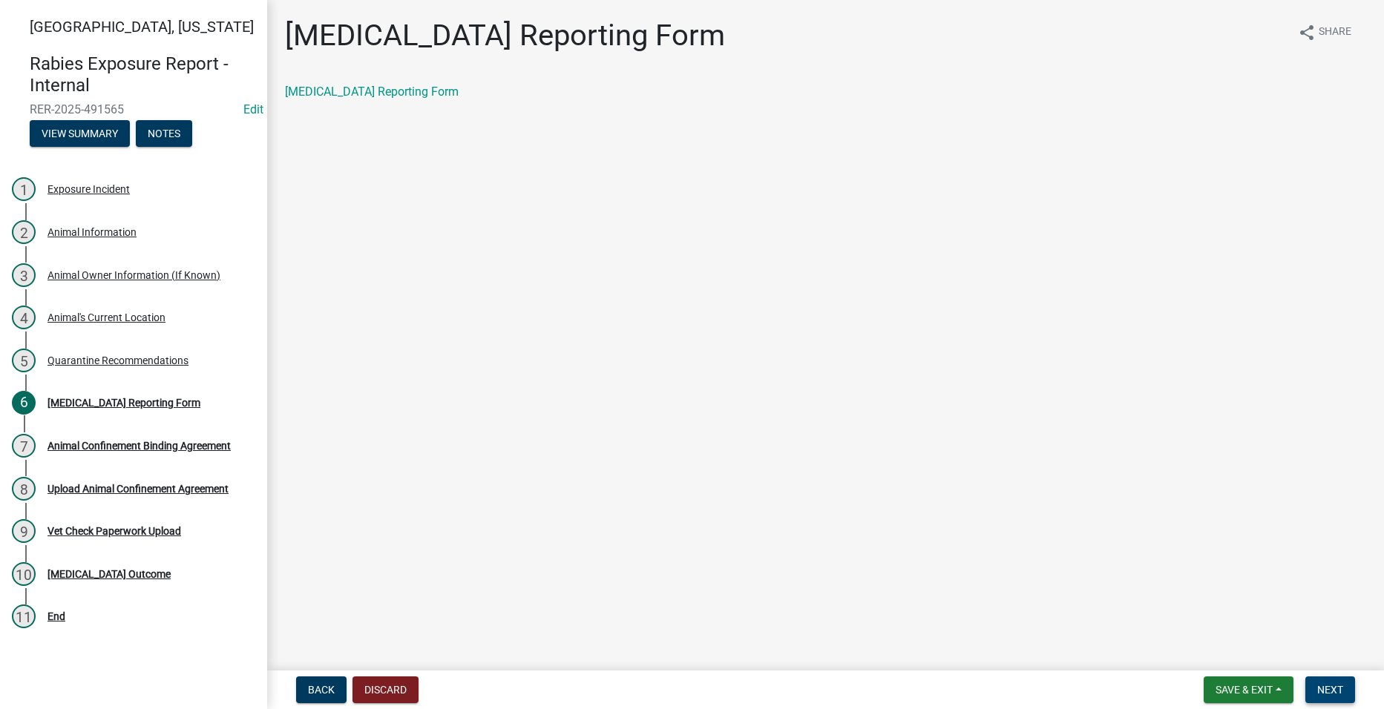
click at [1336, 683] on button "Next" at bounding box center [1330, 690] width 50 height 27
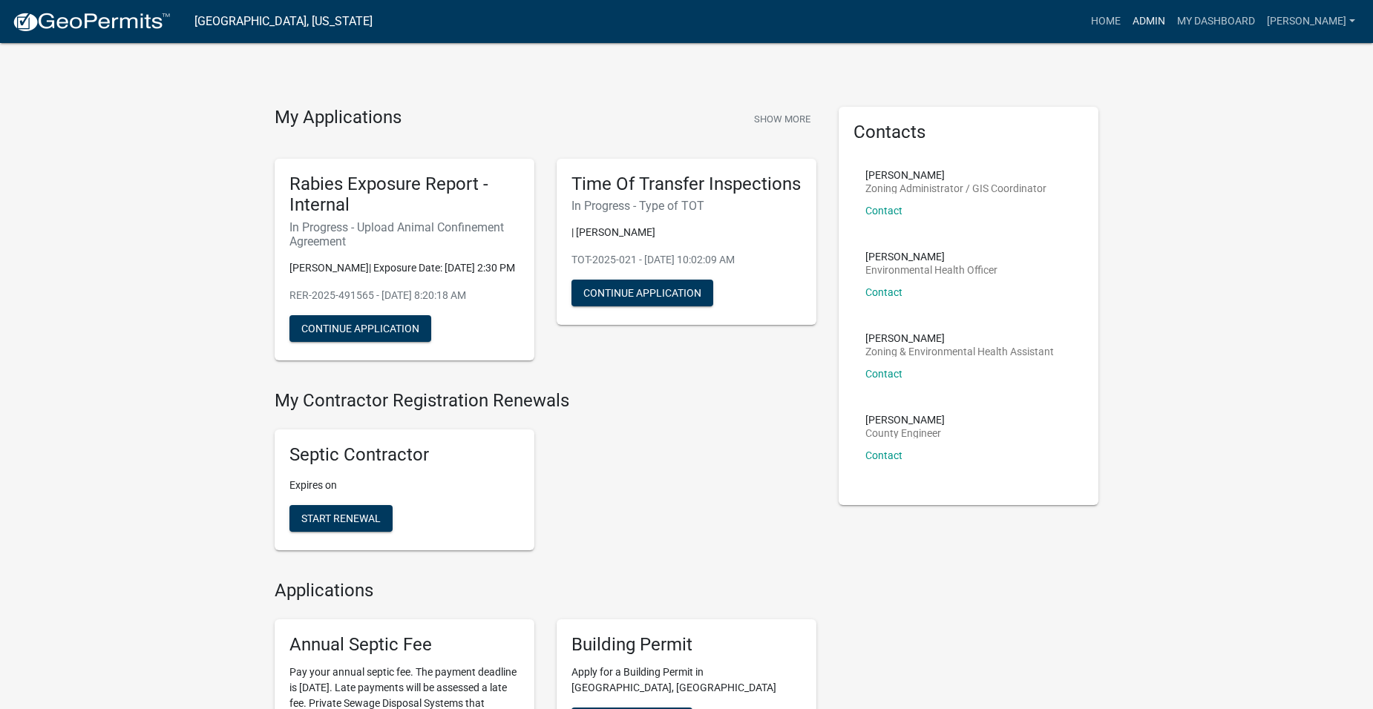
click at [1161, 19] on link "Admin" at bounding box center [1148, 21] width 45 height 28
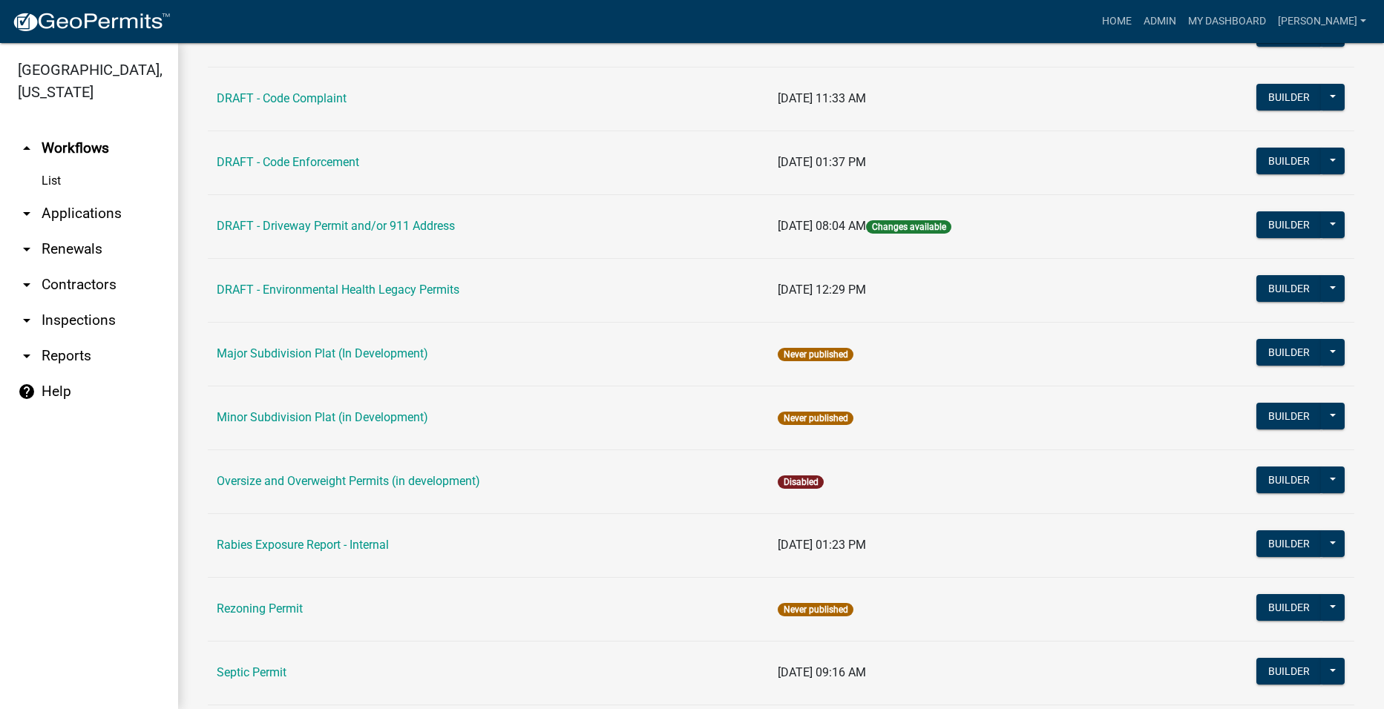
scroll to position [519, 0]
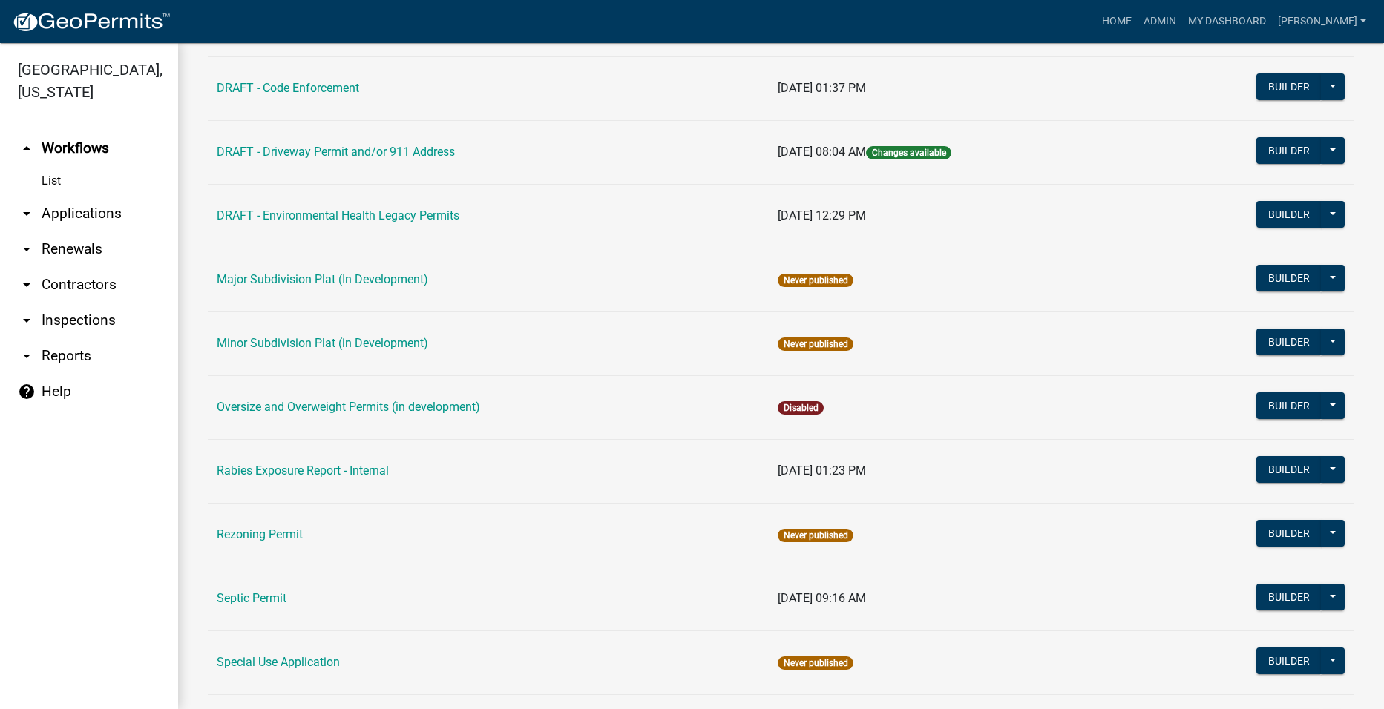
click at [255, 597] on link "Septic Permit" at bounding box center [252, 598] width 70 height 14
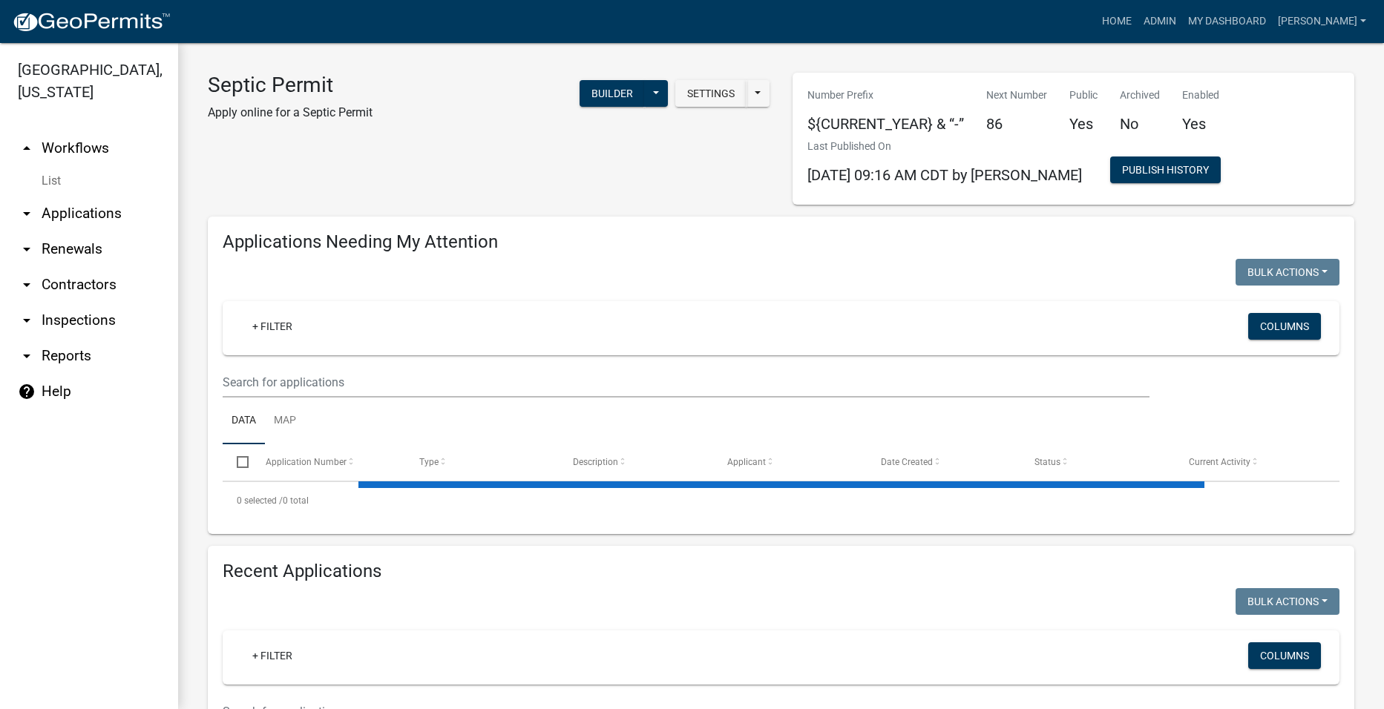
select select "2: 50"
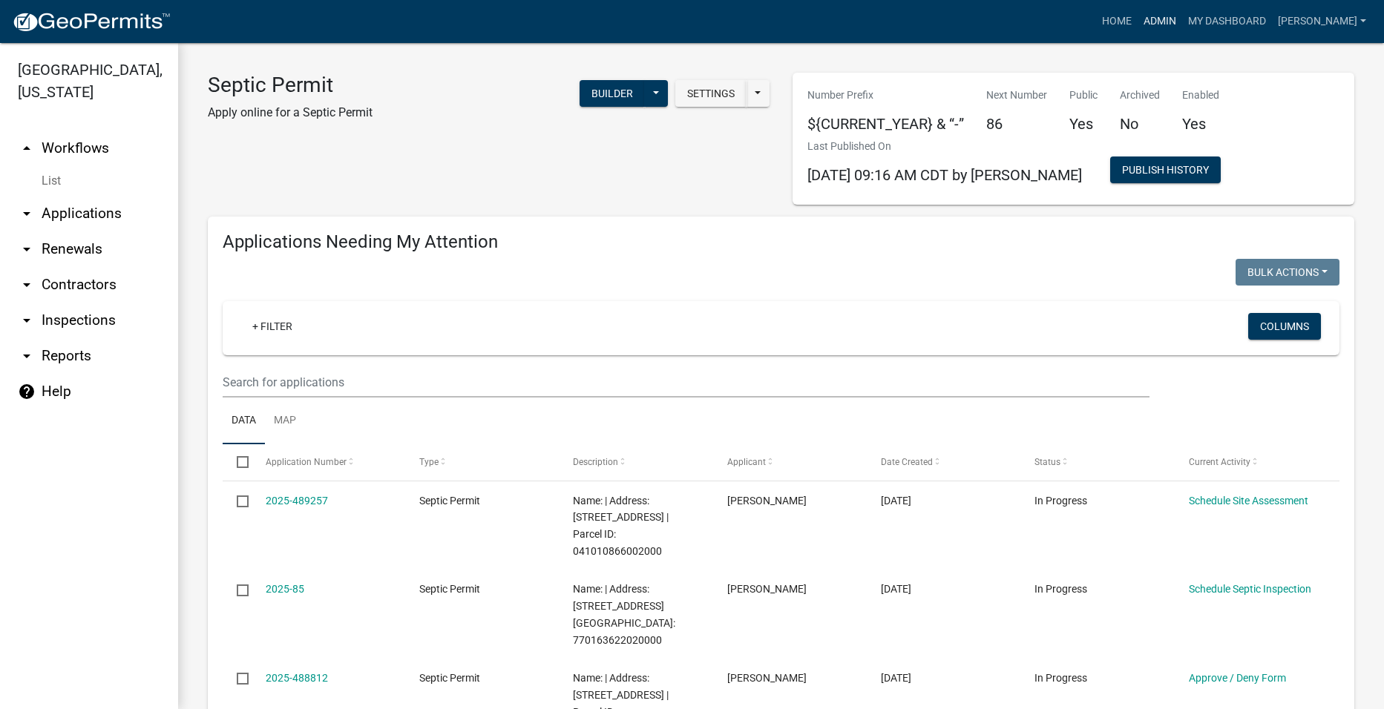
click at [1175, 26] on link "Admin" at bounding box center [1159, 21] width 45 height 28
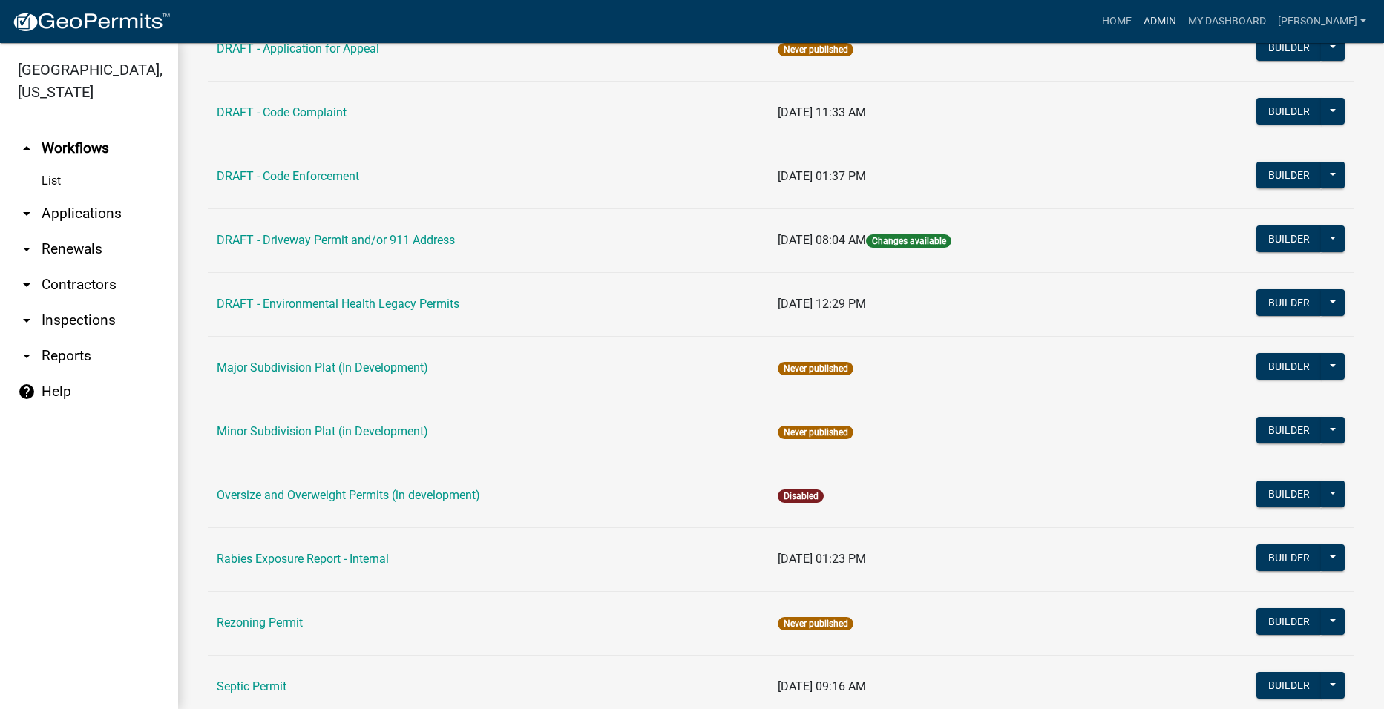
scroll to position [445, 0]
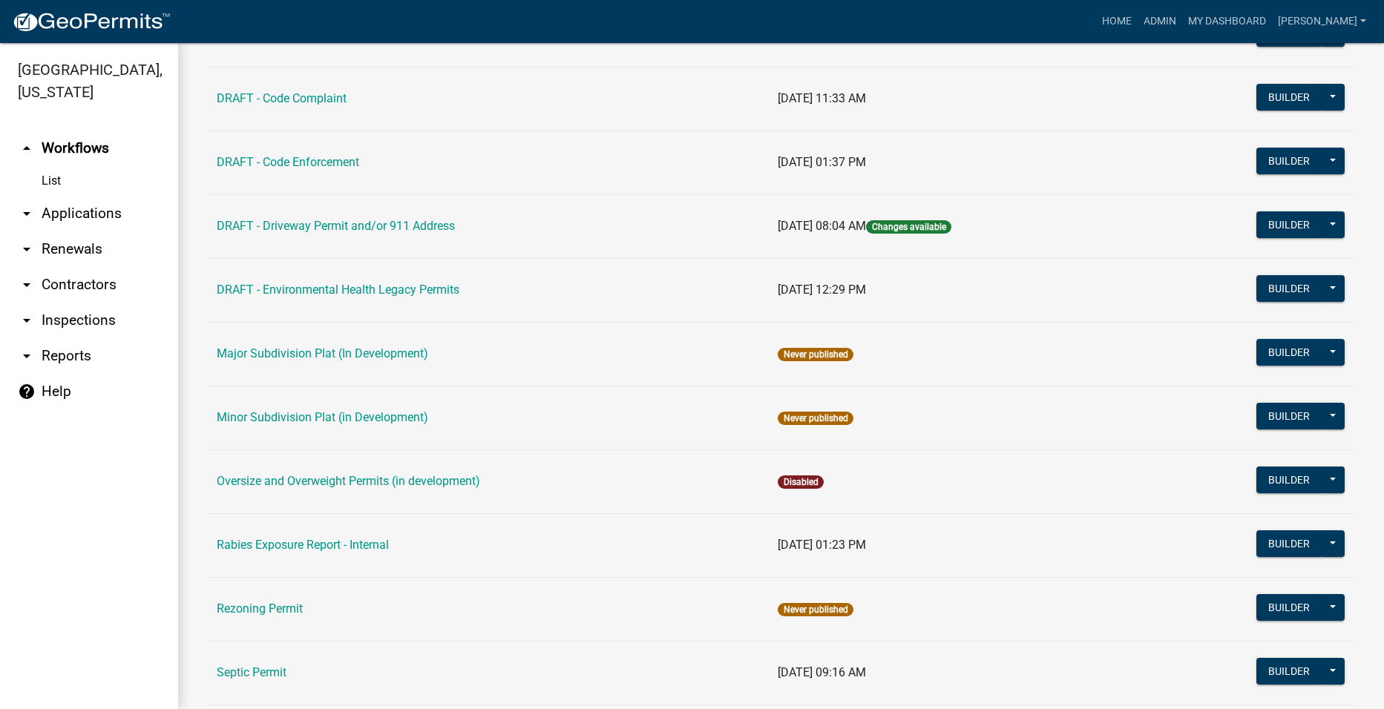
click at [256, 666] on link "Septic Permit" at bounding box center [252, 673] width 70 height 14
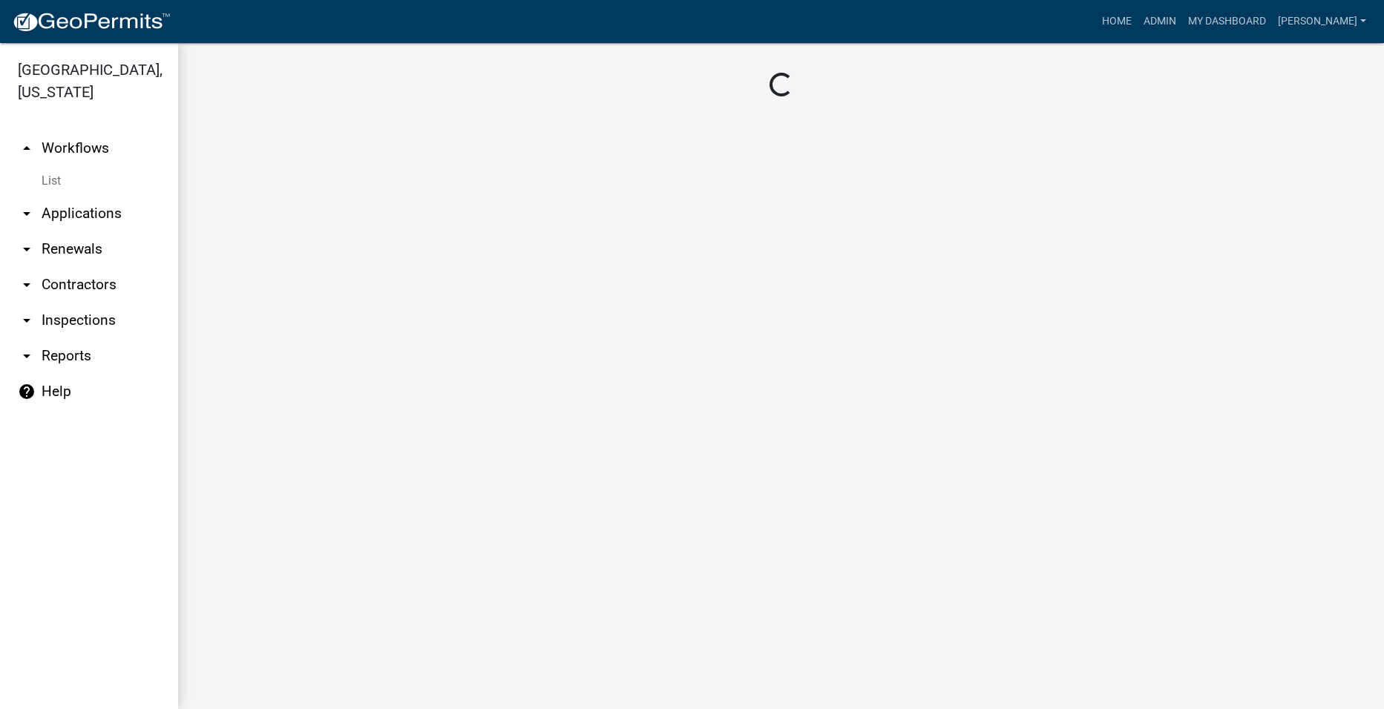
click at [53, 196] on link "arrow_drop_down Applications" at bounding box center [89, 214] width 178 height 36
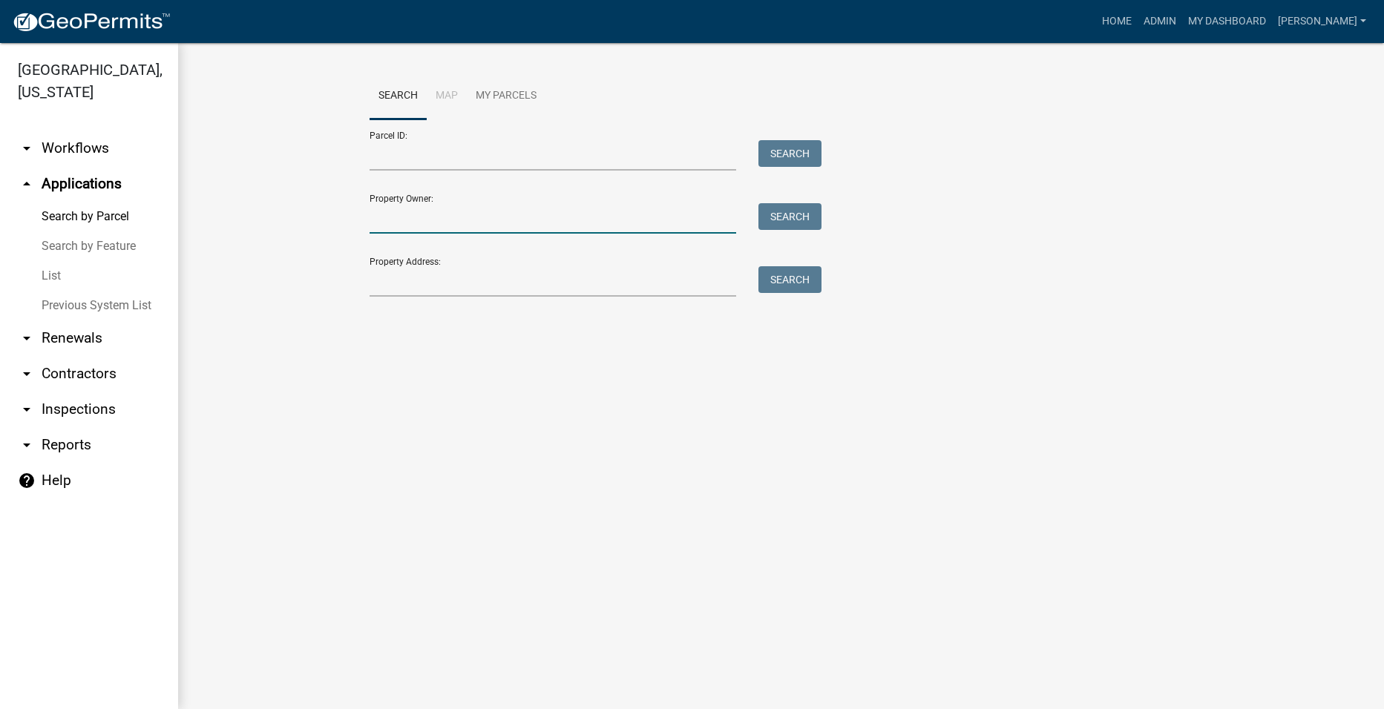
click at [426, 214] on input "Property Owner:" at bounding box center [553, 218] width 367 height 30
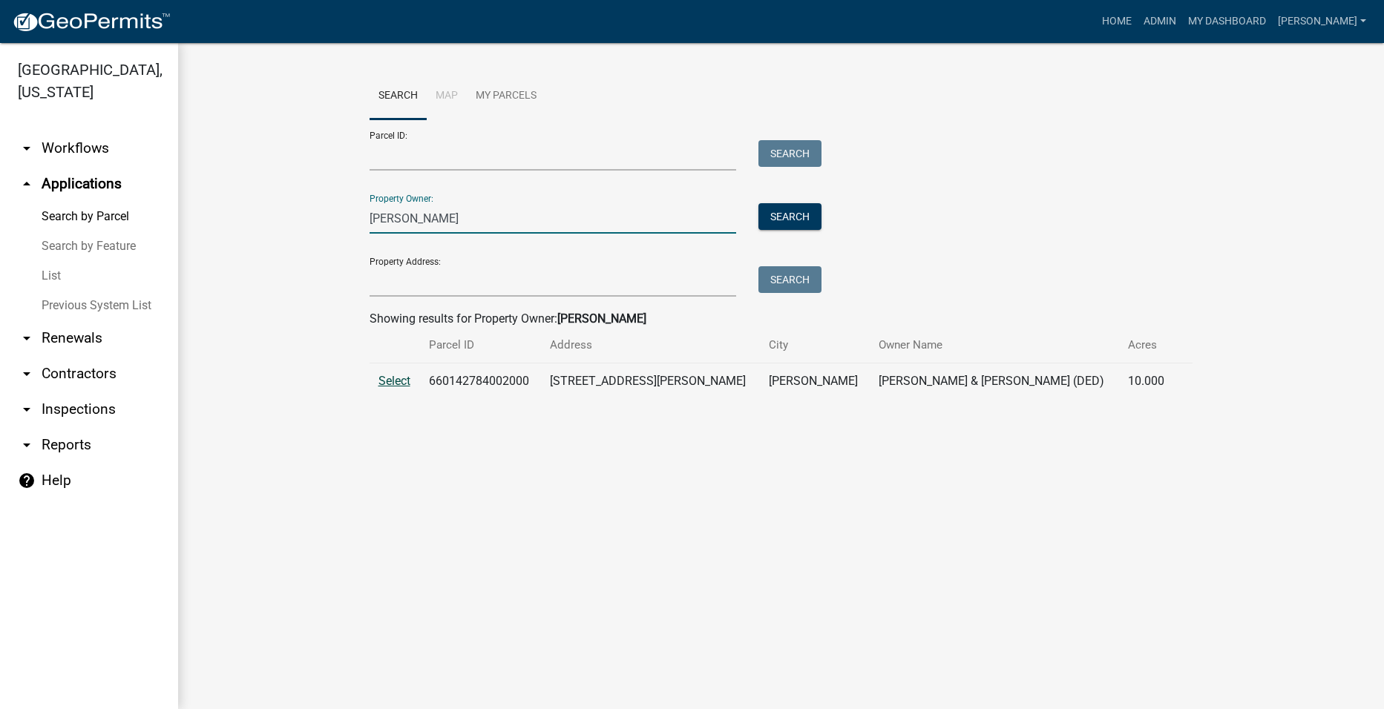
type input "[PERSON_NAME]"
click at [392, 381] on span "Select" at bounding box center [394, 381] width 32 height 14
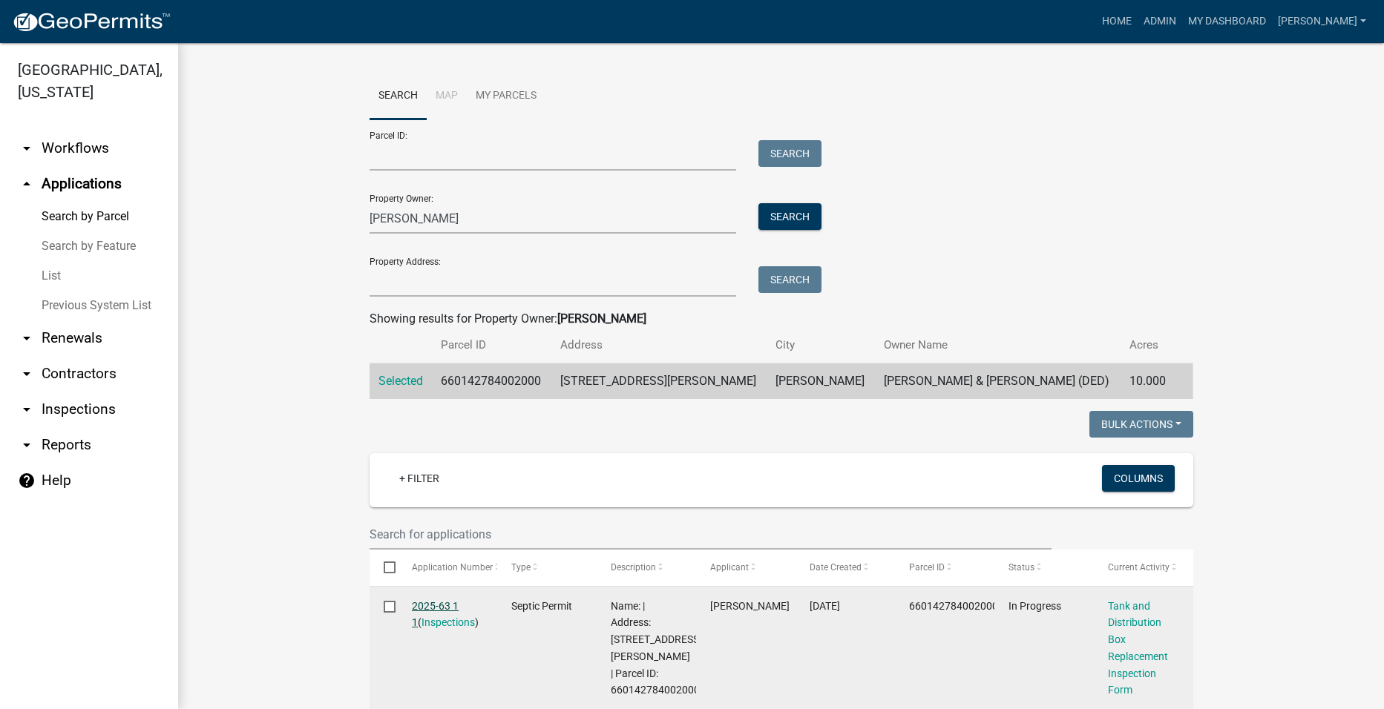
click at [450, 605] on link "2025-63 1 1" at bounding box center [435, 614] width 47 height 29
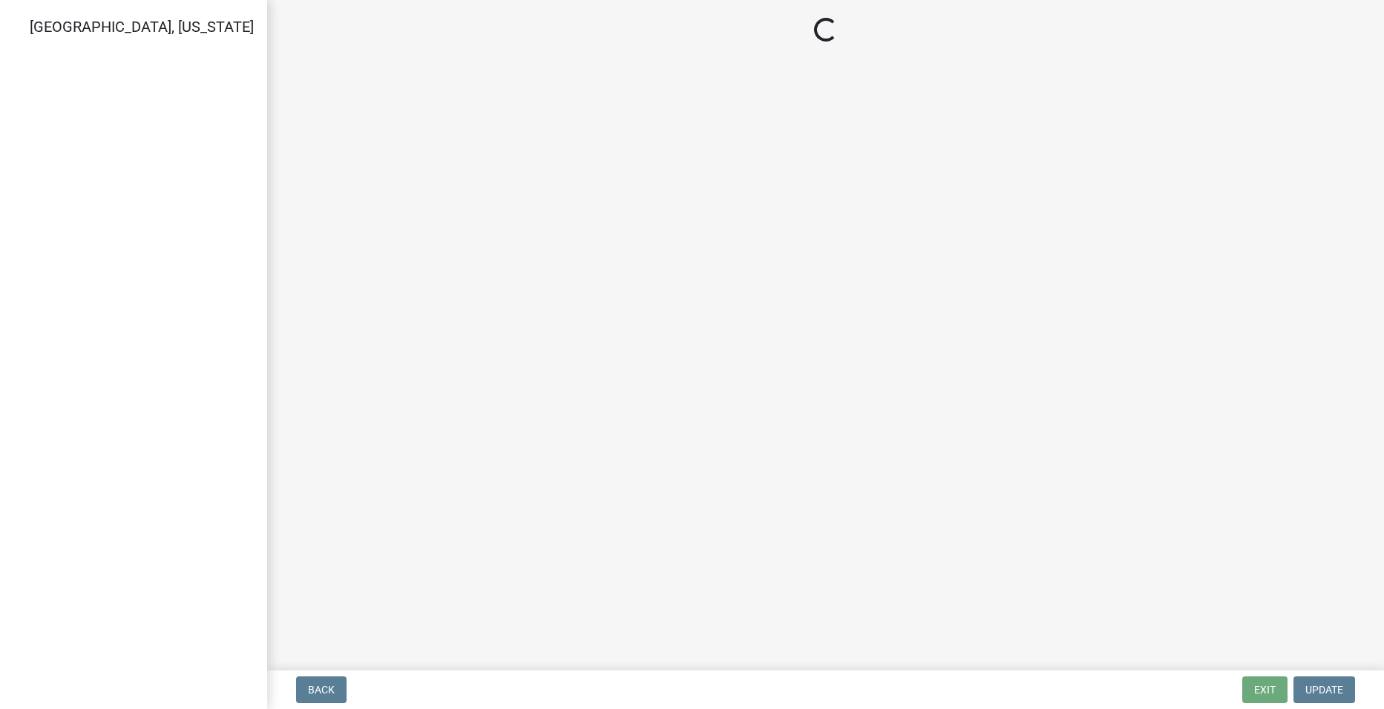
select select "dbe3a1b9-a4b3-48fa-b9c0-fee70399abae"
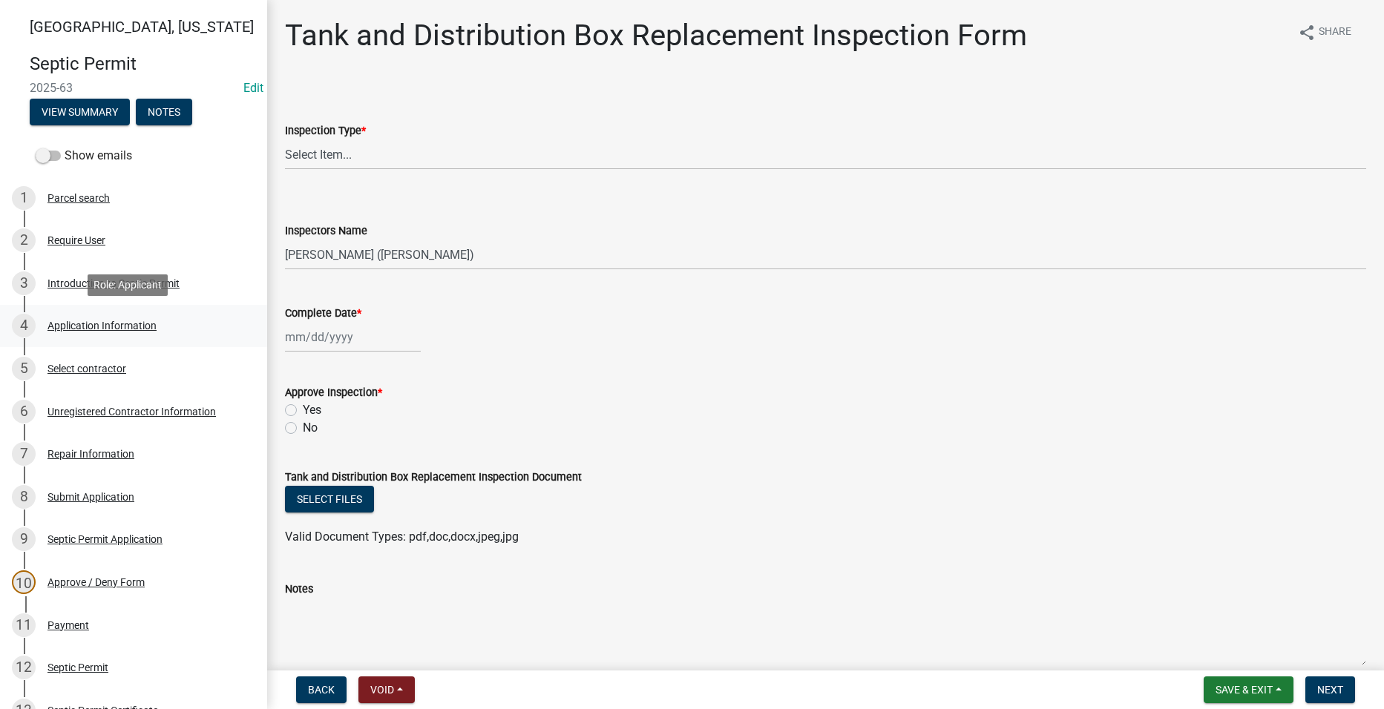
click at [60, 315] on div "4 Application Information" at bounding box center [128, 326] width 232 height 24
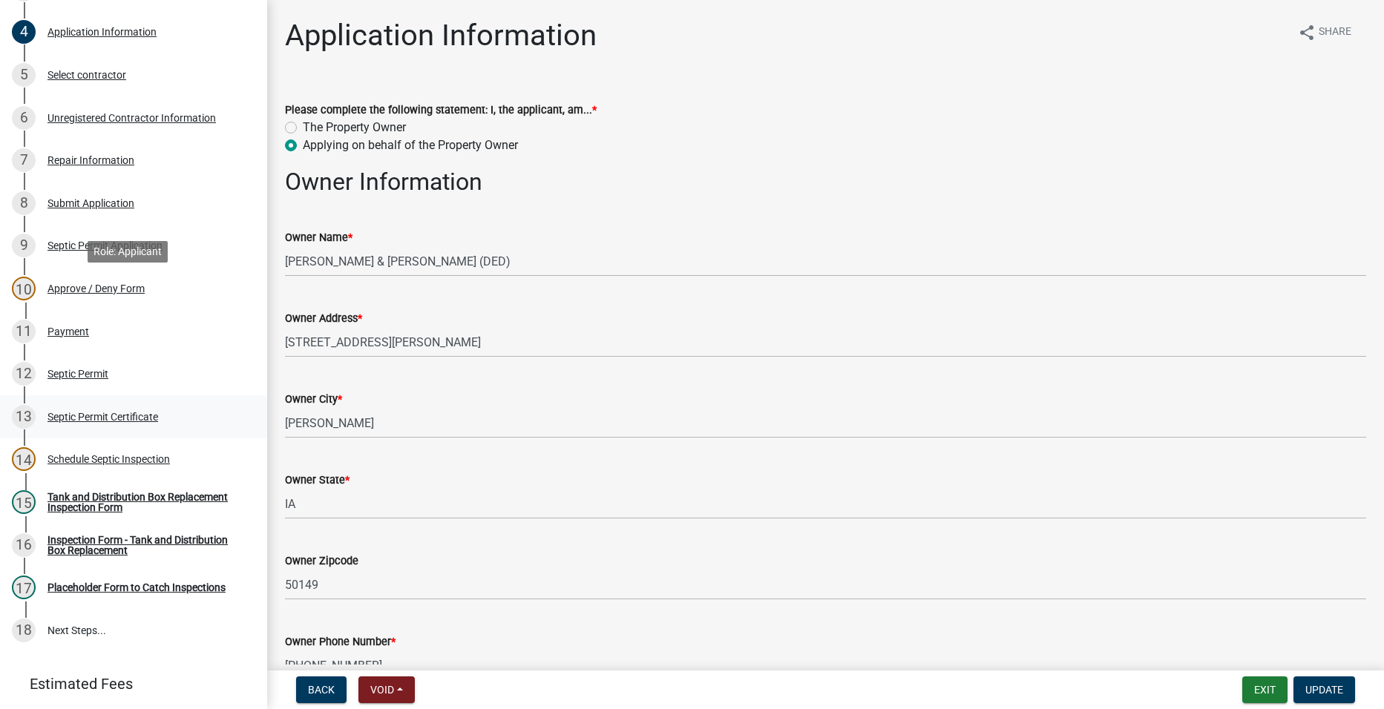
scroll to position [297, 0]
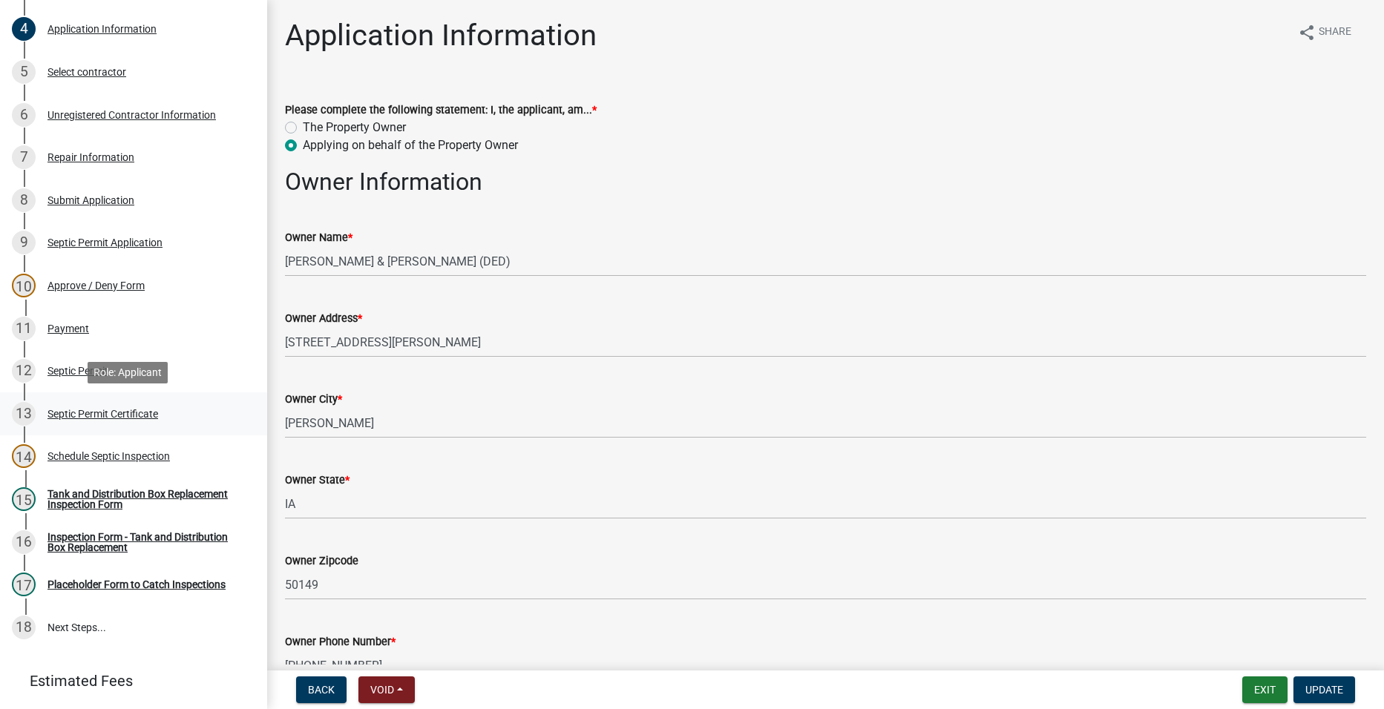
click at [96, 418] on div "Septic Permit Certificate" at bounding box center [102, 414] width 111 height 10
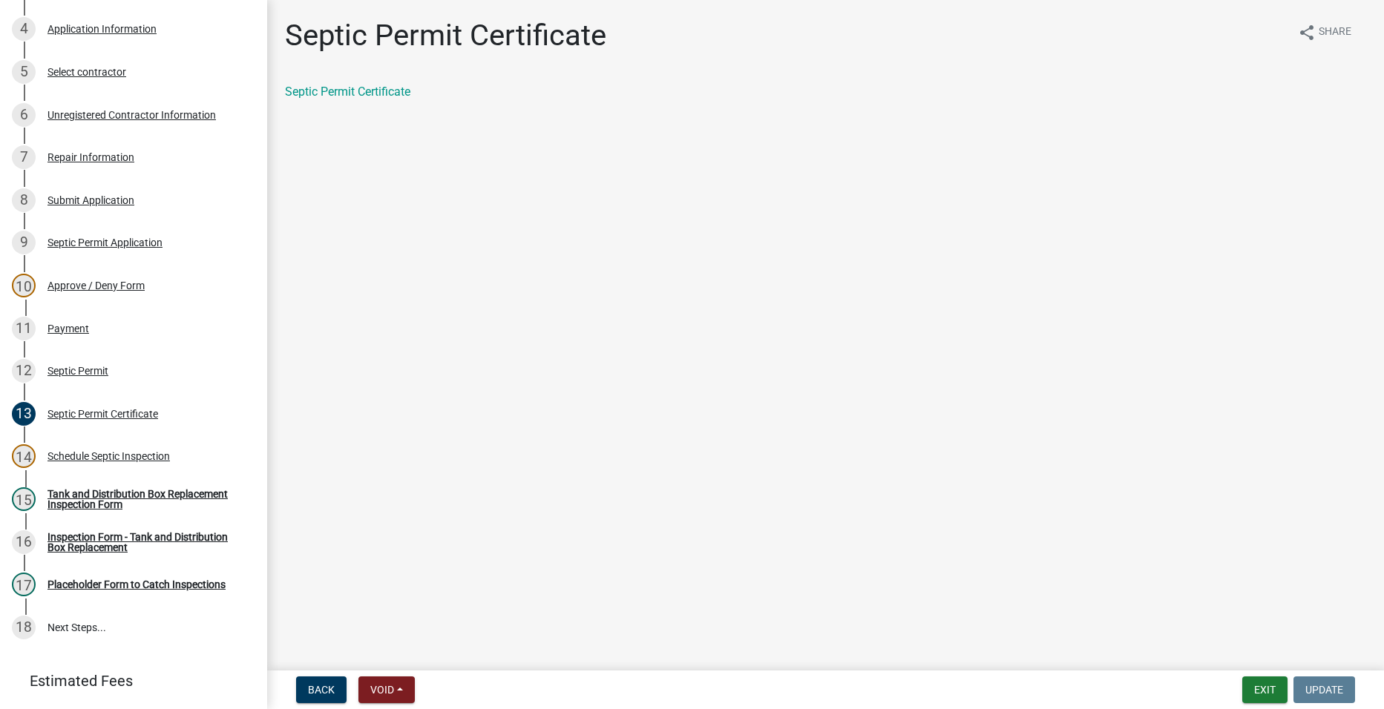
click at [384, 81] on div "Septic Permit Certificate share Share Septic Permit Certificate" at bounding box center [825, 72] width 1103 height 108
click at [384, 91] on link "Septic Permit Certificate" at bounding box center [347, 92] width 125 height 14
